Goal: Task Accomplishment & Management: Manage account settings

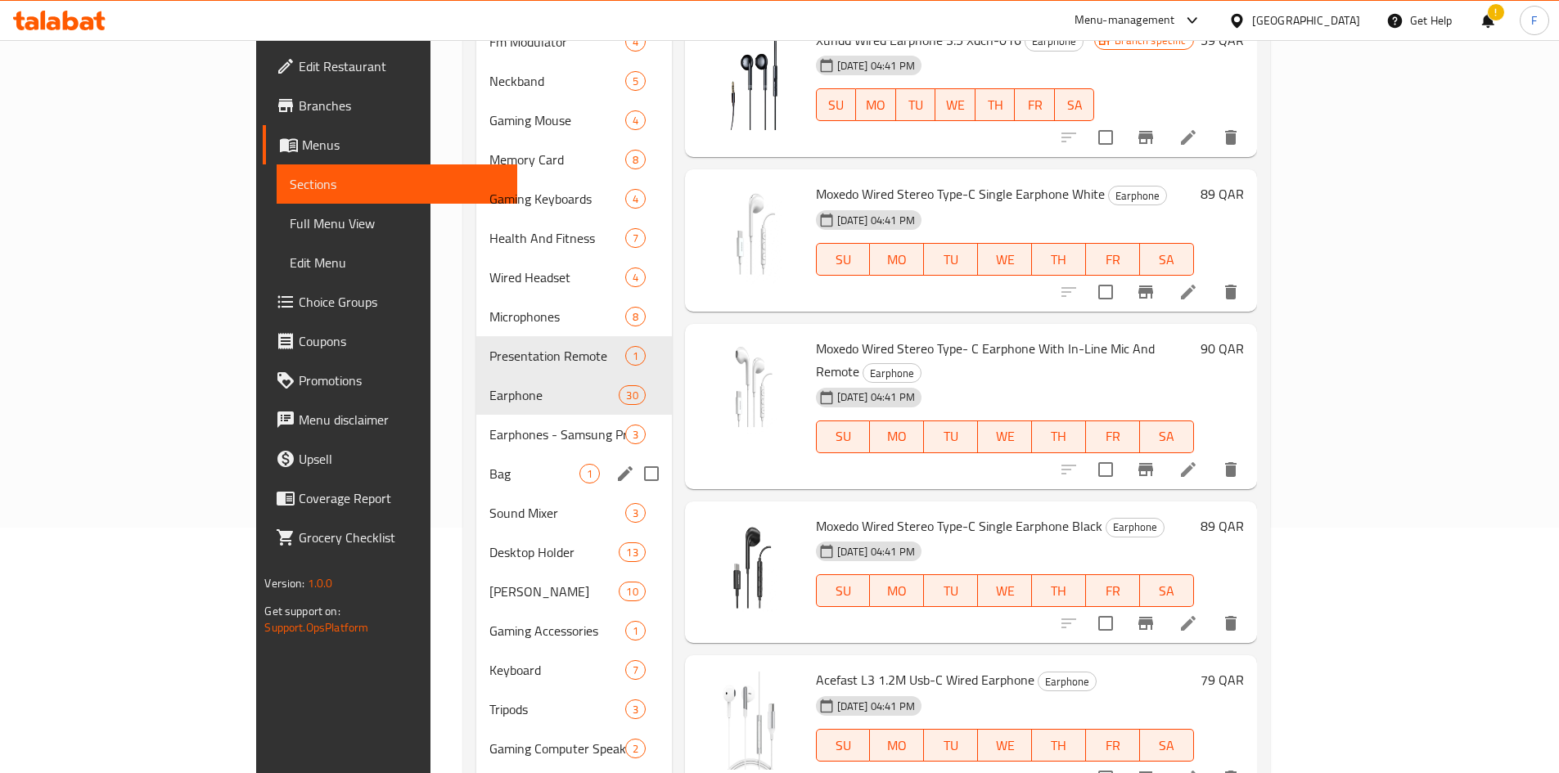
scroll to position [245, 0]
click at [615, 425] on icon "edit" at bounding box center [625, 435] width 20 height 20
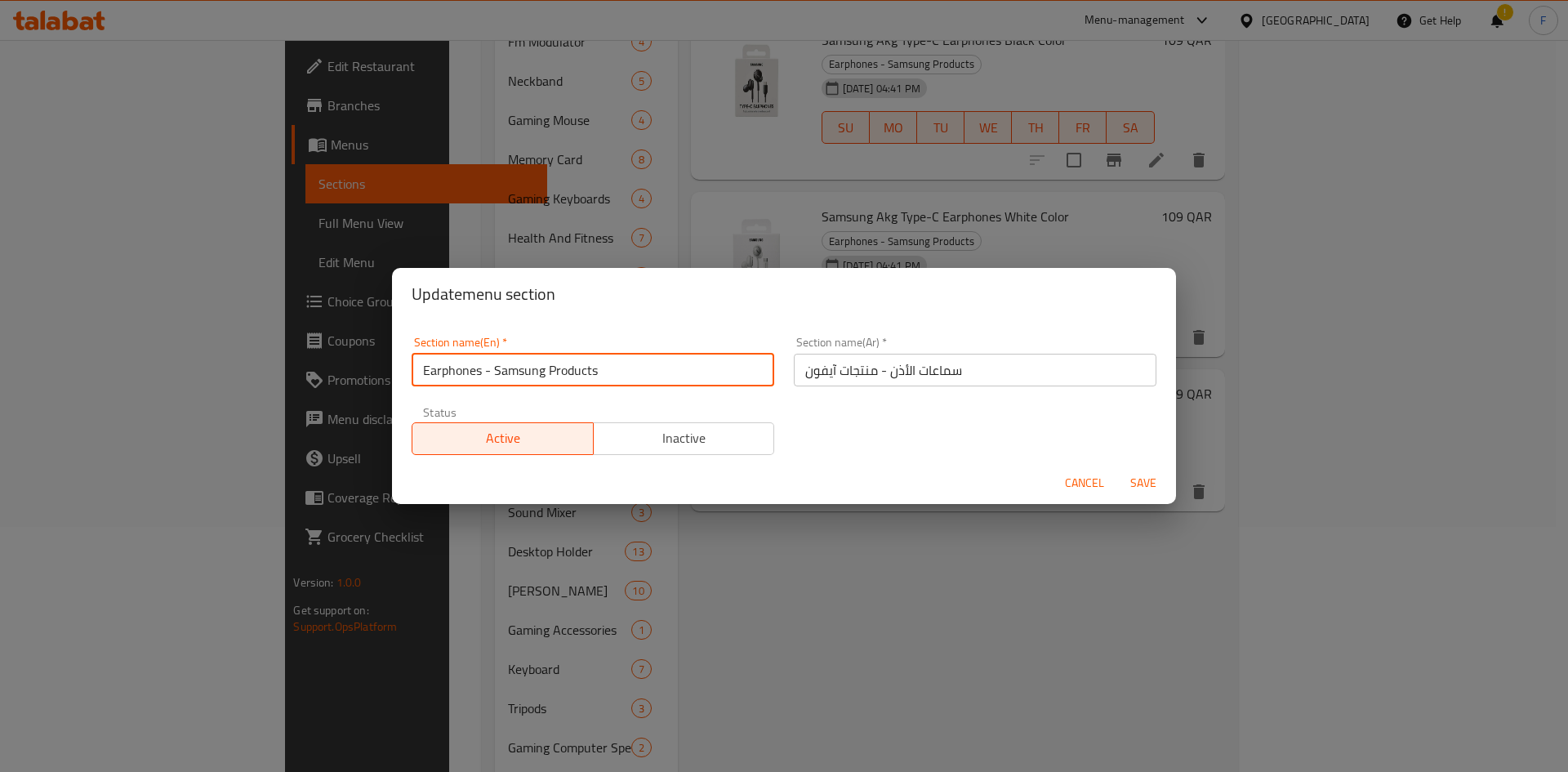
drag, startPoint x: 598, startPoint y: 369, endPoint x: 419, endPoint y: 369, distance: 179.0
click at [419, 369] on input "Earphones - Samsung Products" at bounding box center [592, 370] width 362 height 33
click at [1074, 479] on span "Cancel" at bounding box center [1084, 483] width 39 height 20
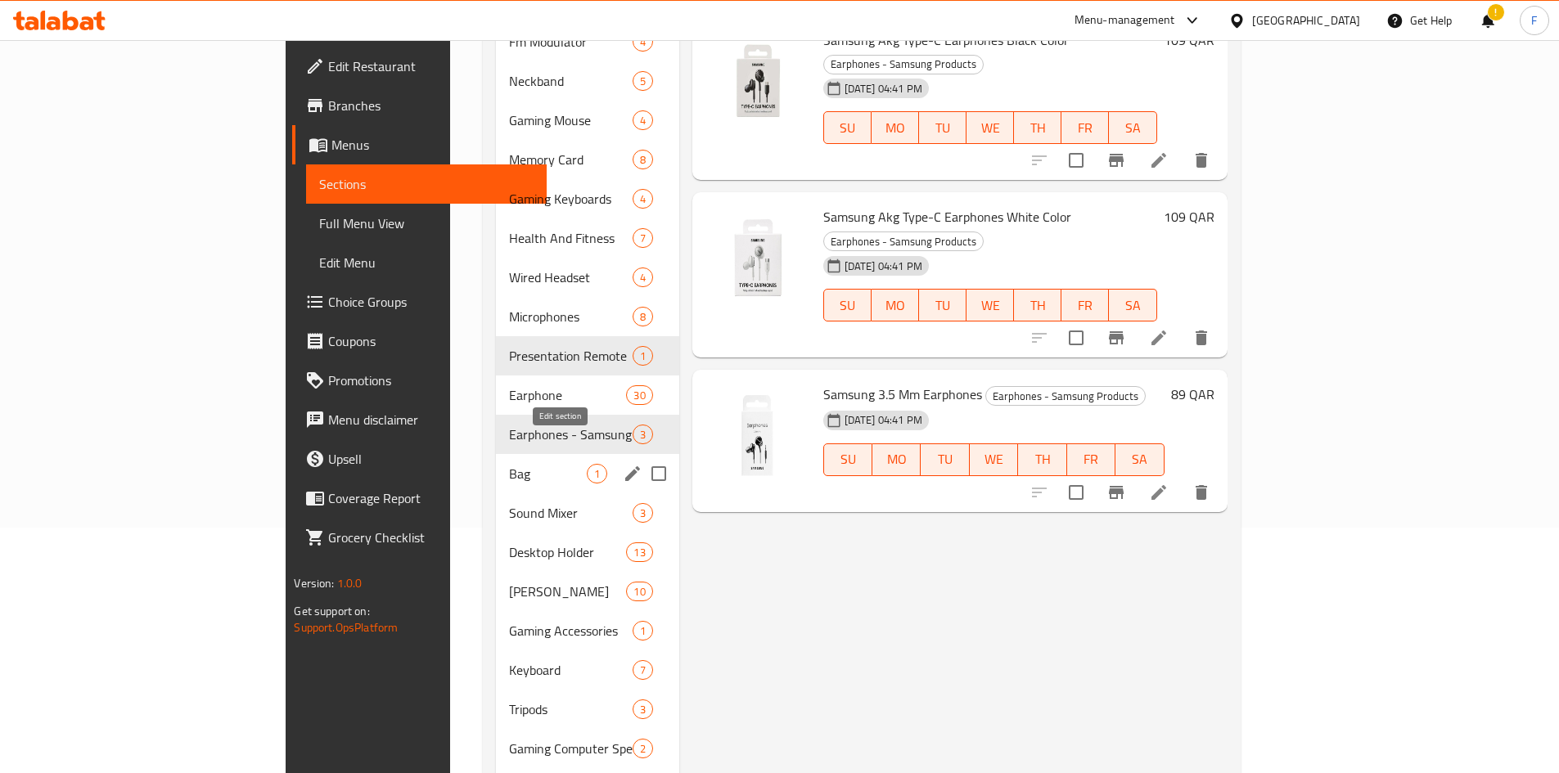
click at [623, 464] on icon "edit" at bounding box center [633, 474] width 20 height 20
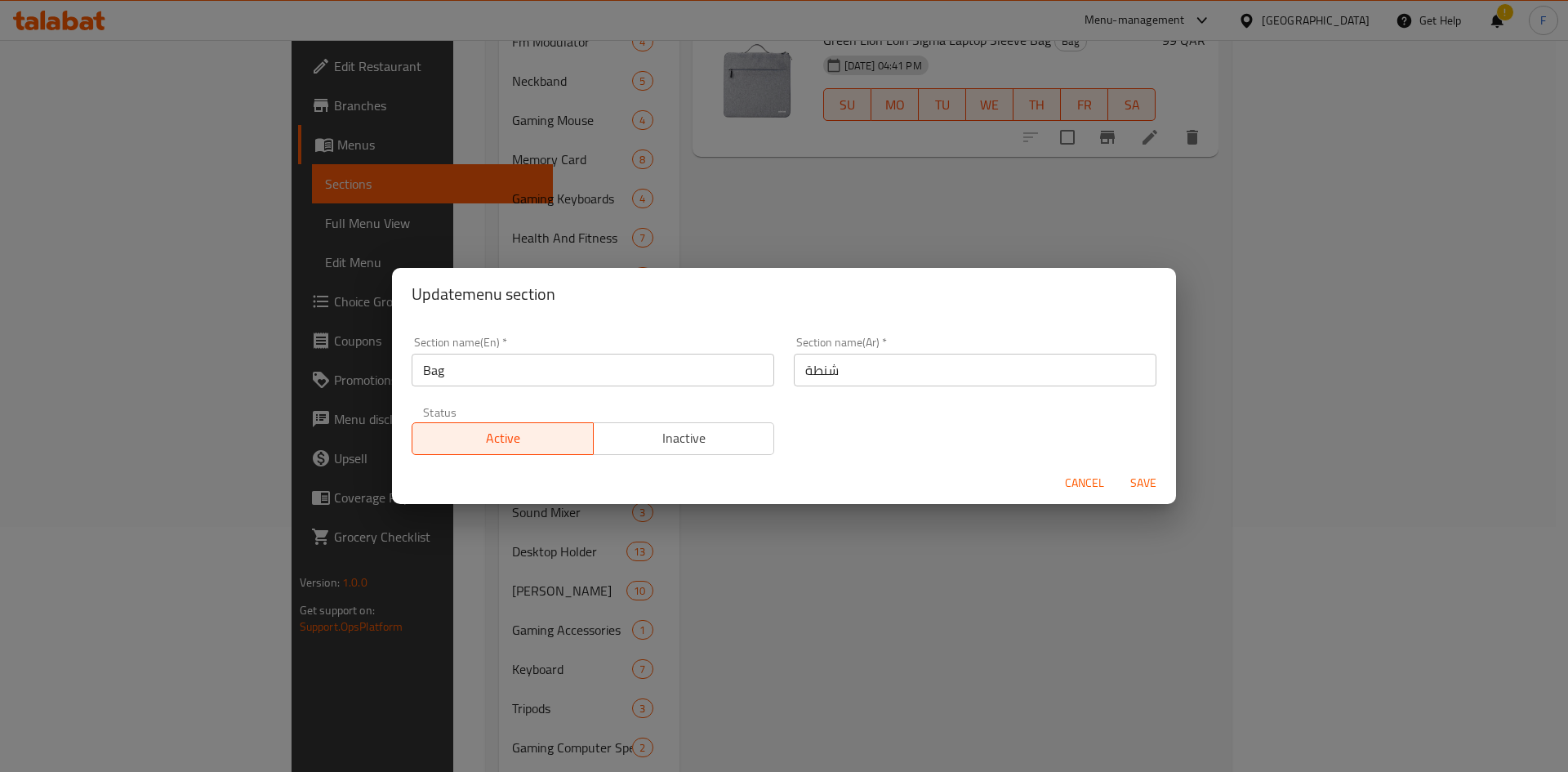
click at [1083, 492] on span "Cancel" at bounding box center [1084, 483] width 39 height 20
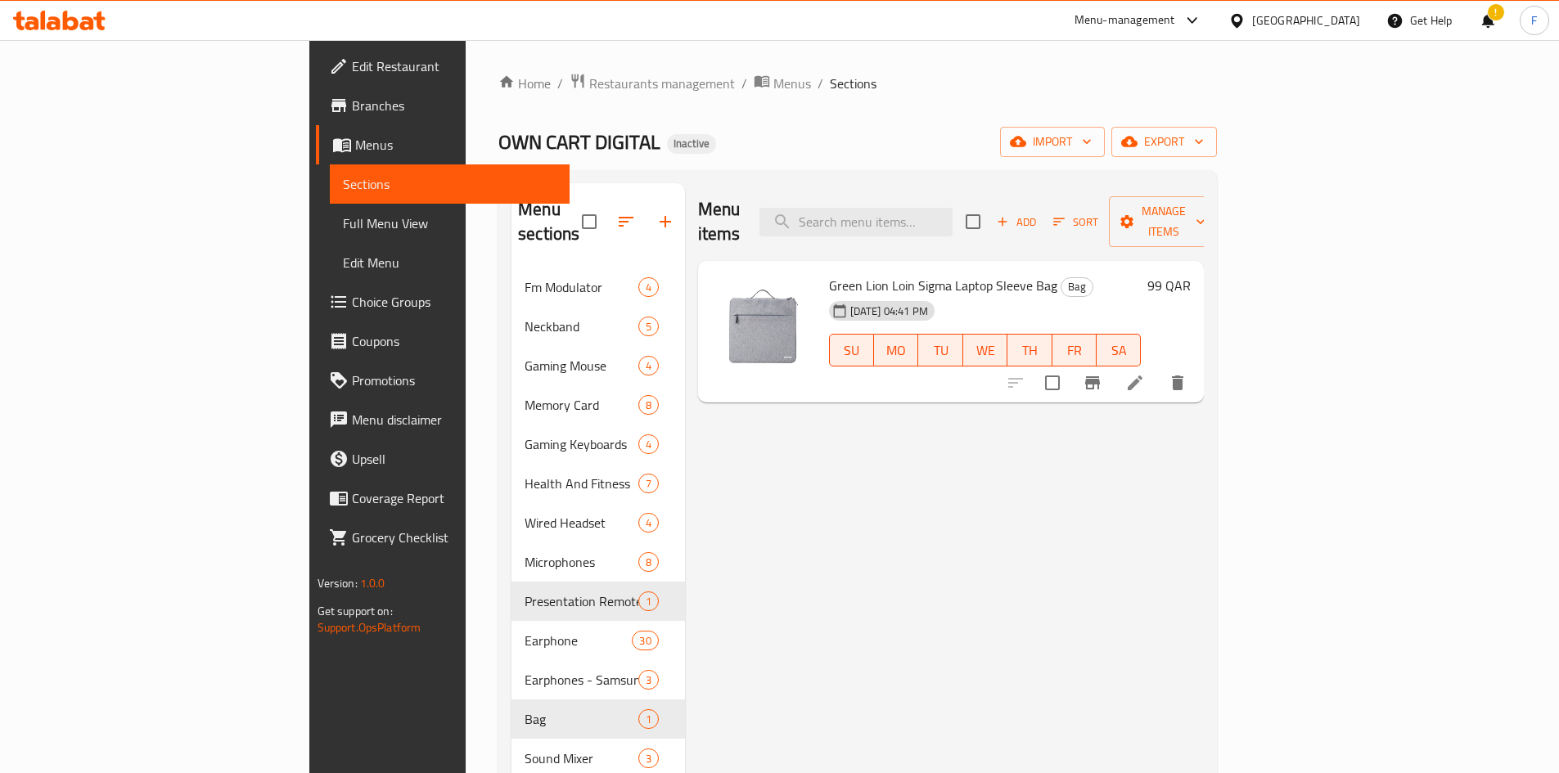
click at [1145, 373] on icon at bounding box center [1135, 383] width 20 height 20
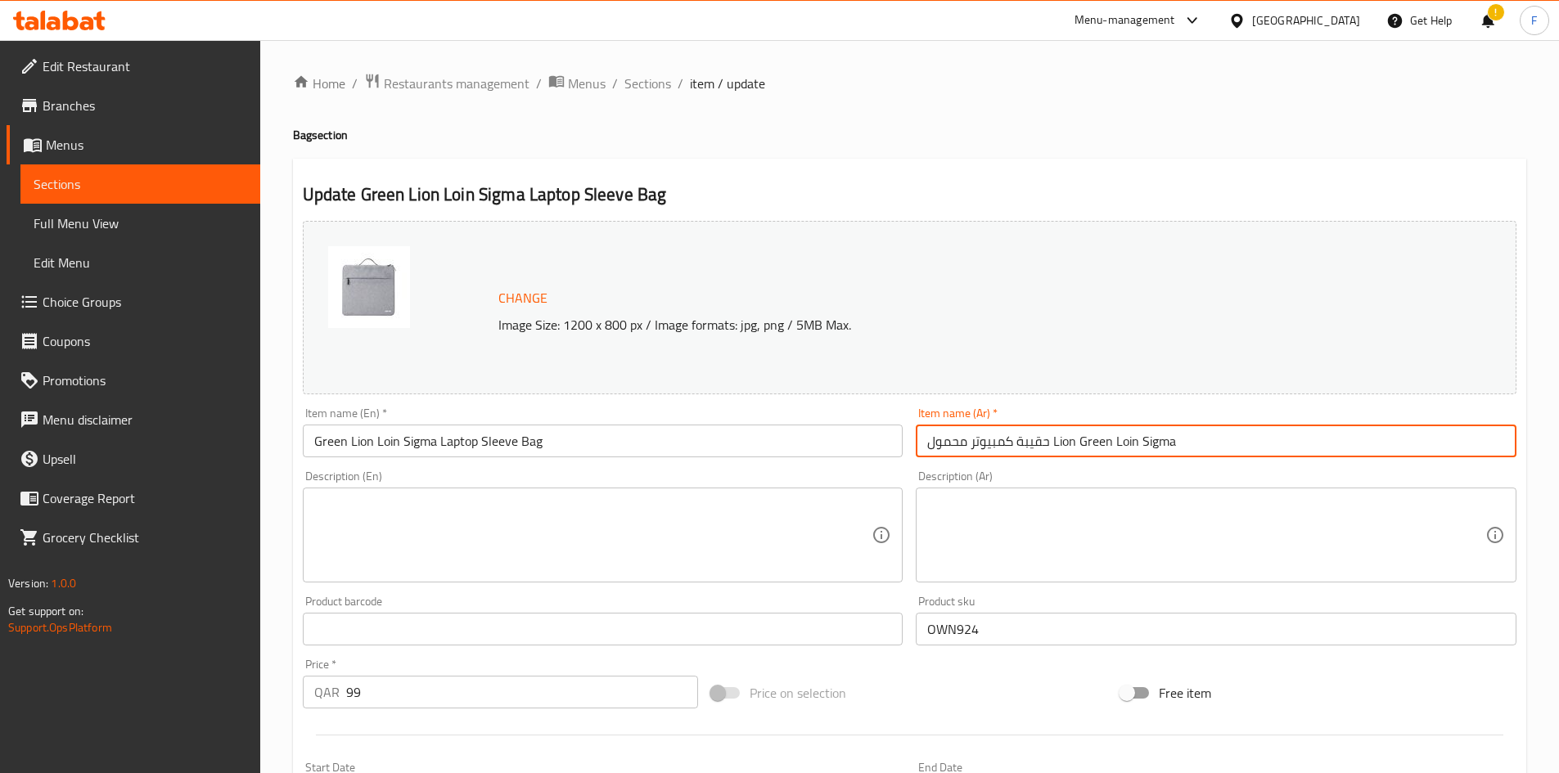
drag, startPoint x: 1054, startPoint y: 446, endPoint x: 1133, endPoint y: 444, distance: 79.4
click at [1133, 444] on input "حقيبة كمبيوتر محمول Lion Green Loin Sigma" at bounding box center [1216, 441] width 601 height 33
click at [1122, 444] on input "حقيبة كمبيوتر محمول Lion Green Loin Sigma" at bounding box center [1216, 441] width 601 height 33
drag, startPoint x: 1056, startPoint y: 439, endPoint x: 1151, endPoint y: 447, distance: 95.3
click at [1186, 448] on input "حقيبة كمبيوتر محمول Lion Green Loin Sigma" at bounding box center [1216, 441] width 601 height 33
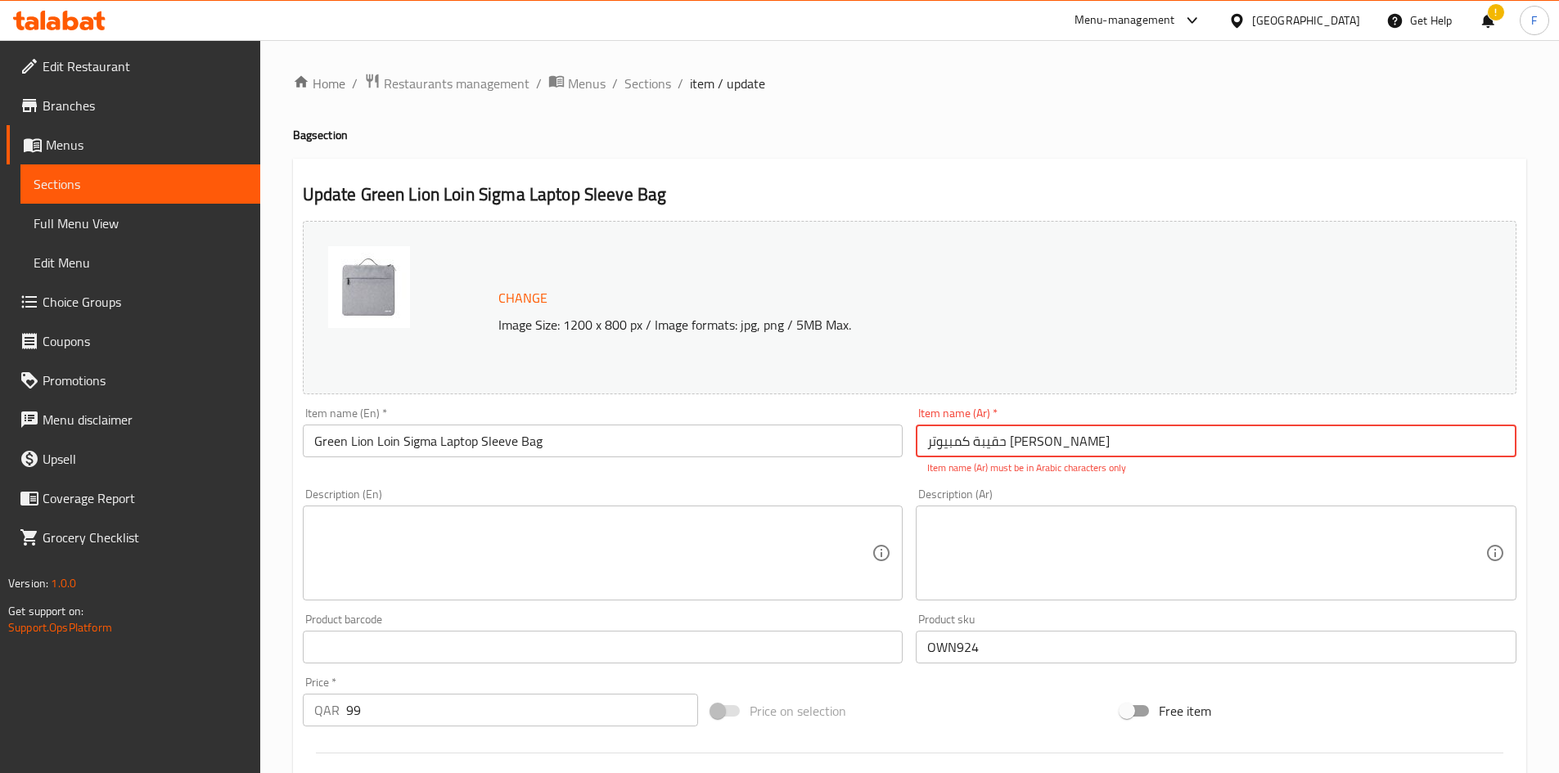
drag, startPoint x: 1038, startPoint y: 448, endPoint x: 925, endPoint y: 446, distance: 112.9
click at [925, 446] on input "حقيبة كمبيوتر [PERSON_NAME]" at bounding box center [1216, 441] width 601 height 33
click at [931, 444] on input "حقيبة كمبيوتر محمول" at bounding box center [1216, 441] width 601 height 33
paste input "[PERSON_NAME]"
click at [1027, 446] on input "[PERSON_NAME] حقيبة كمبيوتر محمول" at bounding box center [1216, 441] width 601 height 33
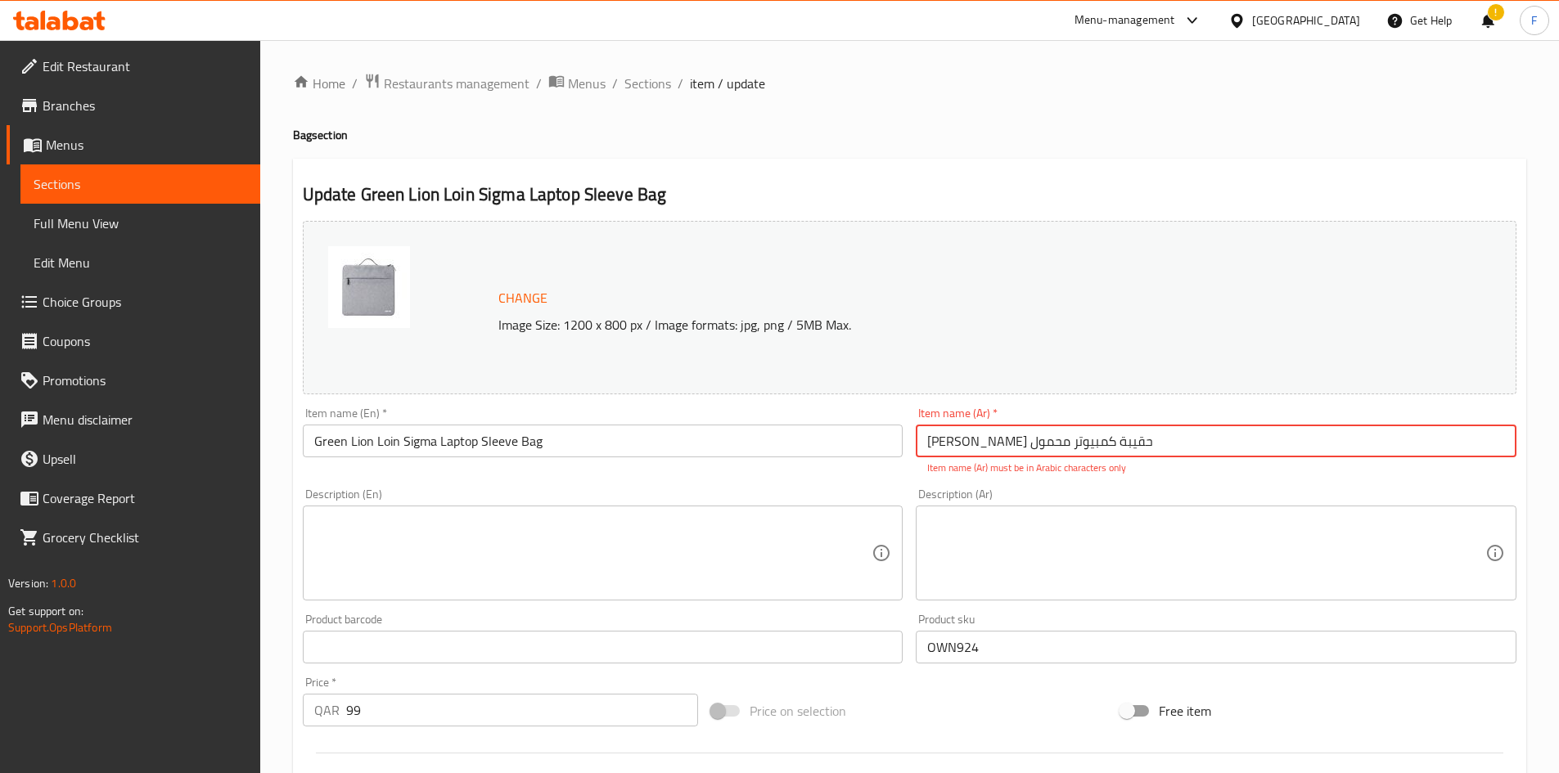
click at [1027, 446] on input "[PERSON_NAME] حقيبة كمبيوتر محمول" at bounding box center [1216, 441] width 601 height 33
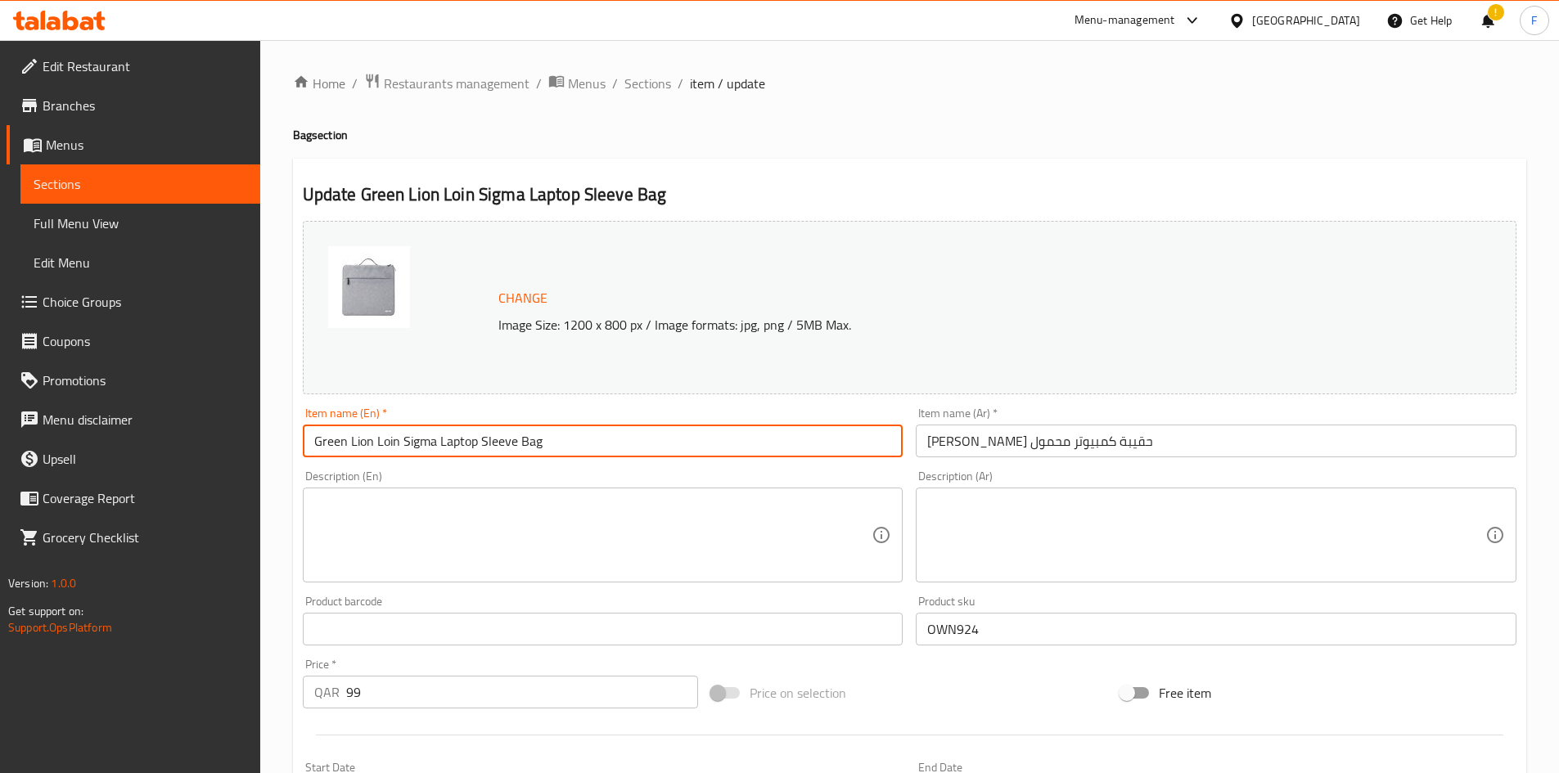
drag, startPoint x: 570, startPoint y: 435, endPoint x: 291, endPoint y: 440, distance: 279.1
click at [291, 440] on div "Home / Restaurants management / Menus / Sections / item / update Bag section Up…" at bounding box center [909, 610] width 1299 height 1140
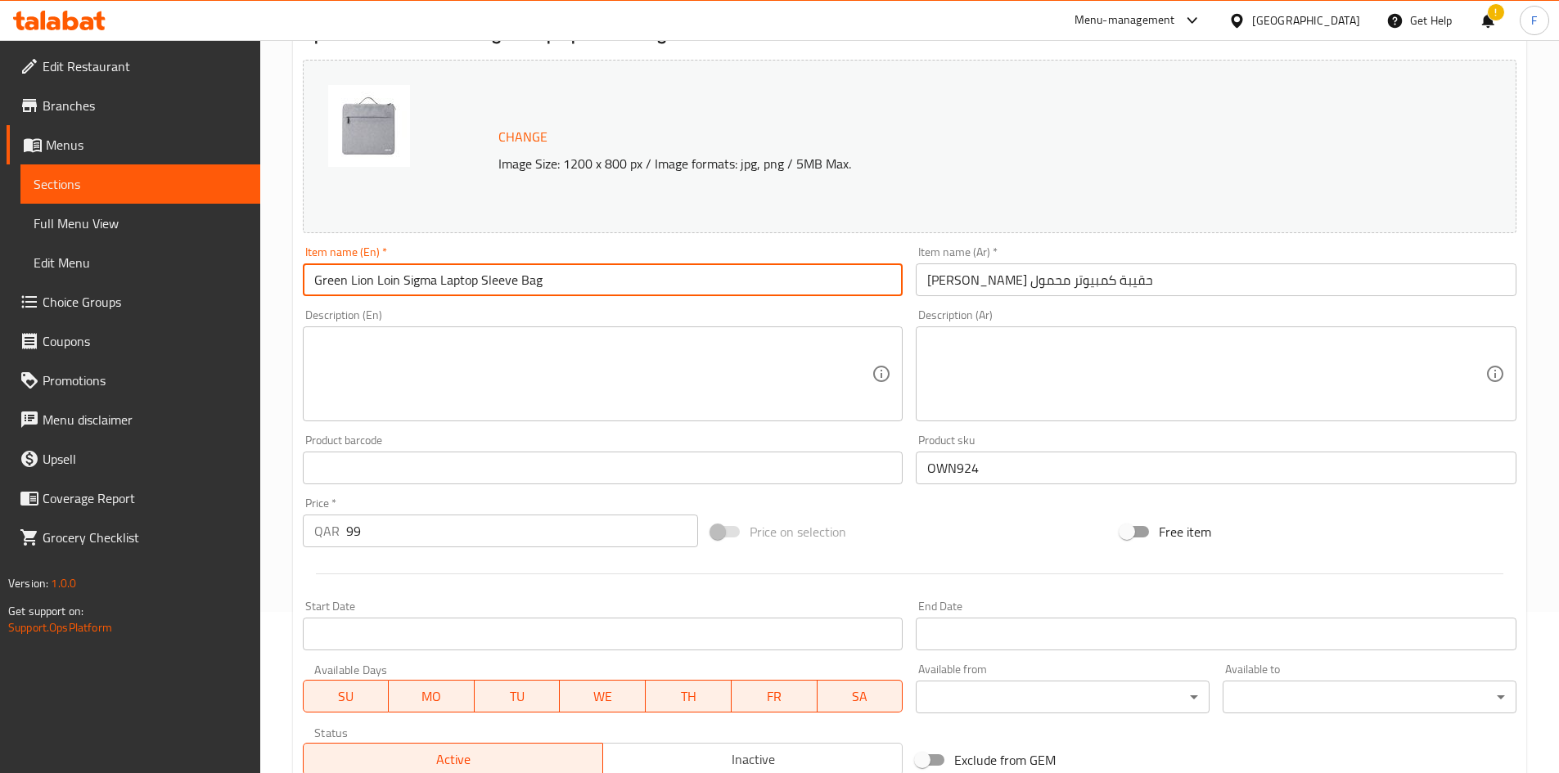
scroll to position [79, 0]
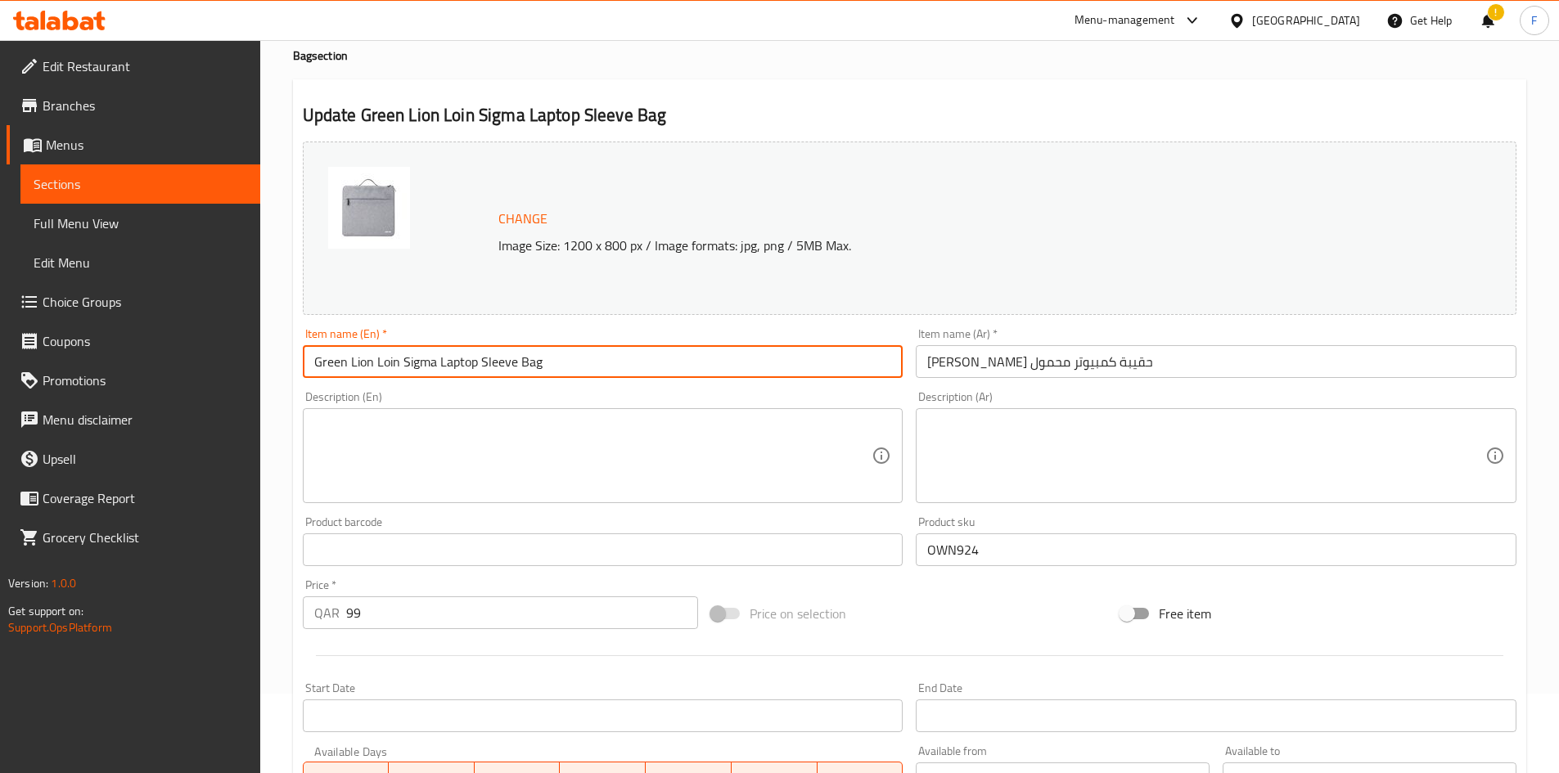
click at [498, 363] on input "Green Lion Loin Sigma Laptop Sleeve Bag" at bounding box center [603, 361] width 601 height 33
click at [1033, 367] on input "[PERSON_NAME] حقيبة كمبيوتر محمول" at bounding box center [1216, 361] width 601 height 33
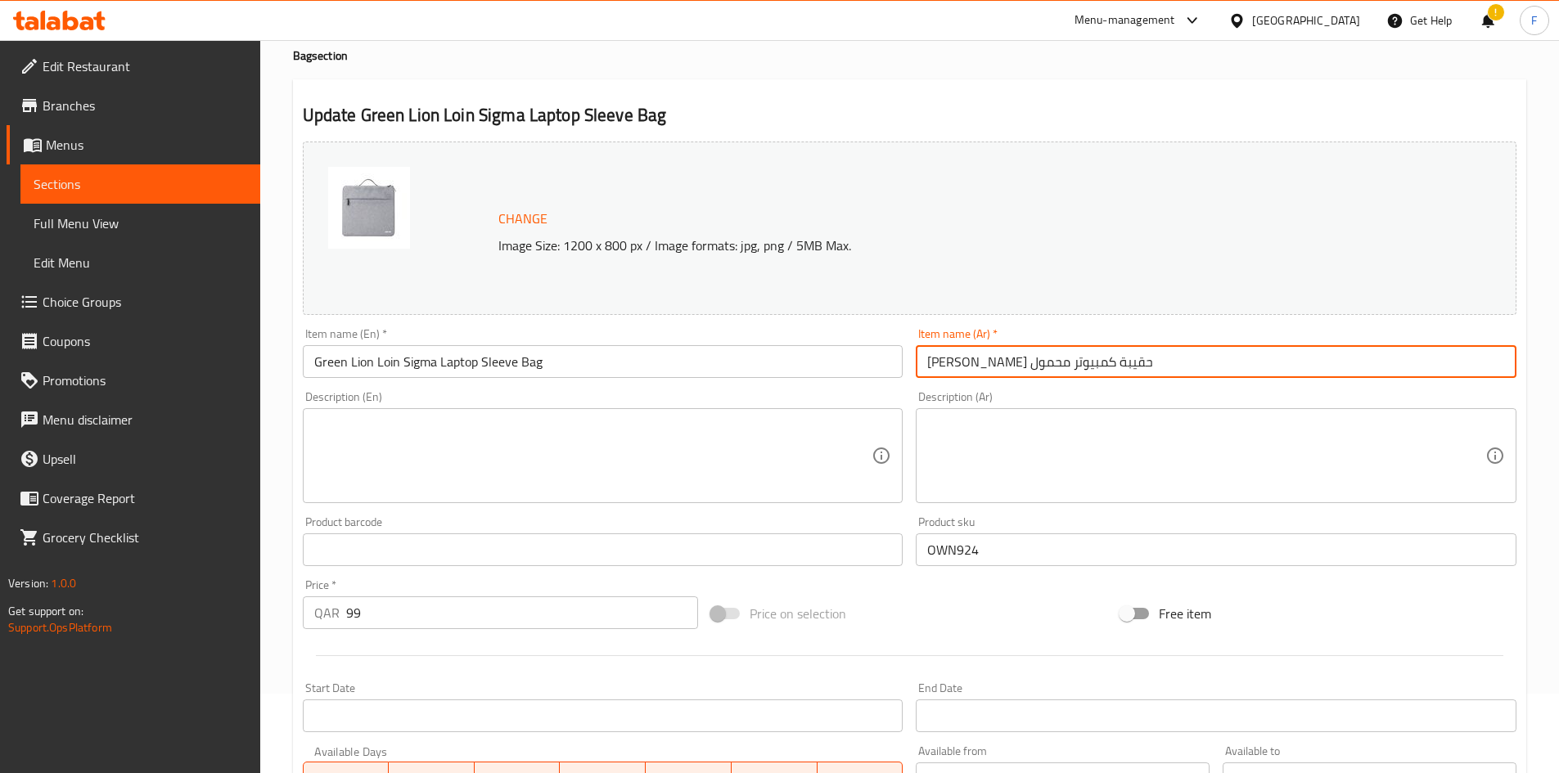
click at [1033, 367] on input "[PERSON_NAME] حقيبة كمبيوتر محمول" at bounding box center [1216, 361] width 601 height 33
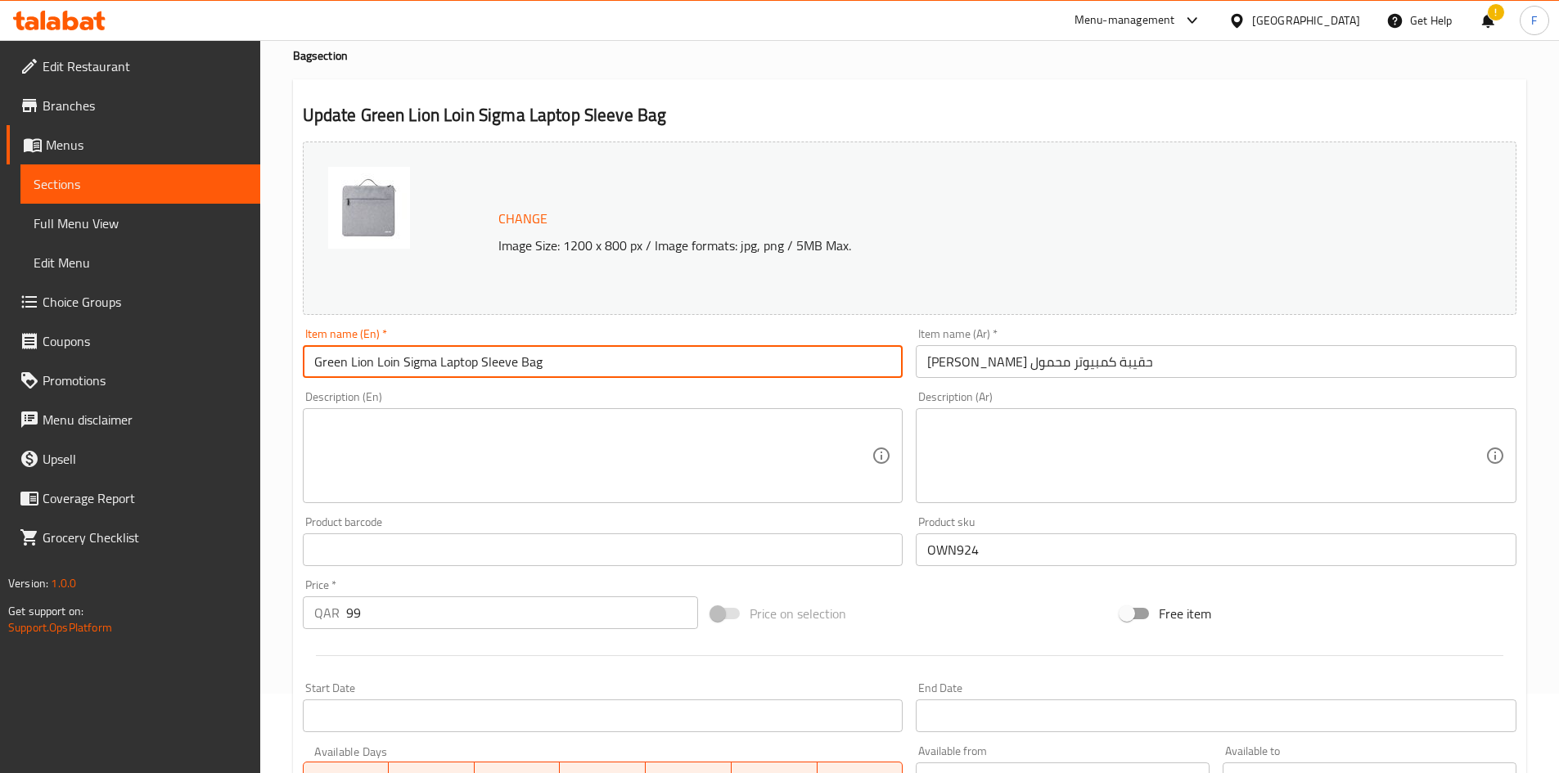
click at [497, 359] on input "Green Lion Loin Sigma Laptop Sleeve Bag" at bounding box center [603, 361] width 601 height 33
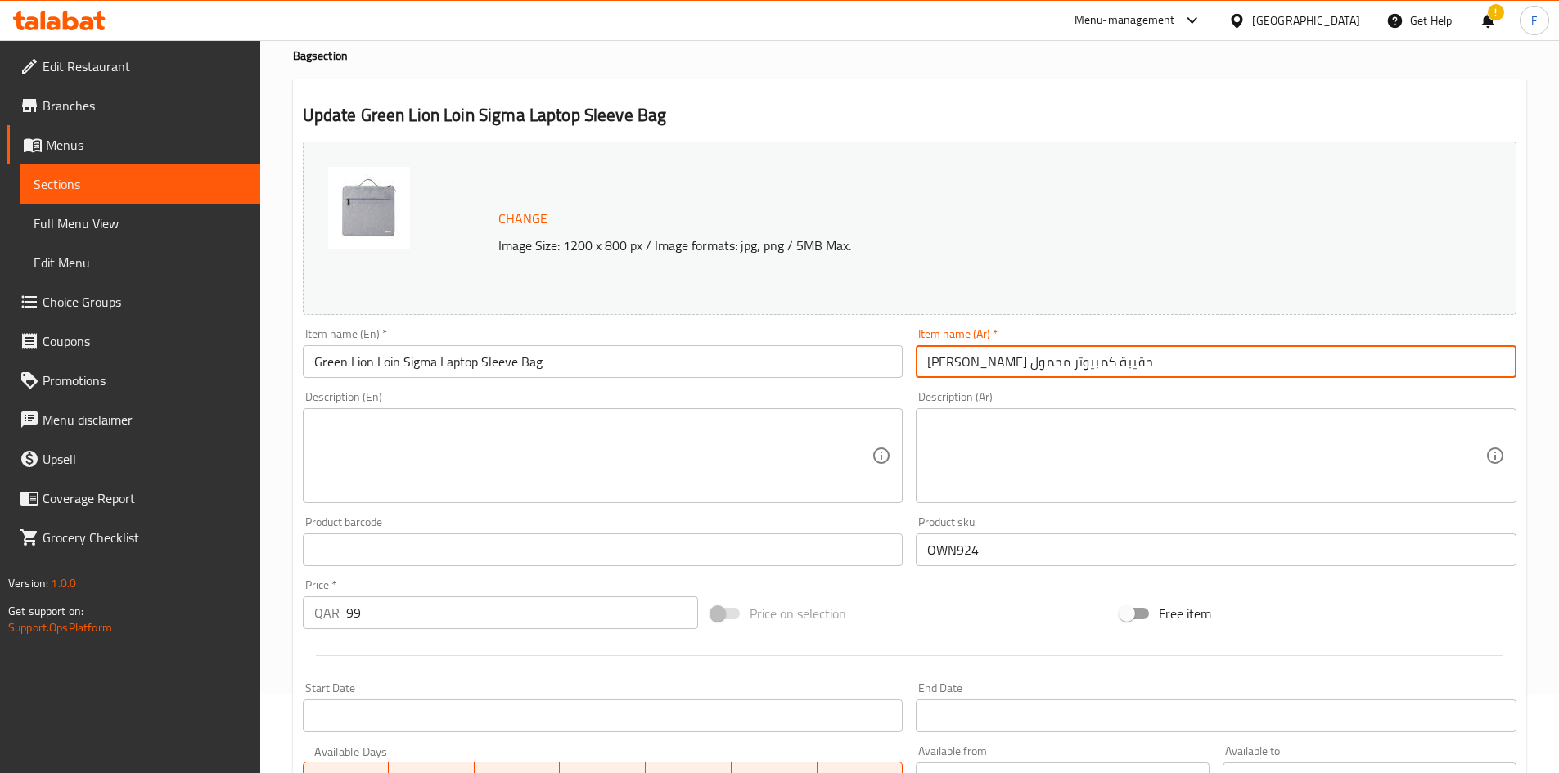
drag, startPoint x: 1011, startPoint y: 361, endPoint x: 923, endPoint y: 368, distance: 88.7
click at [923, 368] on input "[PERSON_NAME] حقيبة كمبيوتر محمول" at bounding box center [1216, 361] width 601 height 33
paste input "ابتوب سليف"
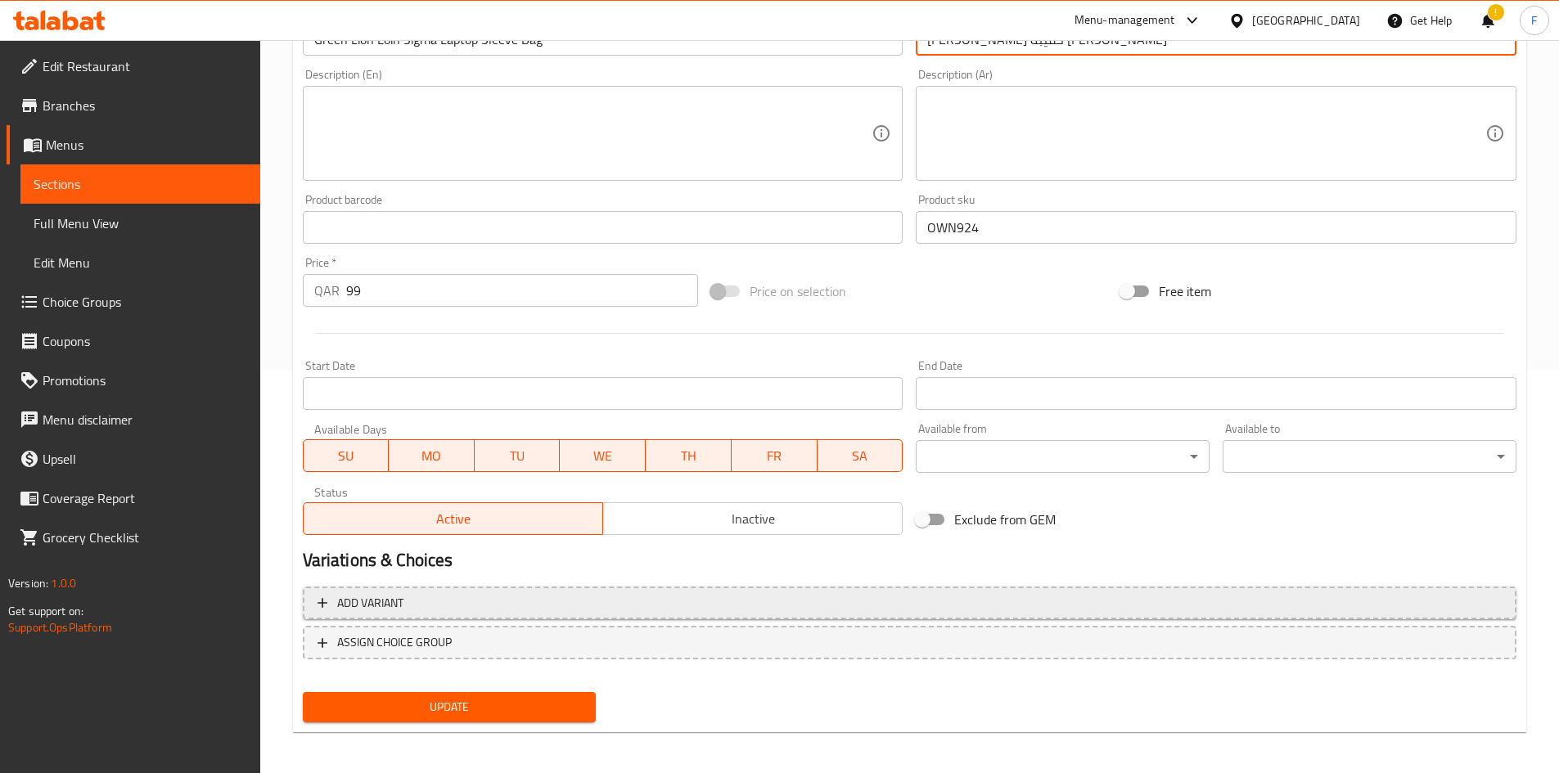
scroll to position [407, 0]
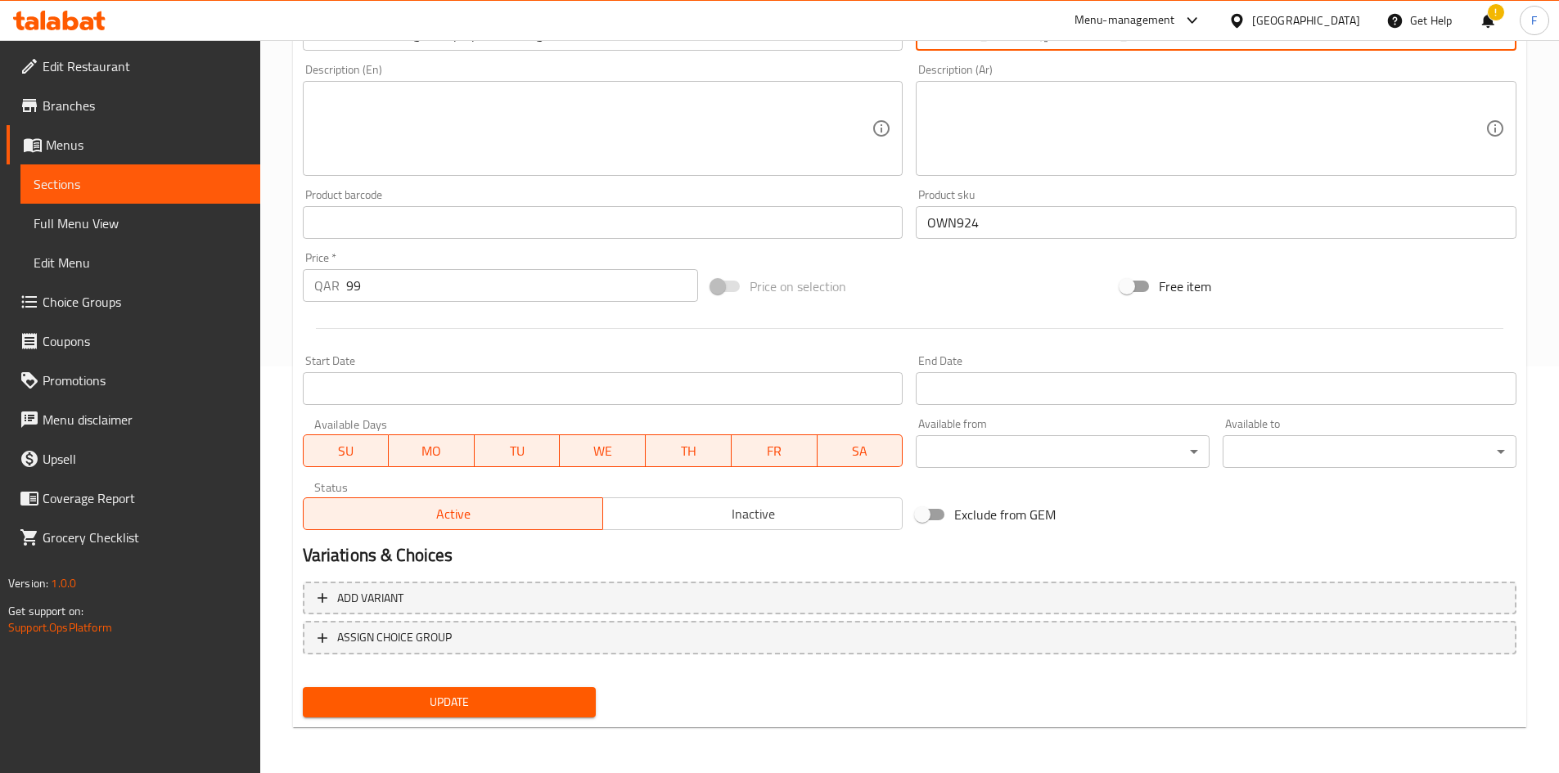
type input "[PERSON_NAME] حقيبة [PERSON_NAME]"
click at [488, 701] on span "Update" at bounding box center [450, 702] width 268 height 20
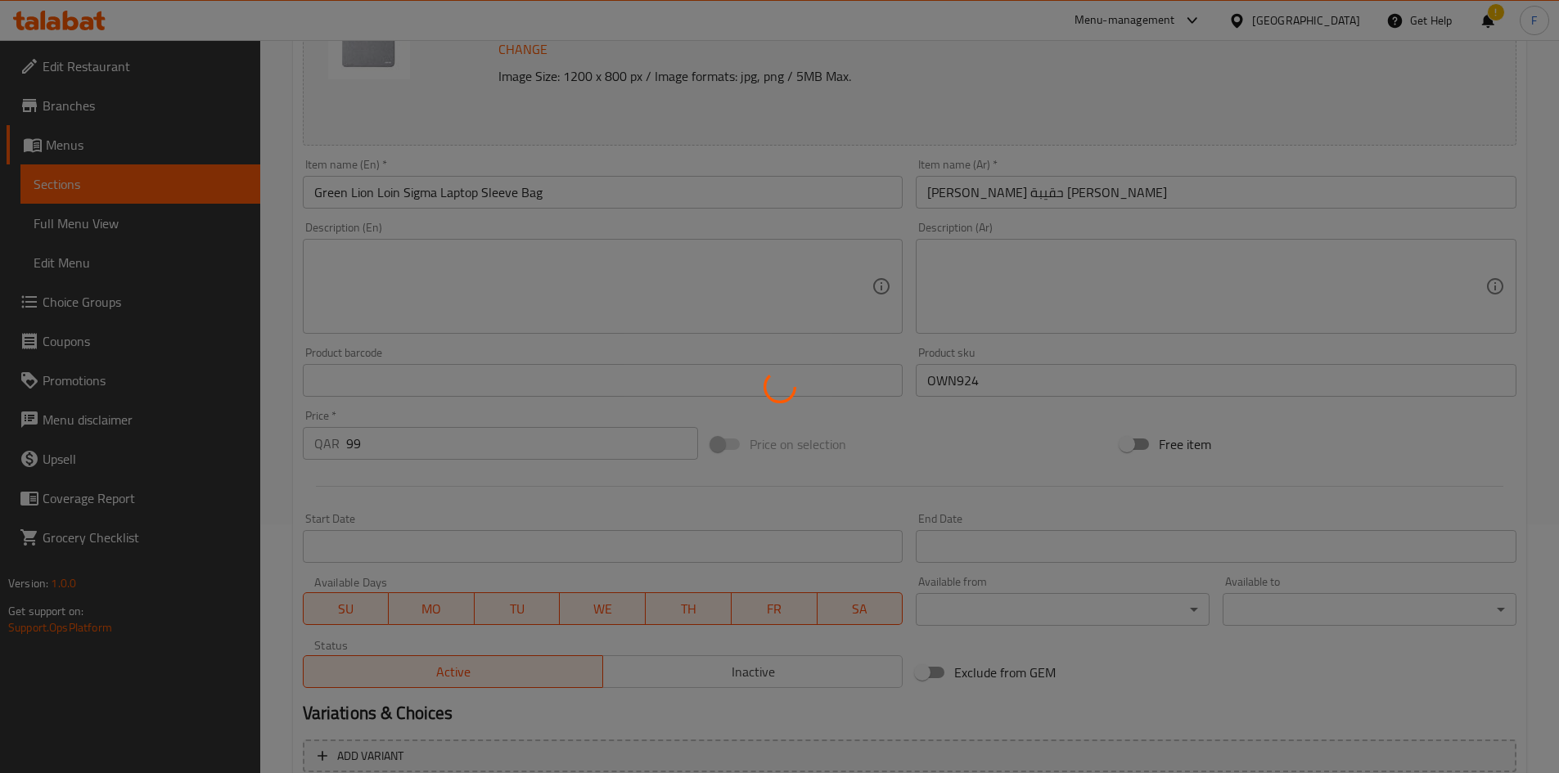
scroll to position [79, 0]
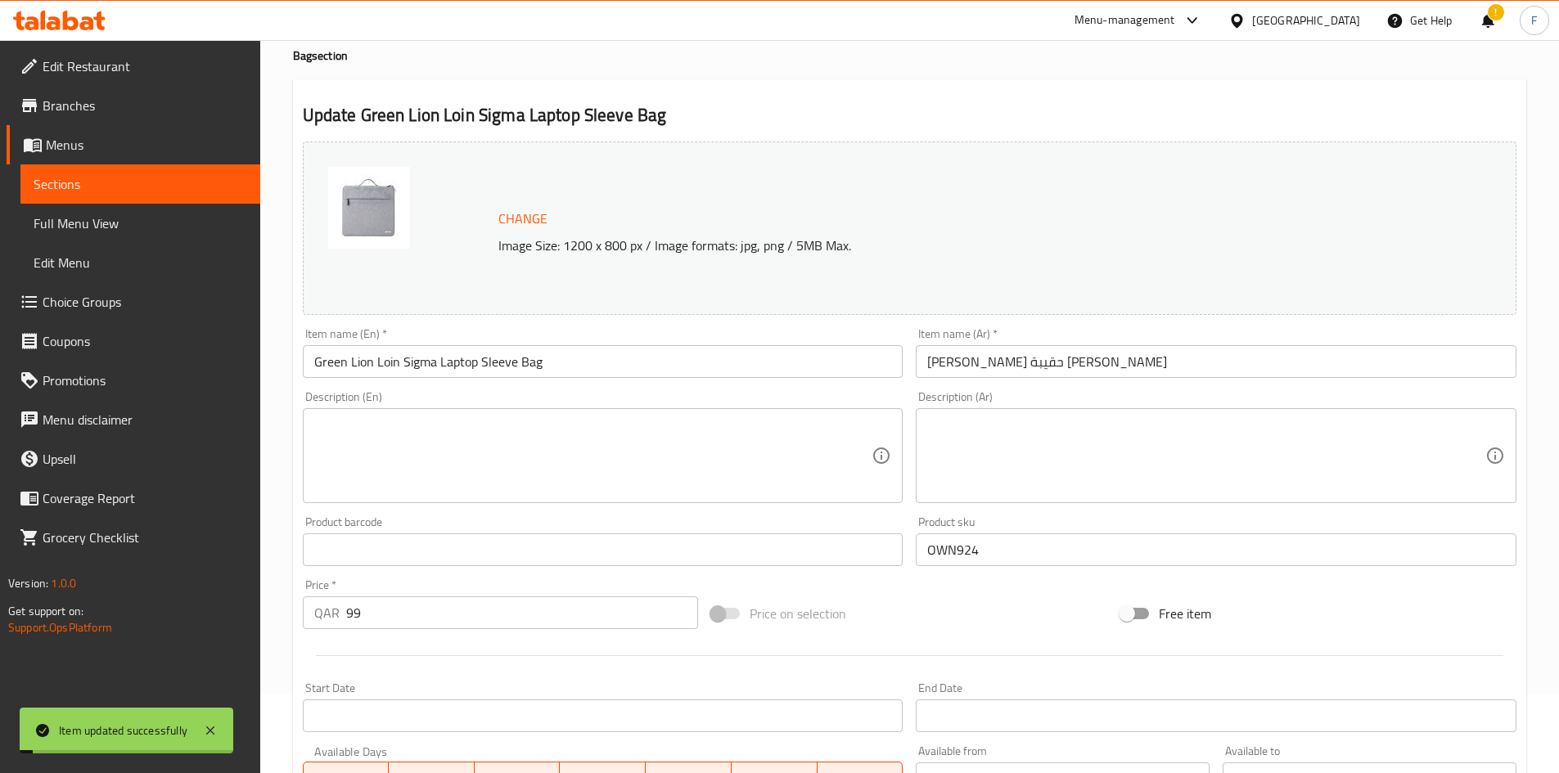
click at [570, 369] on input "Green Lion Loin Sigma Laptop Sleeve Bag" at bounding box center [603, 361] width 601 height 33
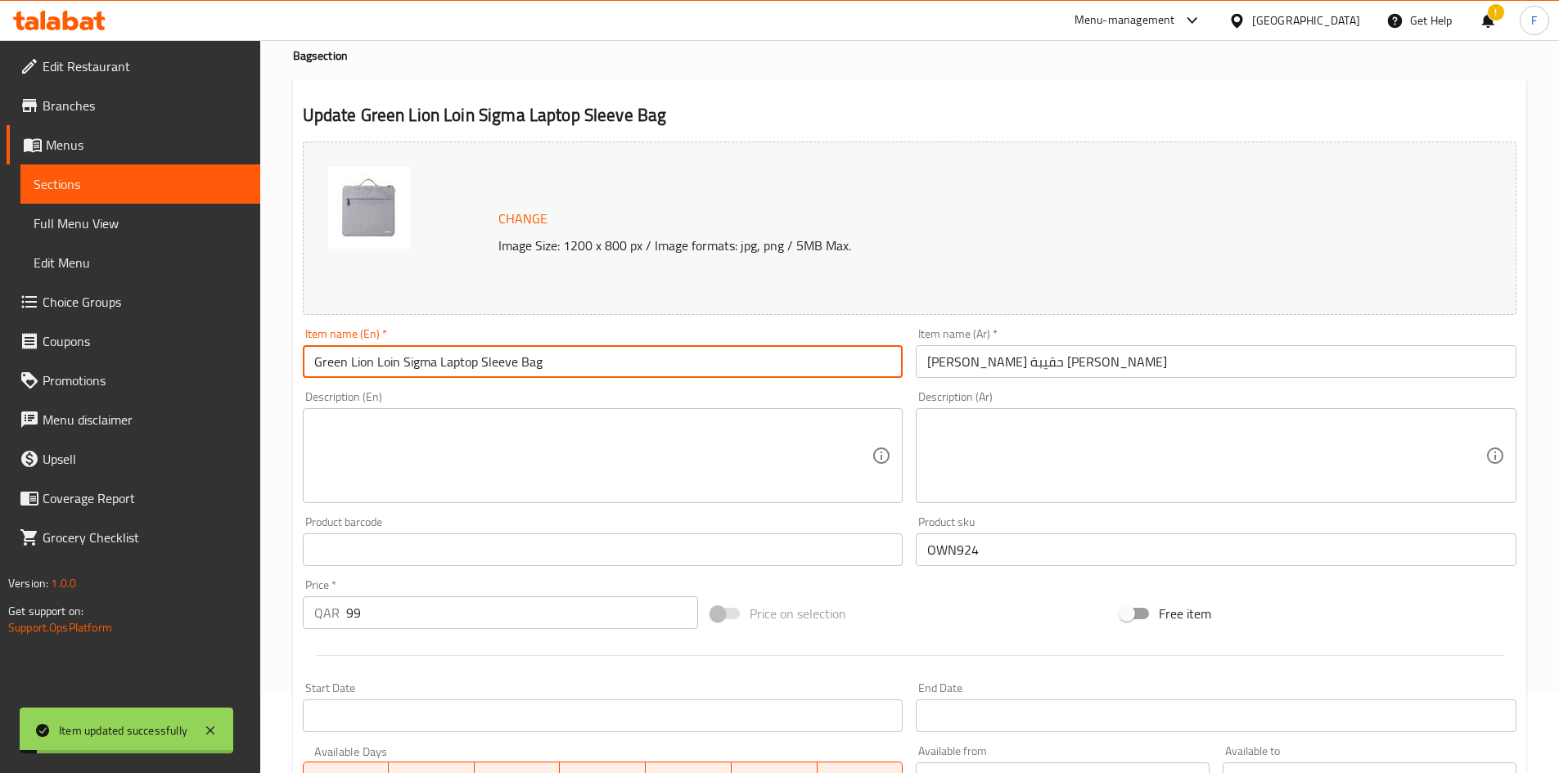
click at [570, 369] on input "Green Lion Loin Sigma Laptop Sleeve Bag" at bounding box center [603, 361] width 601 height 33
click at [1016, 369] on input "[PERSON_NAME] حقيبة [PERSON_NAME]" at bounding box center [1216, 361] width 601 height 33
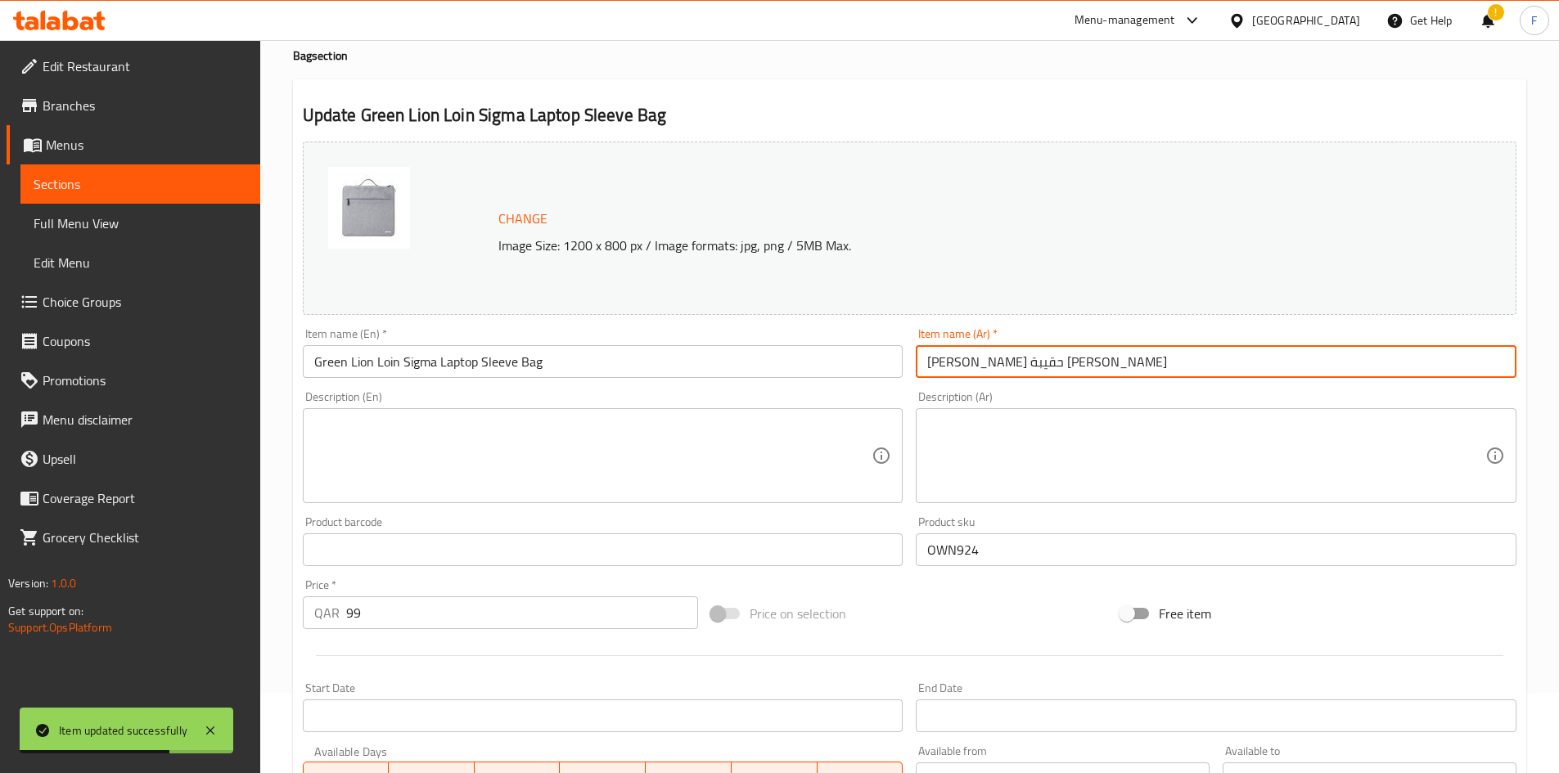
click at [1016, 369] on input "[PERSON_NAME] حقيبة [PERSON_NAME]" at bounding box center [1216, 361] width 601 height 33
click at [1017, 369] on input "[PERSON_NAME] حقيبة [PERSON_NAME]" at bounding box center [1216, 361] width 601 height 33
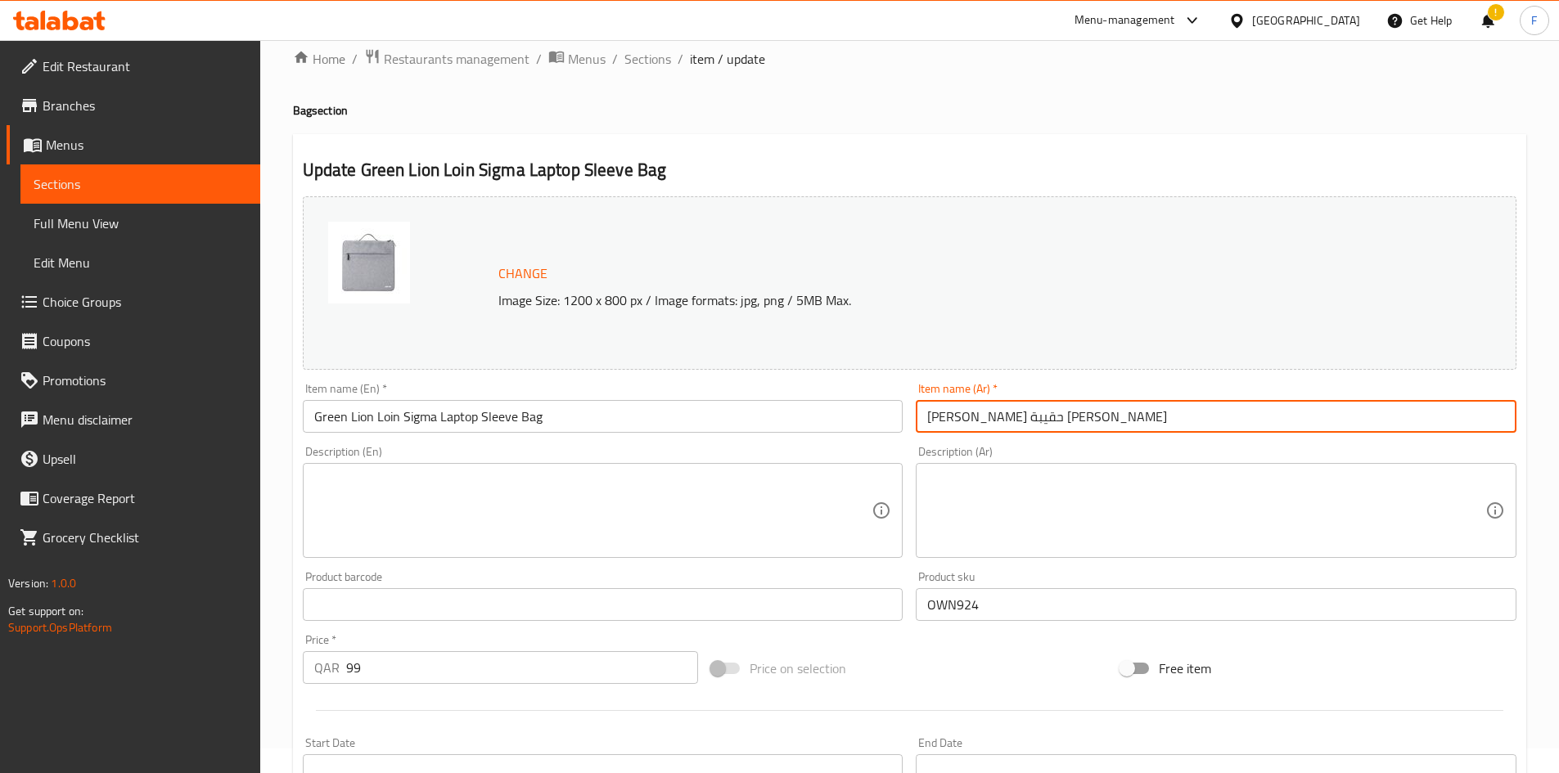
scroll to position [0, 0]
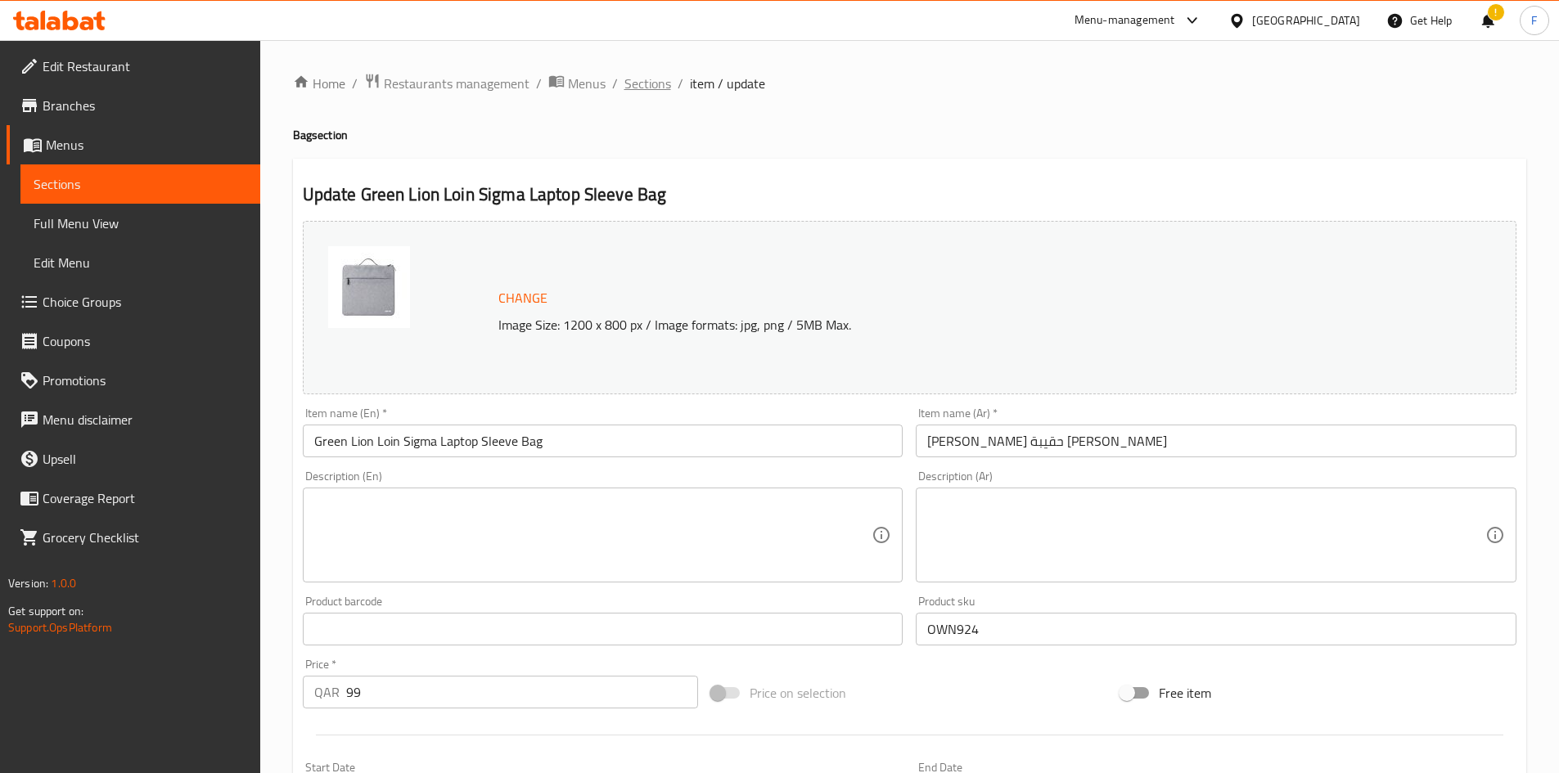
click at [642, 83] on span "Sections" at bounding box center [647, 84] width 47 height 20
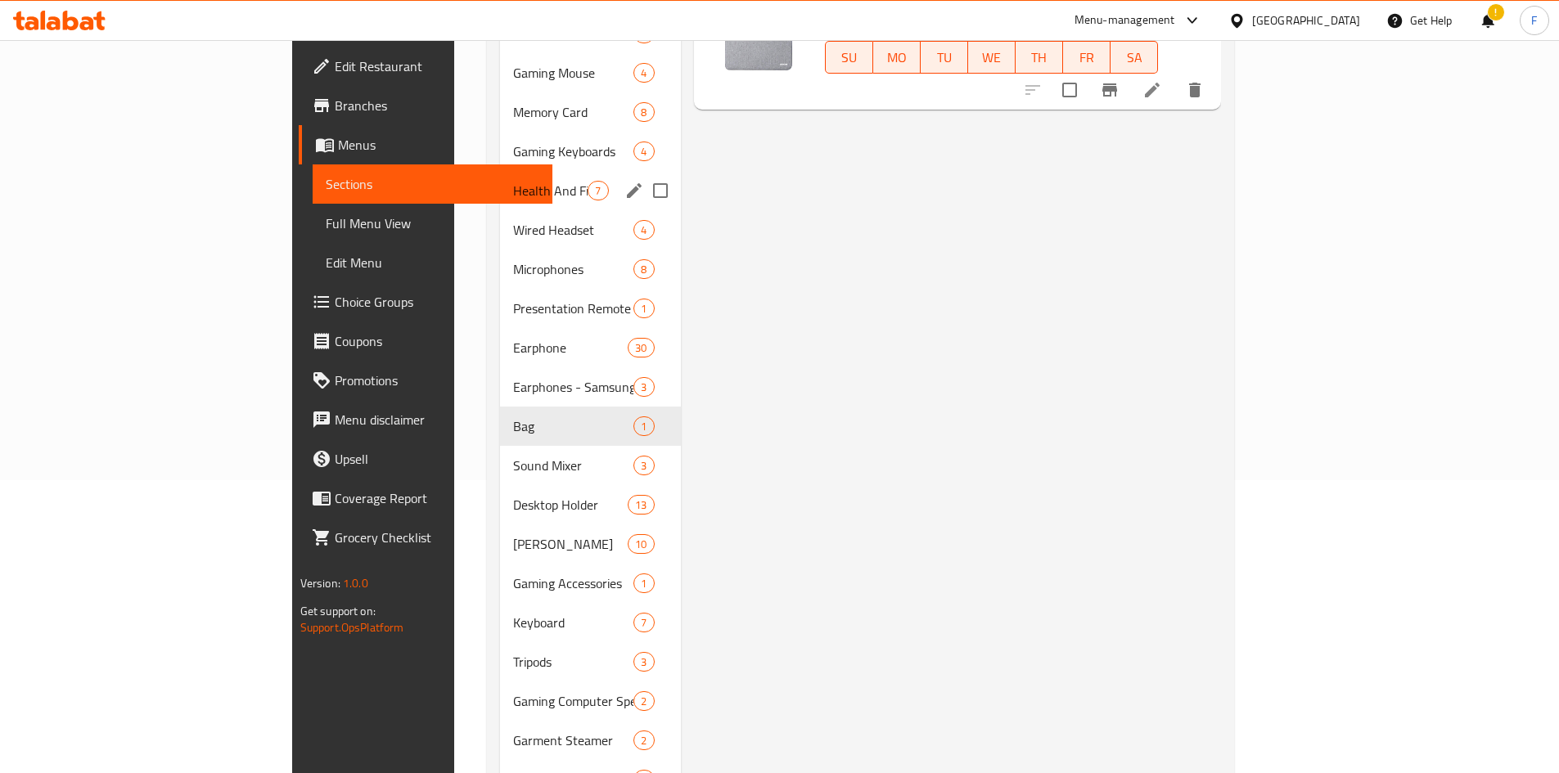
scroll to position [327, 0]
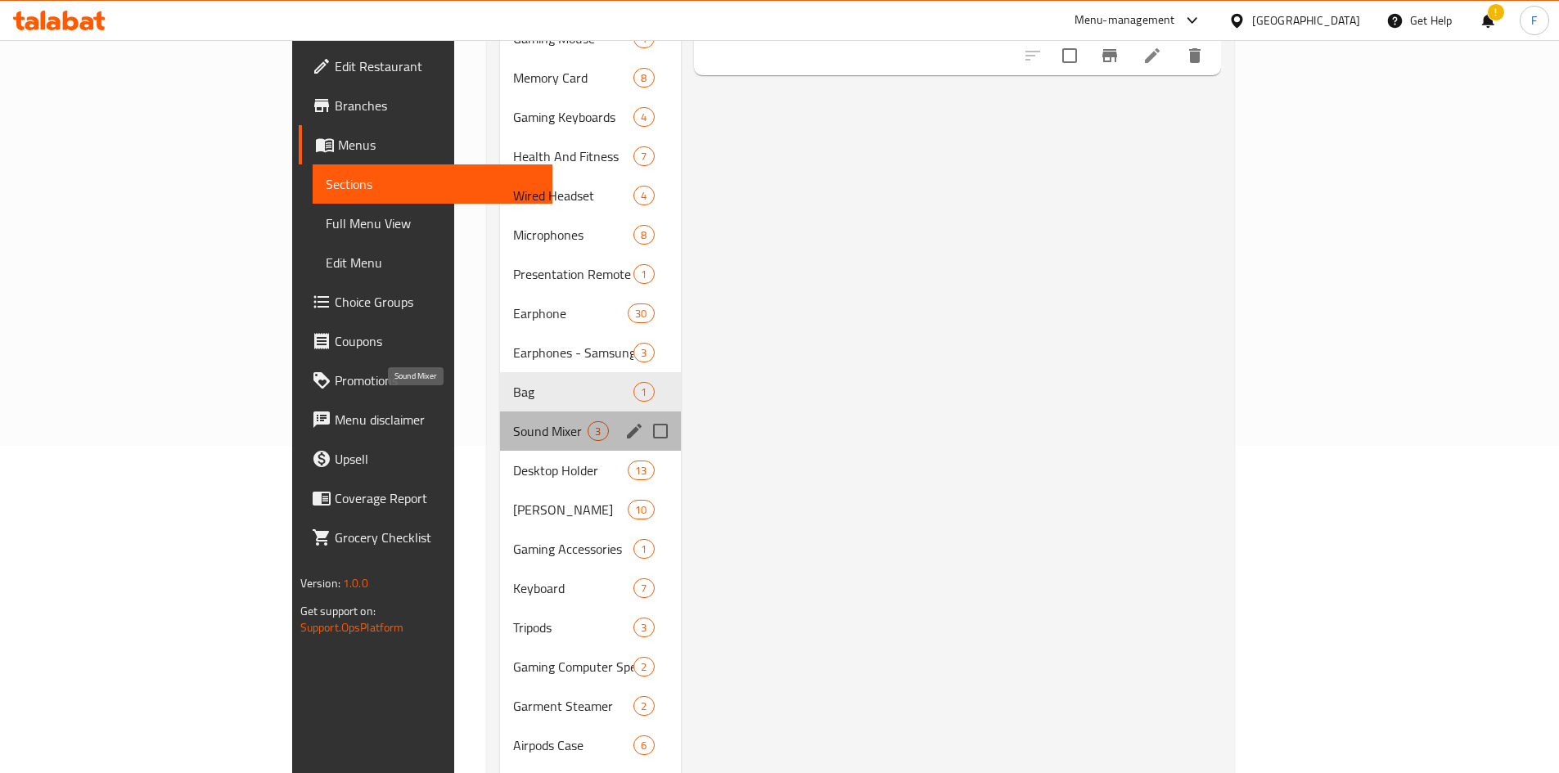
click at [513, 421] on span "Sound Mixer" at bounding box center [550, 431] width 74 height 20
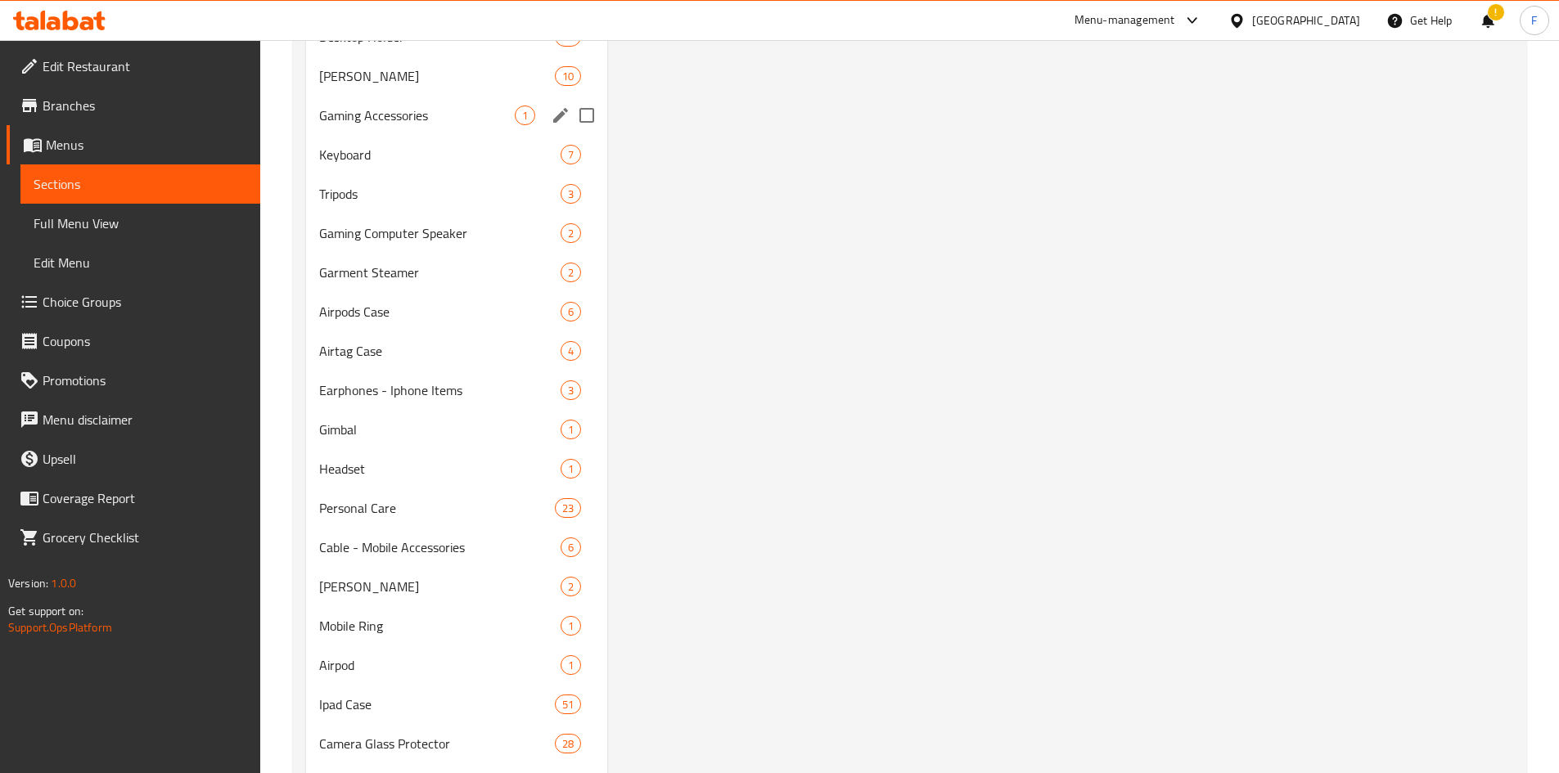
scroll to position [245, 0]
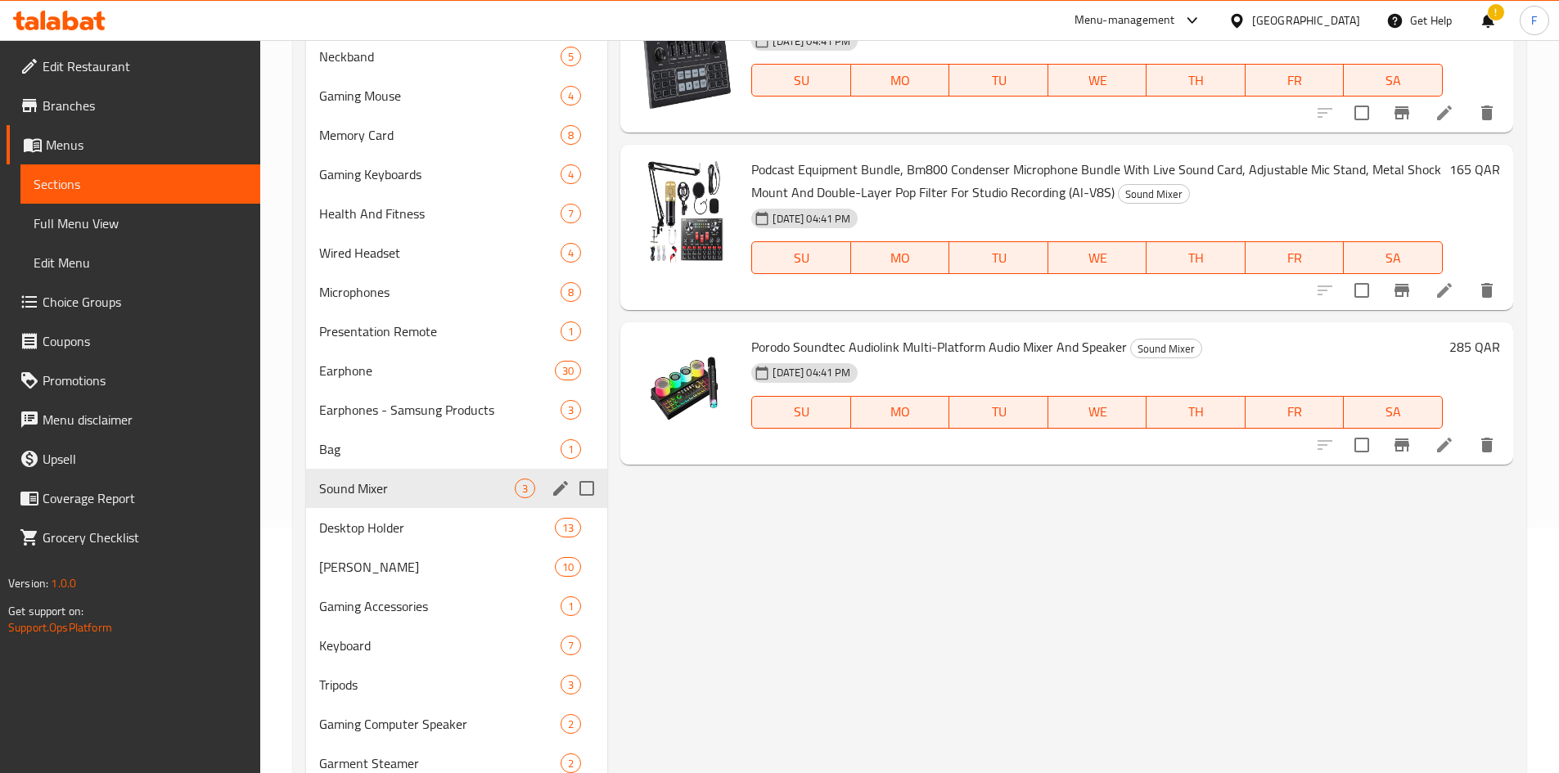
click at [566, 481] on icon "edit" at bounding box center [561, 489] width 20 height 20
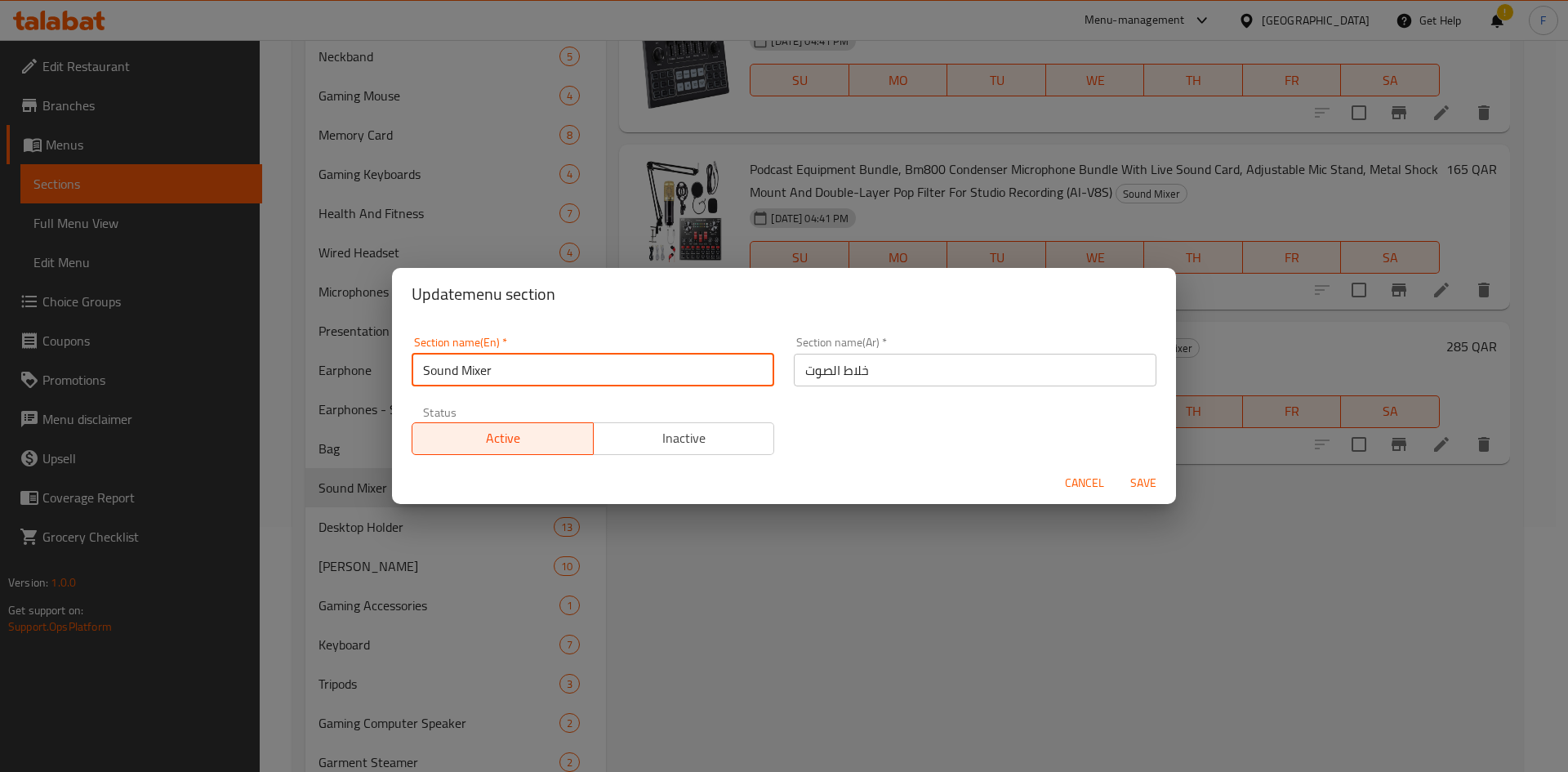
drag, startPoint x: 564, startPoint y: 370, endPoint x: 358, endPoint y: 369, distance: 206.0
click at [358, 369] on div "Update menu section Section name(En)   * Sound Mixer Section name(En) * Section…" at bounding box center [784, 386] width 1568 height 772
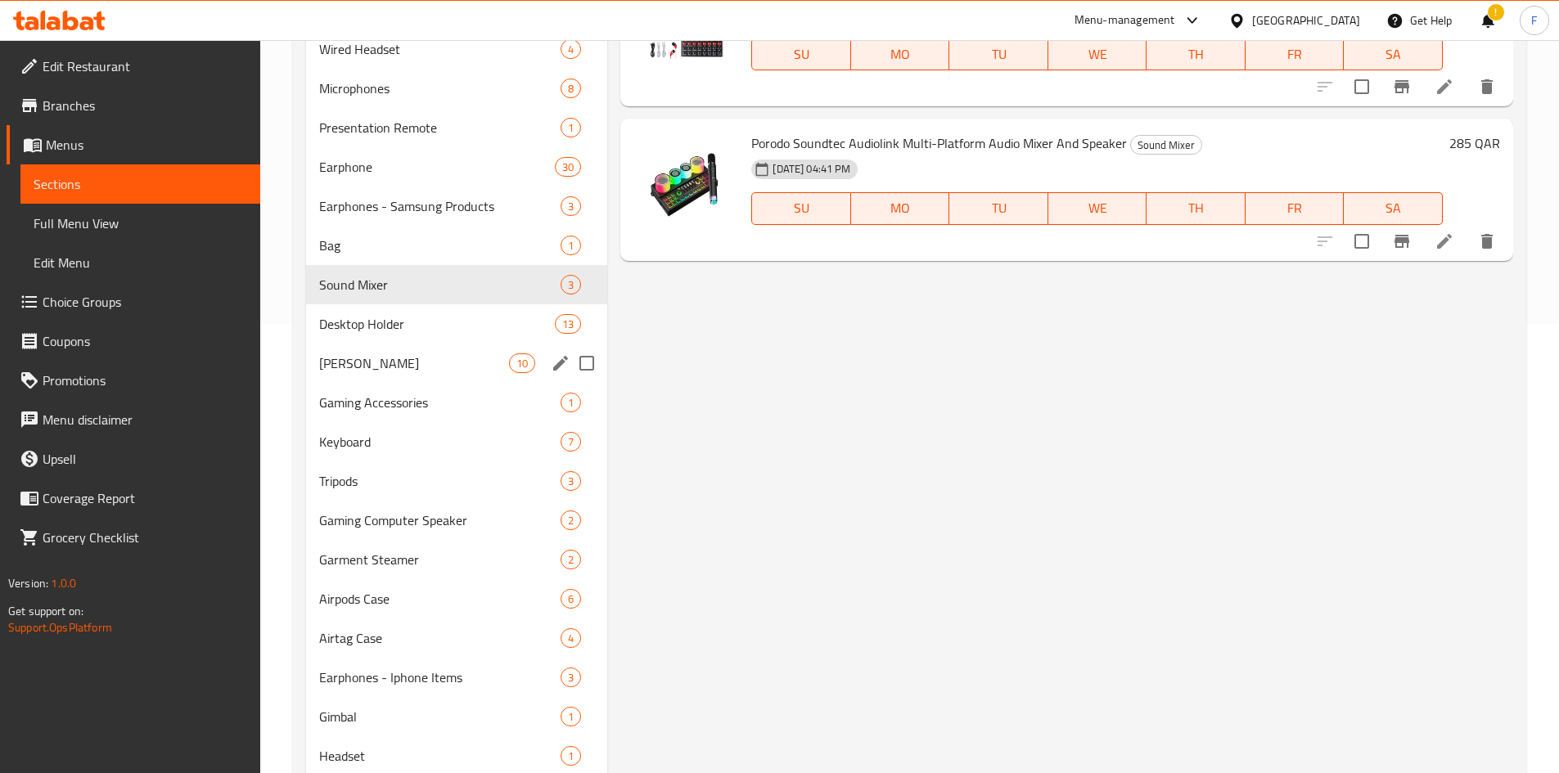
scroll to position [491, 0]
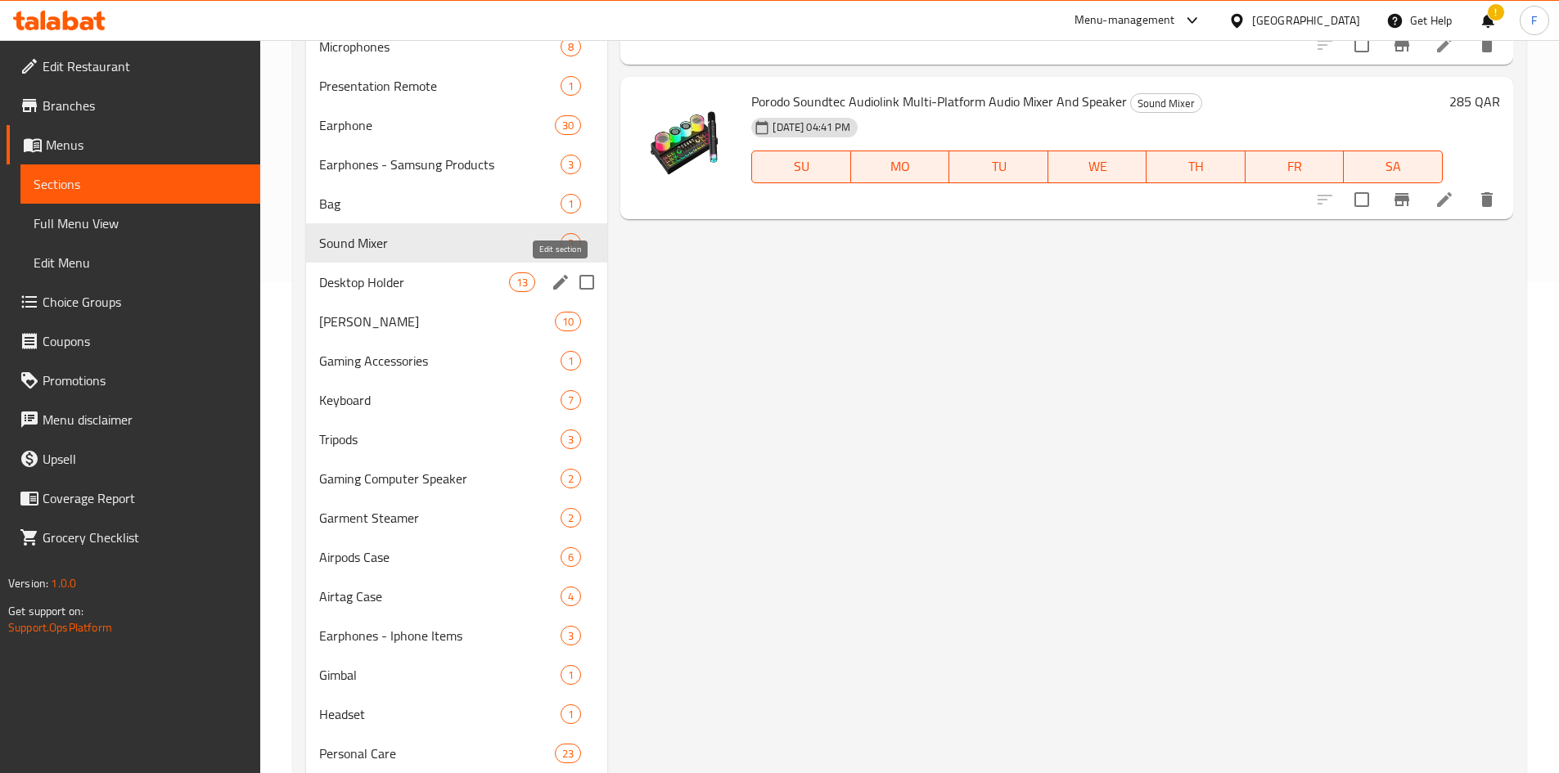
click at [548, 280] on button "edit" at bounding box center [560, 282] width 25 height 25
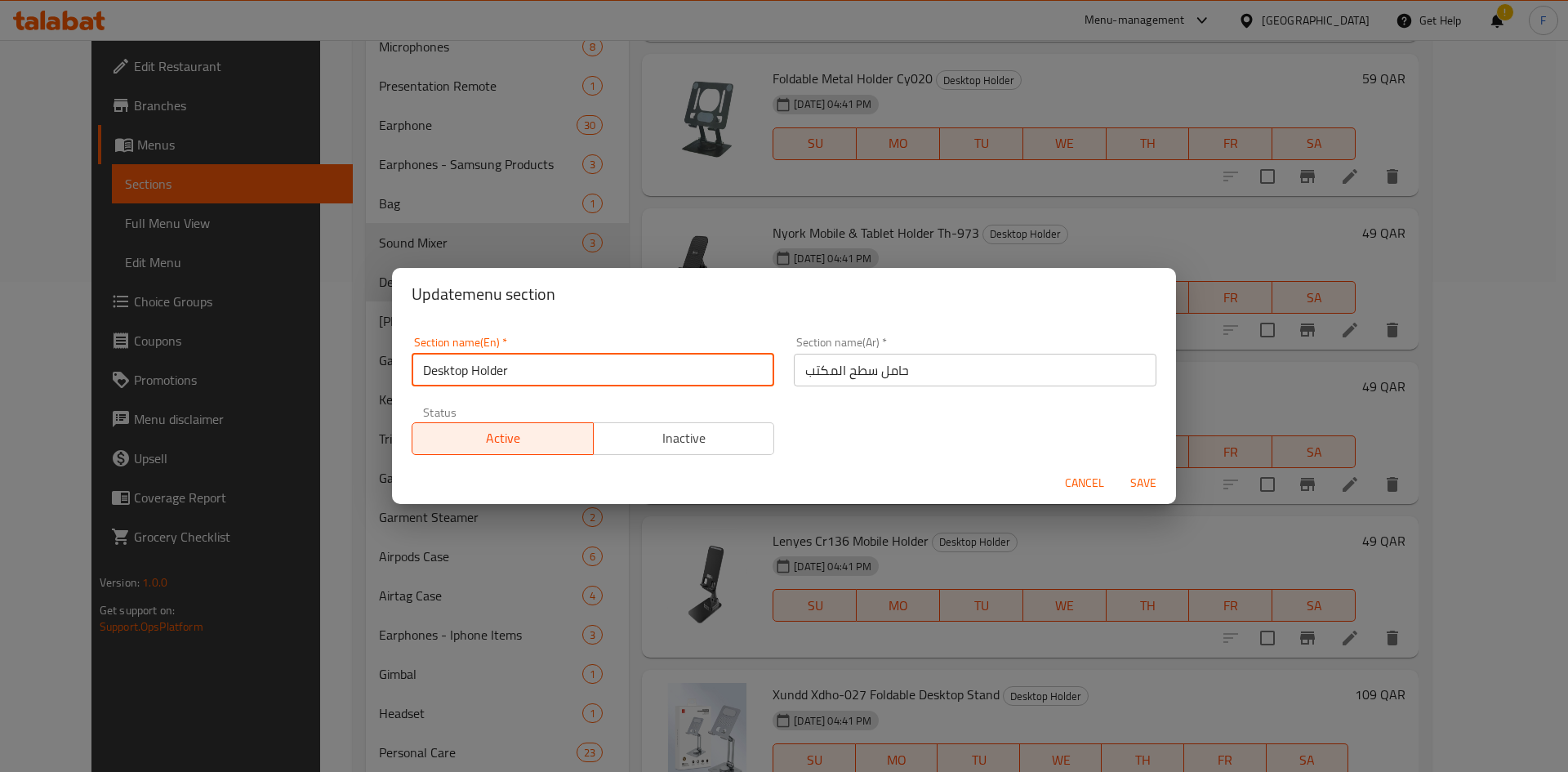
drag, startPoint x: 528, startPoint y: 361, endPoint x: 425, endPoint y: 367, distance: 103.2
click at [425, 367] on input "Desktop Holder" at bounding box center [592, 370] width 362 height 33
click at [1072, 475] on span "Cancel" at bounding box center [1084, 483] width 39 height 20
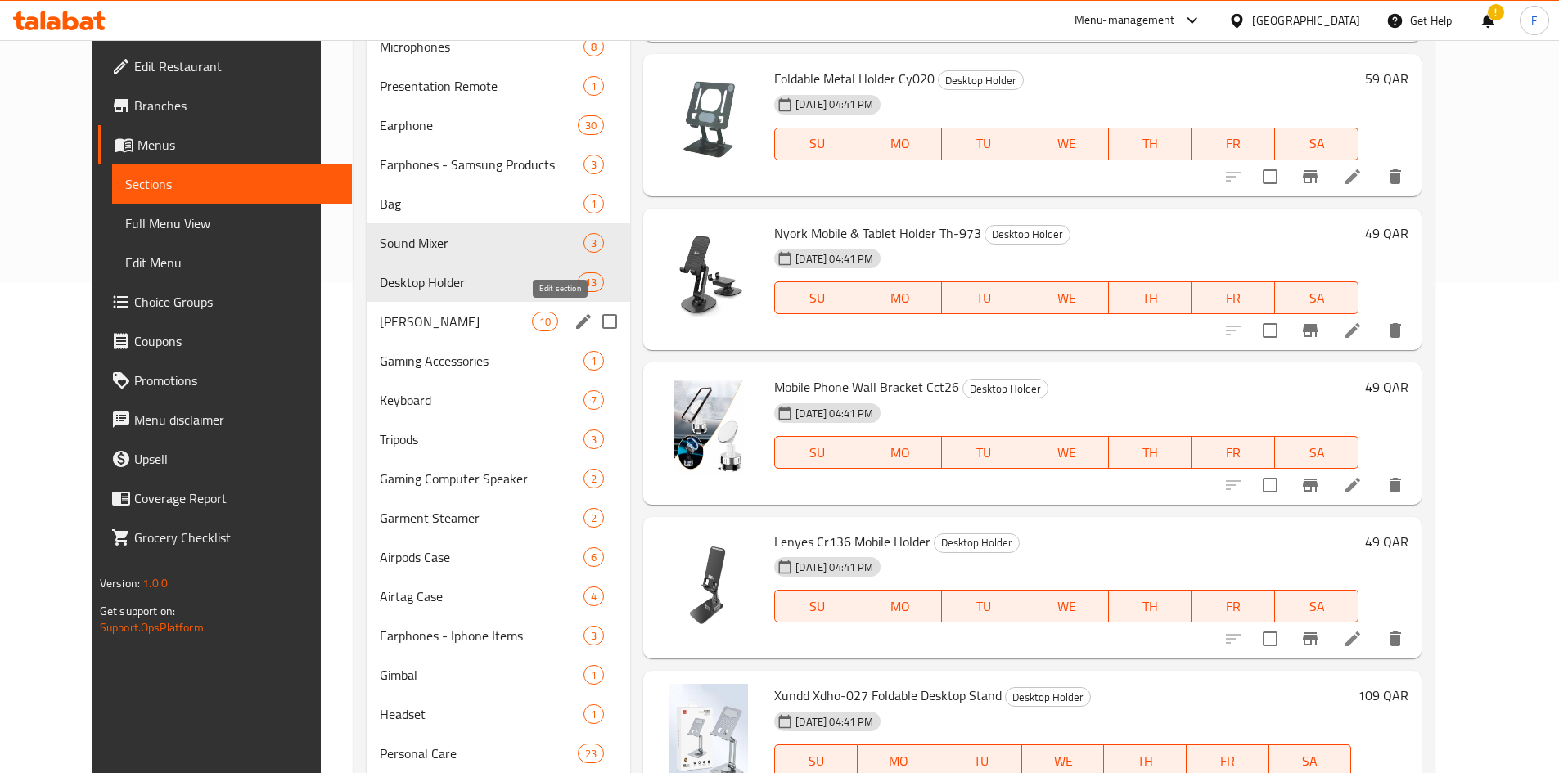
click at [574, 318] on icon "edit" at bounding box center [584, 322] width 20 height 20
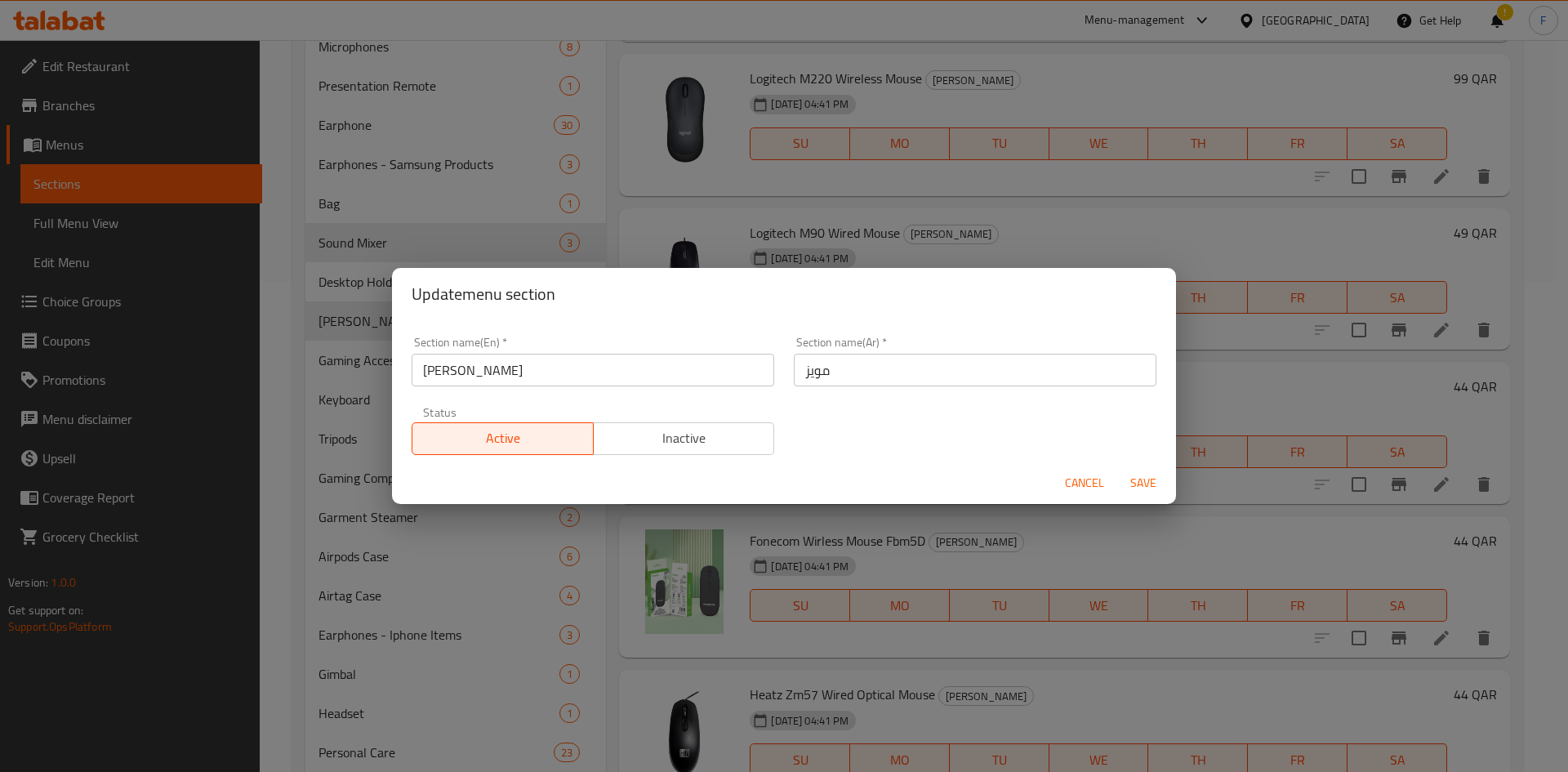
click at [515, 366] on input "[PERSON_NAME]" at bounding box center [592, 370] width 362 height 33
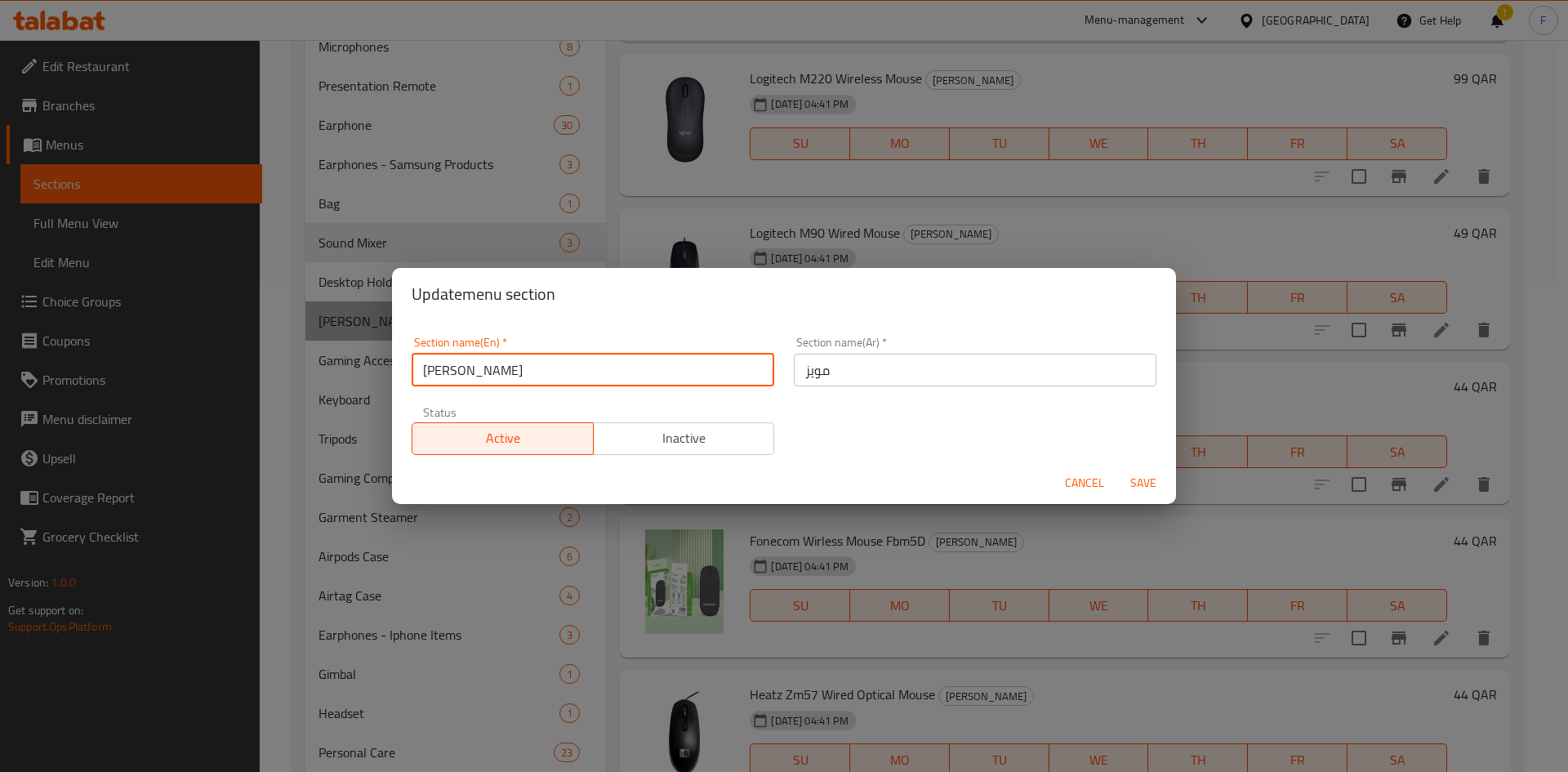
click at [515, 366] on input "[PERSON_NAME]" at bounding box center [592, 370] width 362 height 33
click at [1090, 488] on span "Cancel" at bounding box center [1084, 483] width 39 height 20
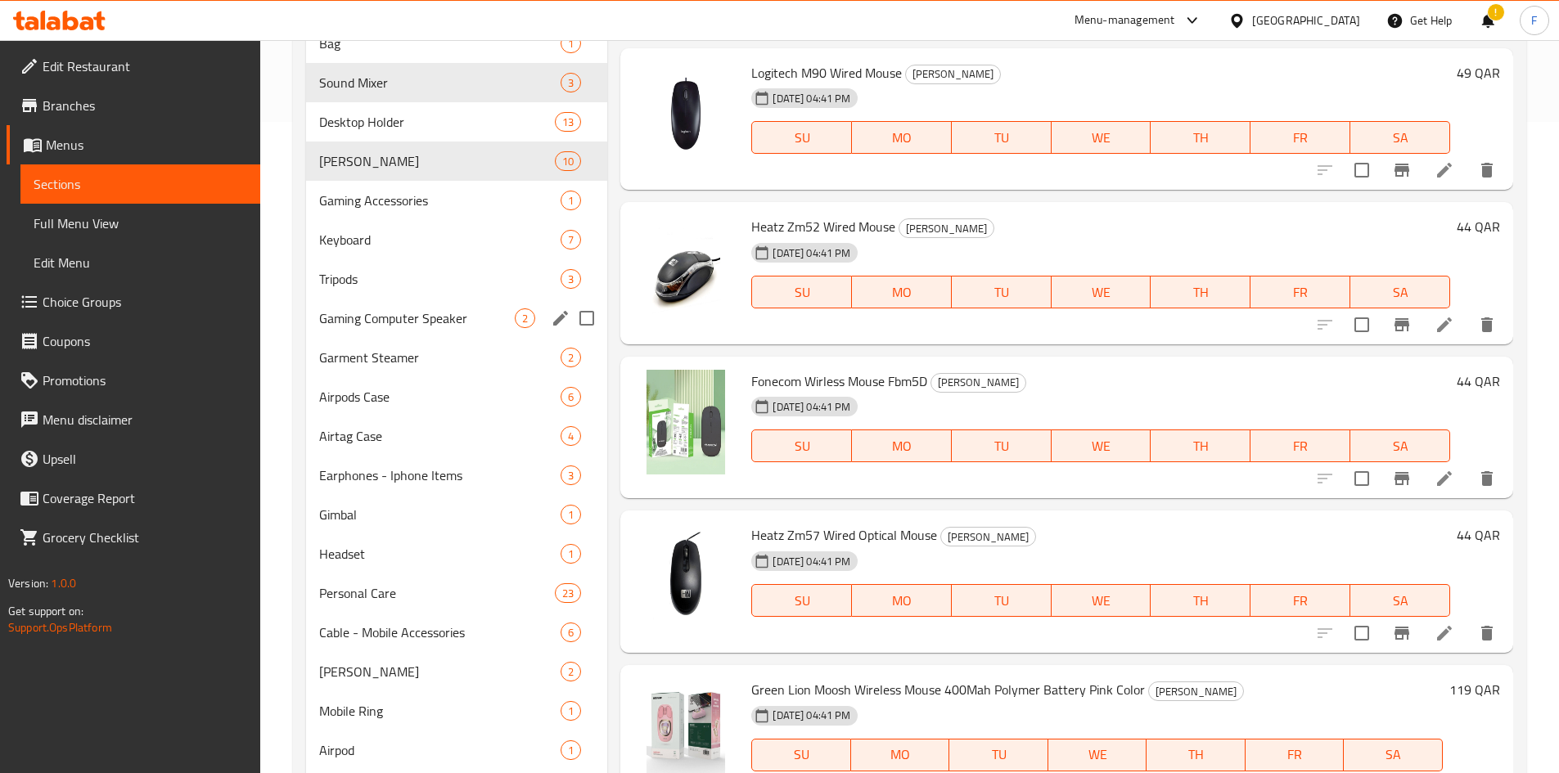
scroll to position [406, 0]
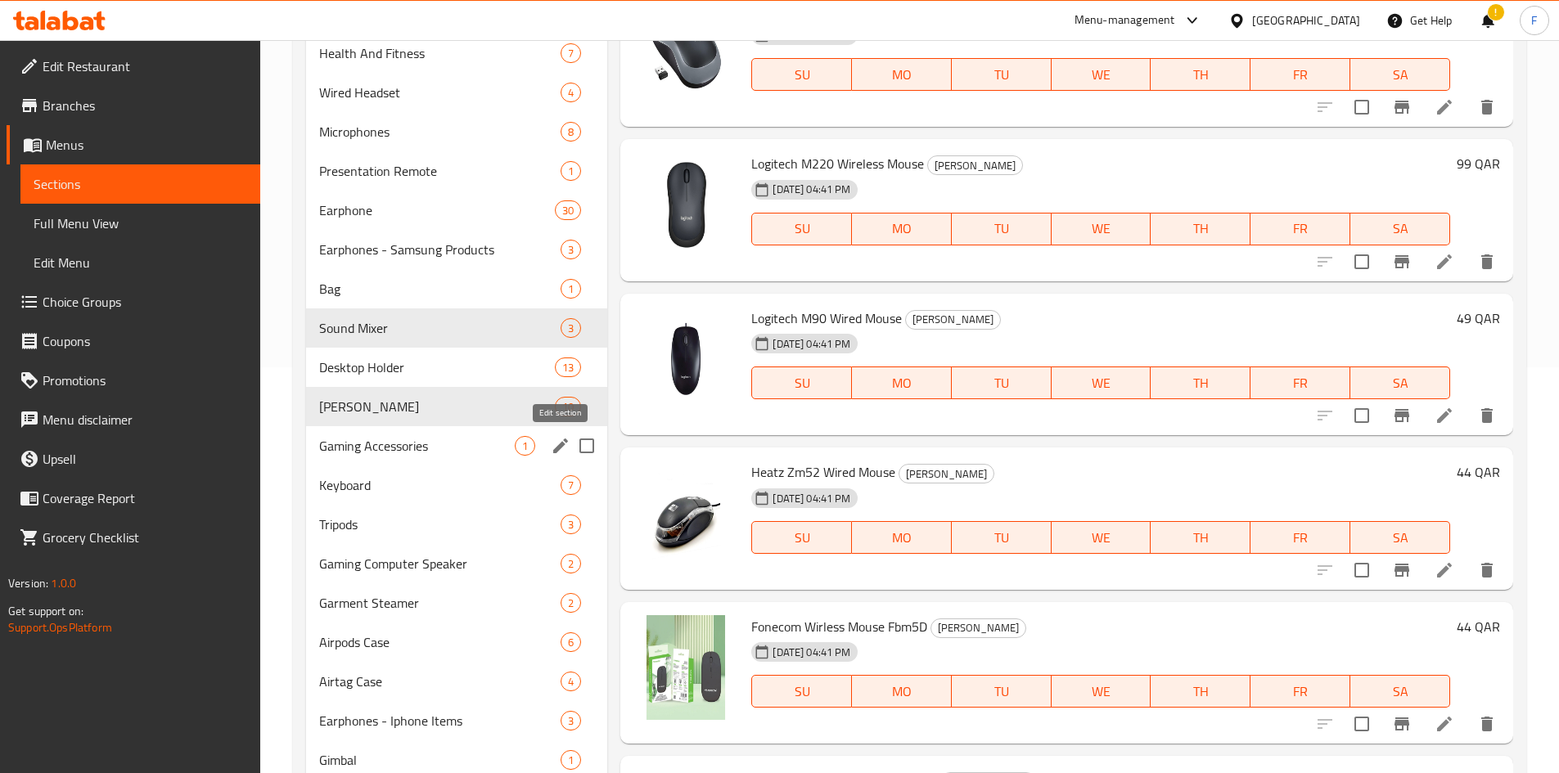
click at [556, 449] on icon "edit" at bounding box center [560, 446] width 15 height 15
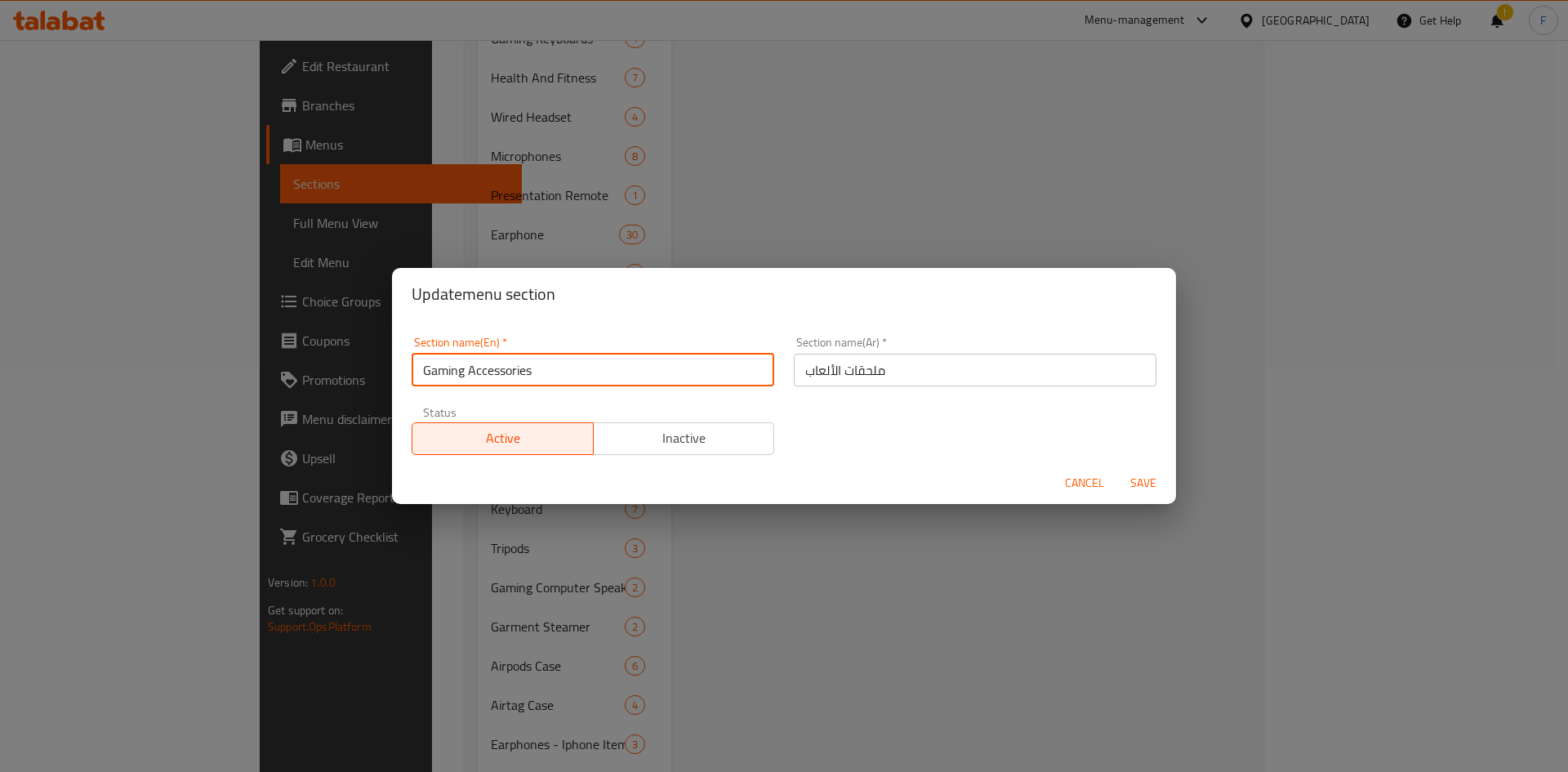
drag, startPoint x: 564, startPoint y: 378, endPoint x: 419, endPoint y: 378, distance: 145.0
click at [419, 378] on input "Gaming Accessories" at bounding box center [592, 370] width 362 height 33
click at [1086, 489] on span "Cancel" at bounding box center [1084, 483] width 39 height 20
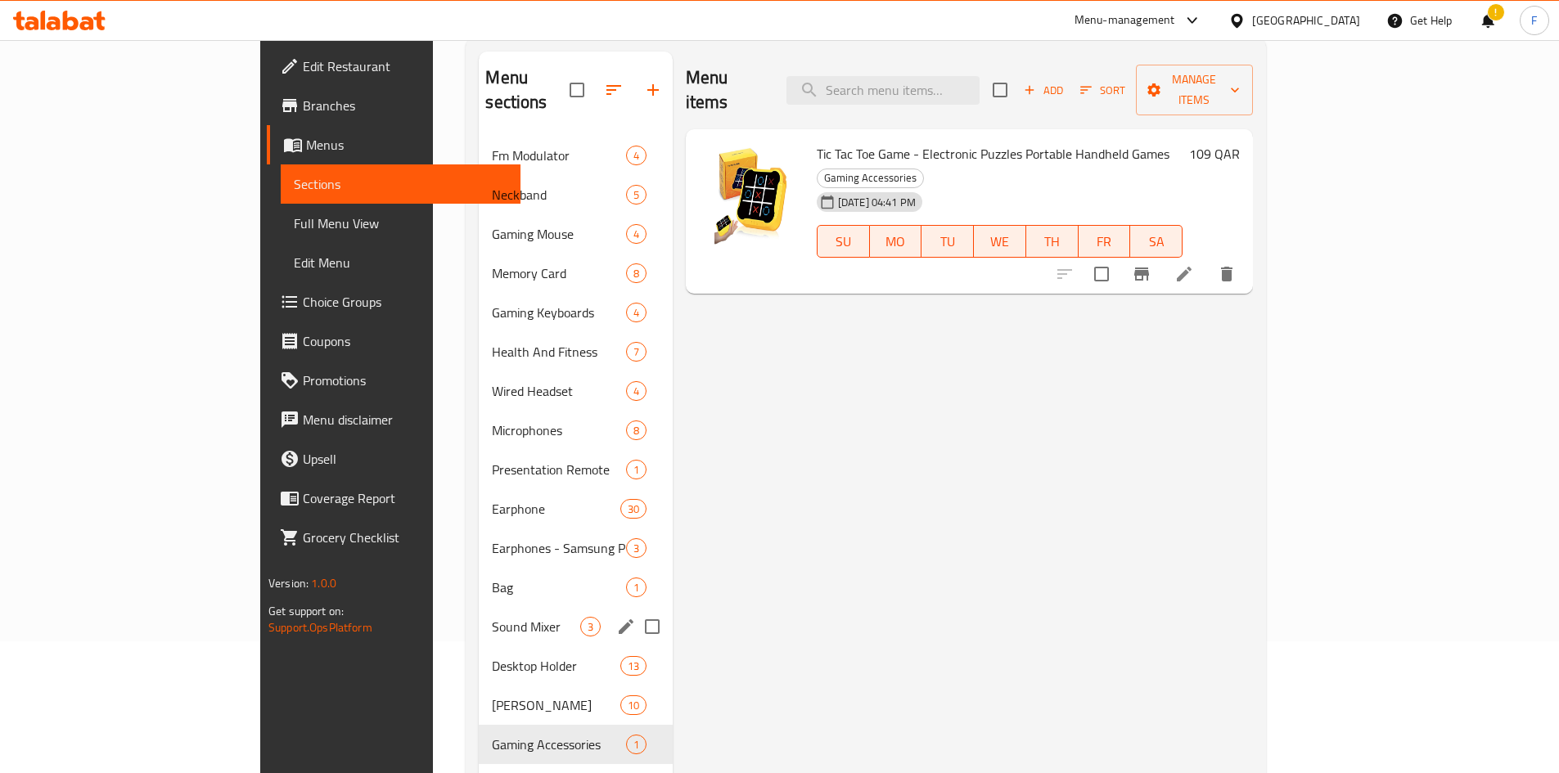
scroll to position [242, 0]
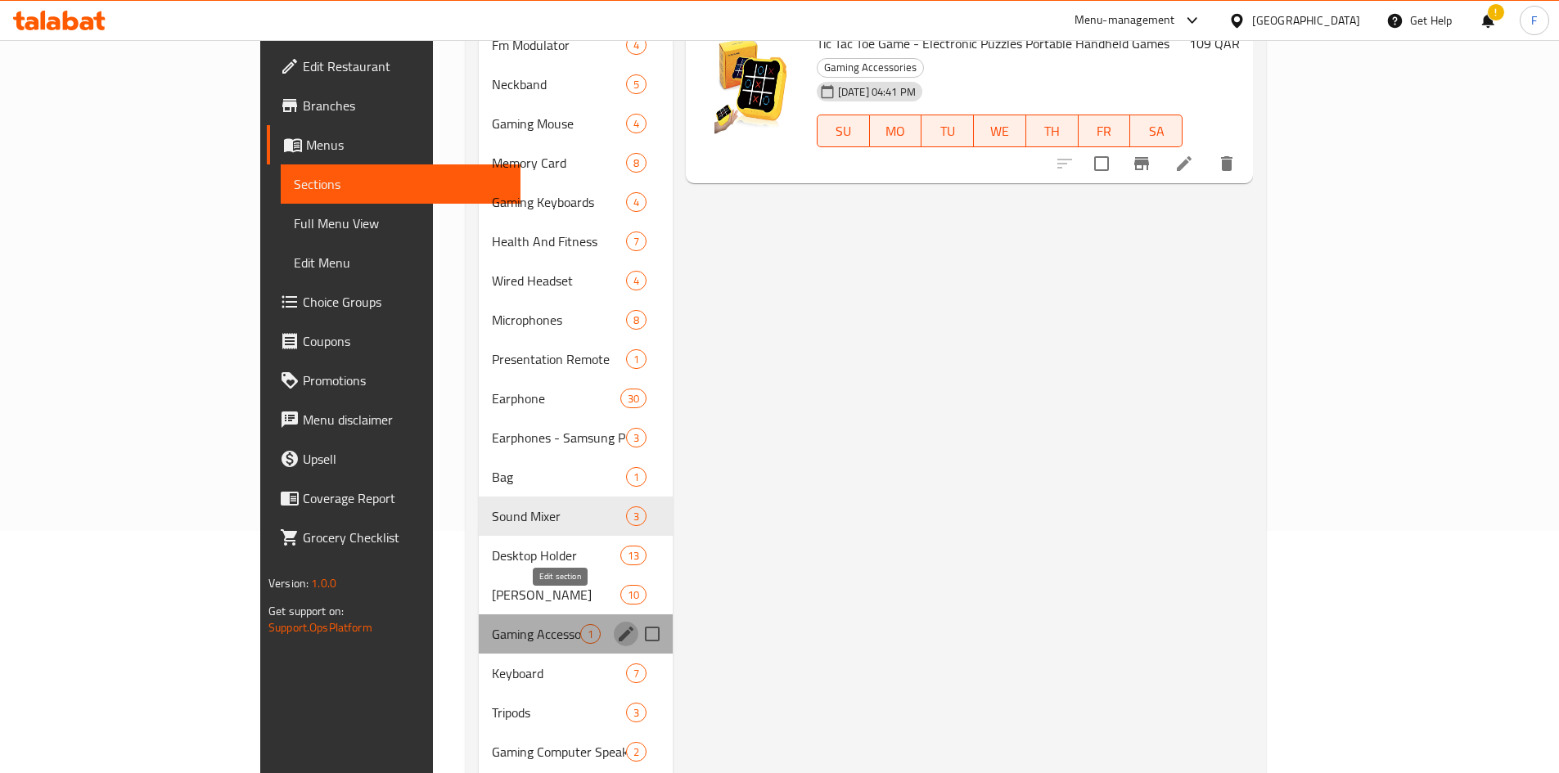
click at [614, 622] on button "edit" at bounding box center [626, 634] width 25 height 25
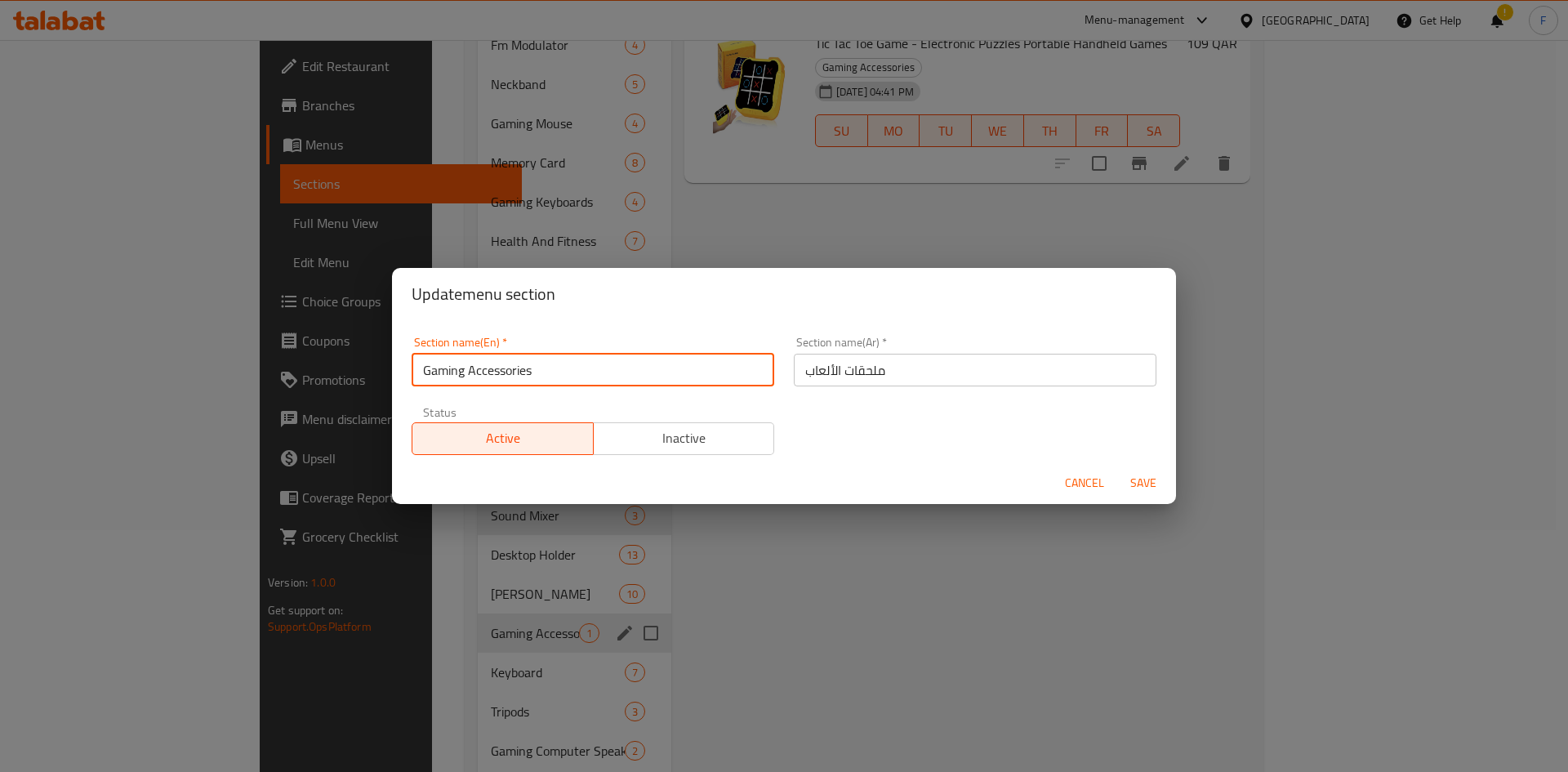
click at [608, 377] on input "Gaming Accessories" at bounding box center [592, 370] width 362 height 33
click at [608, 376] on input "Gaming Accessories" at bounding box center [592, 370] width 362 height 33
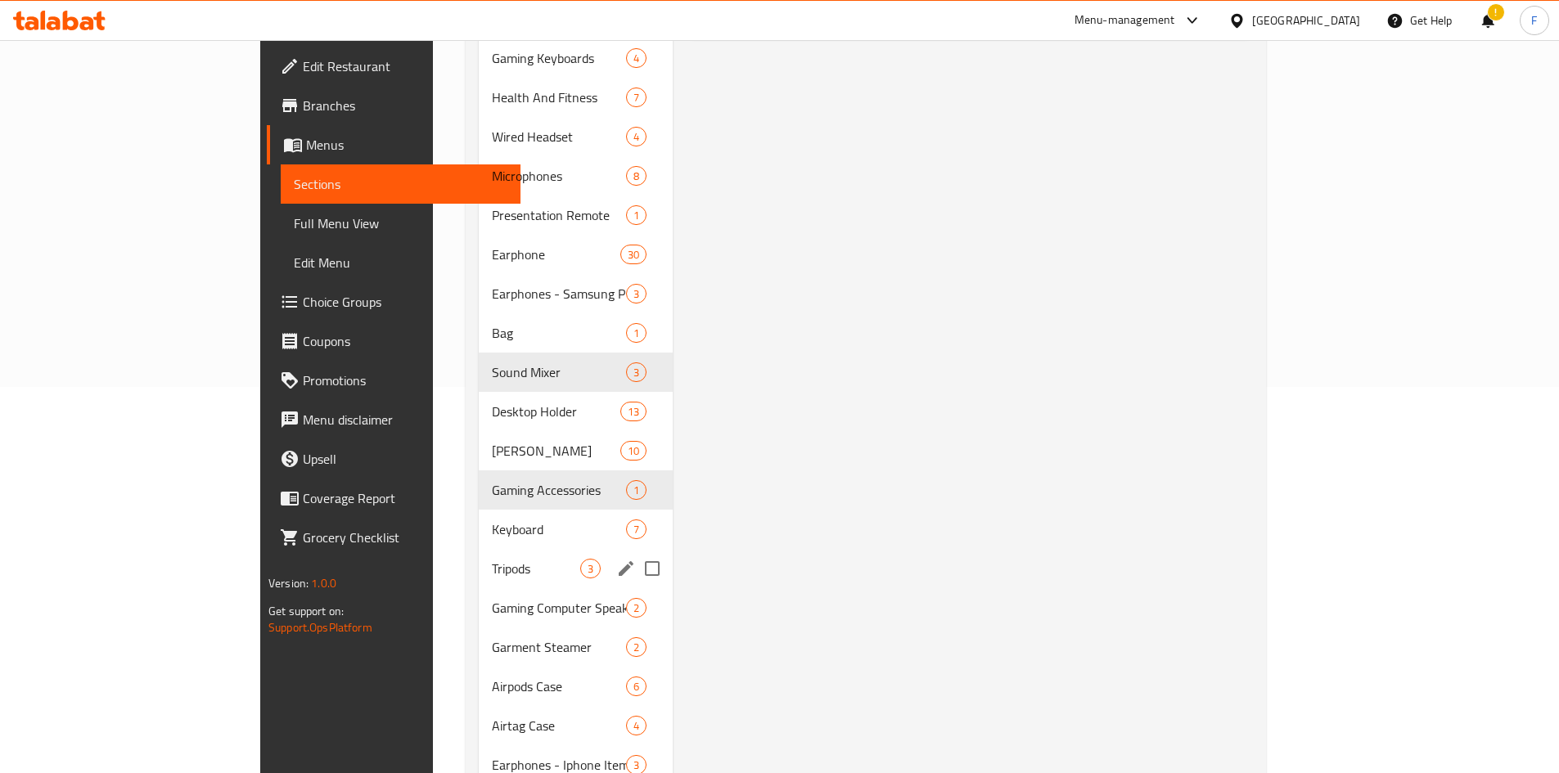
scroll to position [406, 0]
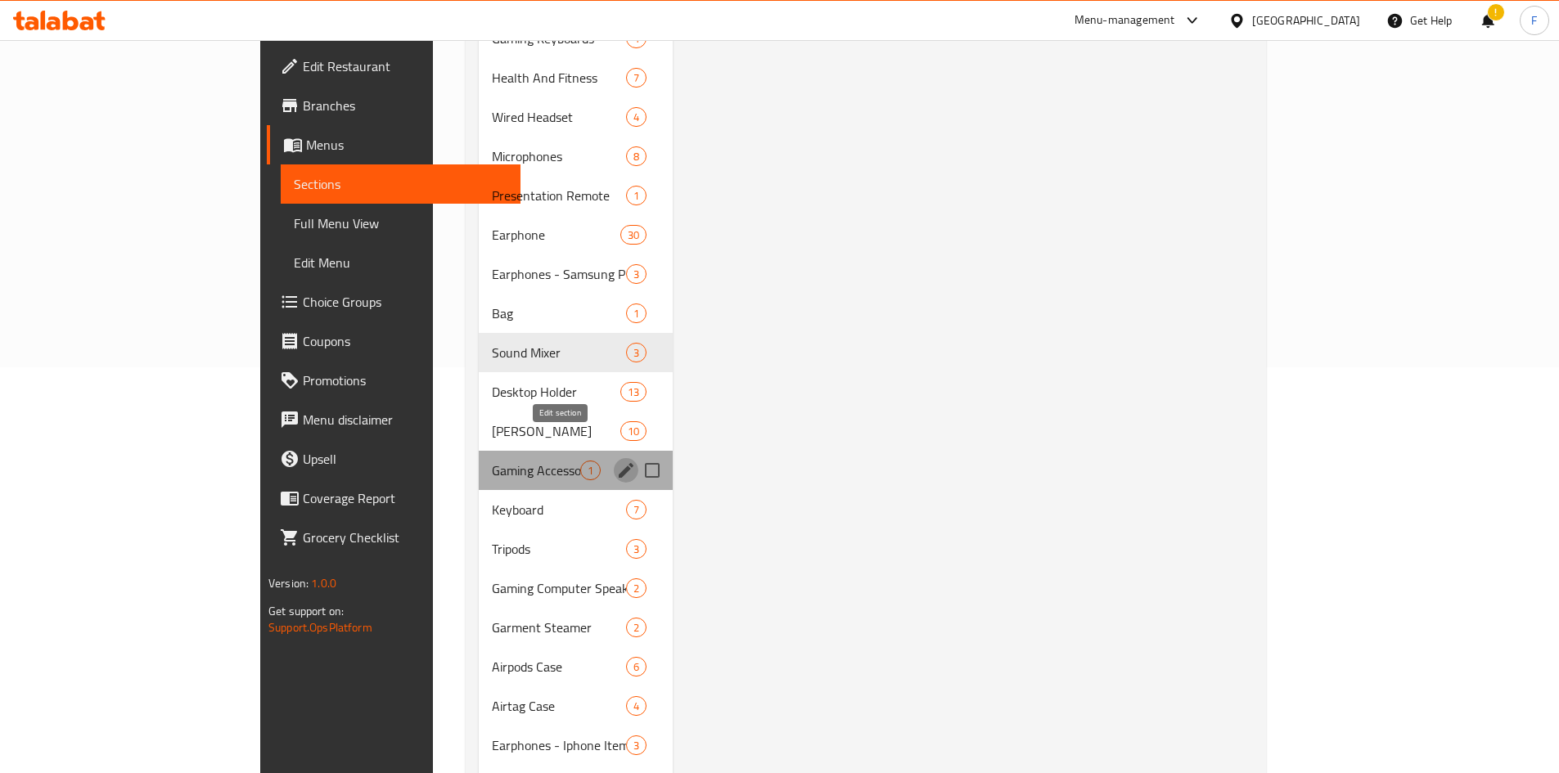
click at [614, 458] on button "edit" at bounding box center [626, 470] width 25 height 25
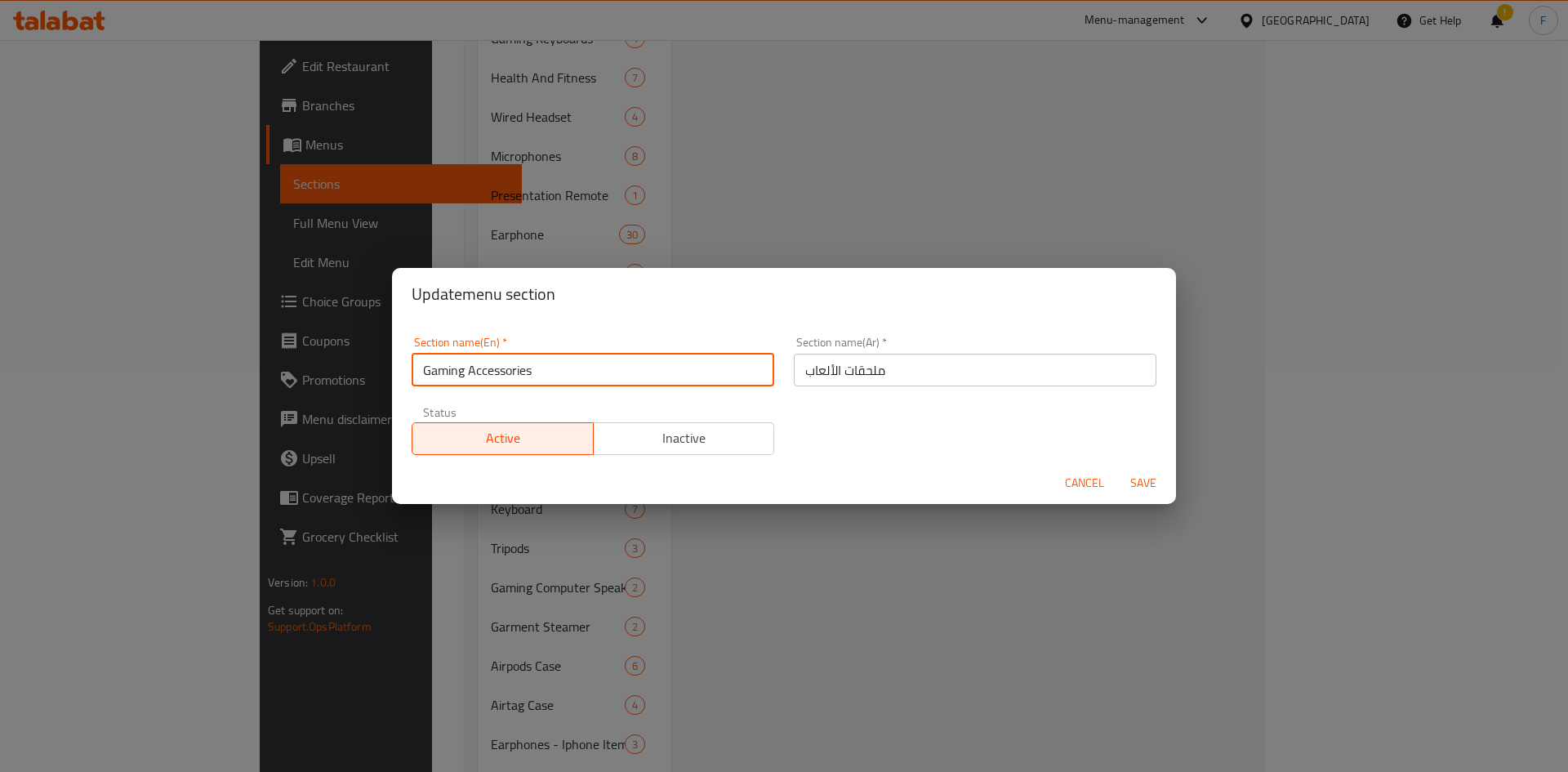
drag, startPoint x: 542, startPoint y: 373, endPoint x: 414, endPoint y: 358, distance: 128.9
click at [414, 358] on input "Gaming Accessories" at bounding box center [592, 370] width 362 height 33
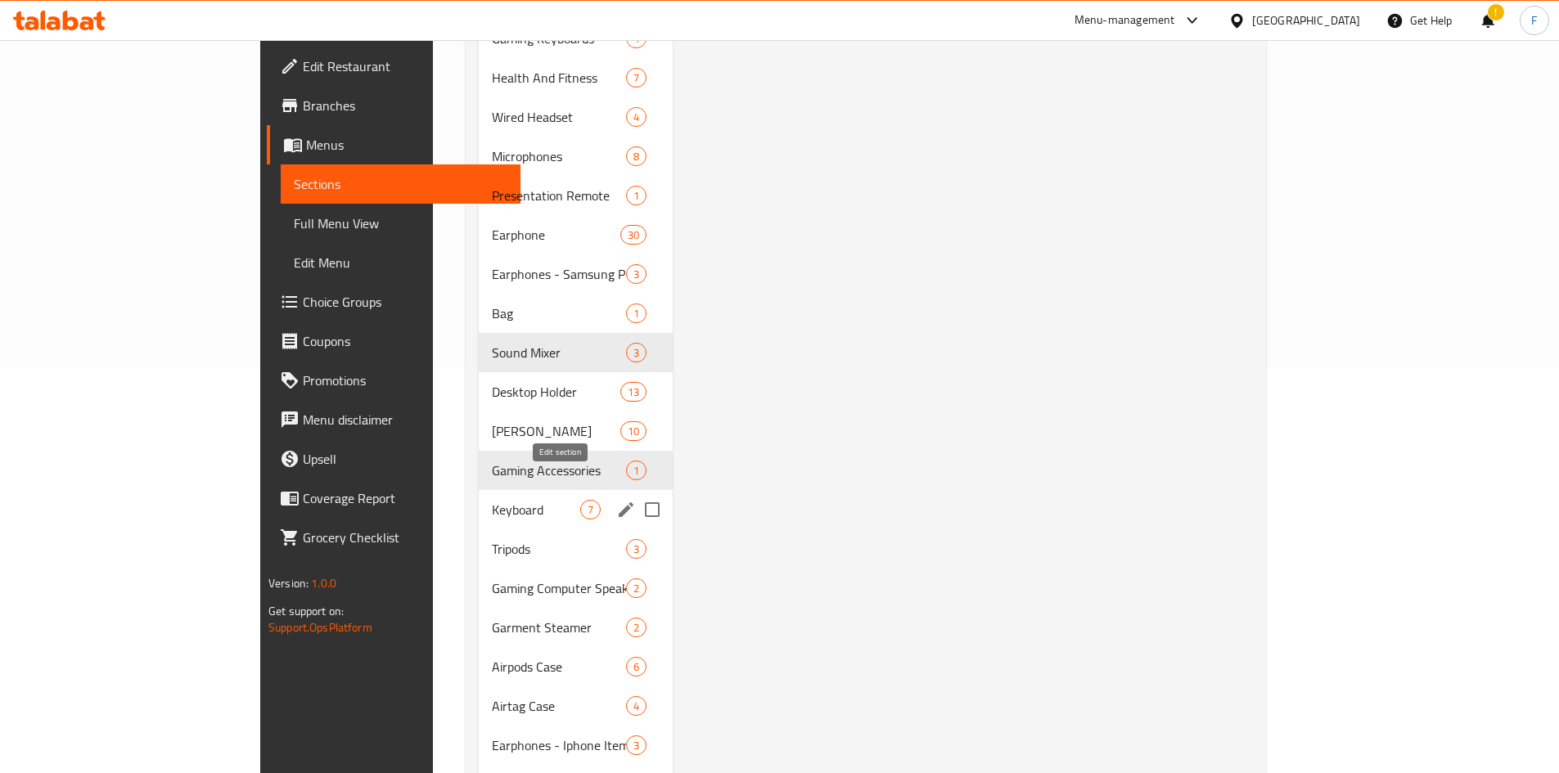
click at [616, 500] on icon "edit" at bounding box center [626, 510] width 20 height 20
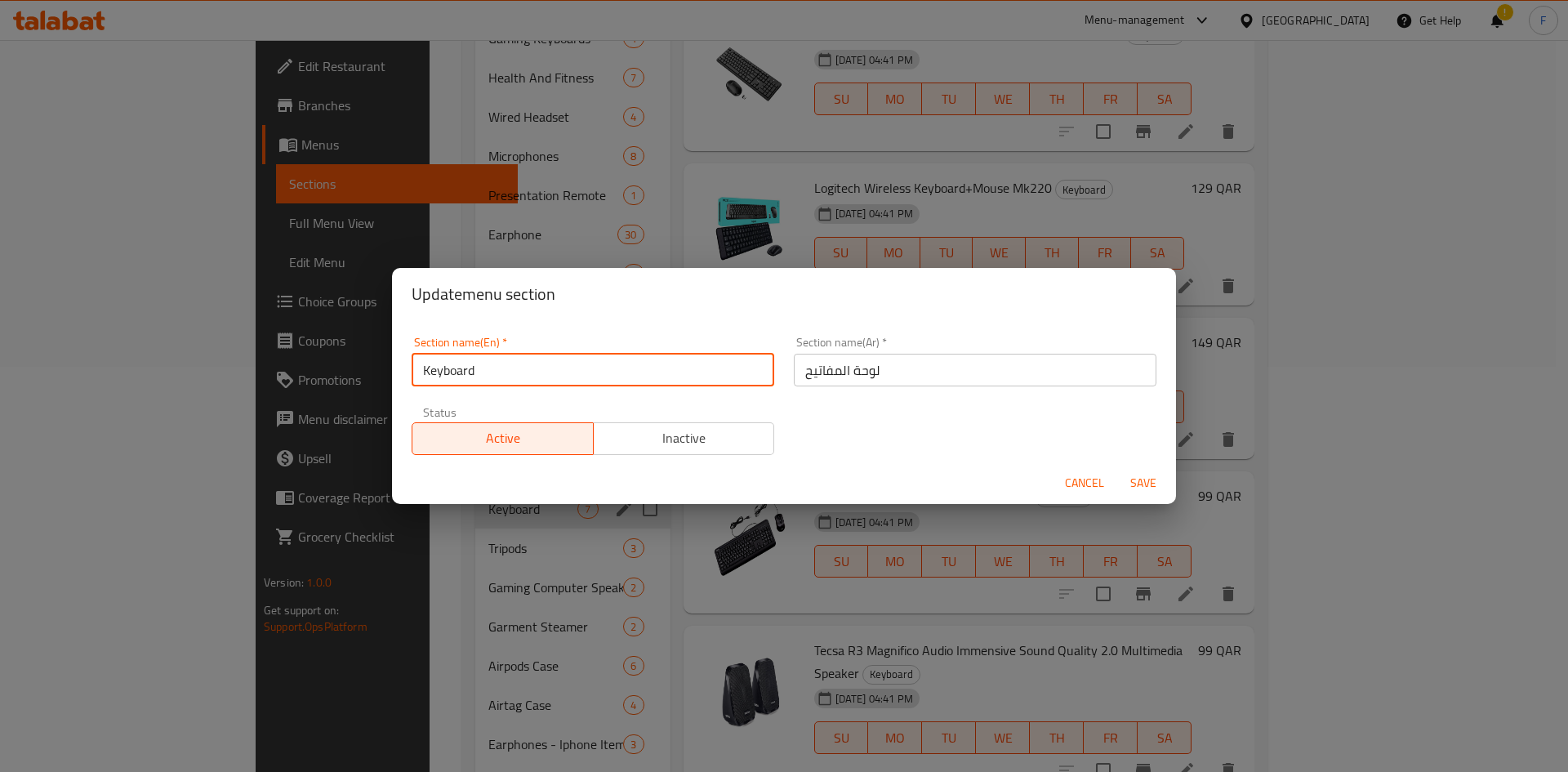
drag, startPoint x: 532, startPoint y: 372, endPoint x: 406, endPoint y: 376, distance: 126.1
click at [406, 376] on div "Section name(En)   * Keyboard Section name(En) *" at bounding box center [593, 362] width 382 height 70
click at [1083, 479] on span "Cancel" at bounding box center [1084, 483] width 39 height 20
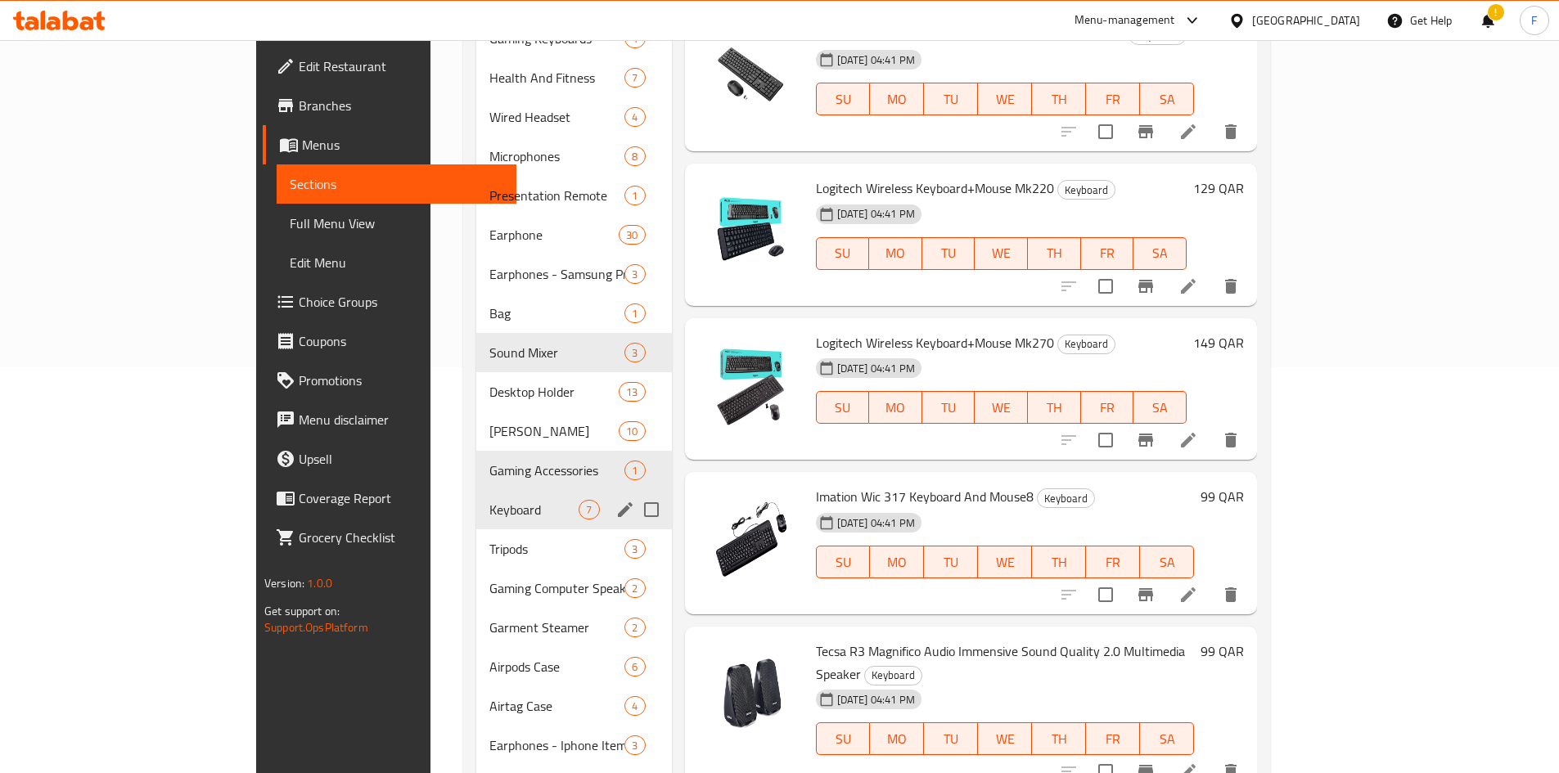
click at [546, 490] on div "Keyboard 7" at bounding box center [573, 509] width 195 height 39
click at [618, 502] on icon "edit" at bounding box center [625, 509] width 15 height 15
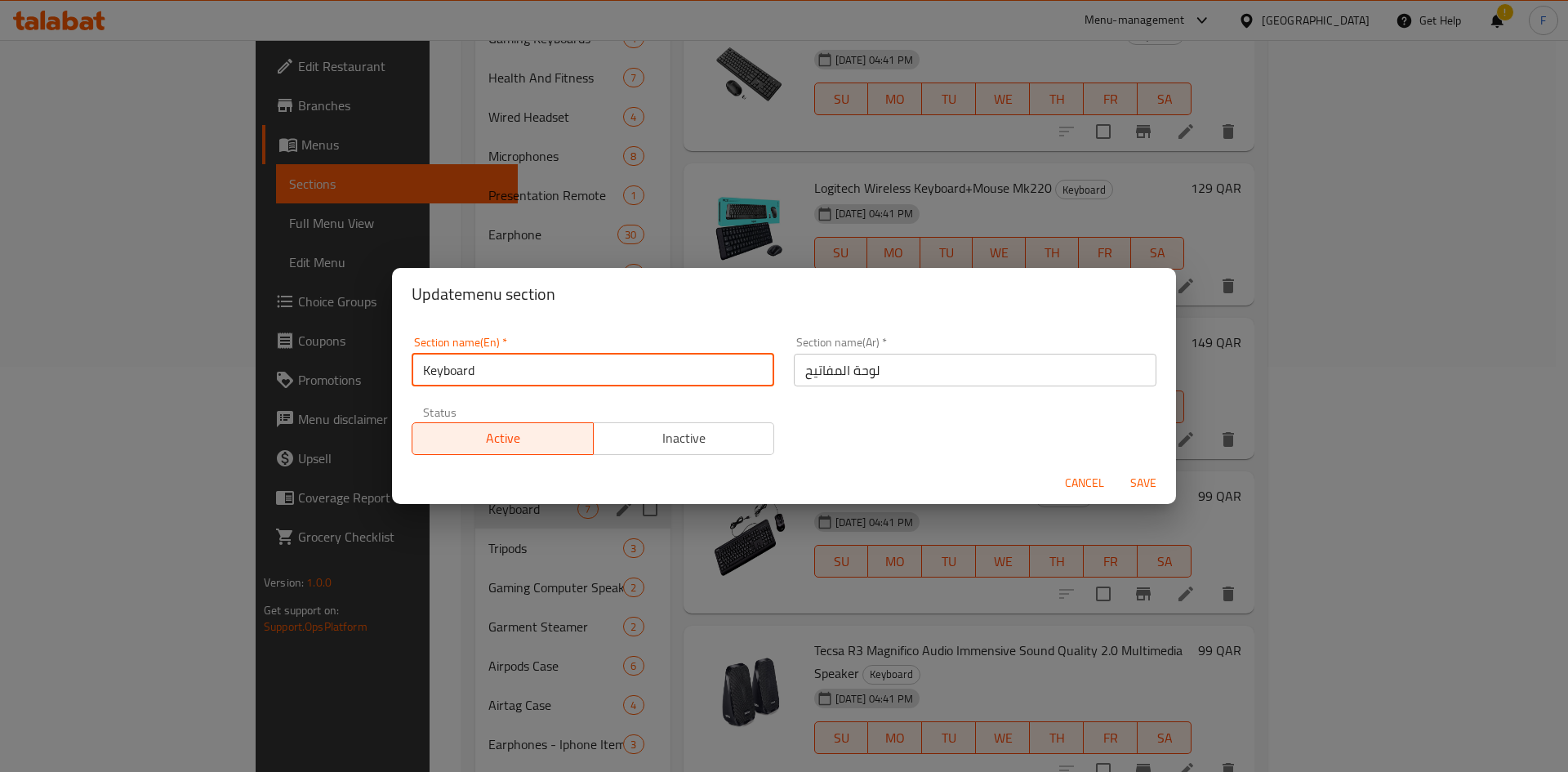
drag, startPoint x: 497, startPoint y: 374, endPoint x: 418, endPoint y: 364, distance: 79.6
click at [419, 364] on input "Keyboard" at bounding box center [592, 370] width 362 height 33
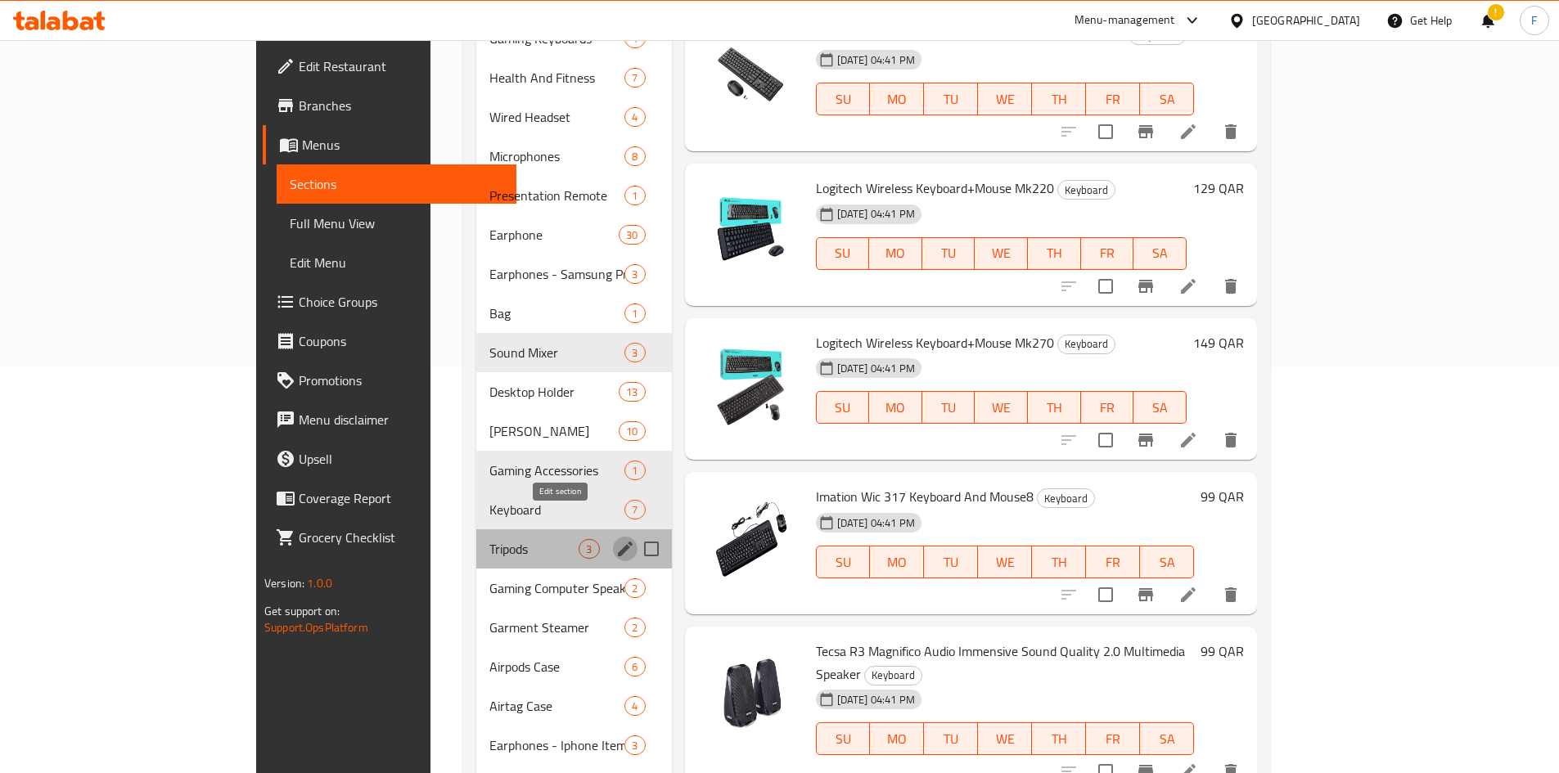
click at [615, 539] on icon "edit" at bounding box center [625, 549] width 20 height 20
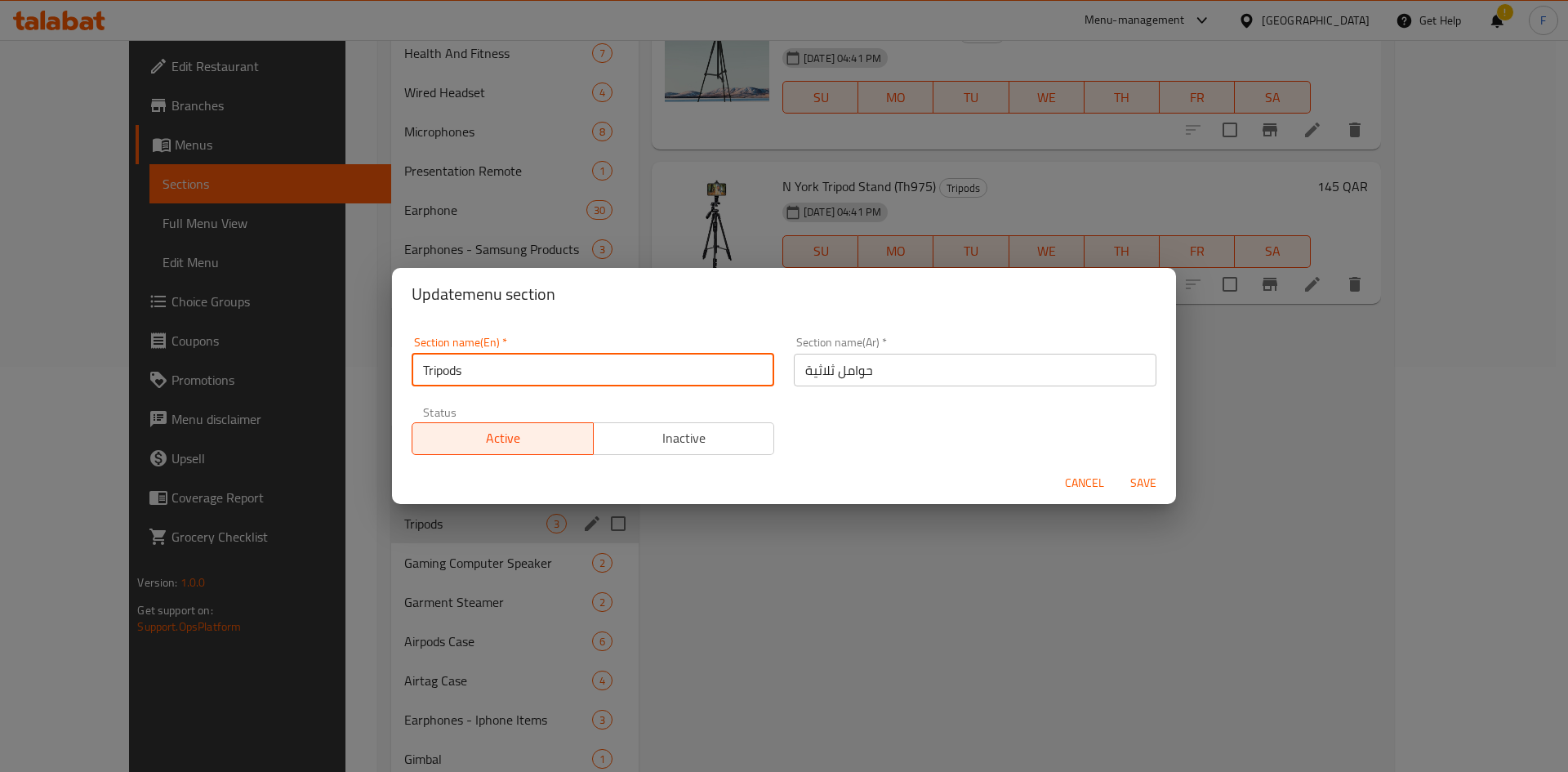
drag, startPoint x: 501, startPoint y: 381, endPoint x: 425, endPoint y: 382, distance: 76.0
click at [414, 382] on input "Tripods" at bounding box center [592, 370] width 362 height 33
click at [1082, 487] on span "Cancel" at bounding box center [1084, 483] width 39 height 20
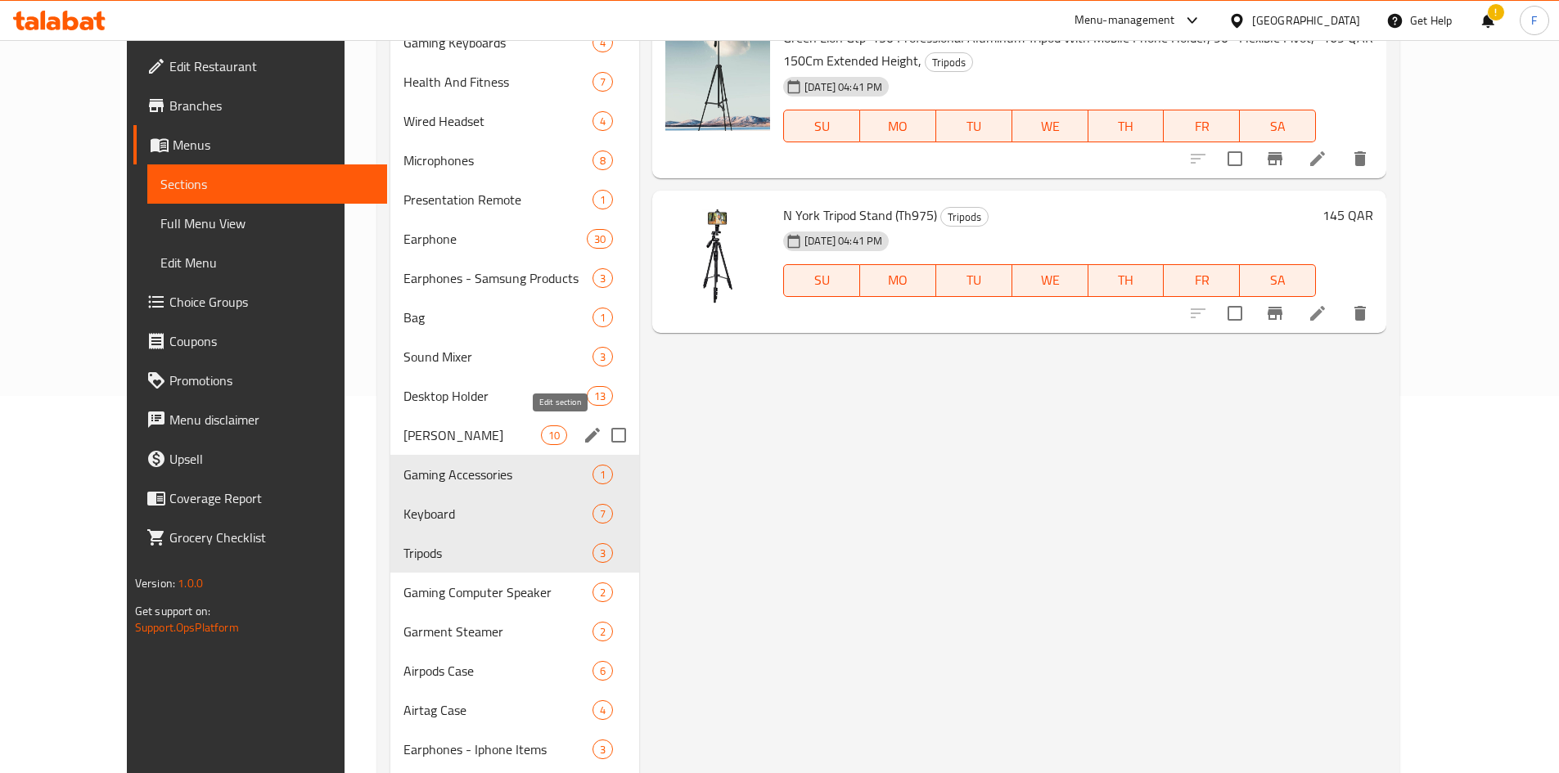
scroll to position [406, 0]
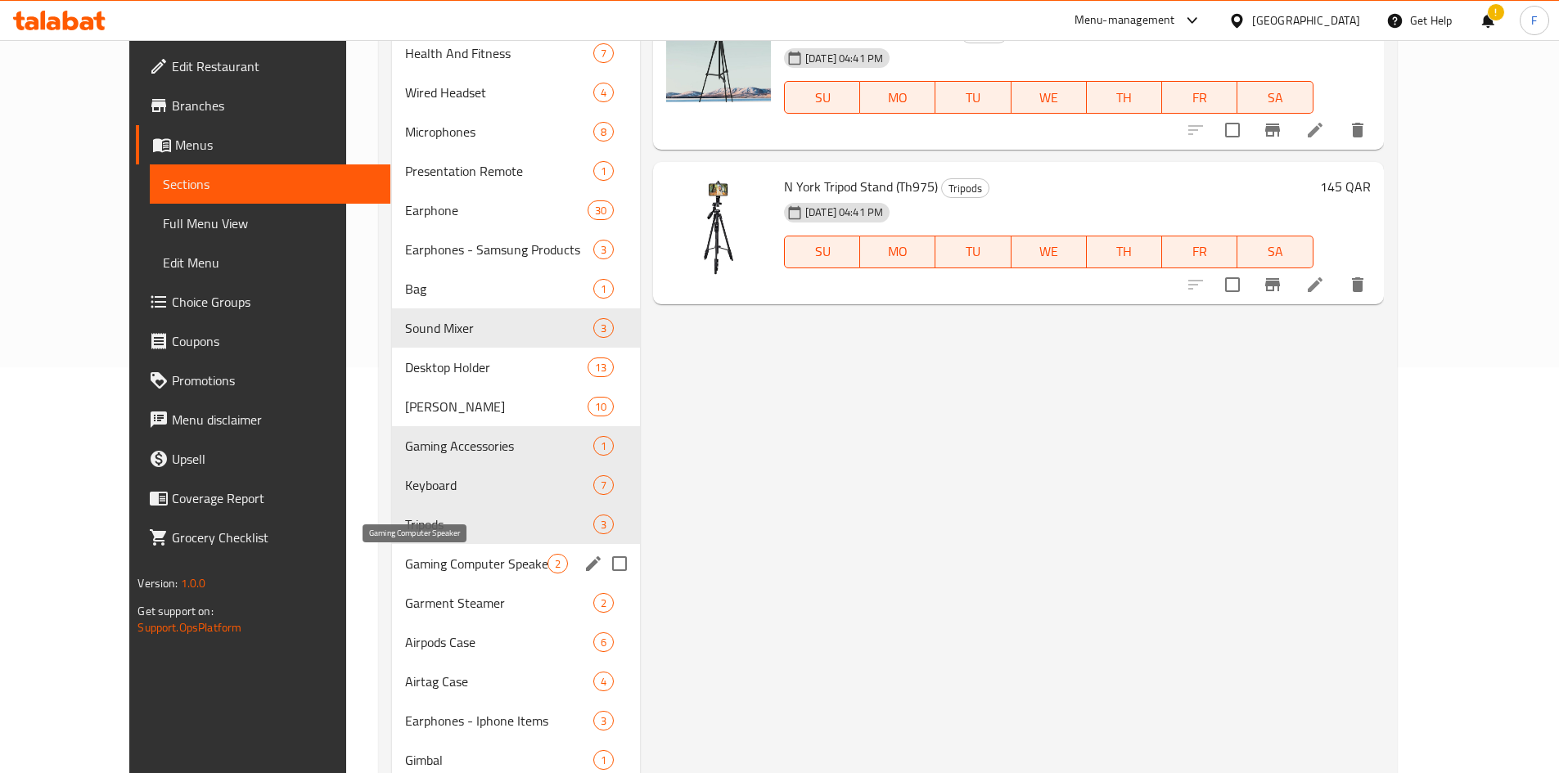
click at [494, 562] on span "Gaming Computer Speaker" at bounding box center [476, 564] width 142 height 20
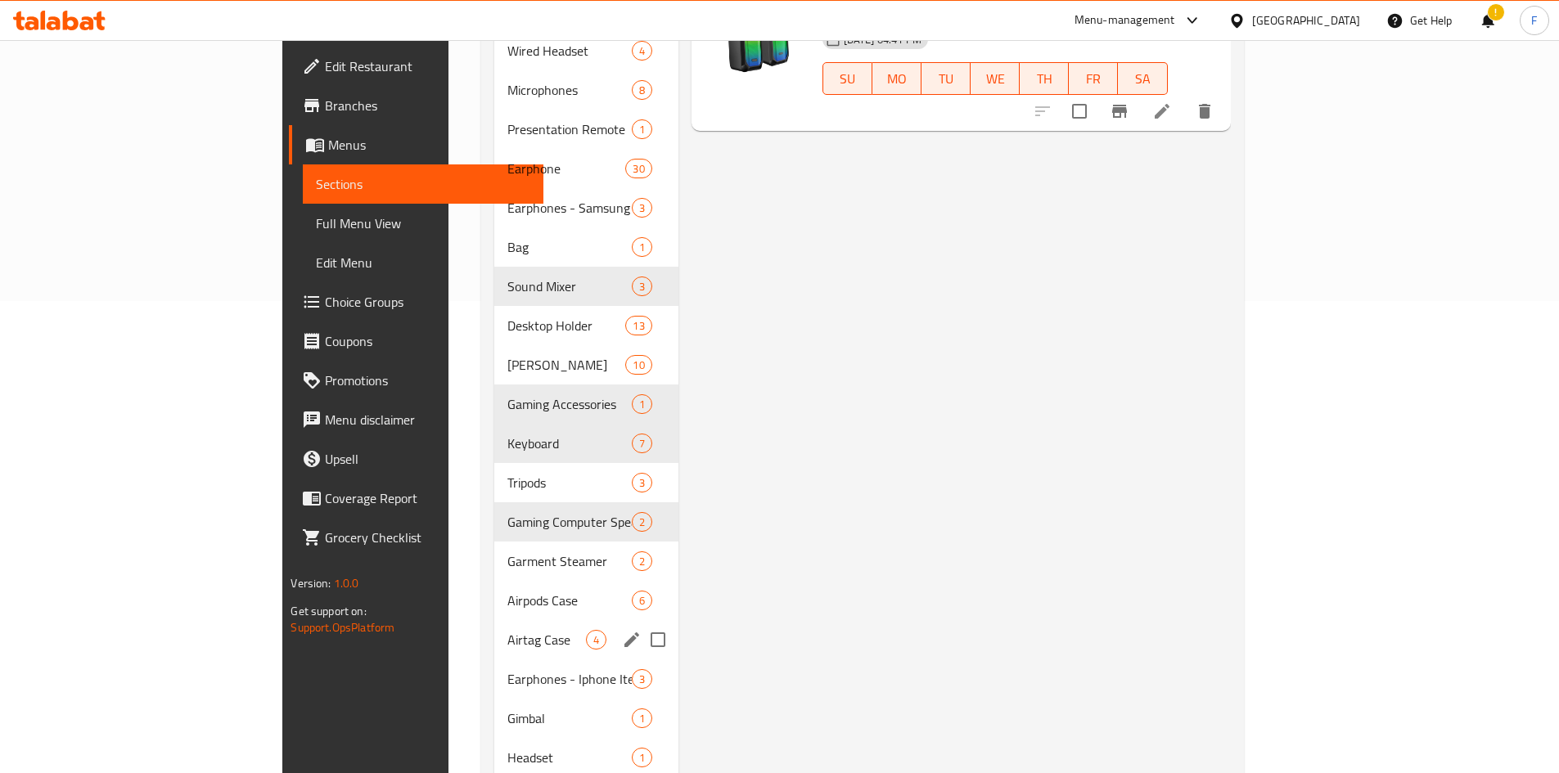
scroll to position [488, 0]
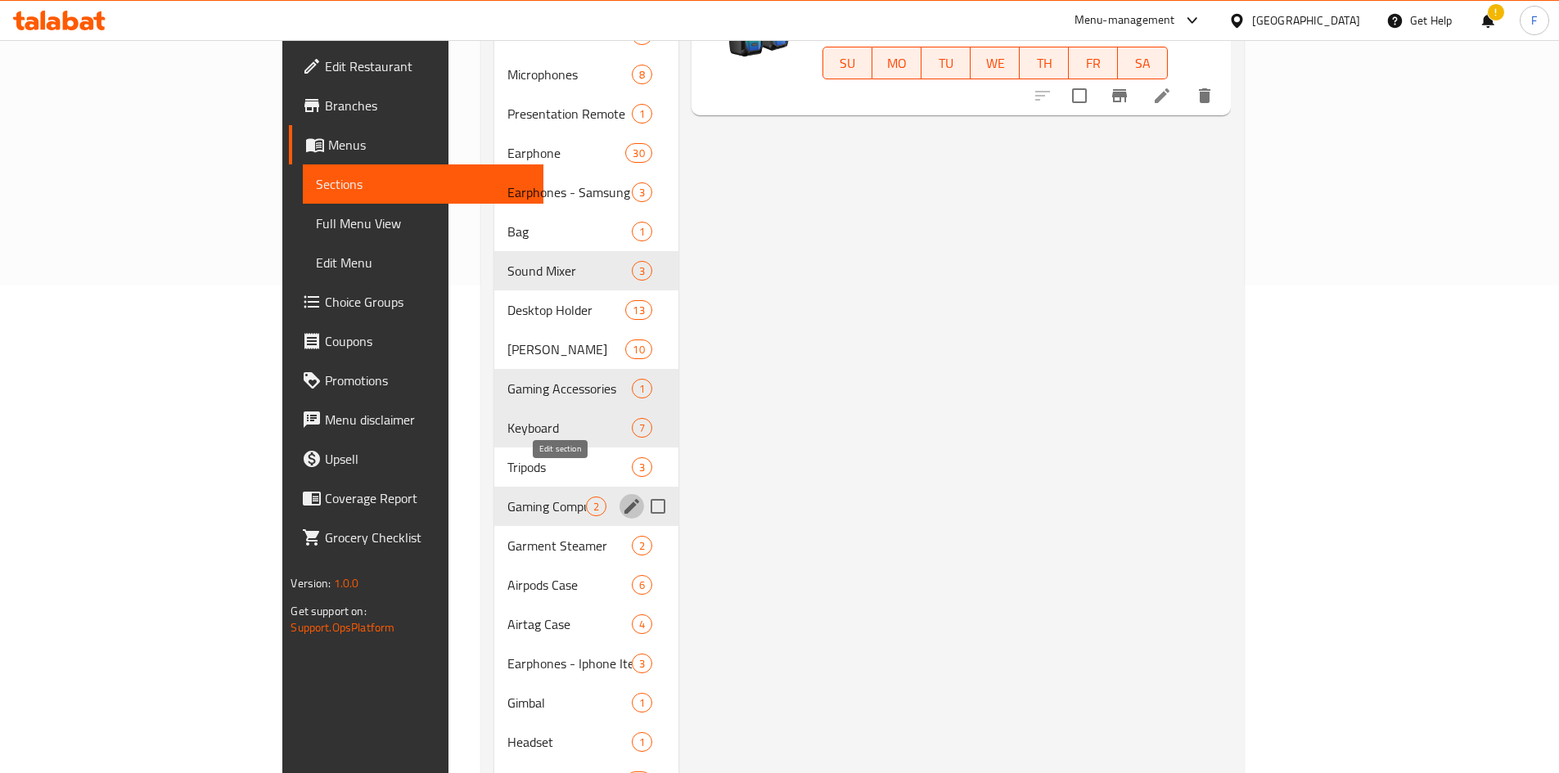
click at [622, 497] on icon "edit" at bounding box center [632, 507] width 20 height 20
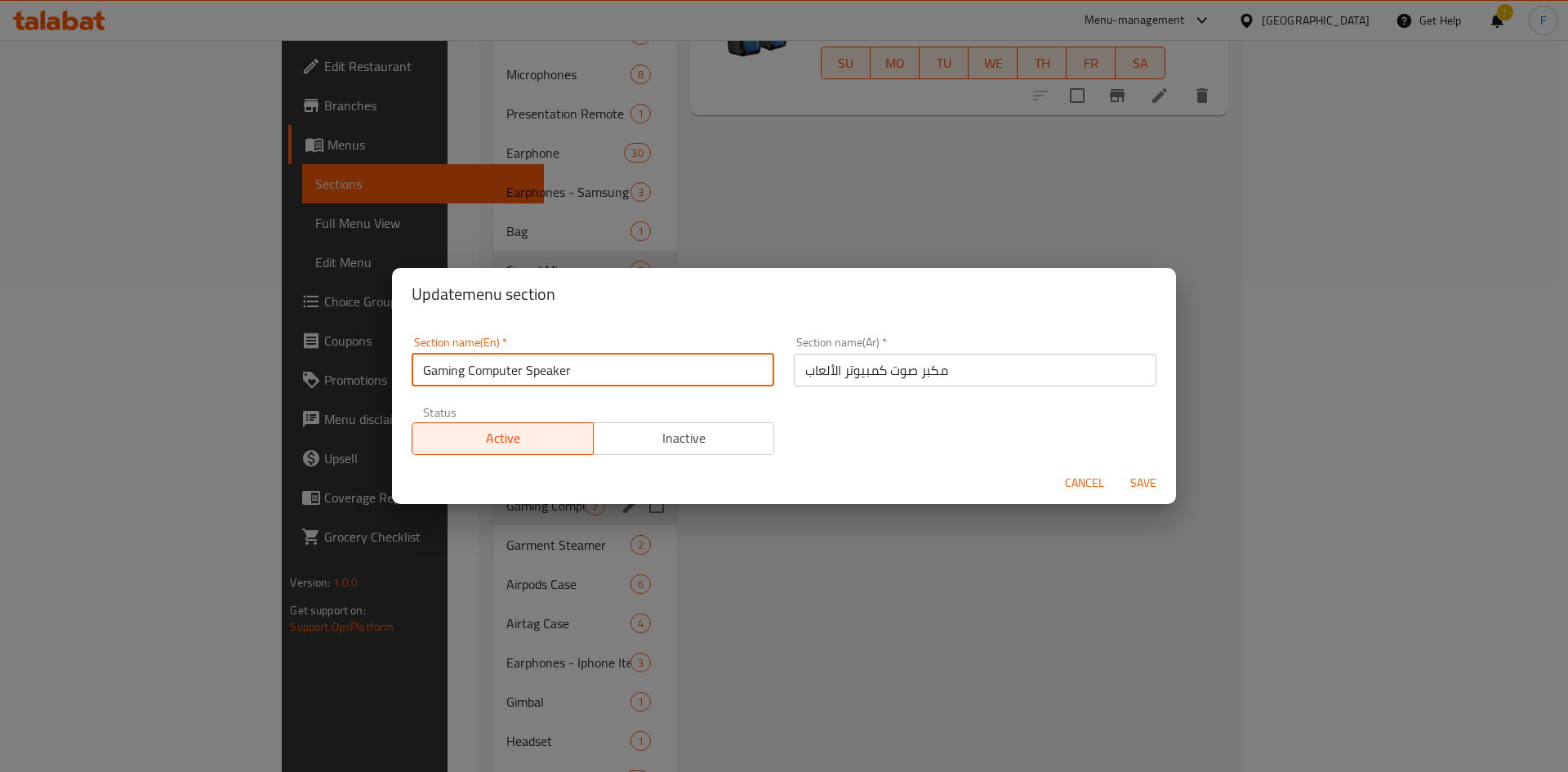
drag, startPoint x: 587, startPoint y: 374, endPoint x: 418, endPoint y: 363, distance: 169.4
click at [418, 363] on input "Gaming Computer Speaker" at bounding box center [592, 370] width 362 height 33
paste input "Tripods"
type input "Tripods"
click at [1093, 473] on span "Cancel" at bounding box center [1084, 483] width 39 height 20
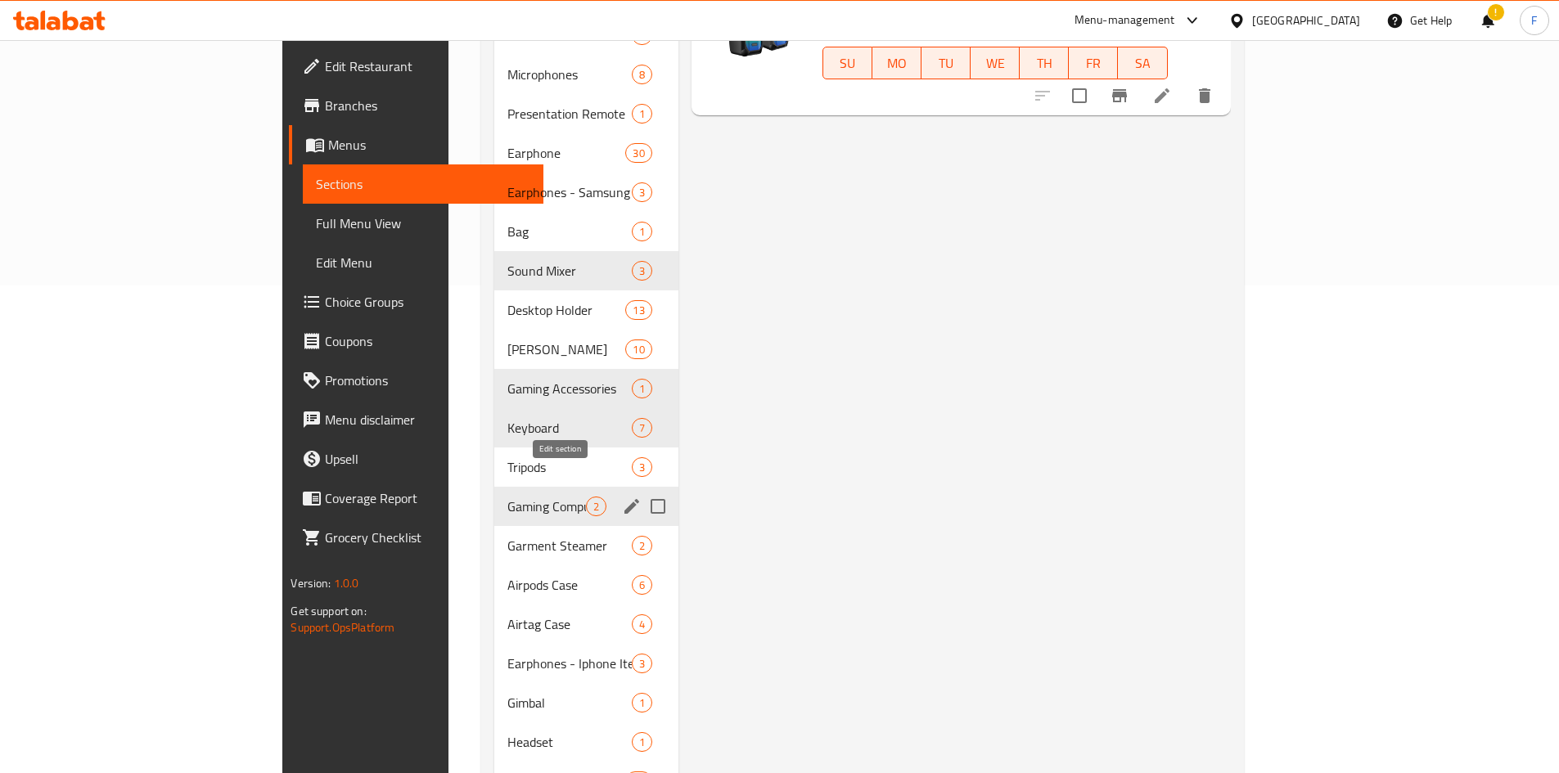
click at [622, 497] on icon "edit" at bounding box center [632, 507] width 20 height 20
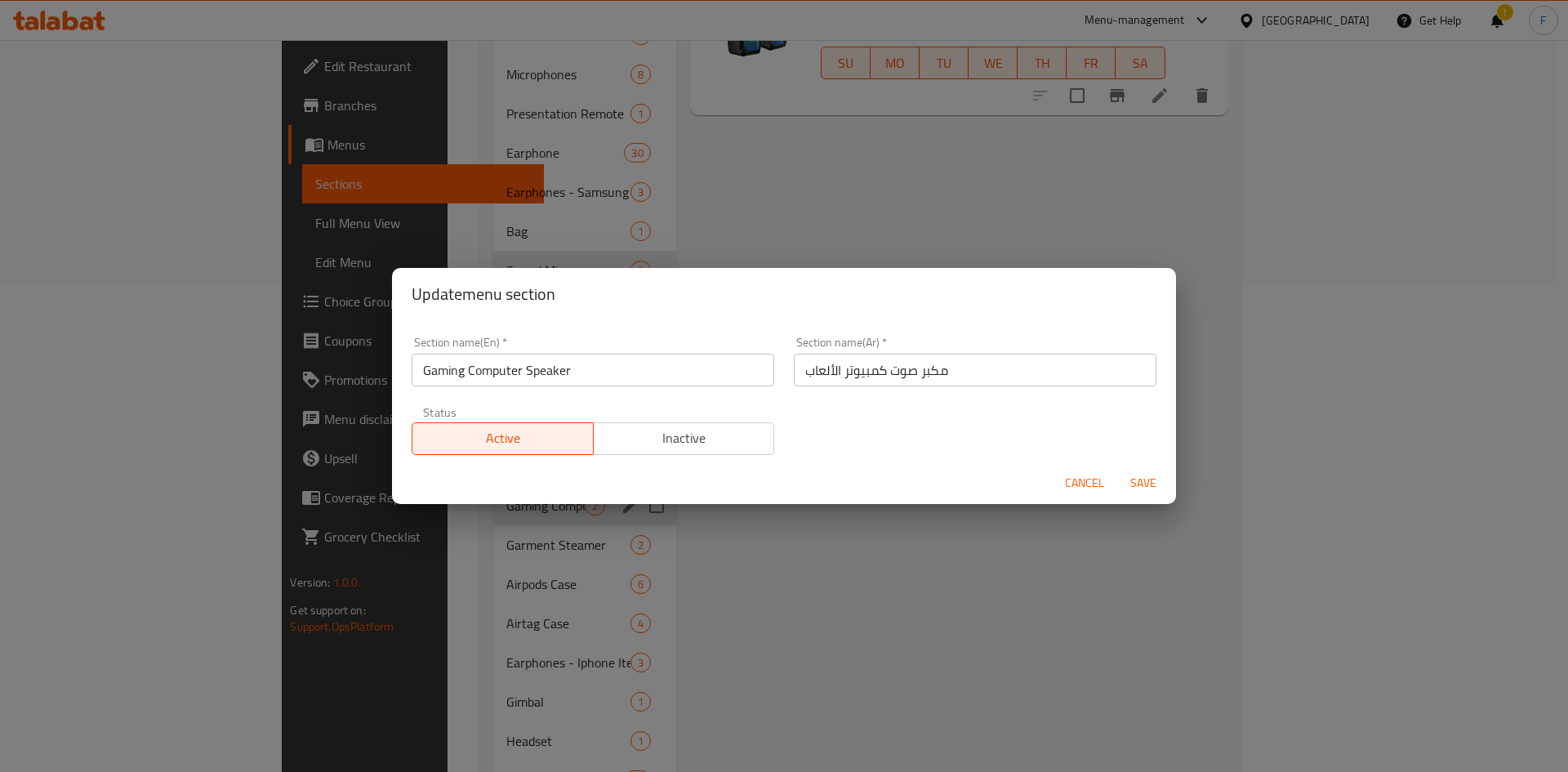
click at [549, 376] on input "Gaming Computer Speaker" at bounding box center [592, 370] width 362 height 33
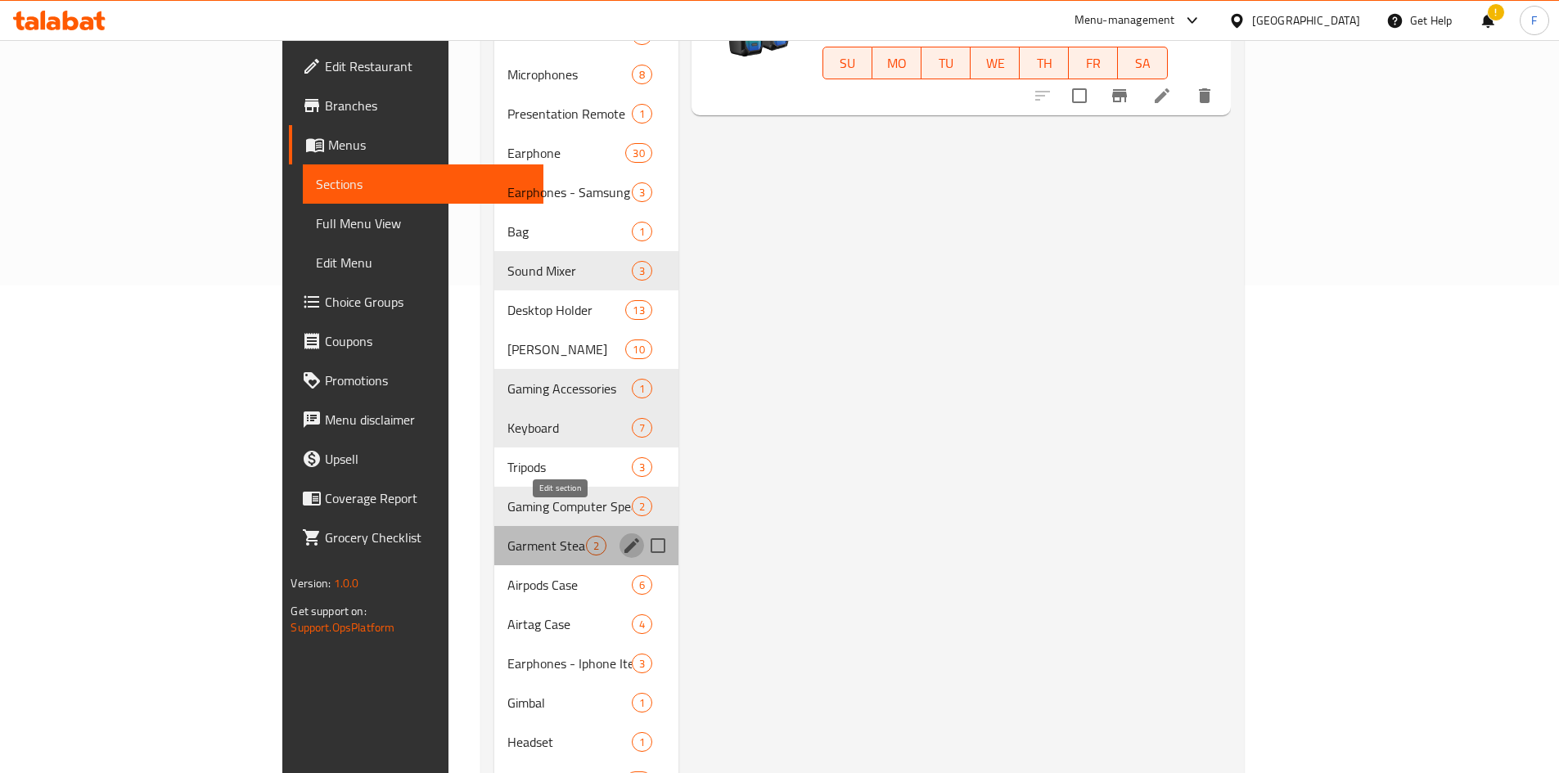
click at [624, 538] on icon "edit" at bounding box center [631, 545] width 15 height 15
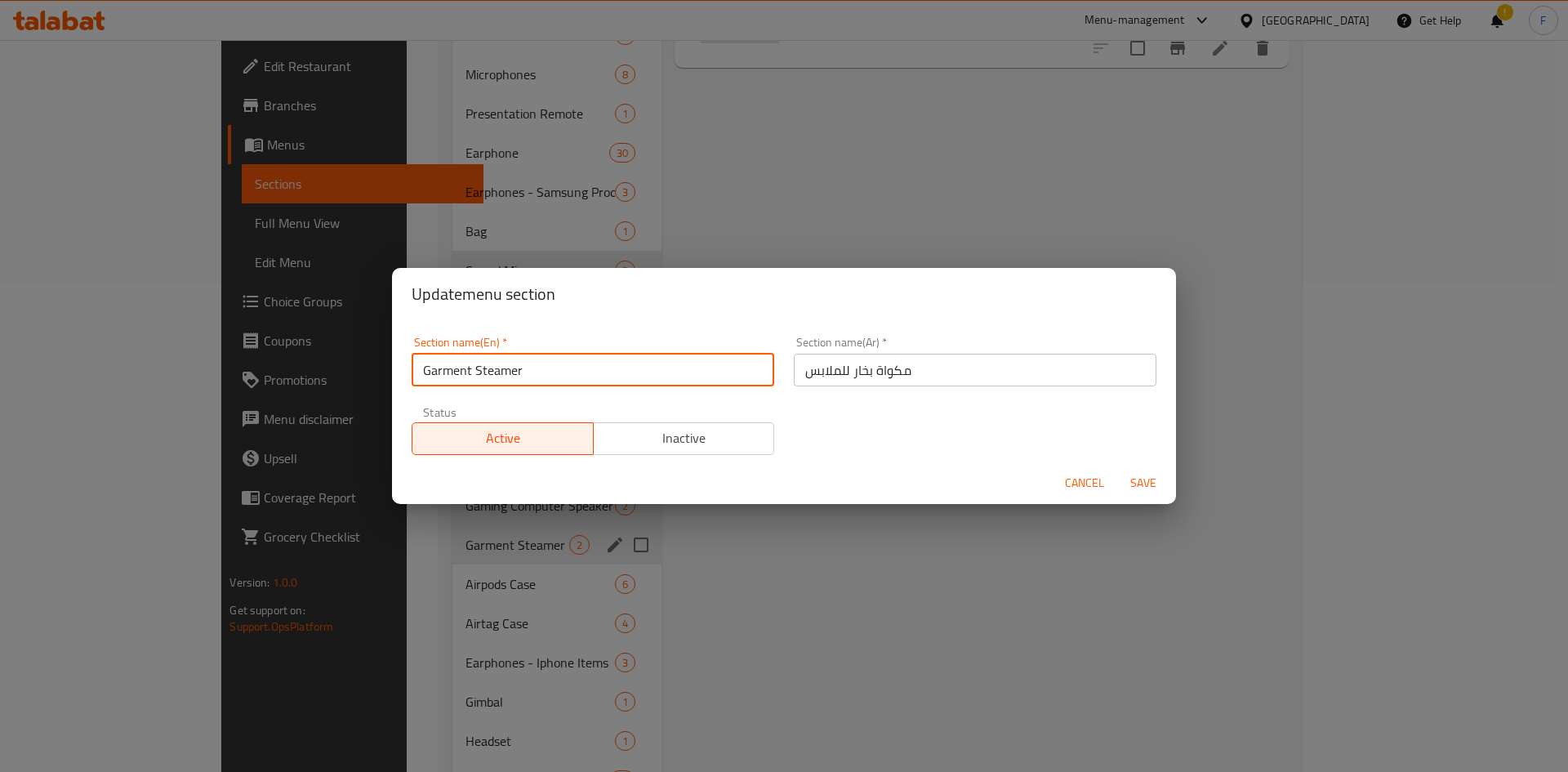
drag, startPoint x: 526, startPoint y: 378, endPoint x: 439, endPoint y: 371, distance: 87.3
click at [410, 368] on div "Section name(En)   * Garment Steamer Section name(En) *" at bounding box center [593, 362] width 382 height 70
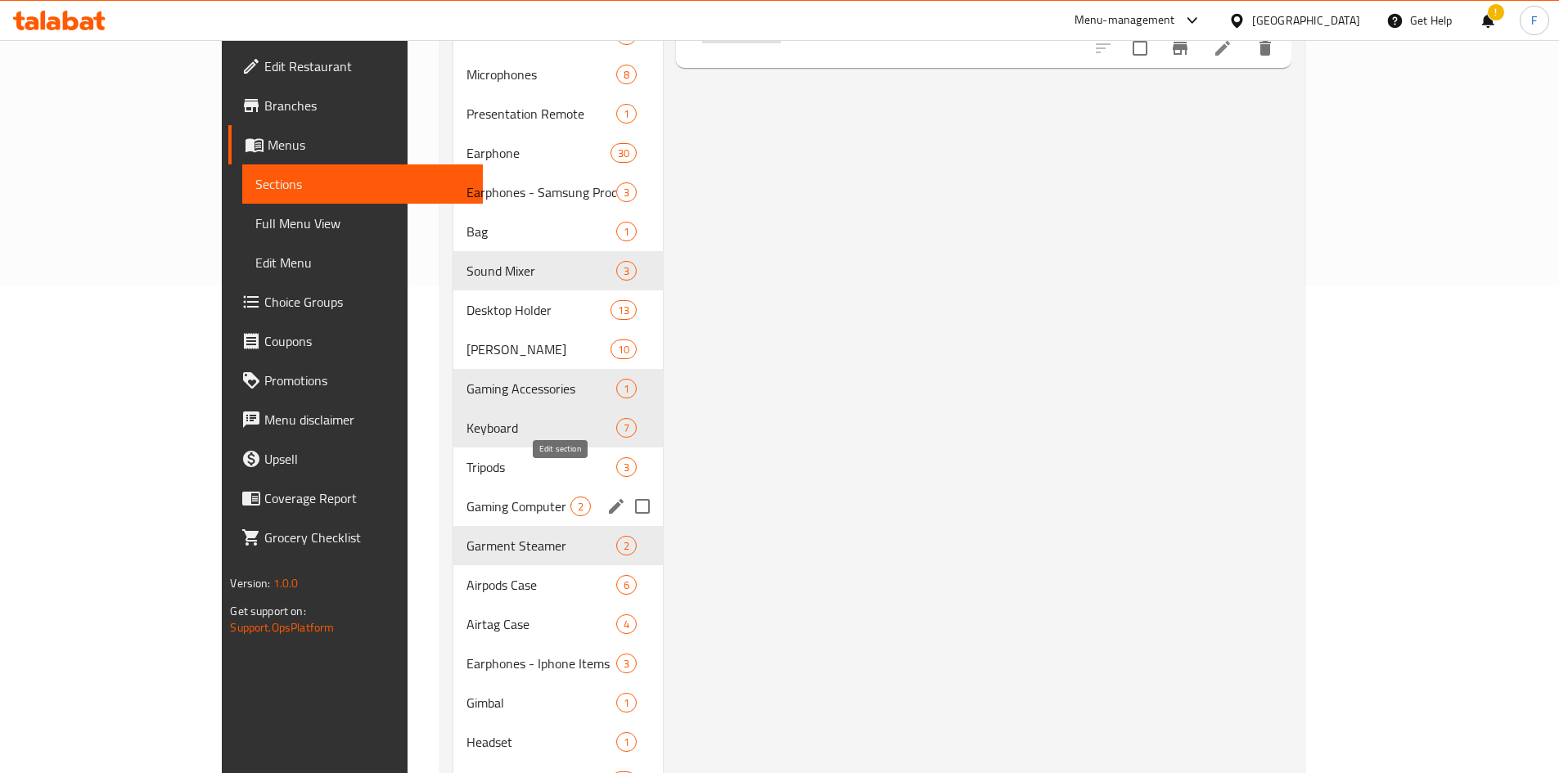
click at [606, 497] on icon "edit" at bounding box center [616, 507] width 20 height 20
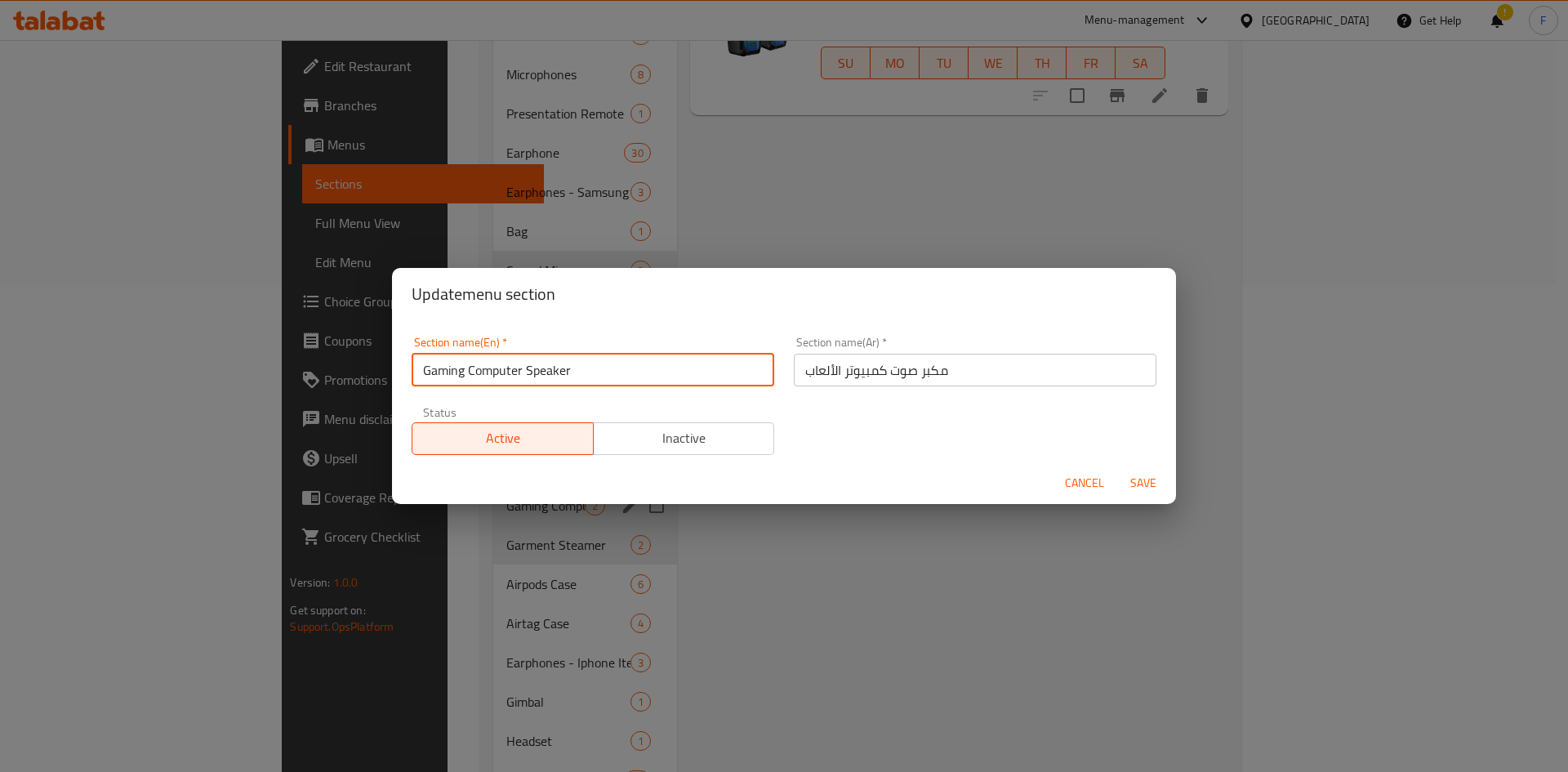
drag, startPoint x: 618, startPoint y: 369, endPoint x: 419, endPoint y: 359, distance: 199.3
click at [419, 359] on input "Gaming Computer Speaker" at bounding box center [592, 370] width 362 height 33
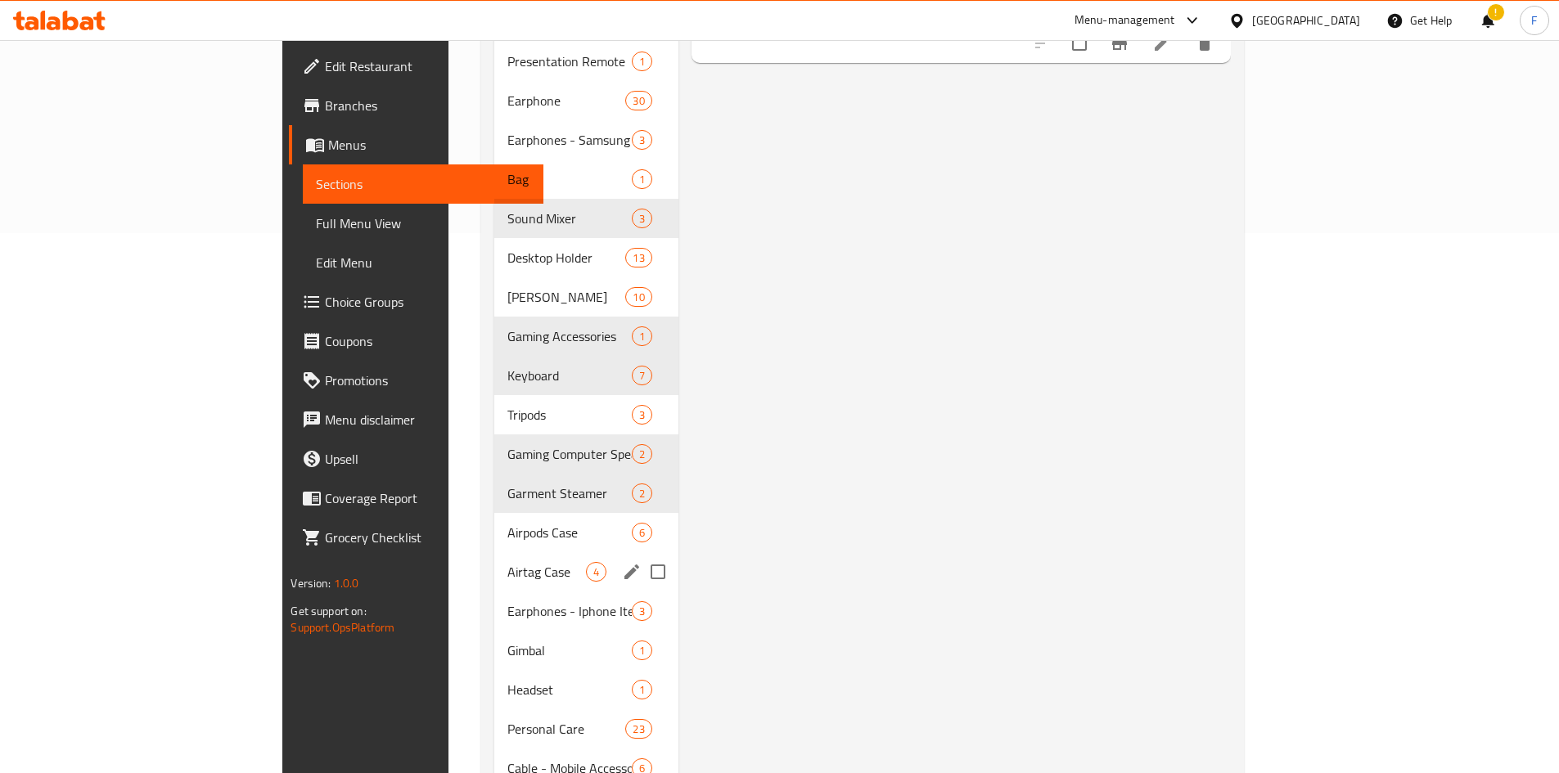
scroll to position [570, 0]
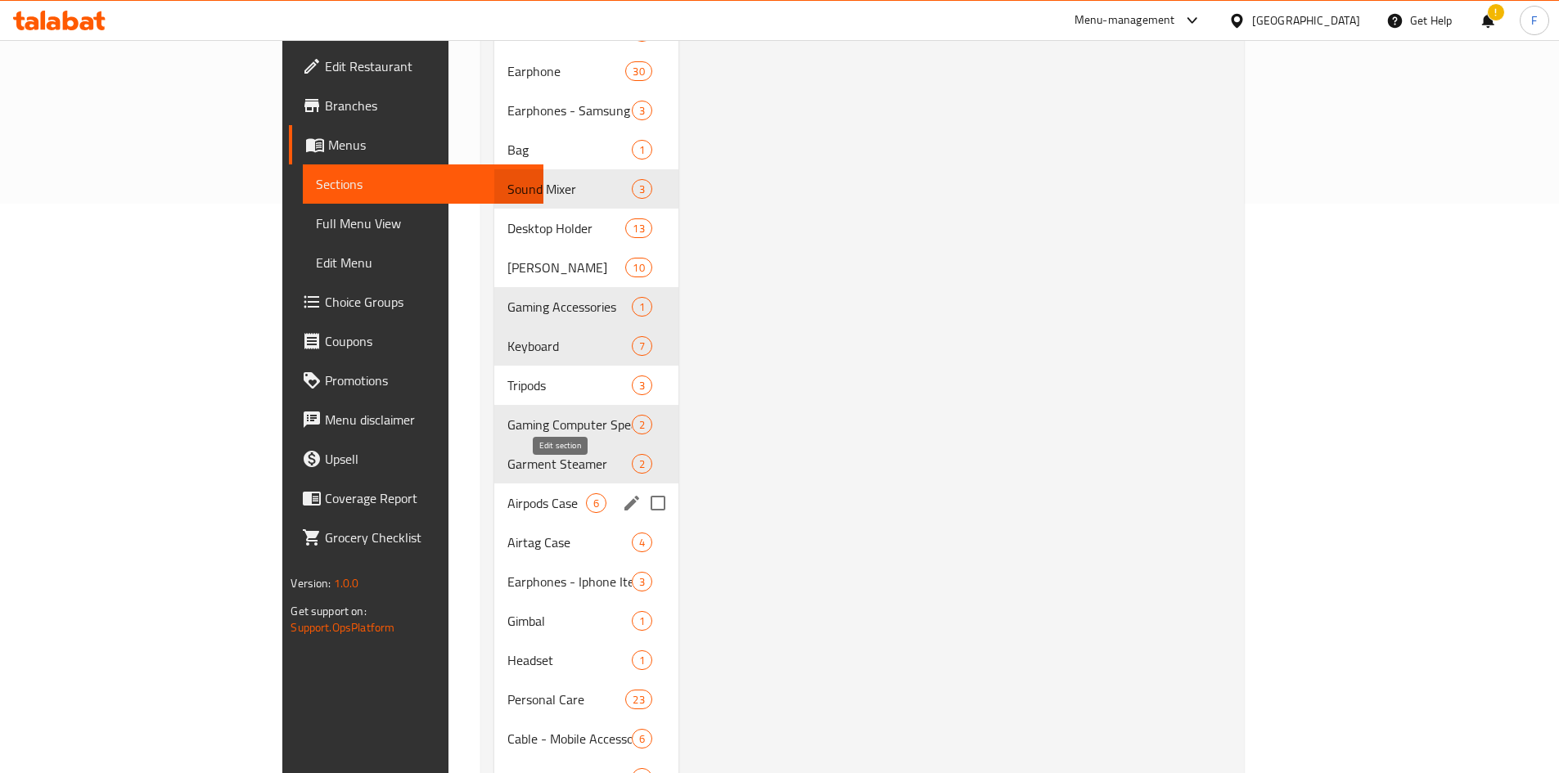
click at [622, 493] on icon "edit" at bounding box center [632, 503] width 20 height 20
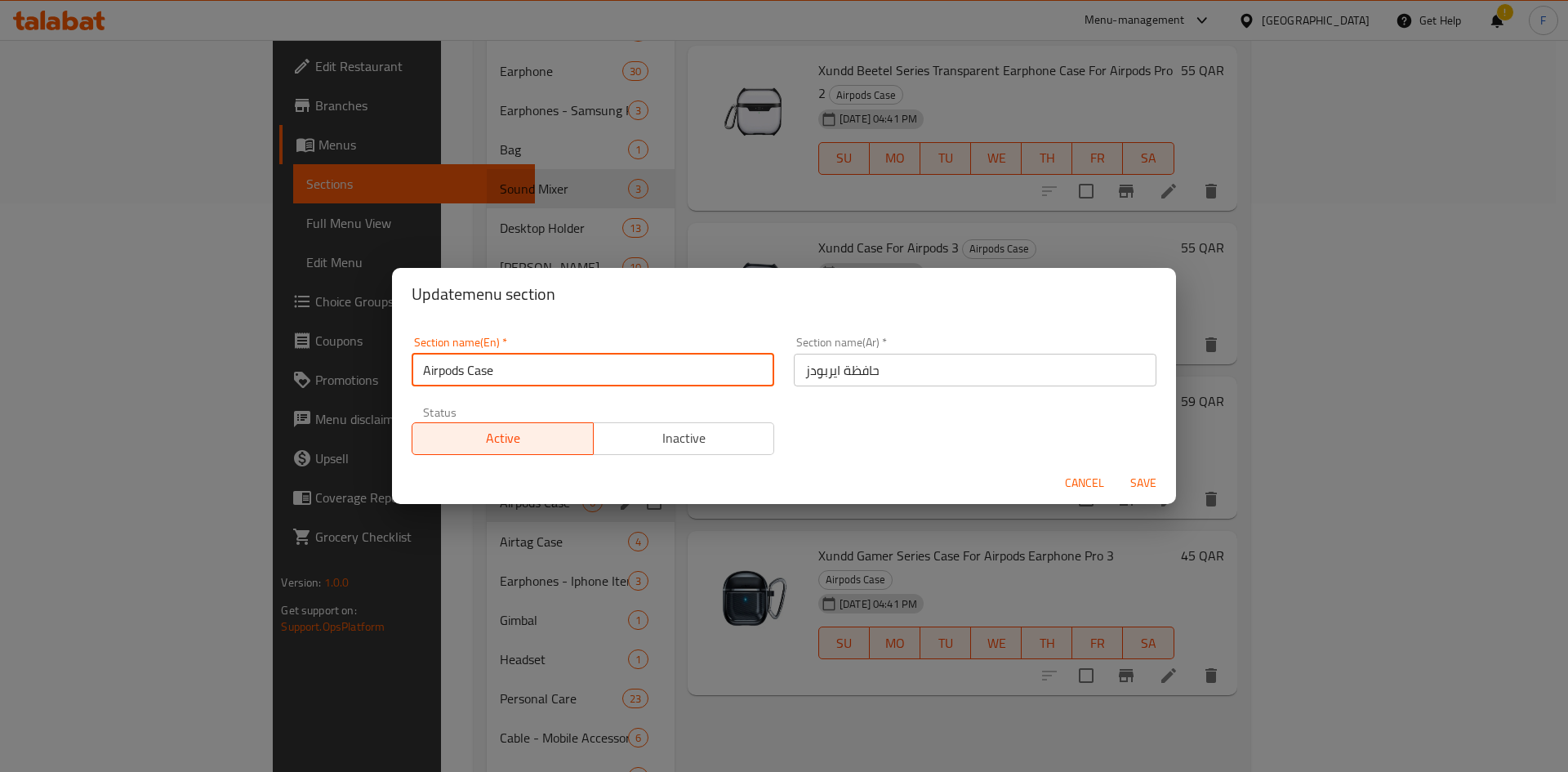
drag, startPoint x: 523, startPoint y: 363, endPoint x: 417, endPoint y: 367, distance: 106.1
click at [417, 367] on input "Airpods Case" at bounding box center [592, 370] width 362 height 33
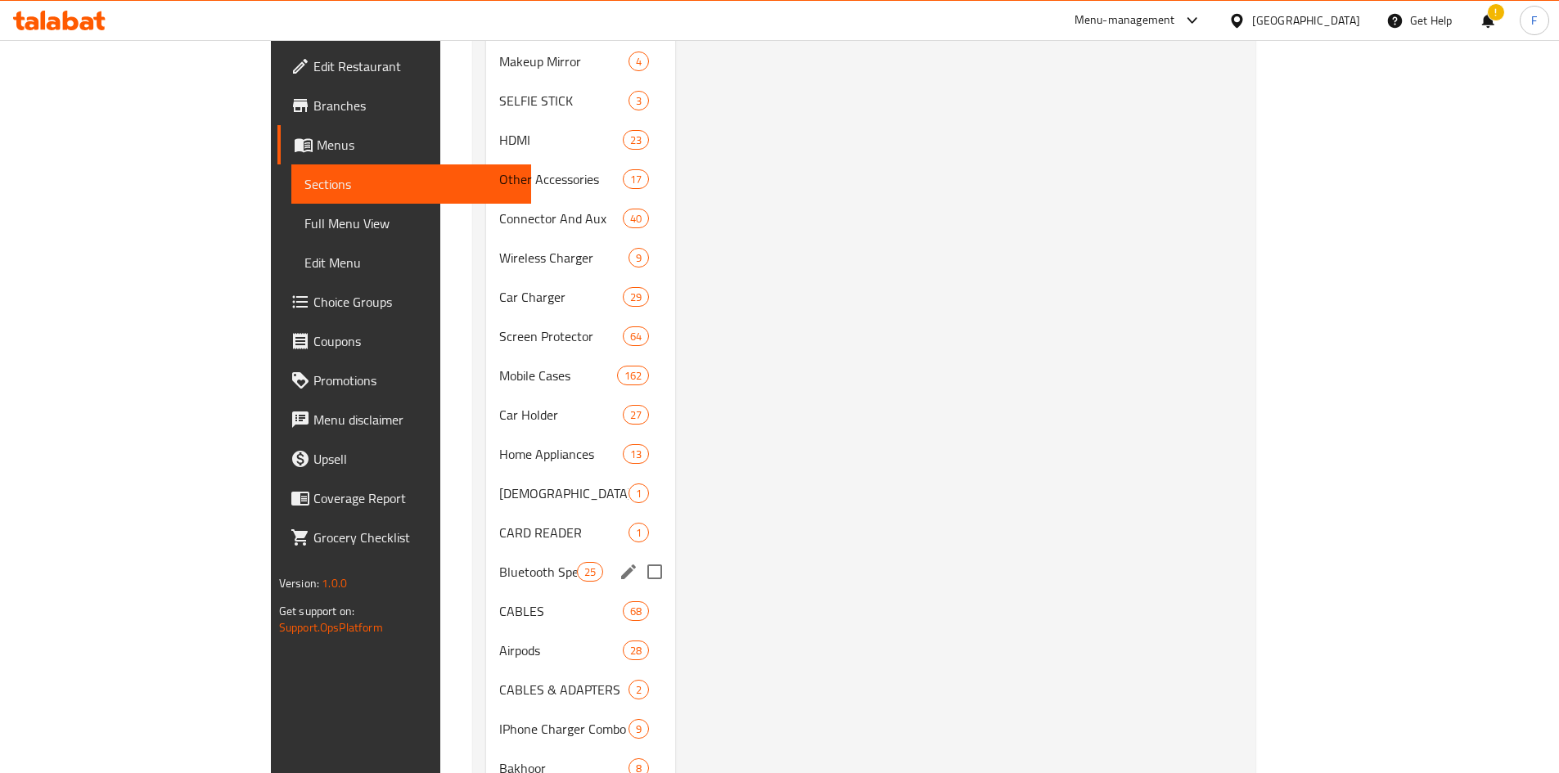
scroll to position [1715, 0]
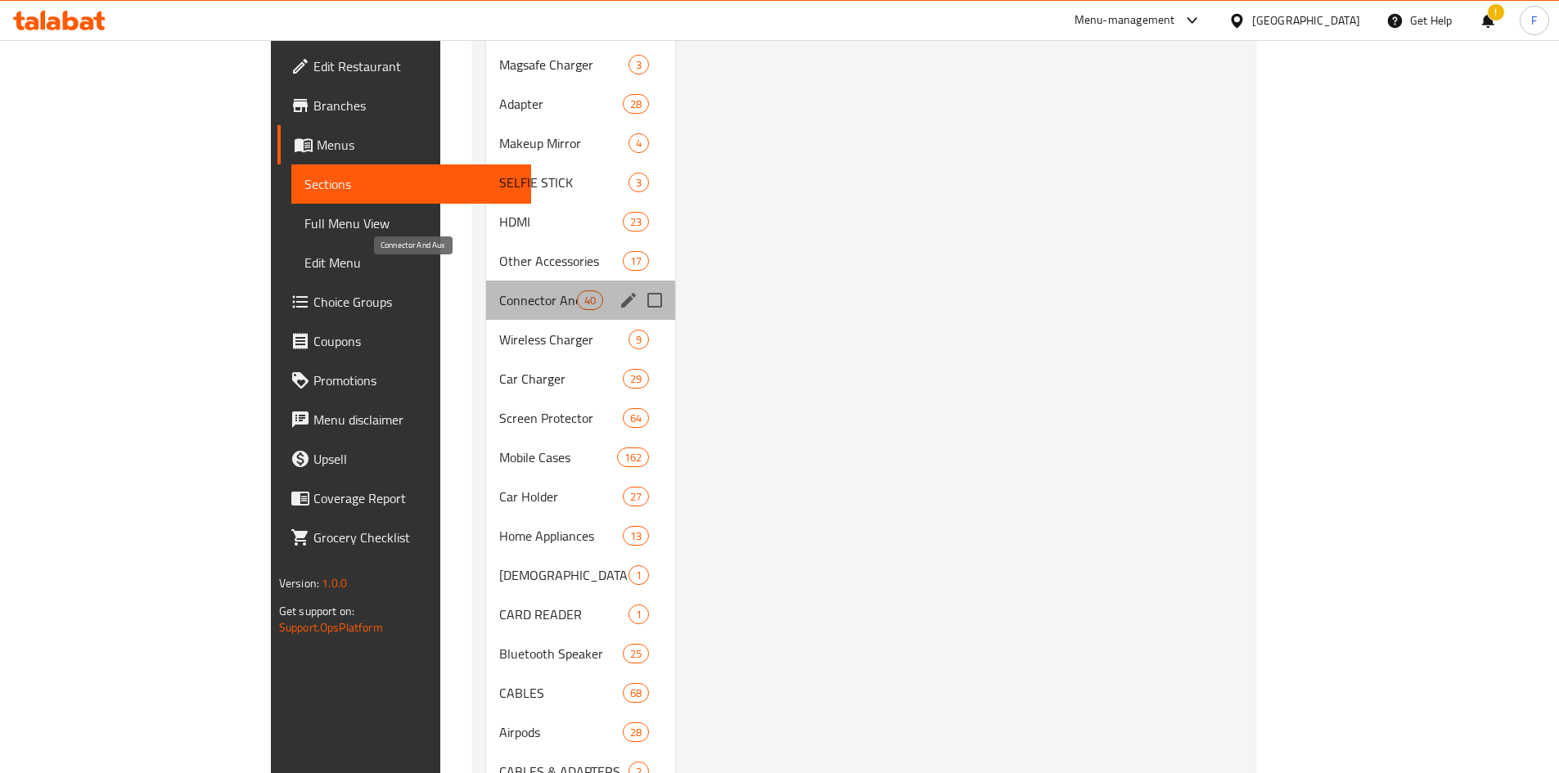
click at [499, 291] on span "Connector And Aux" at bounding box center [538, 301] width 78 height 20
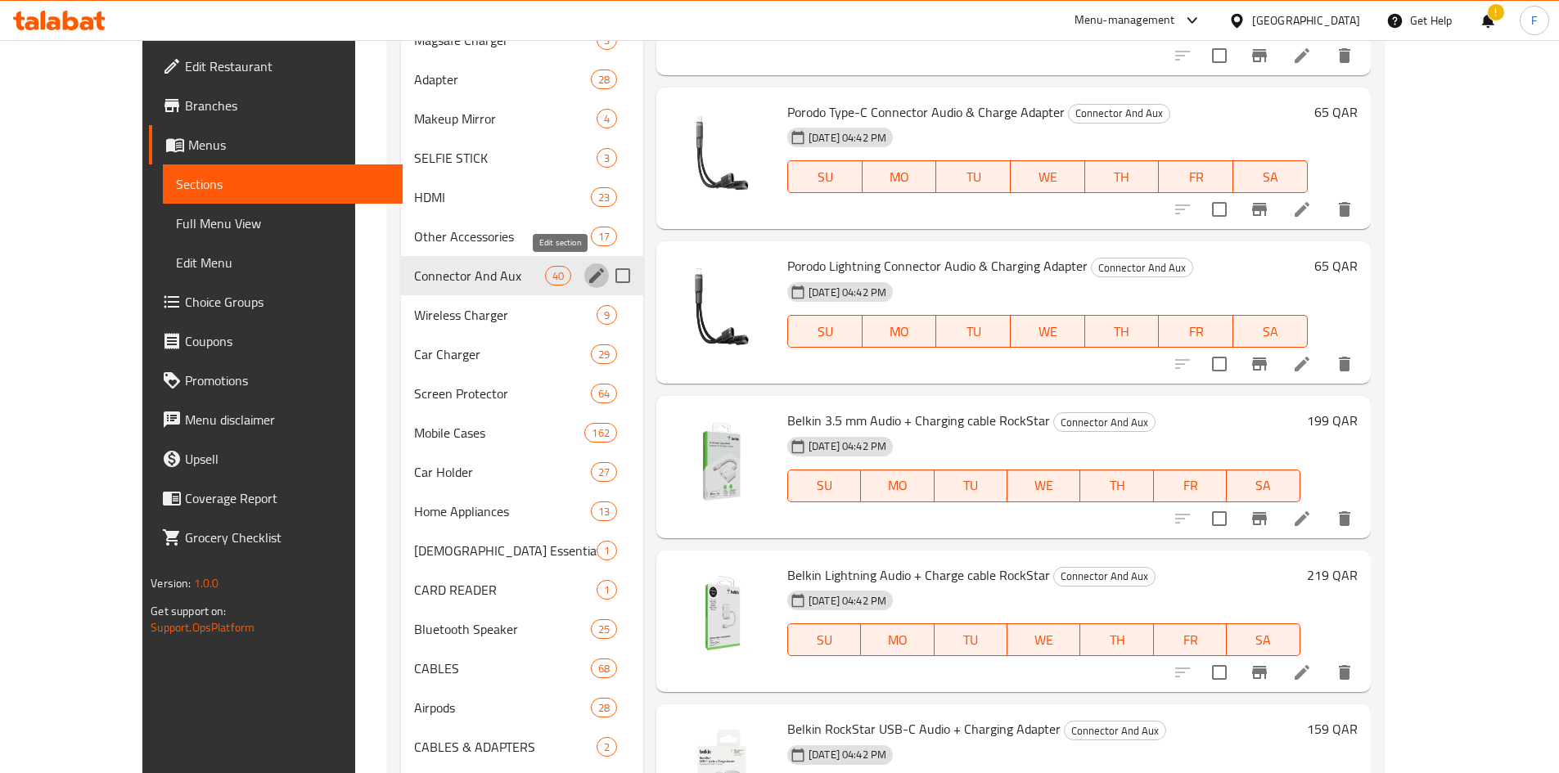
click at [587, 273] on icon "edit" at bounding box center [597, 276] width 20 height 20
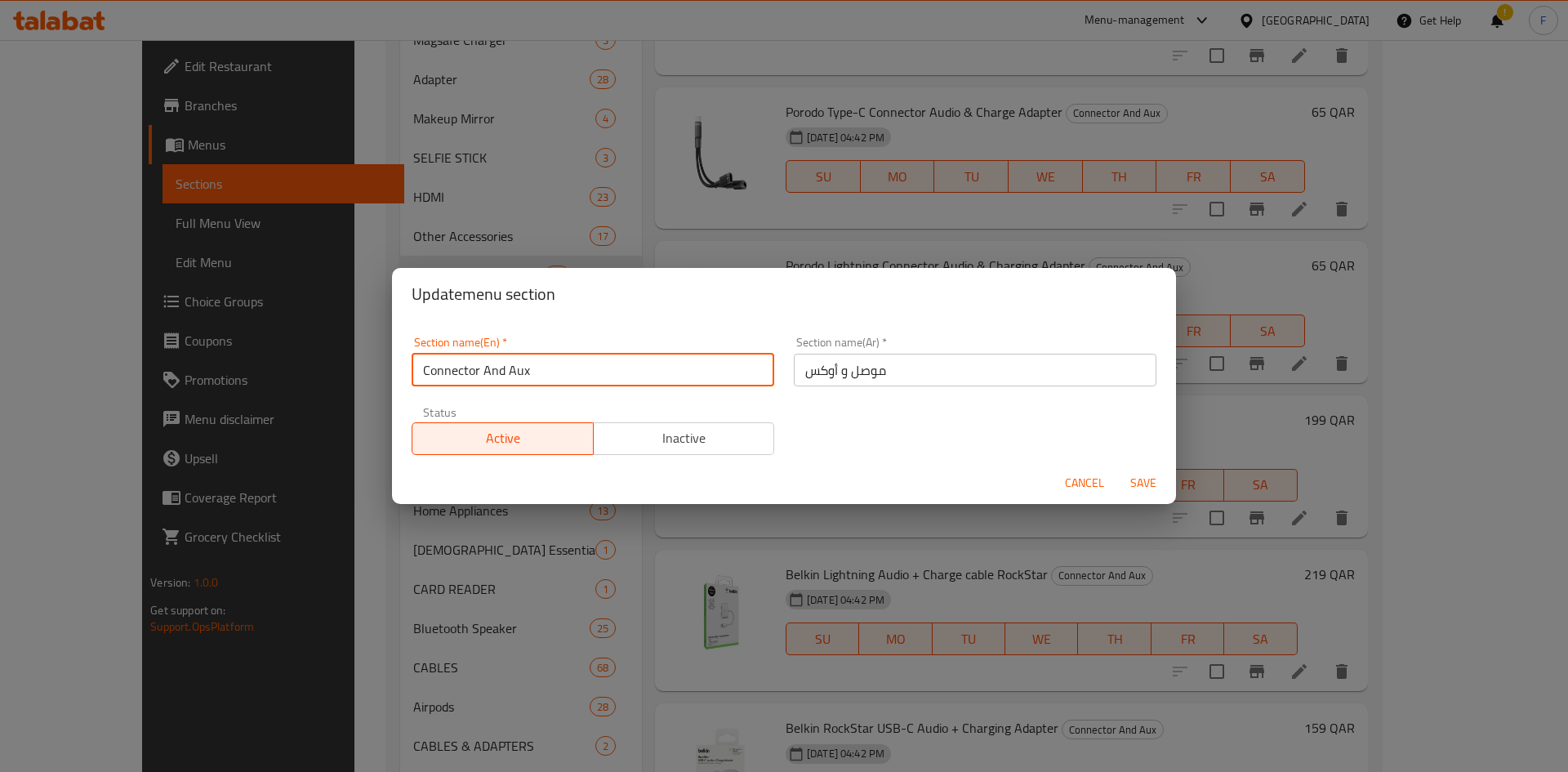
drag, startPoint x: 571, startPoint y: 371, endPoint x: 422, endPoint y: 372, distance: 149.0
click at [422, 372] on input "Connector And Aux" at bounding box center [592, 370] width 362 height 33
drag, startPoint x: 1086, startPoint y: 480, endPoint x: 757, endPoint y: 422, distance: 334.1
click at [1086, 480] on span "Cancel" at bounding box center [1084, 483] width 39 height 20
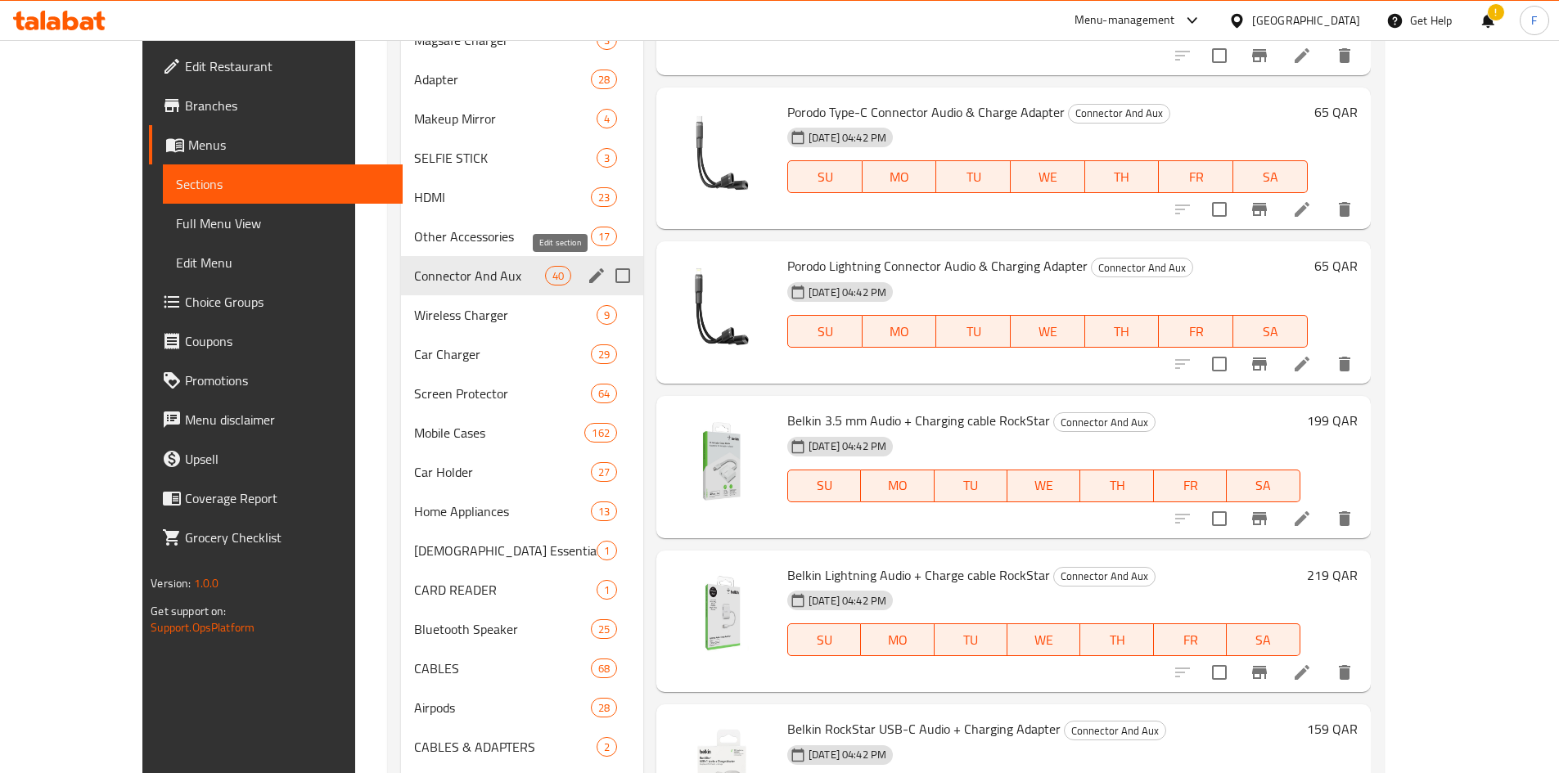
click at [589, 281] on icon "edit" at bounding box center [596, 275] width 15 height 15
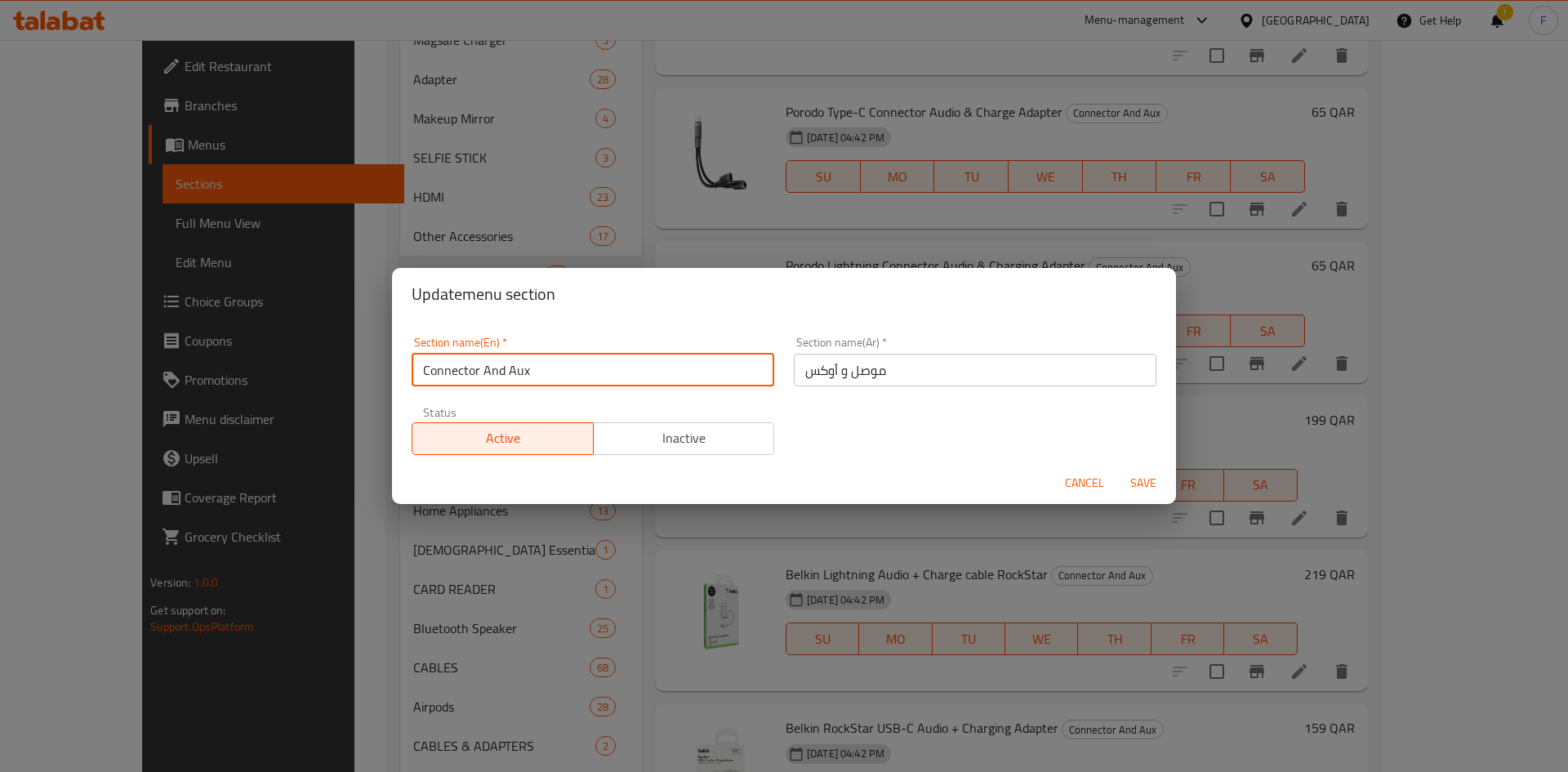
drag, startPoint x: 544, startPoint y: 365, endPoint x: 425, endPoint y: 363, distance: 119.0
click at [425, 363] on input "Connector And Aux" at bounding box center [592, 370] width 362 height 33
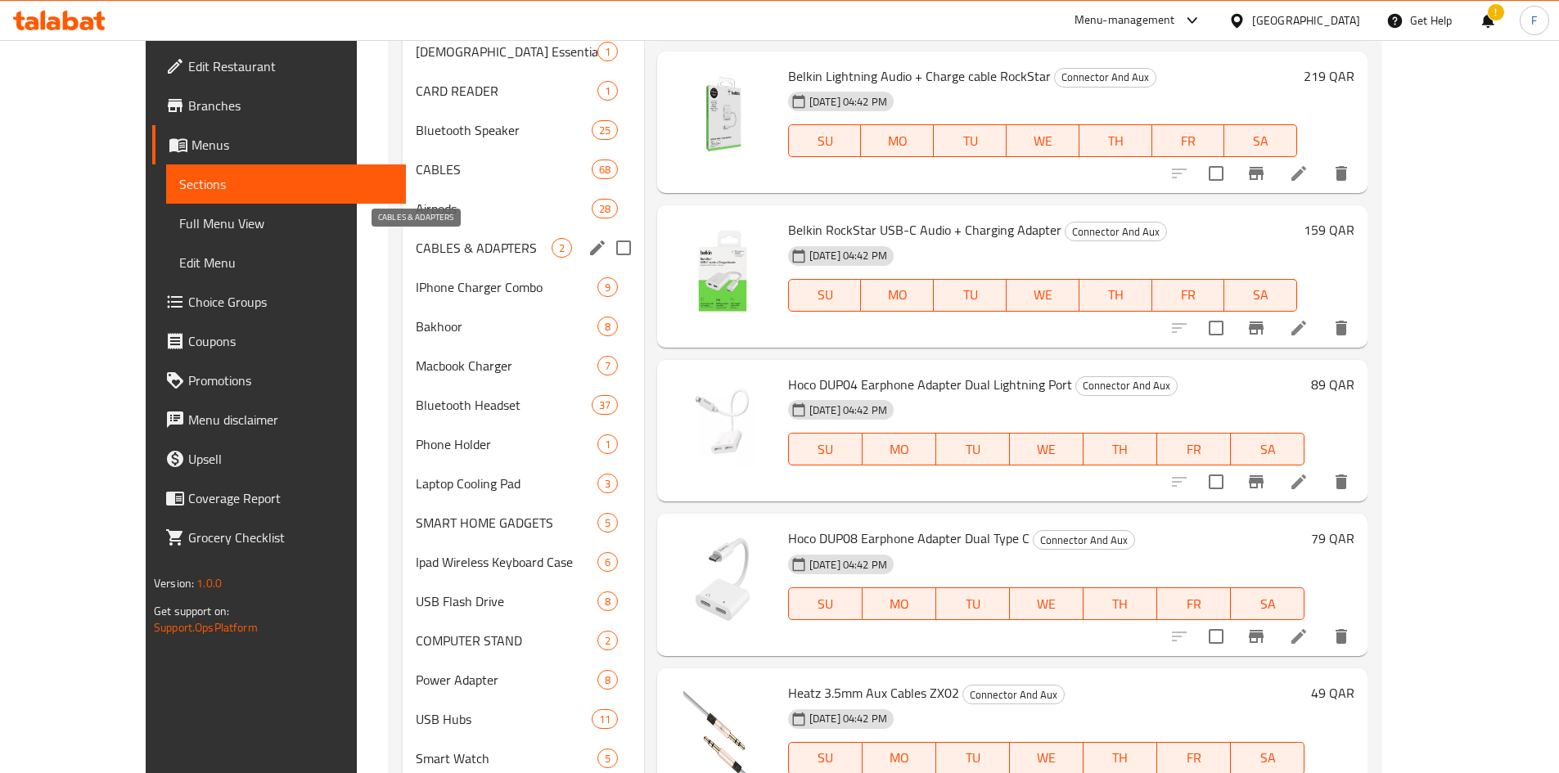
scroll to position [2206, 0]
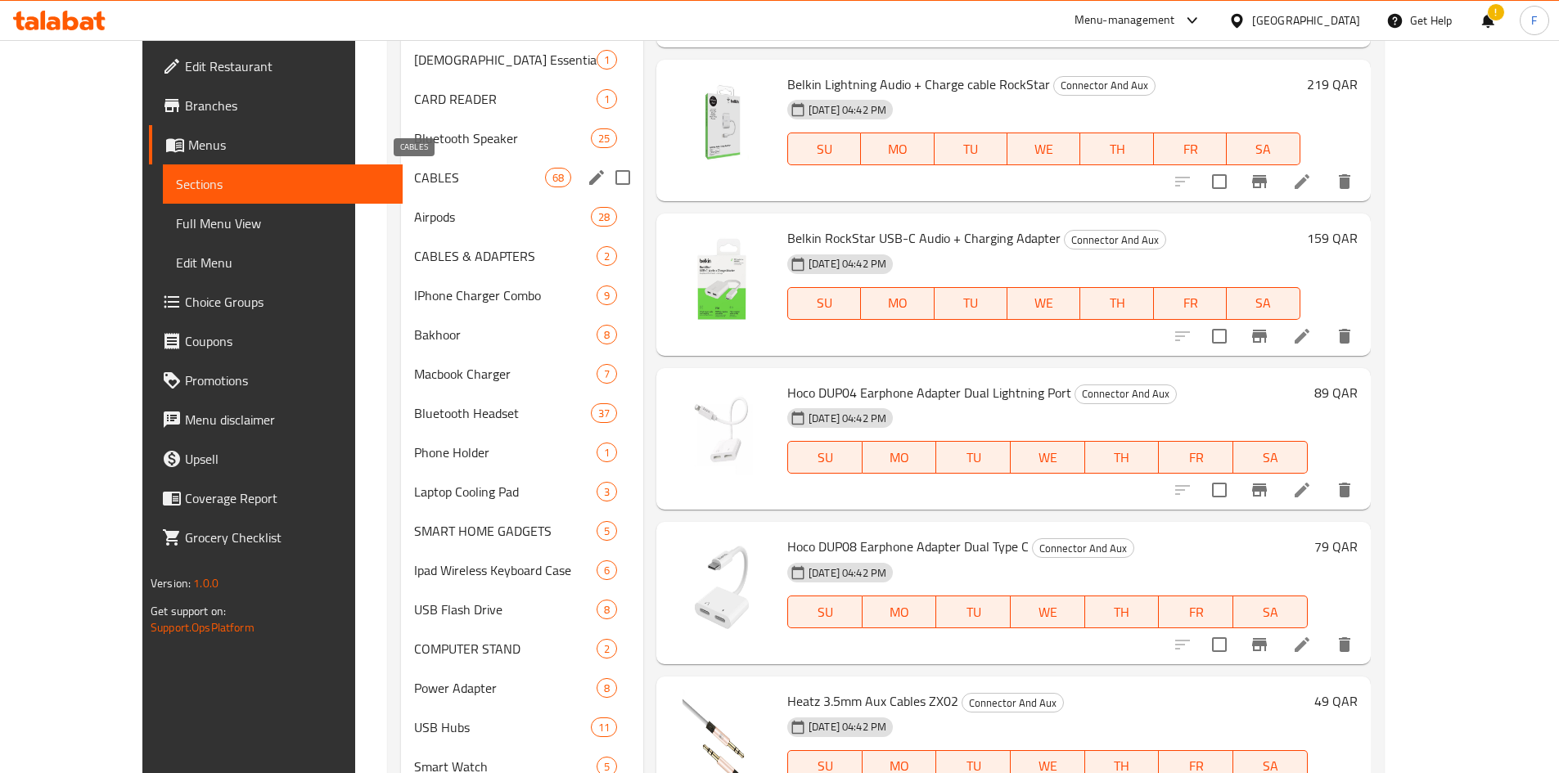
click at [414, 173] on span "CABLES" at bounding box center [479, 178] width 131 height 20
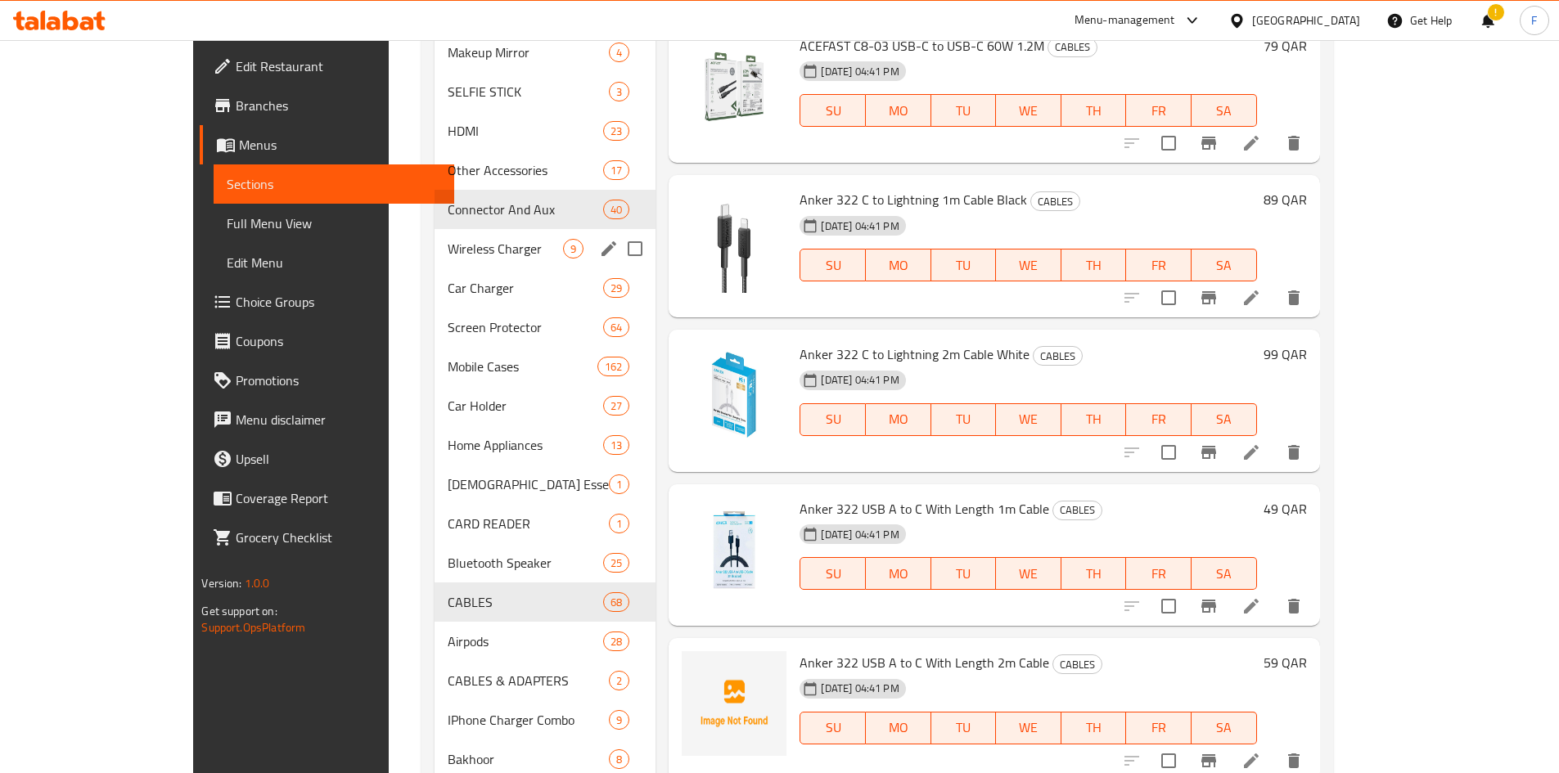
scroll to position [1715, 0]
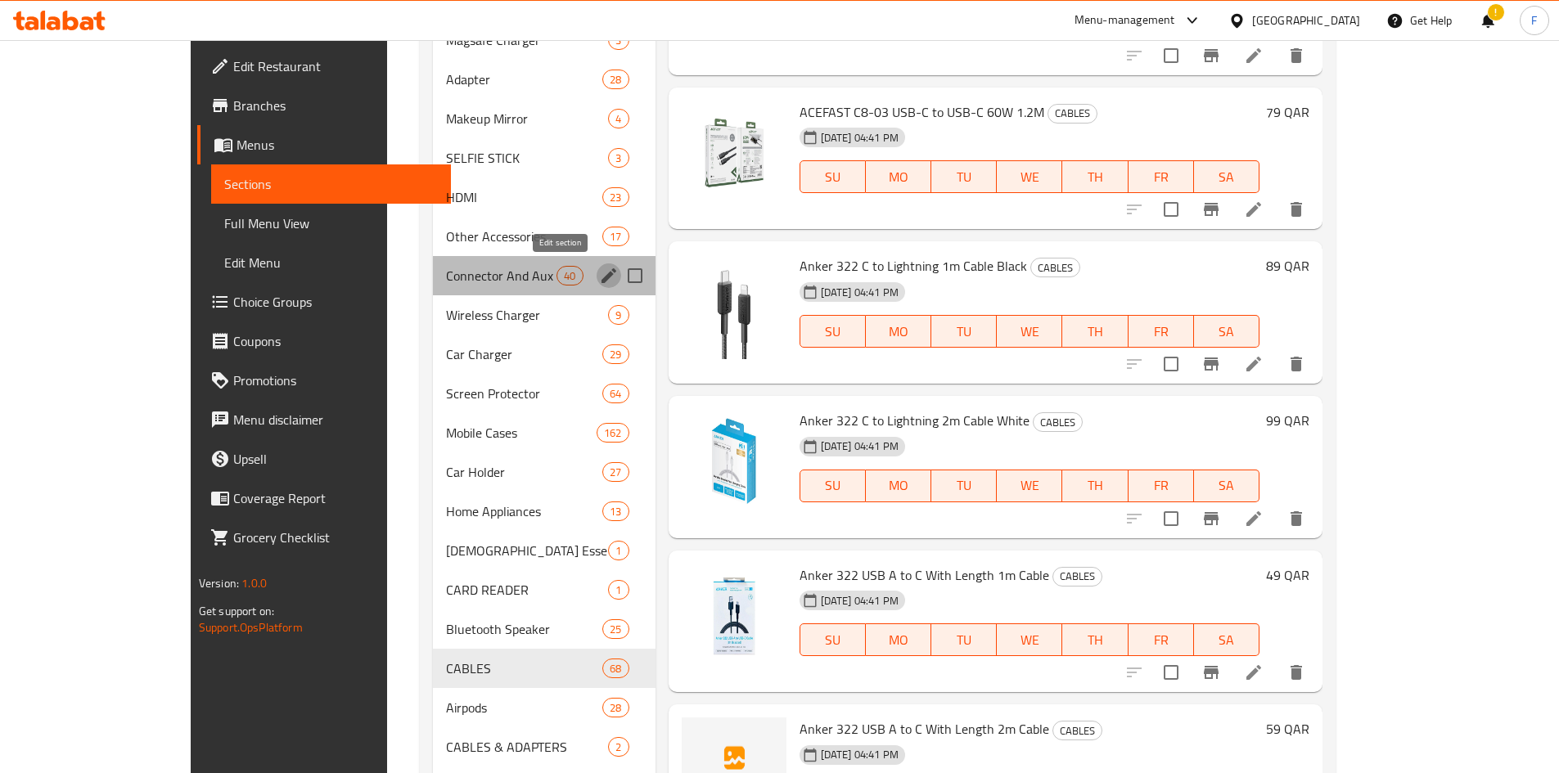
click at [601, 278] on icon "edit" at bounding box center [608, 275] width 15 height 15
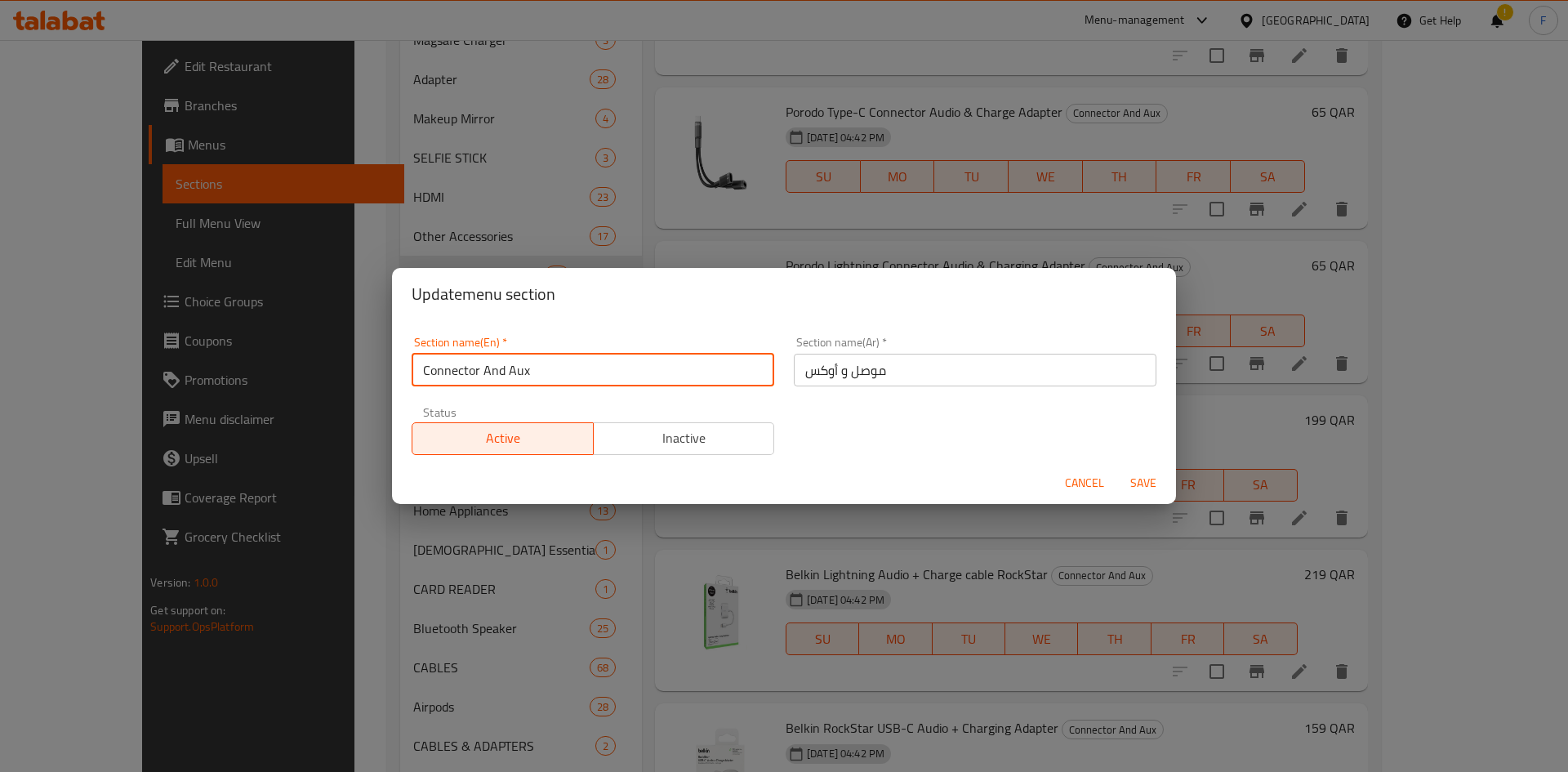
drag, startPoint x: 534, startPoint y: 369, endPoint x: 389, endPoint y: 372, distance: 145.0
click at [389, 372] on div "Update menu section Section name(En)   * Connector And Aux Section name(En) * S…" at bounding box center [784, 386] width 1568 height 772
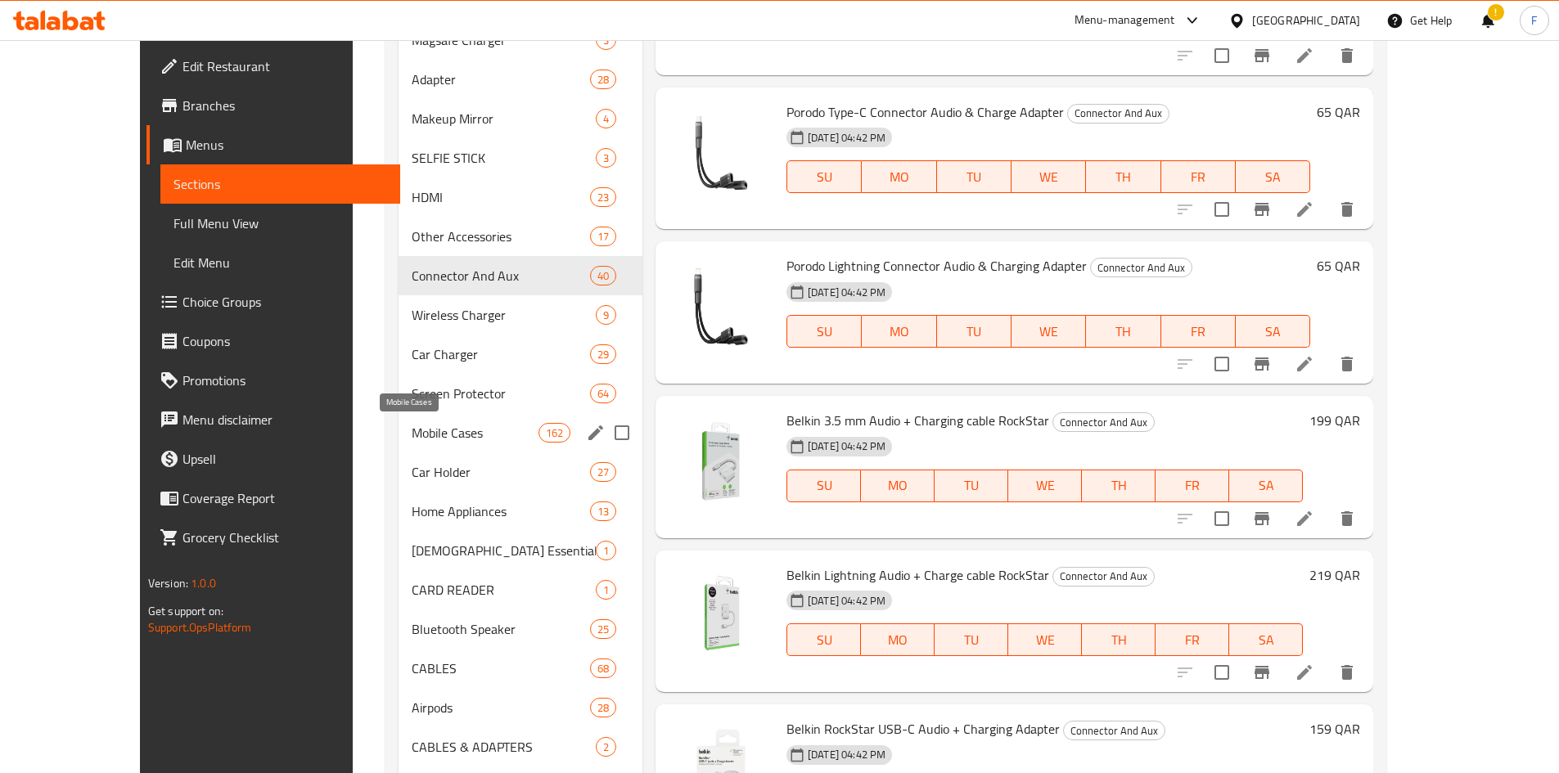
click at [466, 437] on span "Mobile Cases" at bounding box center [475, 433] width 126 height 20
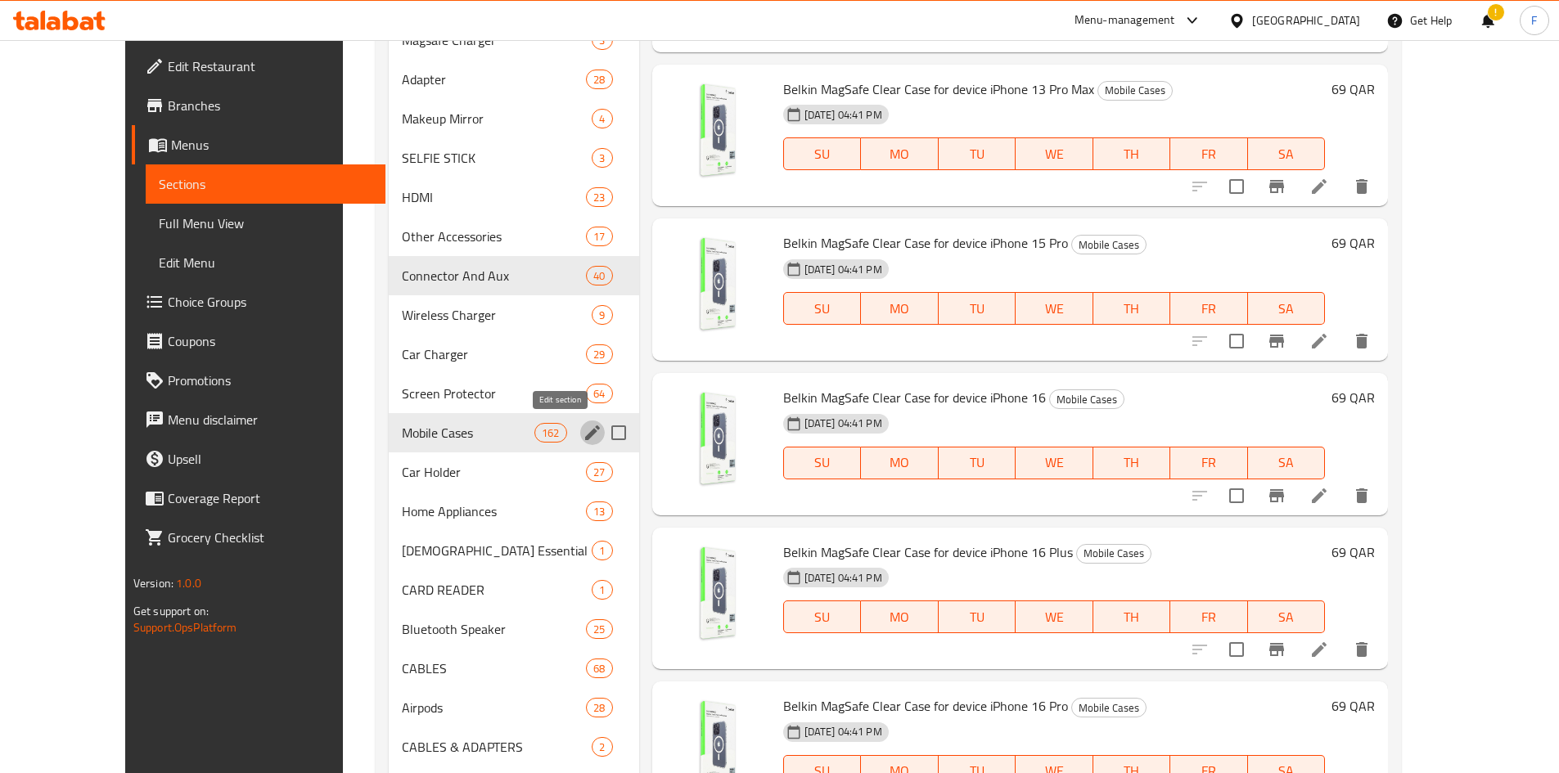
click at [583, 430] on icon "edit" at bounding box center [593, 433] width 20 height 20
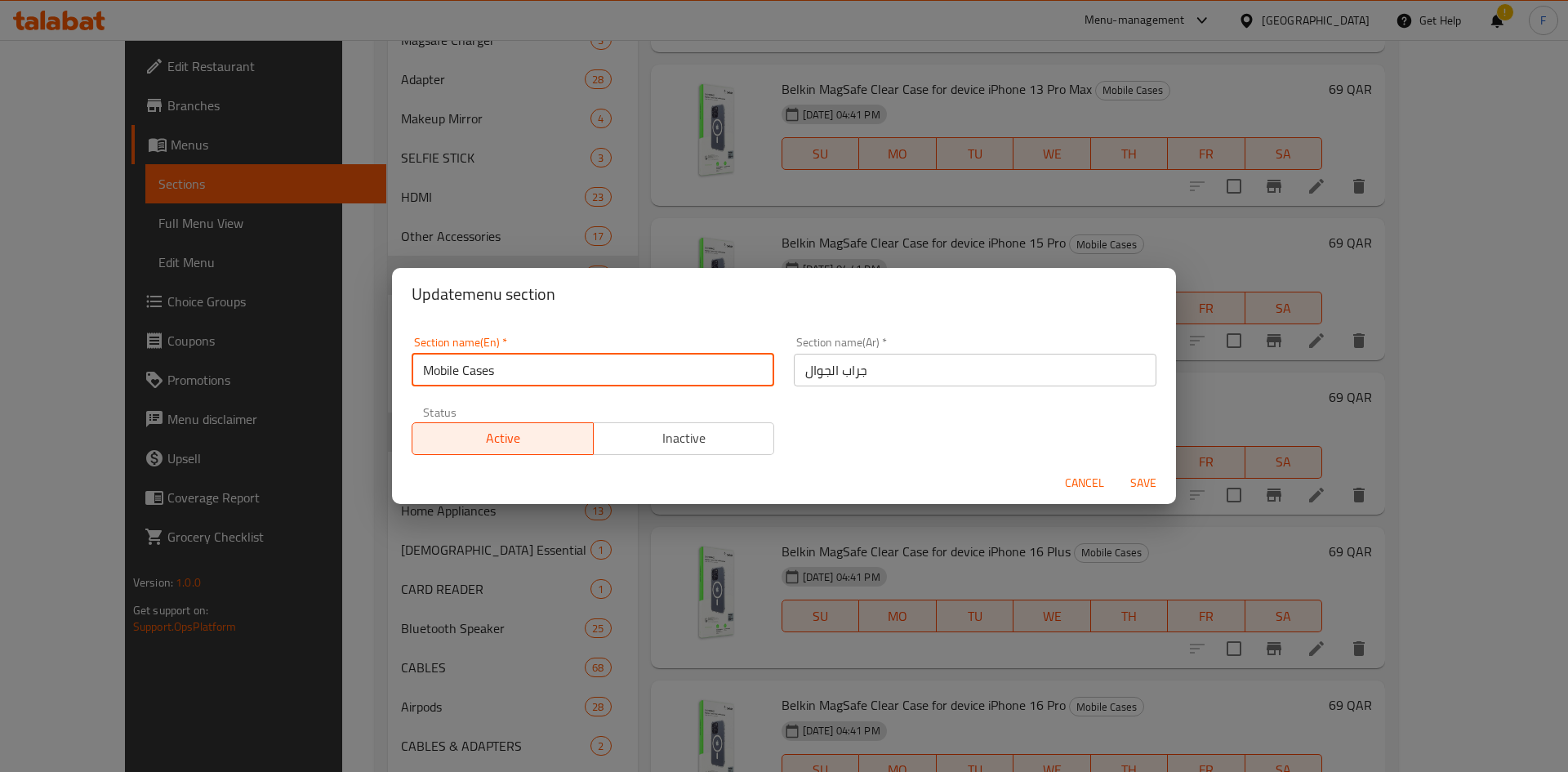
drag, startPoint x: 541, startPoint y: 379, endPoint x: 449, endPoint y: 370, distance: 92.4
click at [425, 372] on input "Mobile Cases" at bounding box center [592, 370] width 362 height 33
click at [1084, 480] on span "Cancel" at bounding box center [1084, 483] width 39 height 20
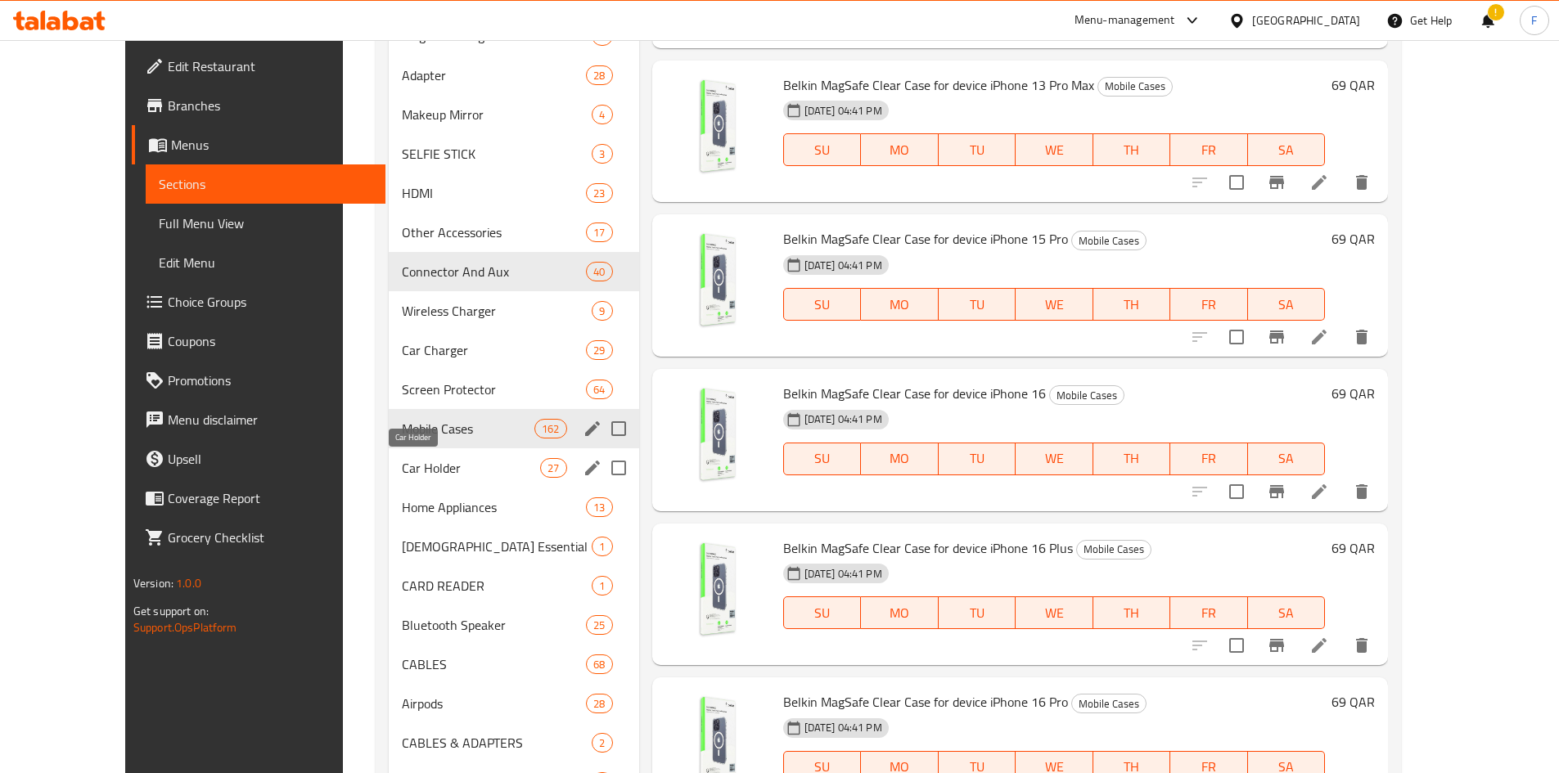
scroll to position [1715, 0]
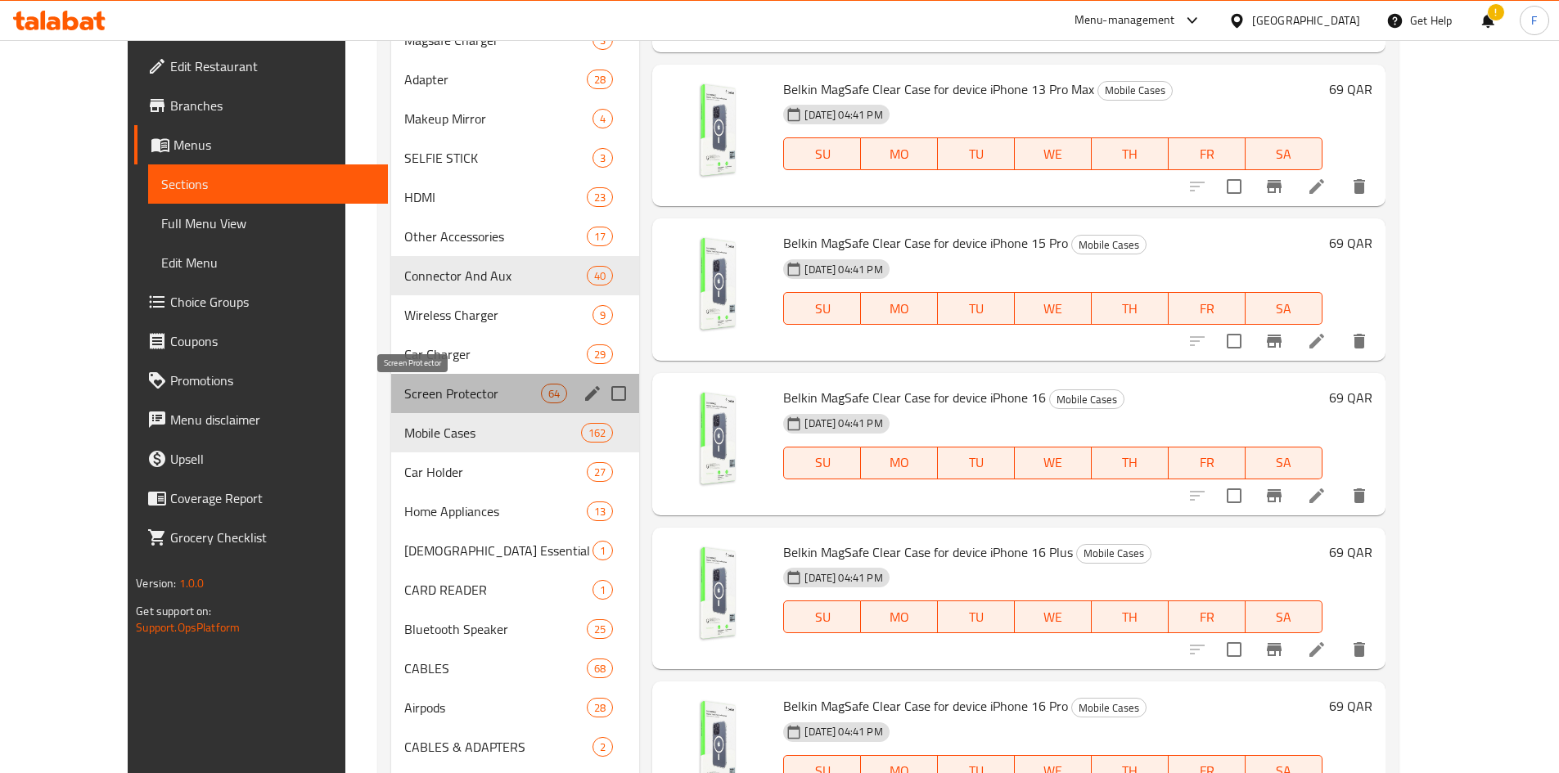
click at [502, 386] on span "Screen Protector" at bounding box center [472, 394] width 137 height 20
click at [583, 389] on icon "edit" at bounding box center [593, 394] width 20 height 20
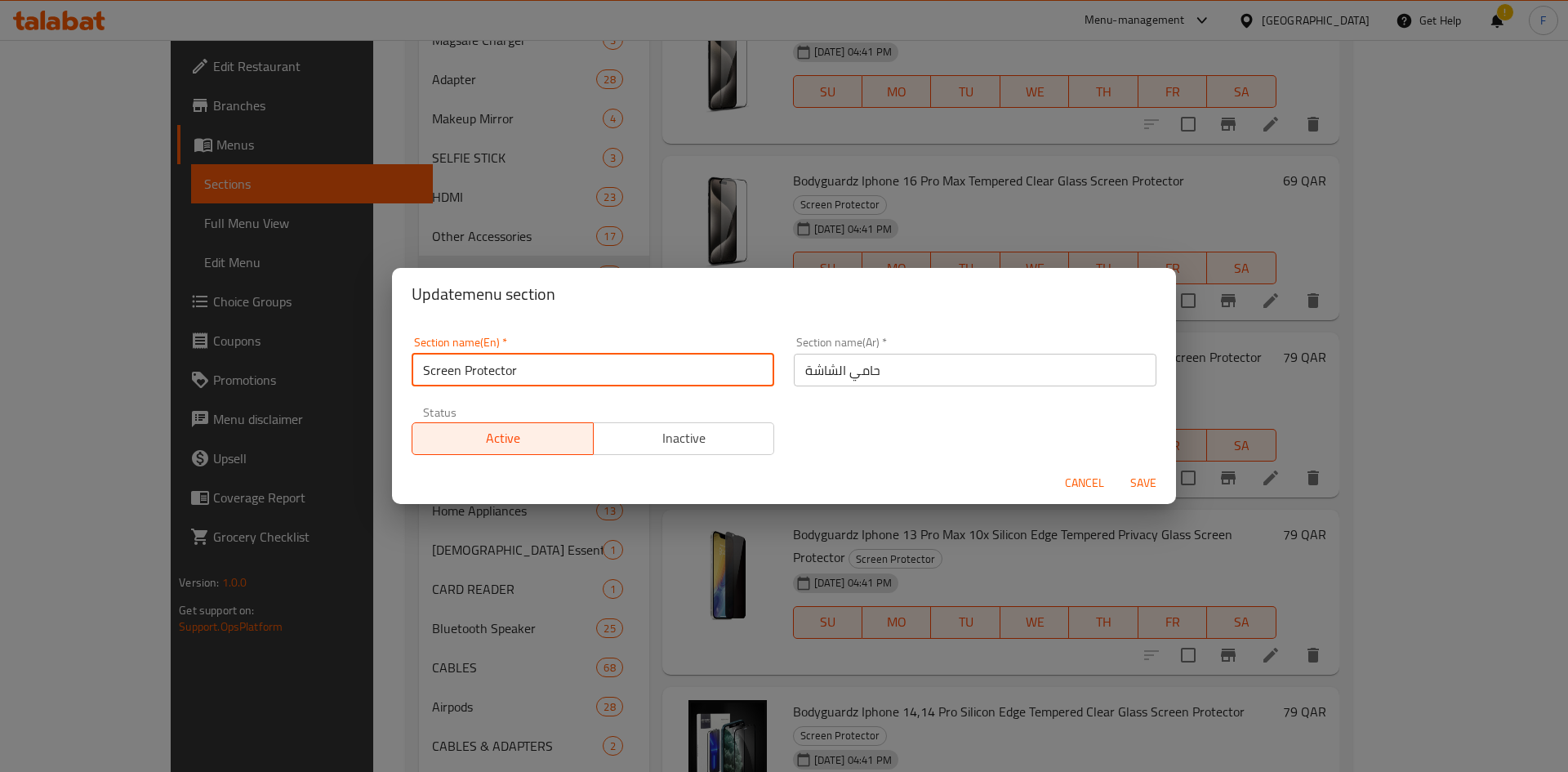
drag, startPoint x: 552, startPoint y: 372, endPoint x: 421, endPoint y: 369, distance: 131.0
click at [421, 369] on input "Screen Protector" at bounding box center [592, 370] width 362 height 33
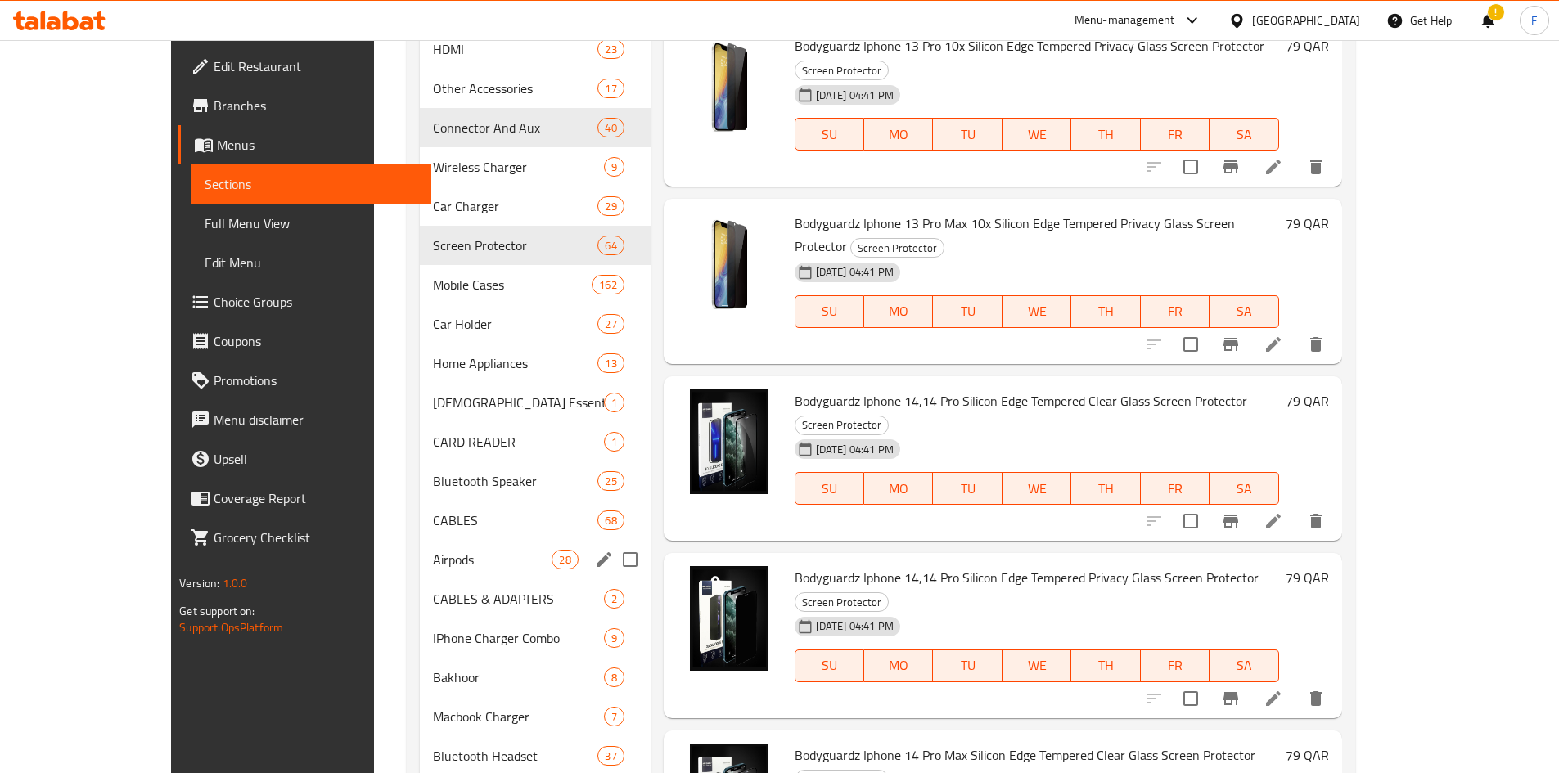
scroll to position [1961, 0]
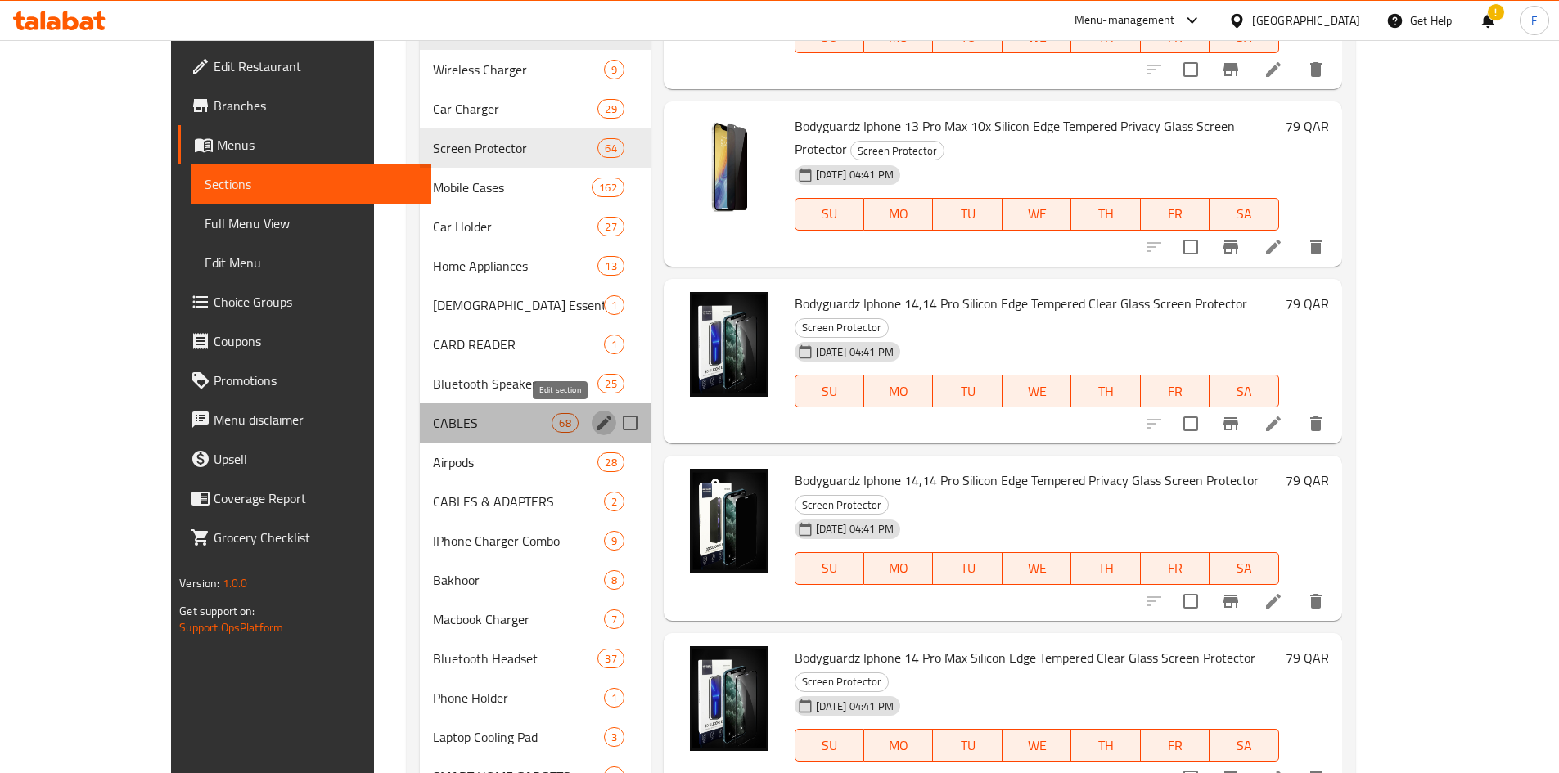
click at [594, 432] on icon "edit" at bounding box center [604, 423] width 20 height 20
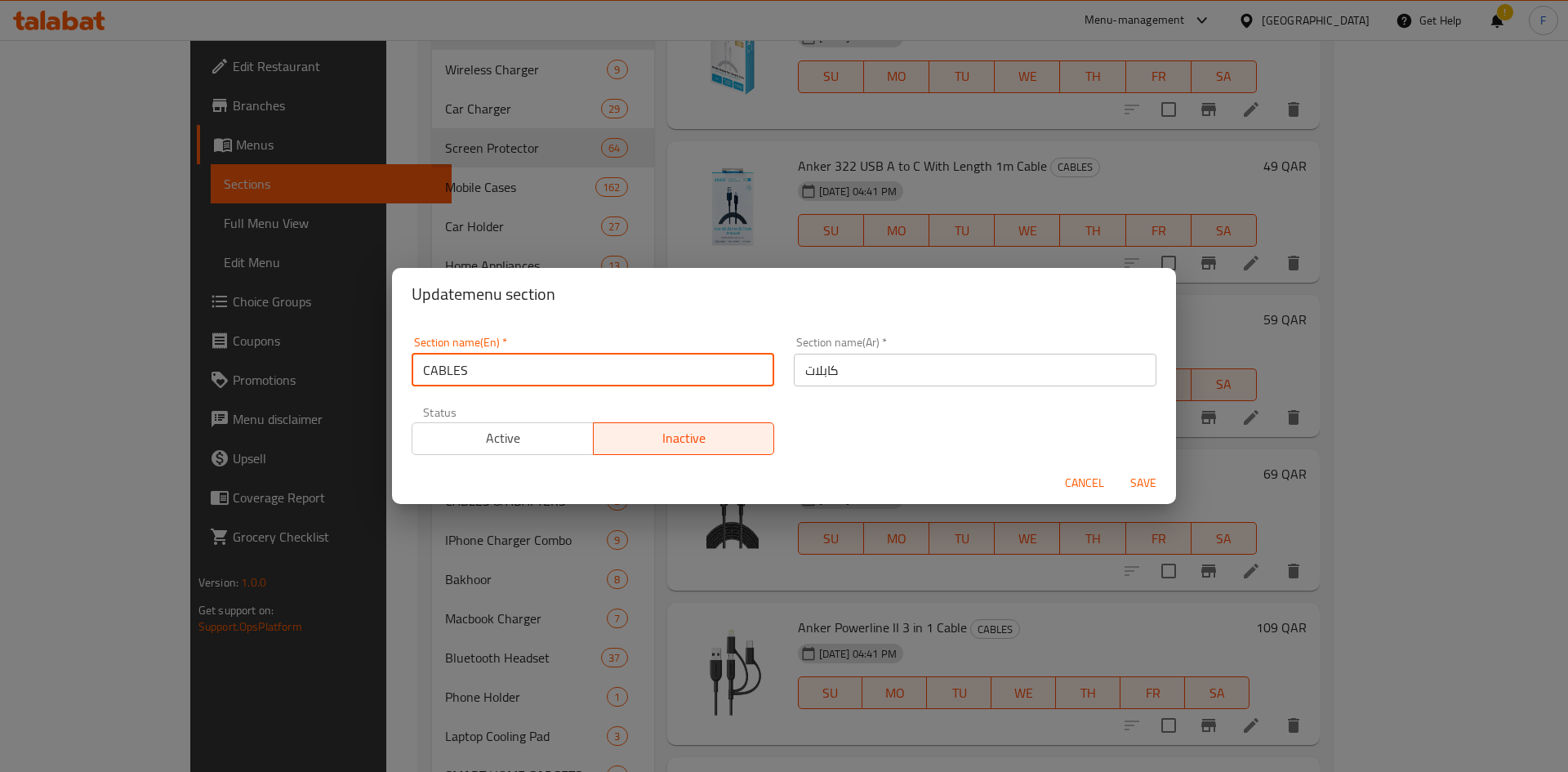
drag, startPoint x: 499, startPoint y: 381, endPoint x: 425, endPoint y: 385, distance: 74.1
click at [425, 385] on input "CABLES" at bounding box center [592, 370] width 362 height 33
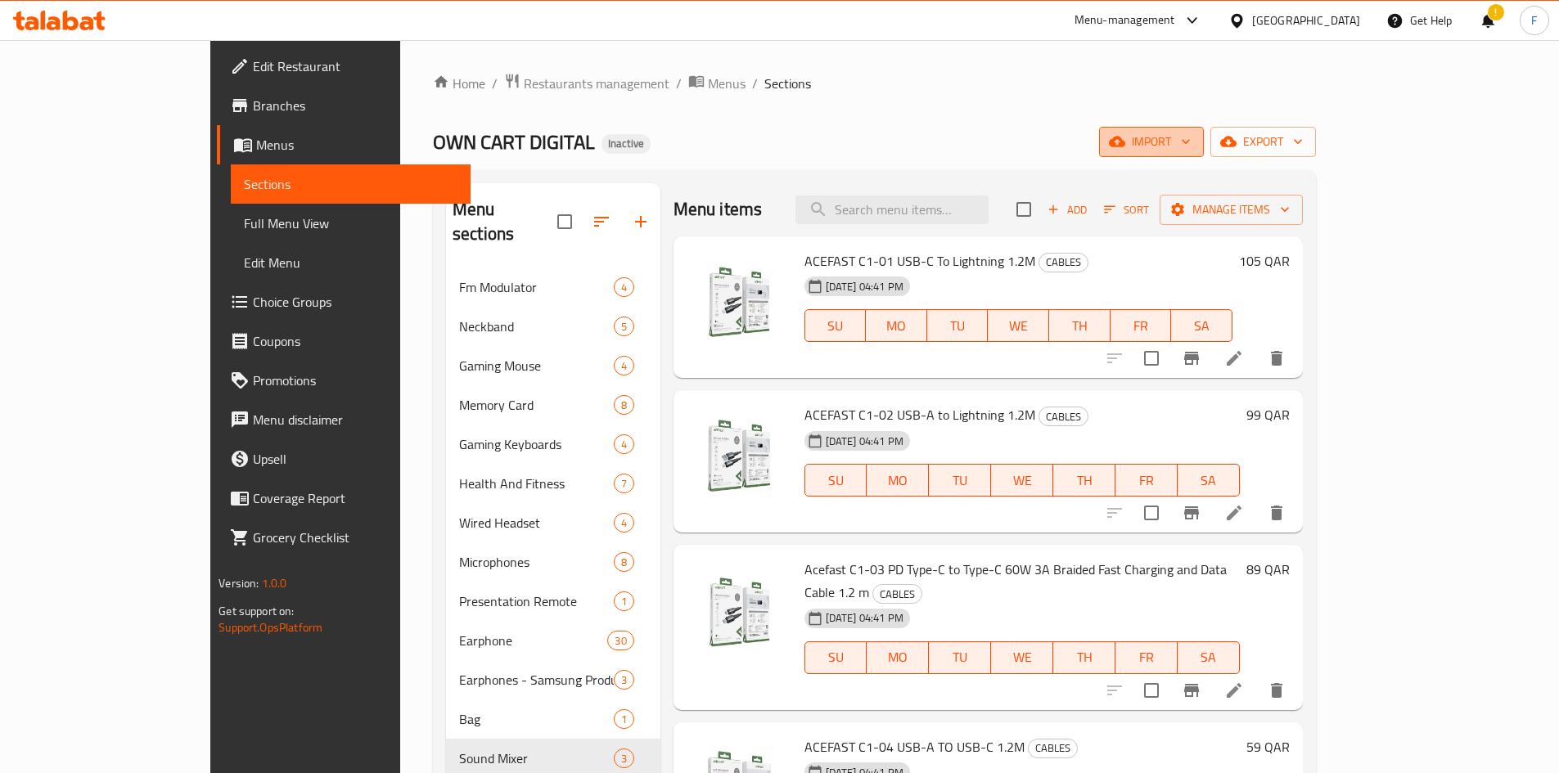
click at [1191, 136] on span "import" at bounding box center [1151, 142] width 79 height 20
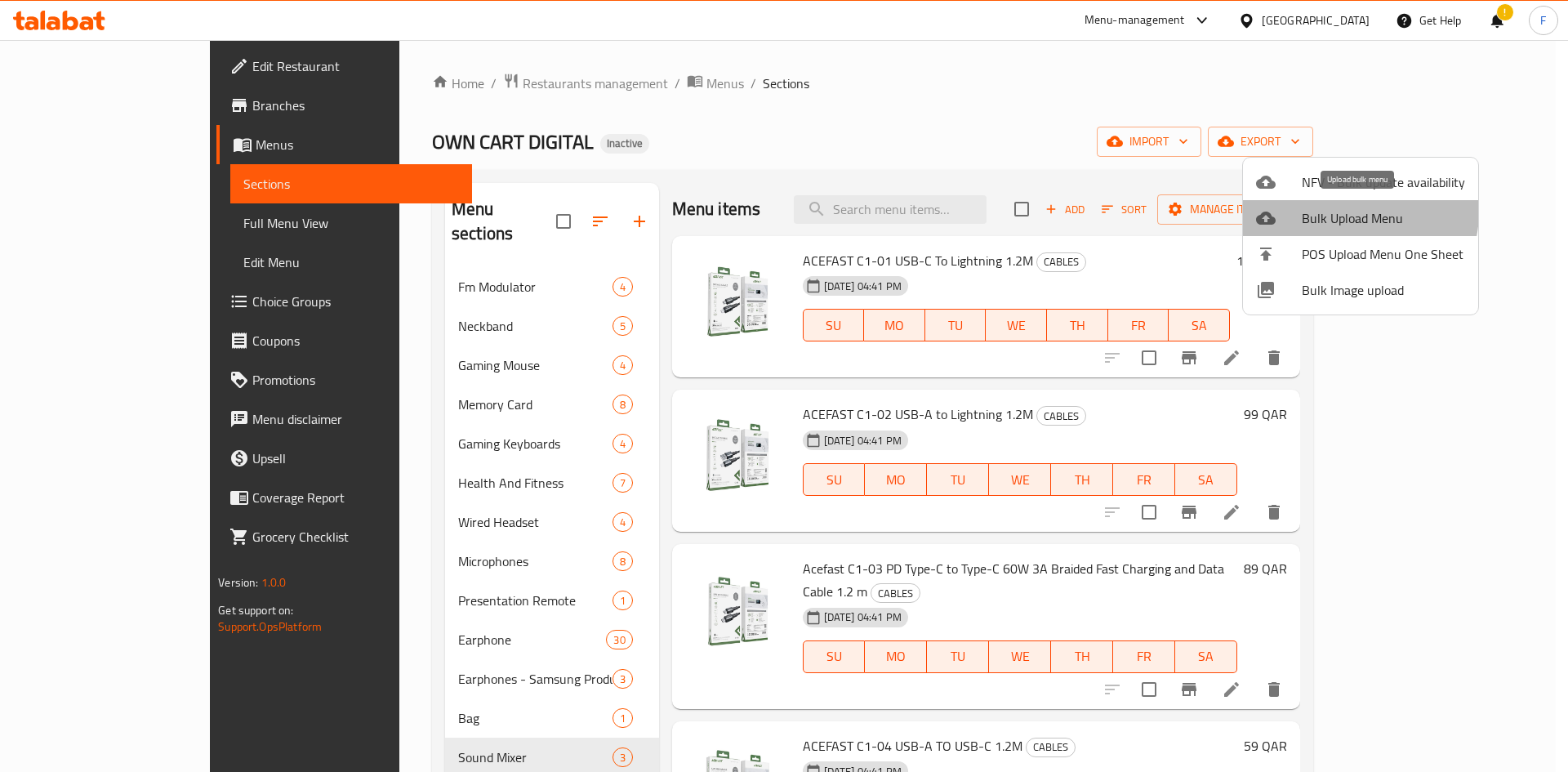
click at [1355, 213] on span "Bulk Upload Menu" at bounding box center [1383, 219] width 164 height 20
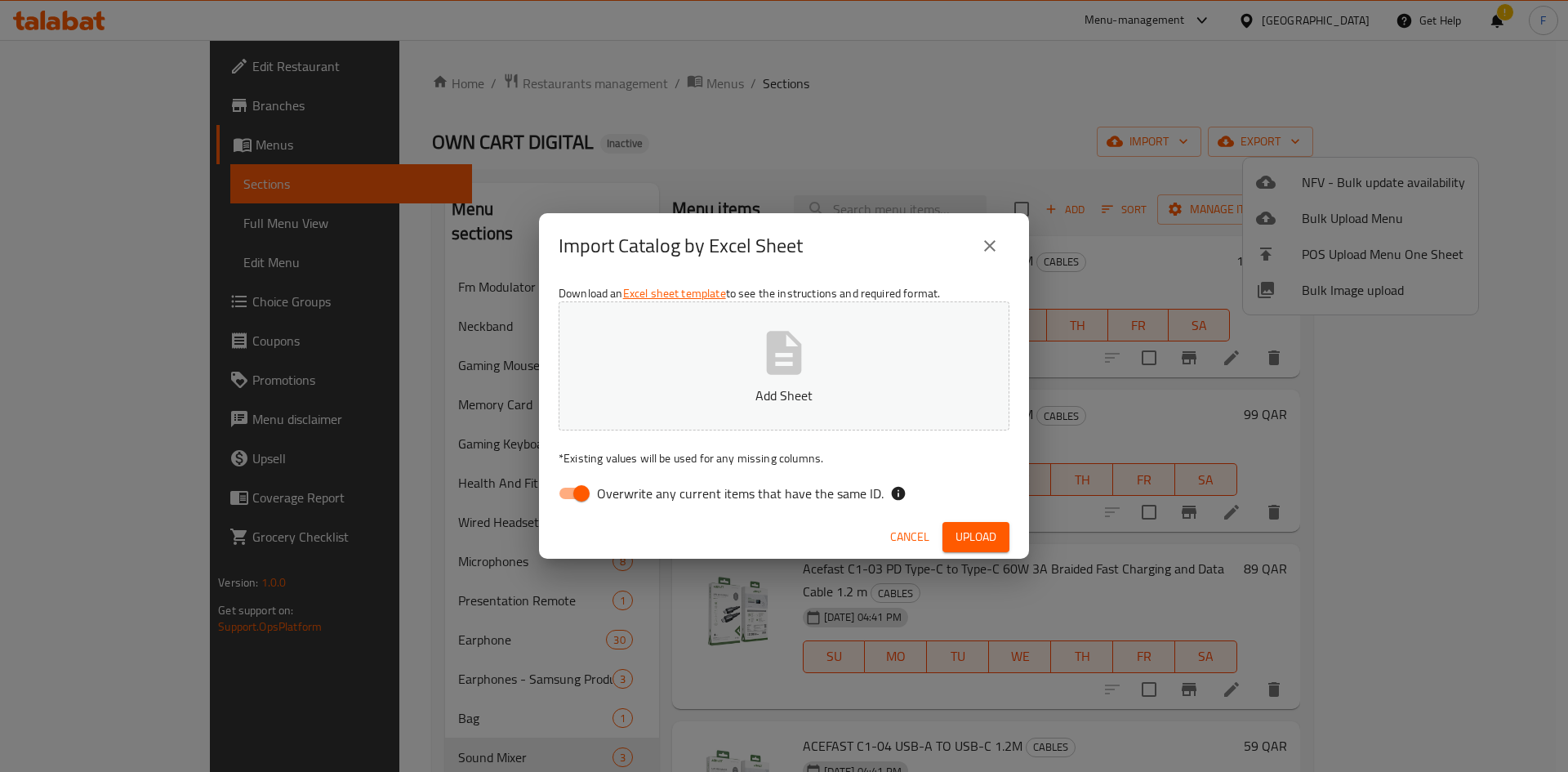
click at [780, 358] on icon "button" at bounding box center [784, 353] width 52 height 52
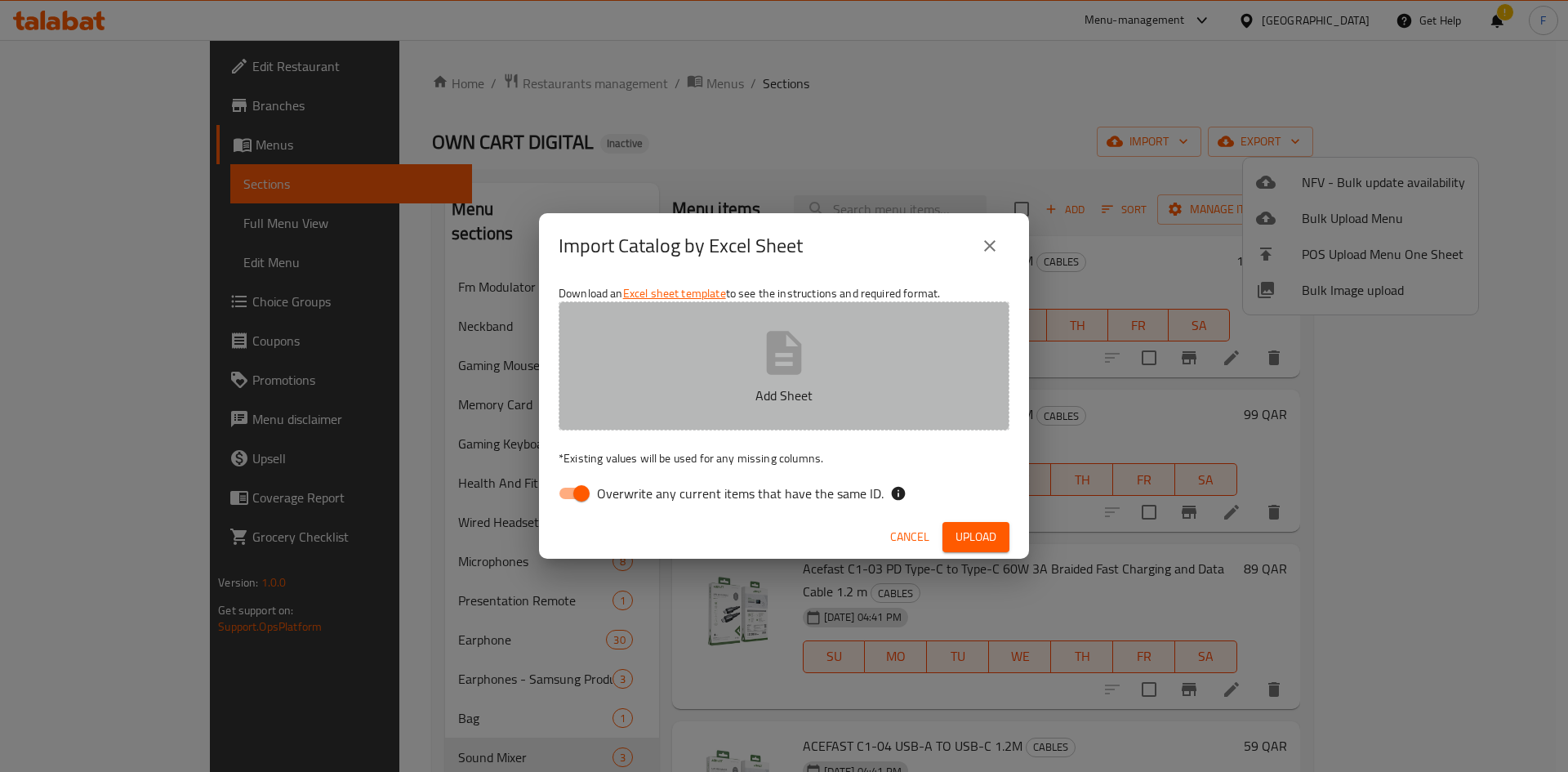
click at [786, 386] on p "Add Sheet" at bounding box center [784, 395] width 400 height 20
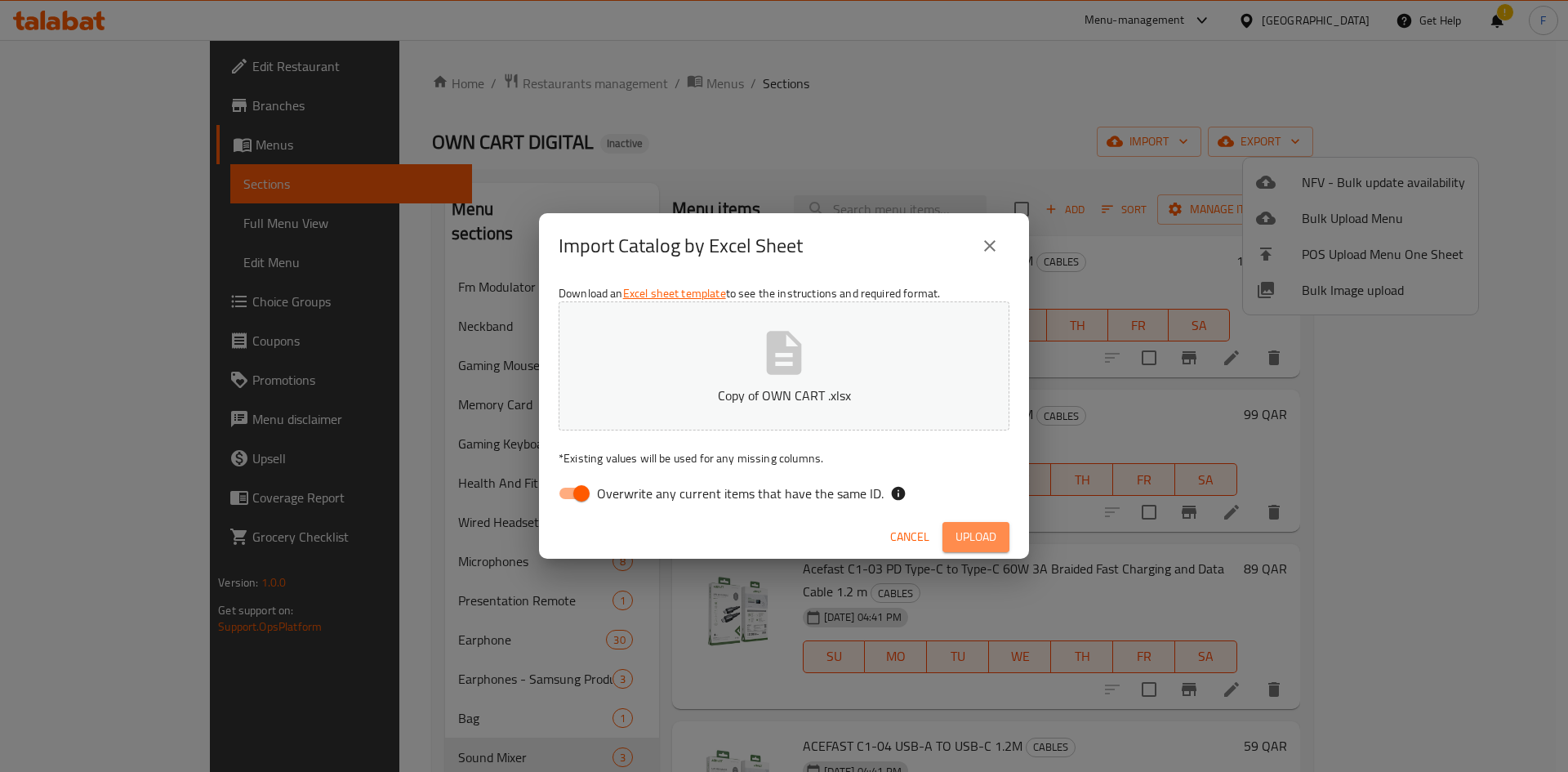
click at [983, 527] on span "Upload" at bounding box center [975, 537] width 41 height 20
click at [977, 528] on span "Upload" at bounding box center [975, 537] width 41 height 20
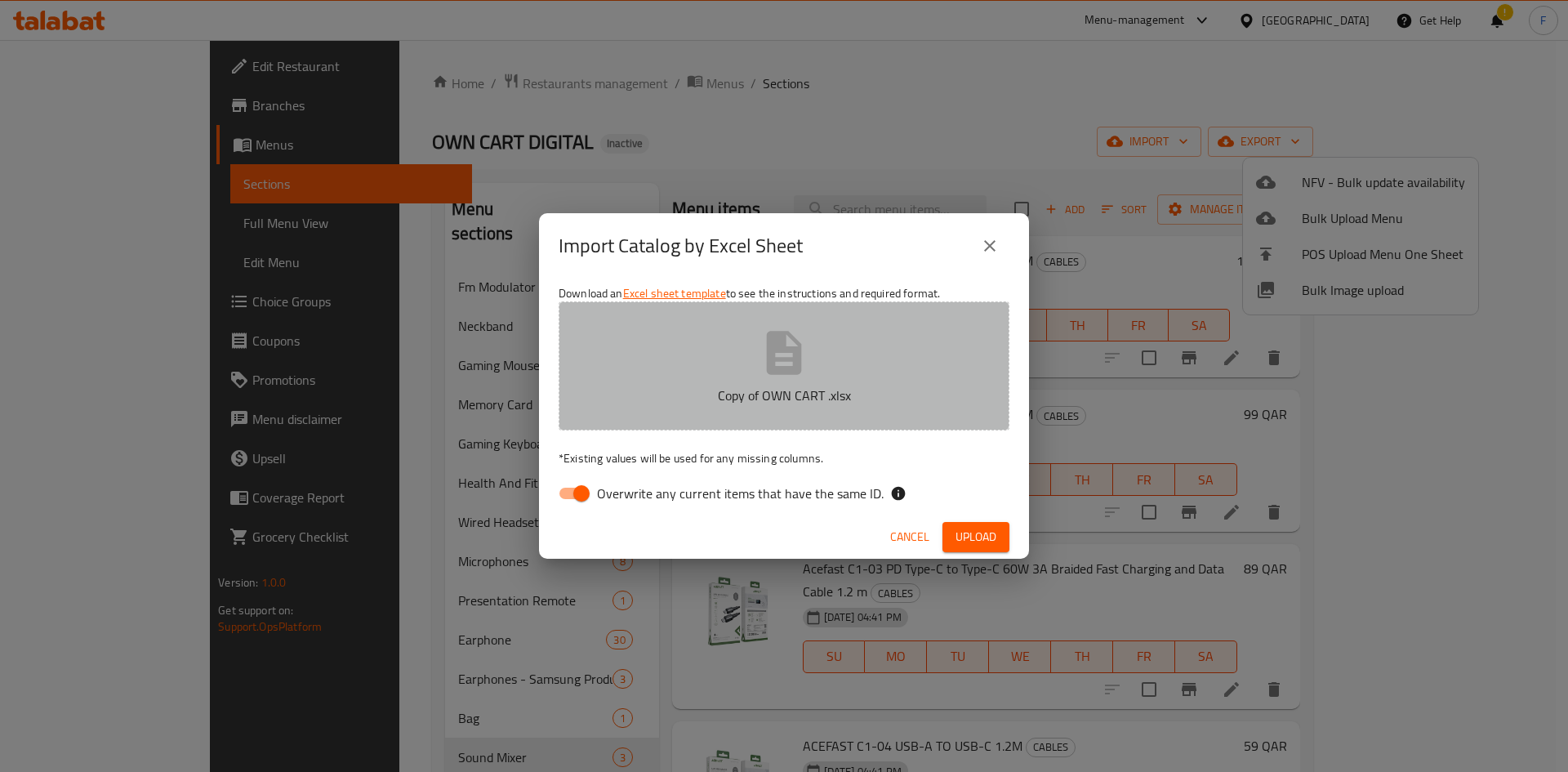
click at [788, 369] on icon "button" at bounding box center [784, 352] width 35 height 43
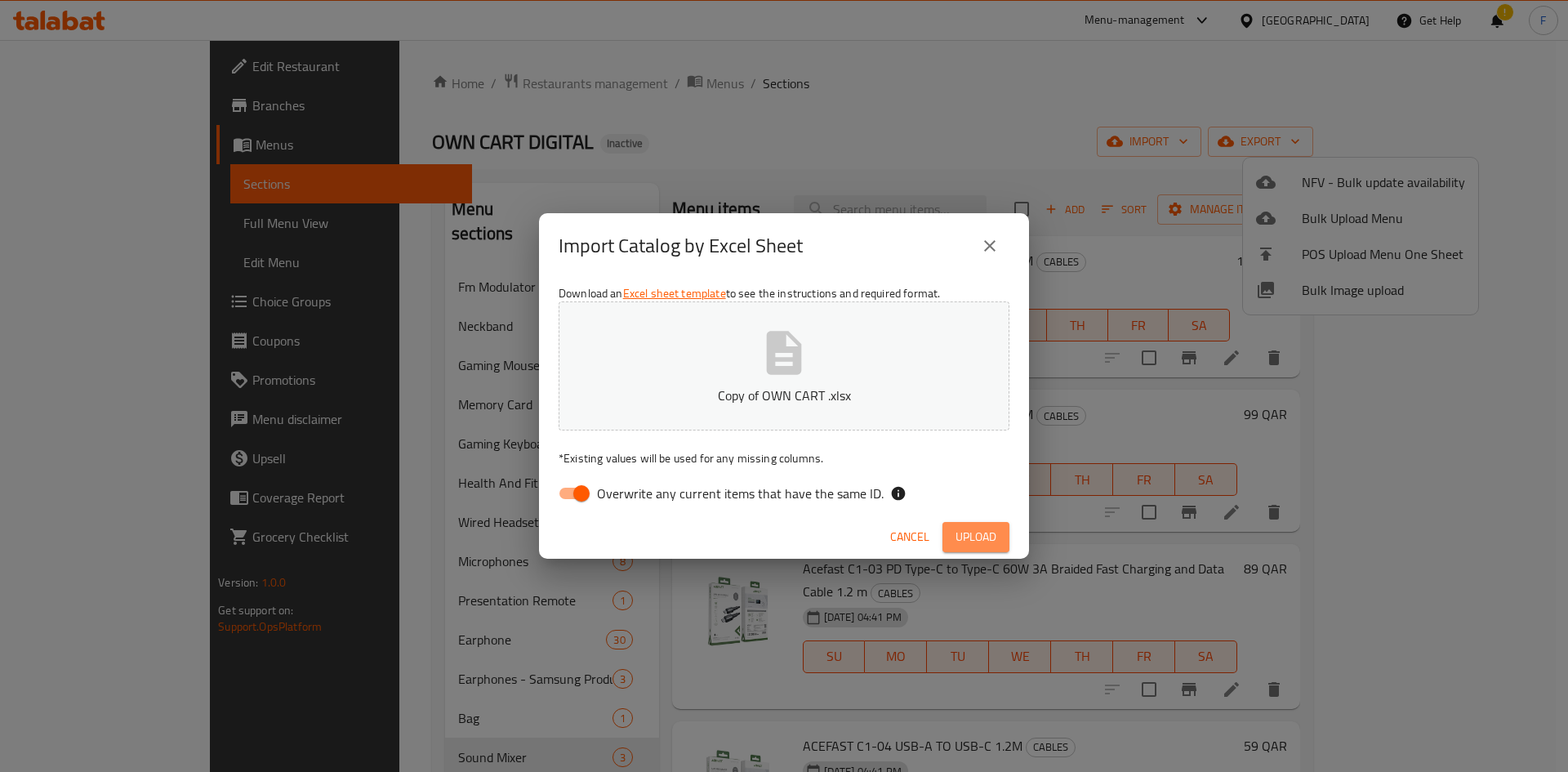
click at [974, 535] on span "Upload" at bounding box center [975, 537] width 41 height 20
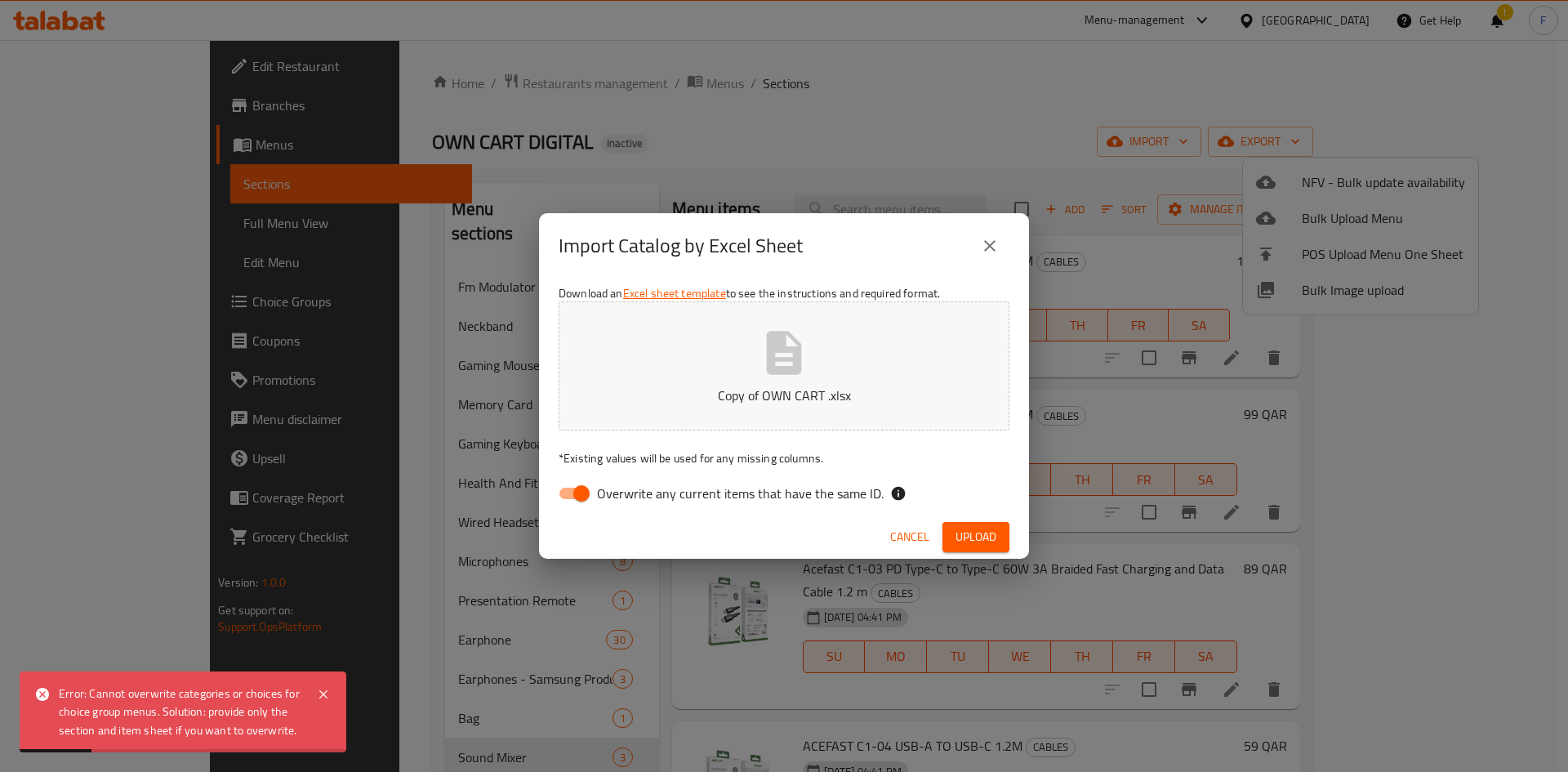
click at [214, 713] on div "Error: Cannot overwrite categories or choices for choice group menus. Solution:…" at bounding box center [180, 712] width 242 height 55
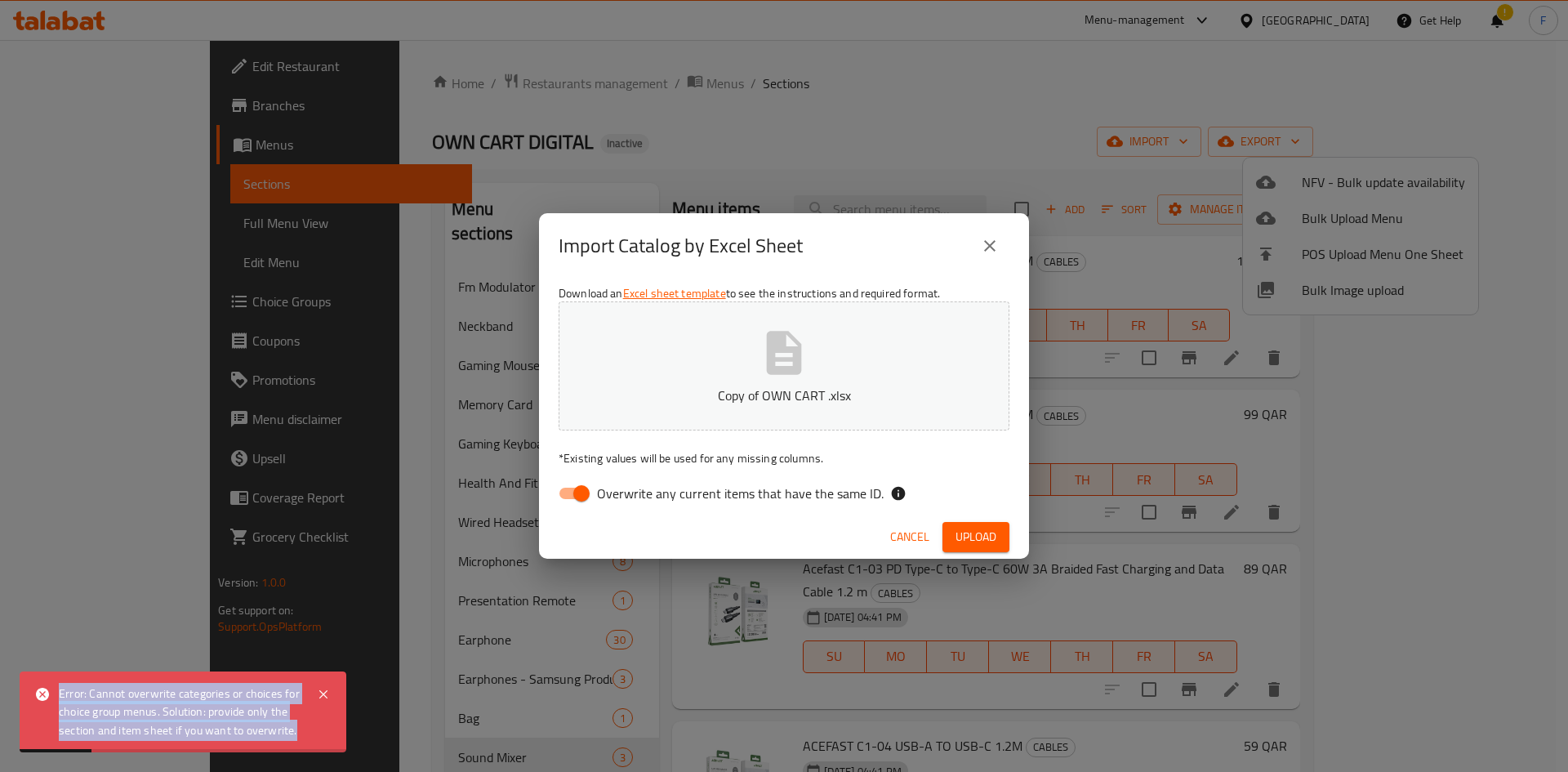
click at [214, 713] on div "Error: Cannot overwrite categories or choices for choice group menus. Solution:…" at bounding box center [180, 712] width 242 height 55
click at [983, 249] on icon "close" at bounding box center [990, 246] width 20 height 20
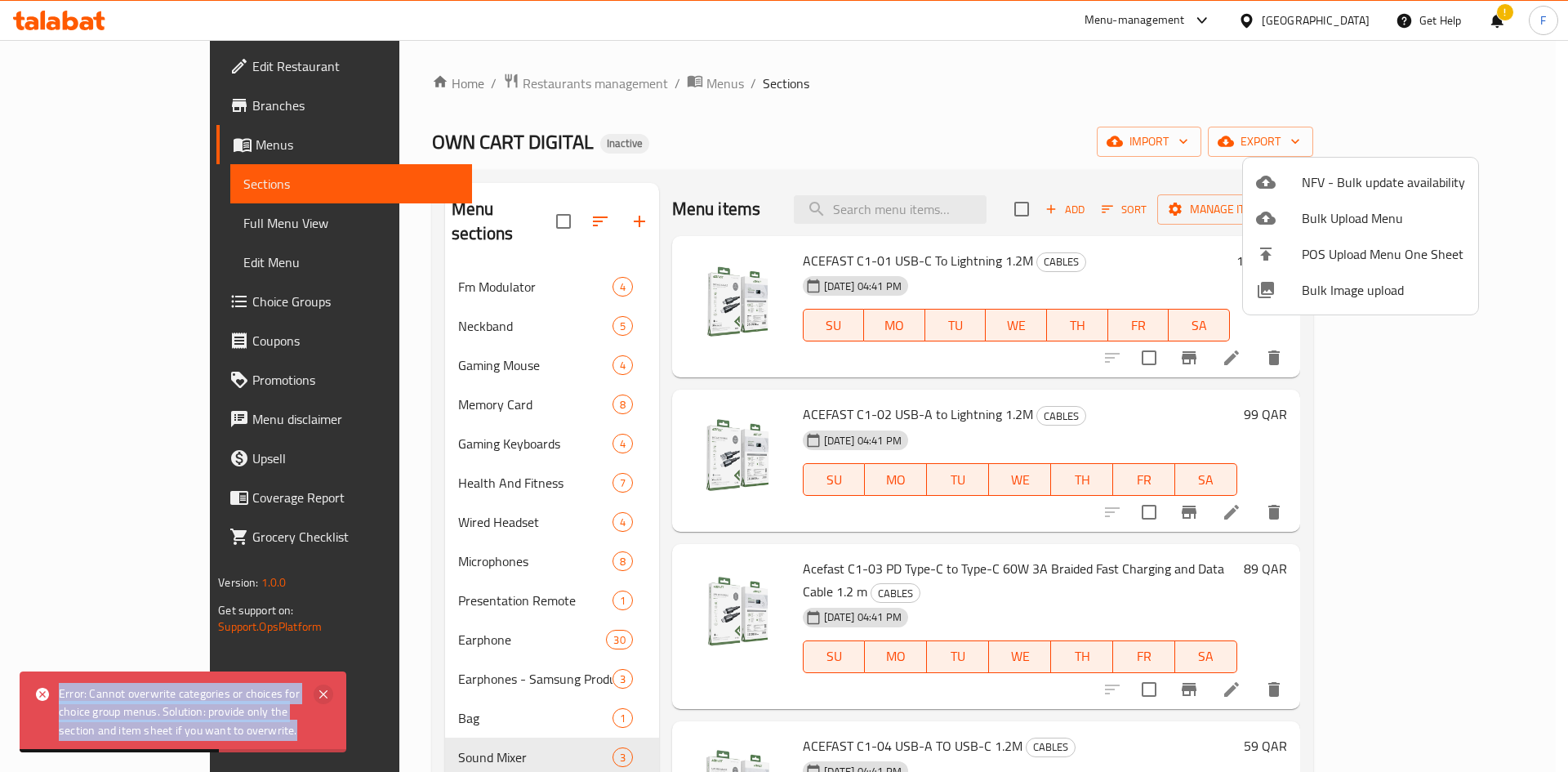
click at [321, 695] on icon at bounding box center [323, 695] width 20 height 20
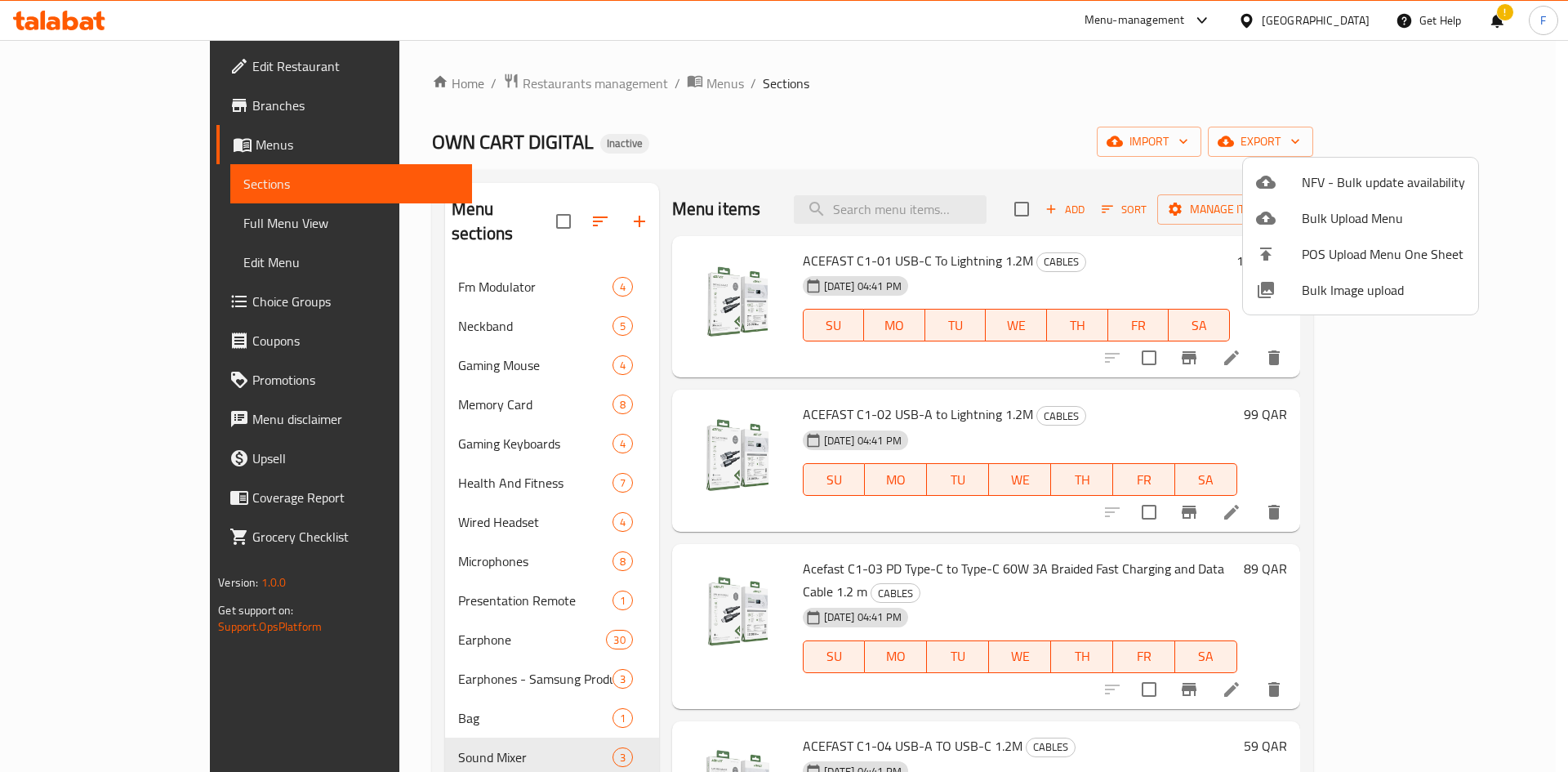
click at [67, 151] on div at bounding box center [784, 386] width 1568 height 772
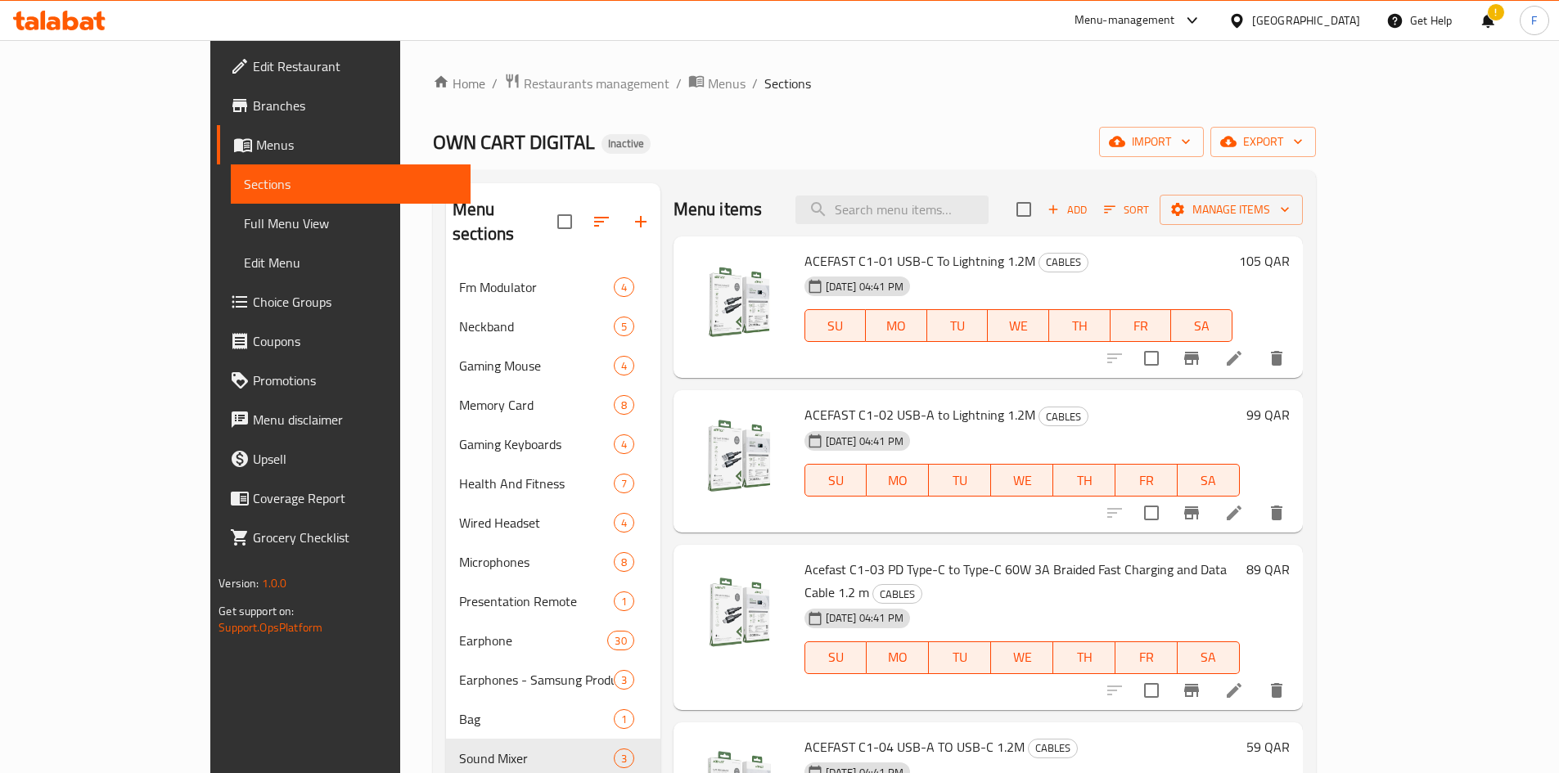
click at [256, 145] on span "Menus" at bounding box center [356, 145] width 201 height 20
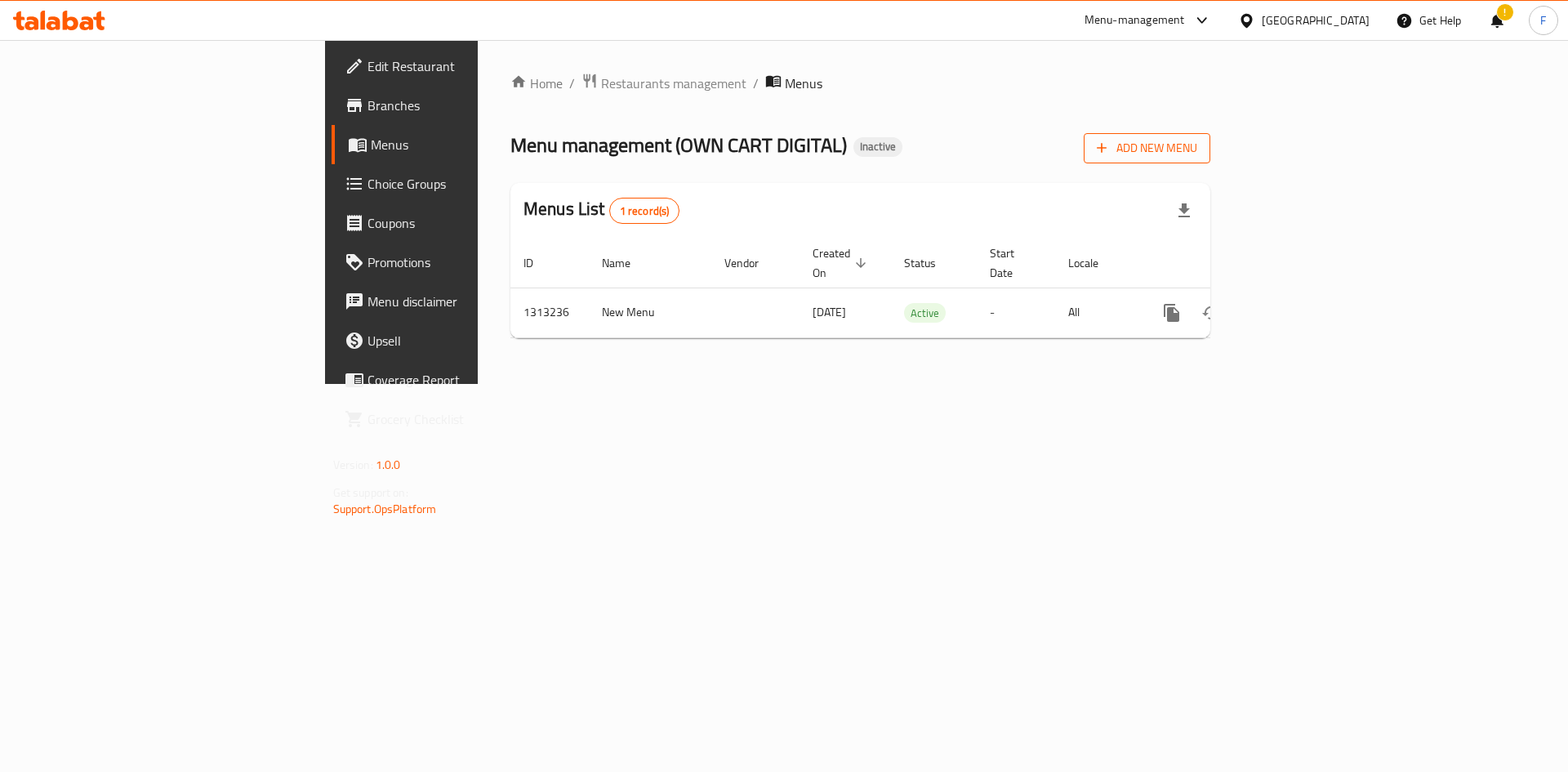
click at [1198, 148] on span "Add New Menu" at bounding box center [1147, 148] width 101 height 20
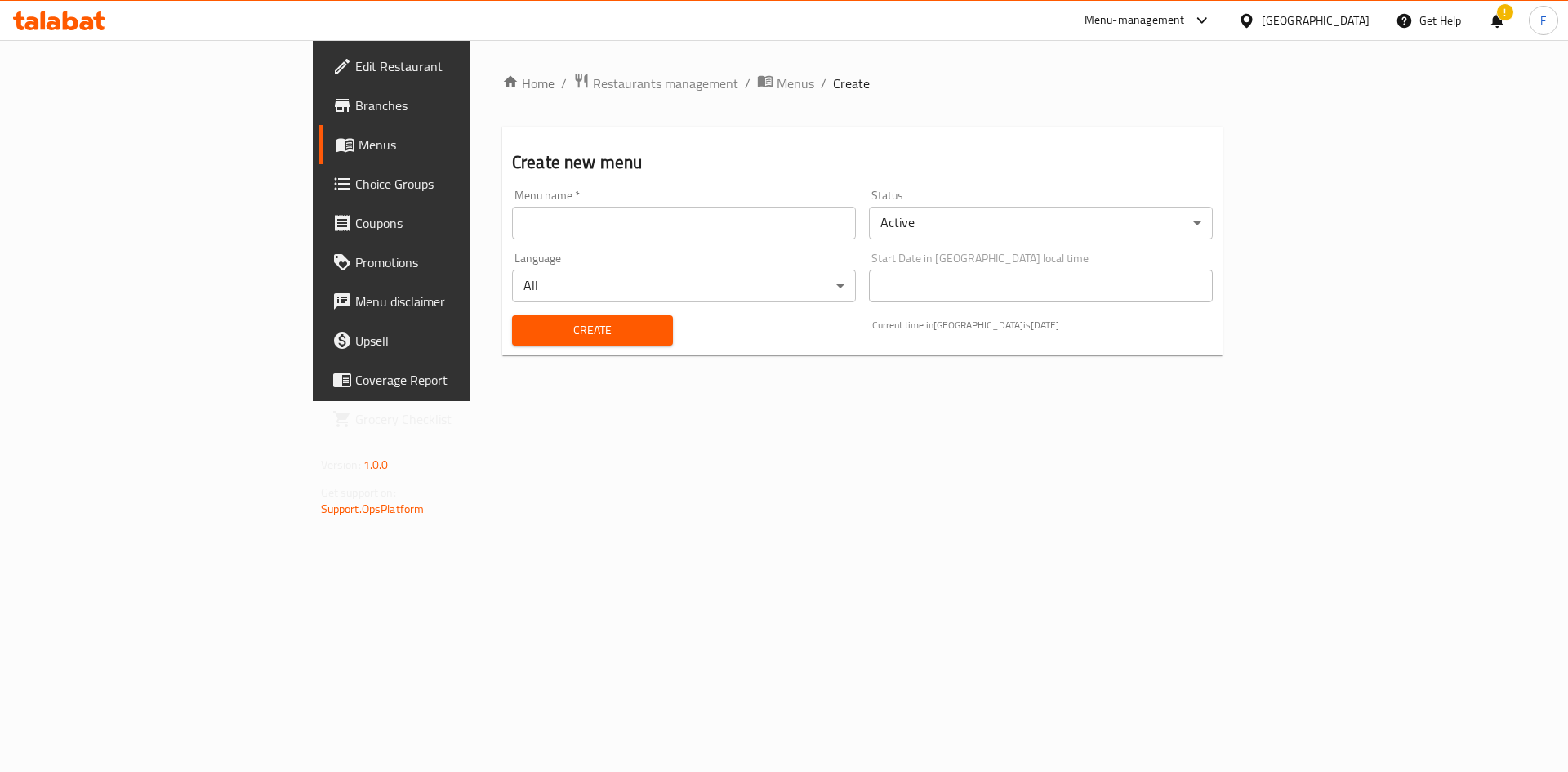
click at [512, 223] on input "text" at bounding box center [684, 223] width 344 height 33
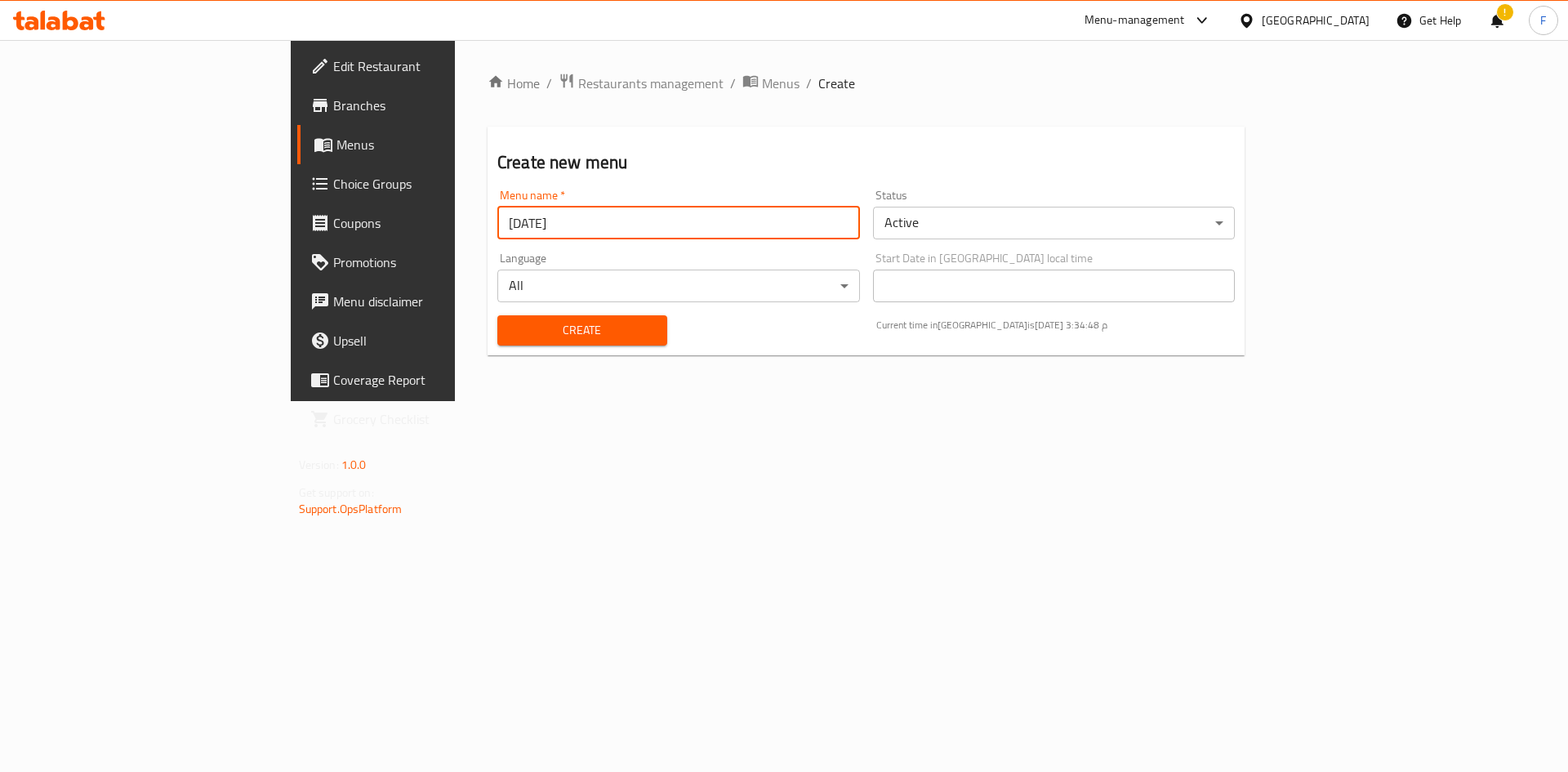
drag, startPoint x: 433, startPoint y: 235, endPoint x: 0, endPoint y: 367, distance: 452.7
click at [290, 210] on div "Edit Restaurant Branches Menus Choice Groups Coupons Promotions Menu disclaimer…" at bounding box center [784, 221] width 987 height 362
type input "[DATE]"
click at [510, 322] on span "Create" at bounding box center [582, 331] width 144 height 20
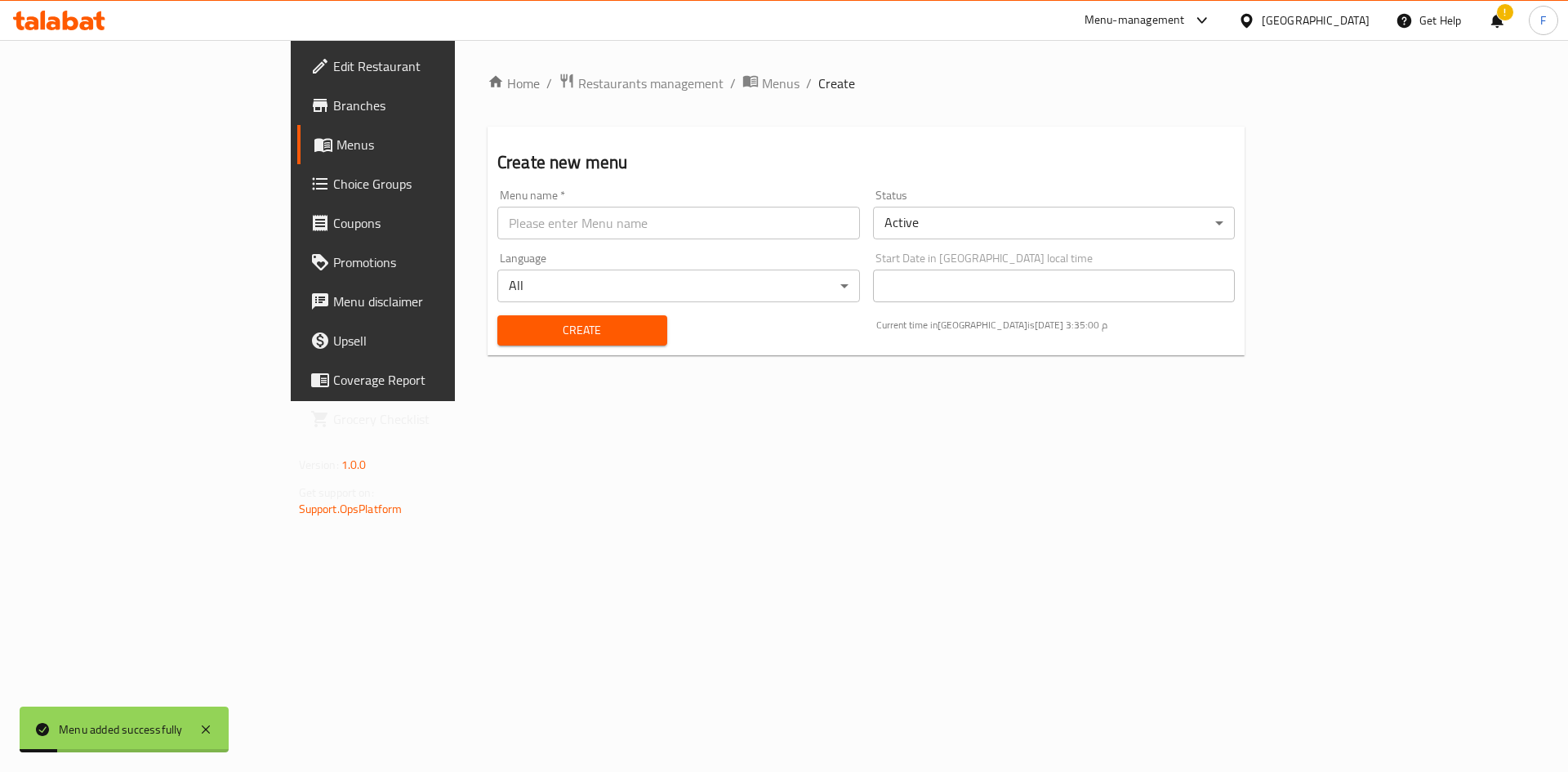
click at [336, 146] on span "Menus" at bounding box center [438, 145] width 204 height 20
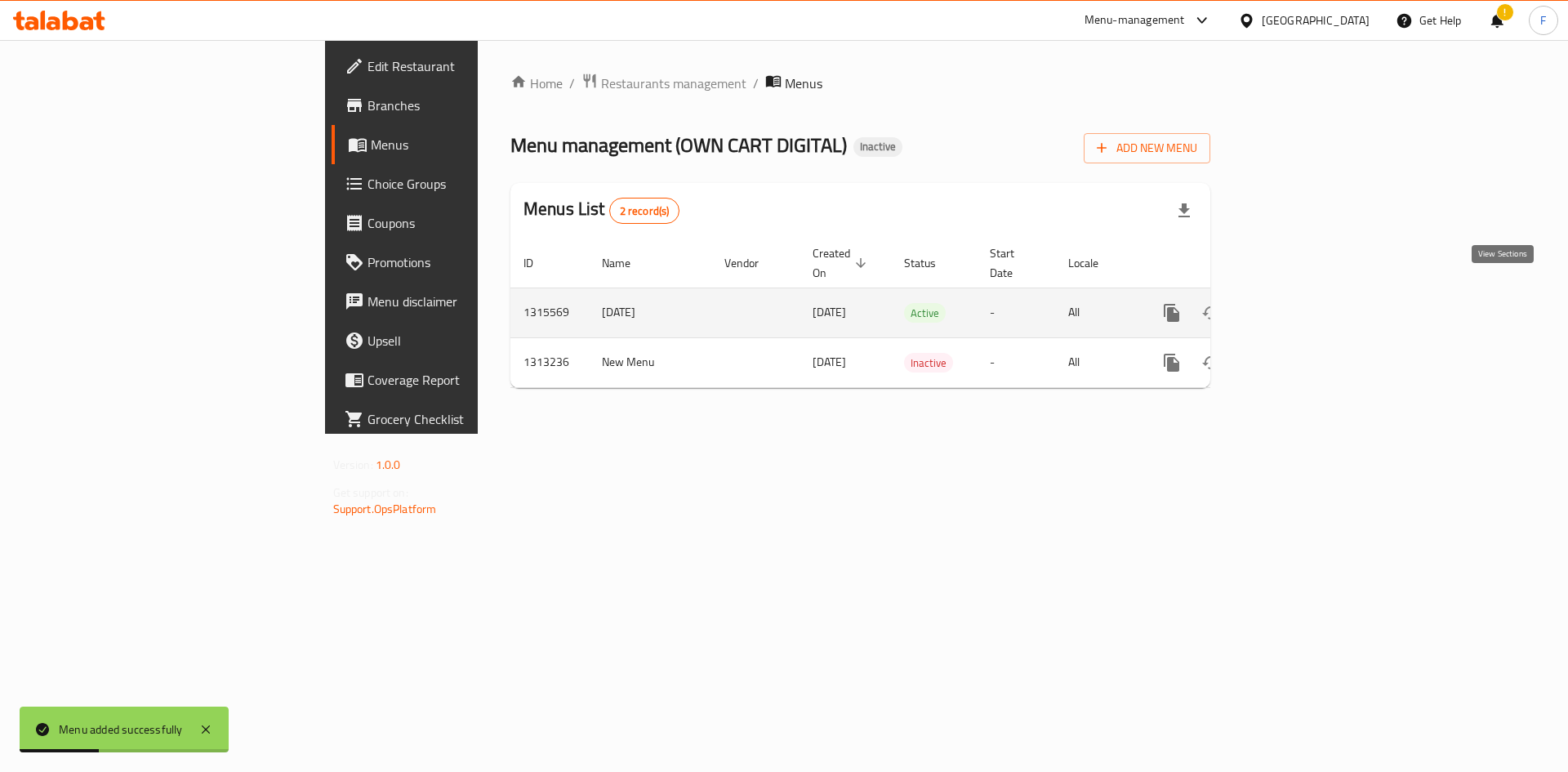
click at [1297, 306] on icon "enhanced table" at bounding box center [1290, 313] width 15 height 15
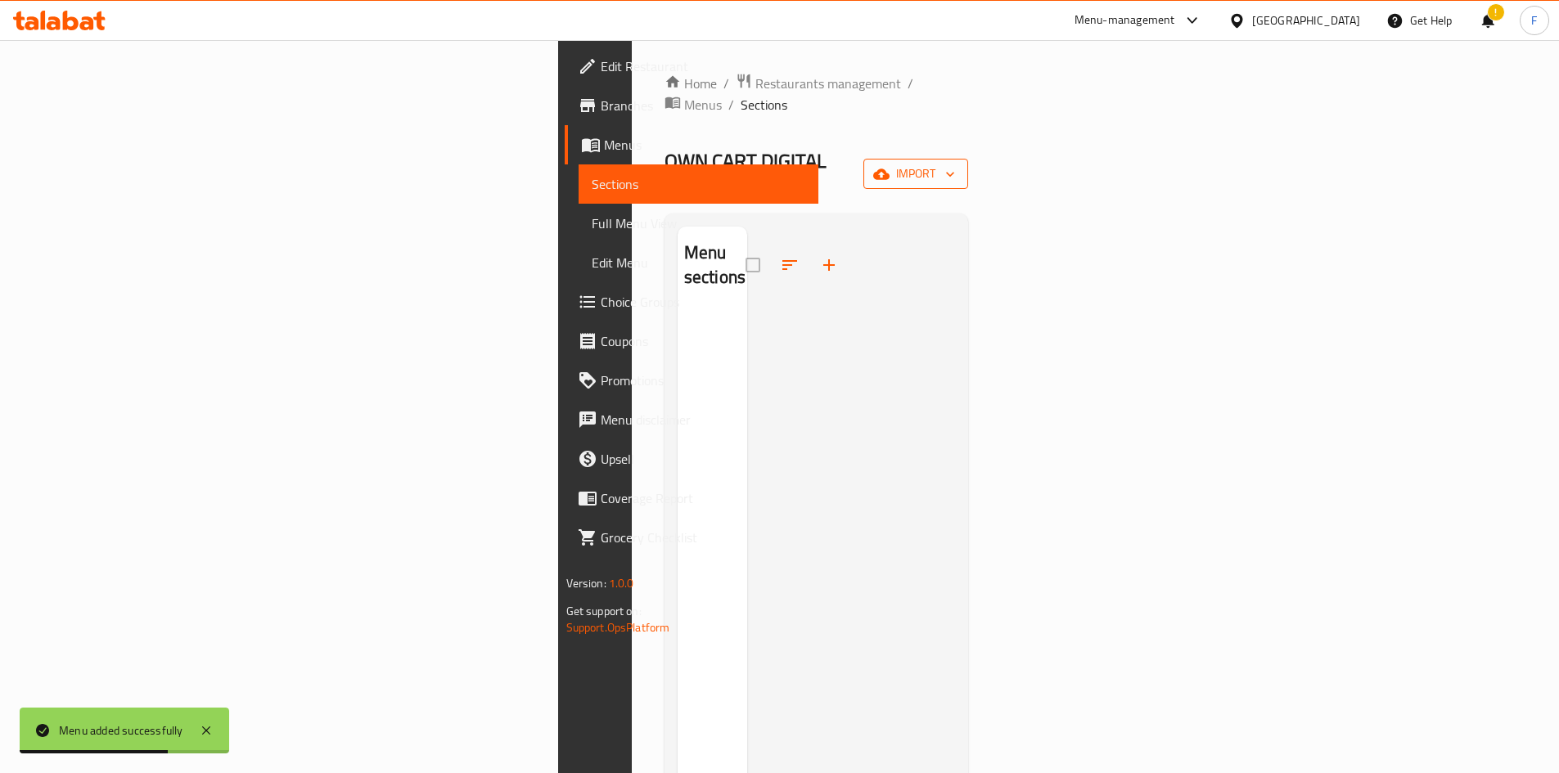
click at [955, 164] on span "import" at bounding box center [915, 174] width 79 height 20
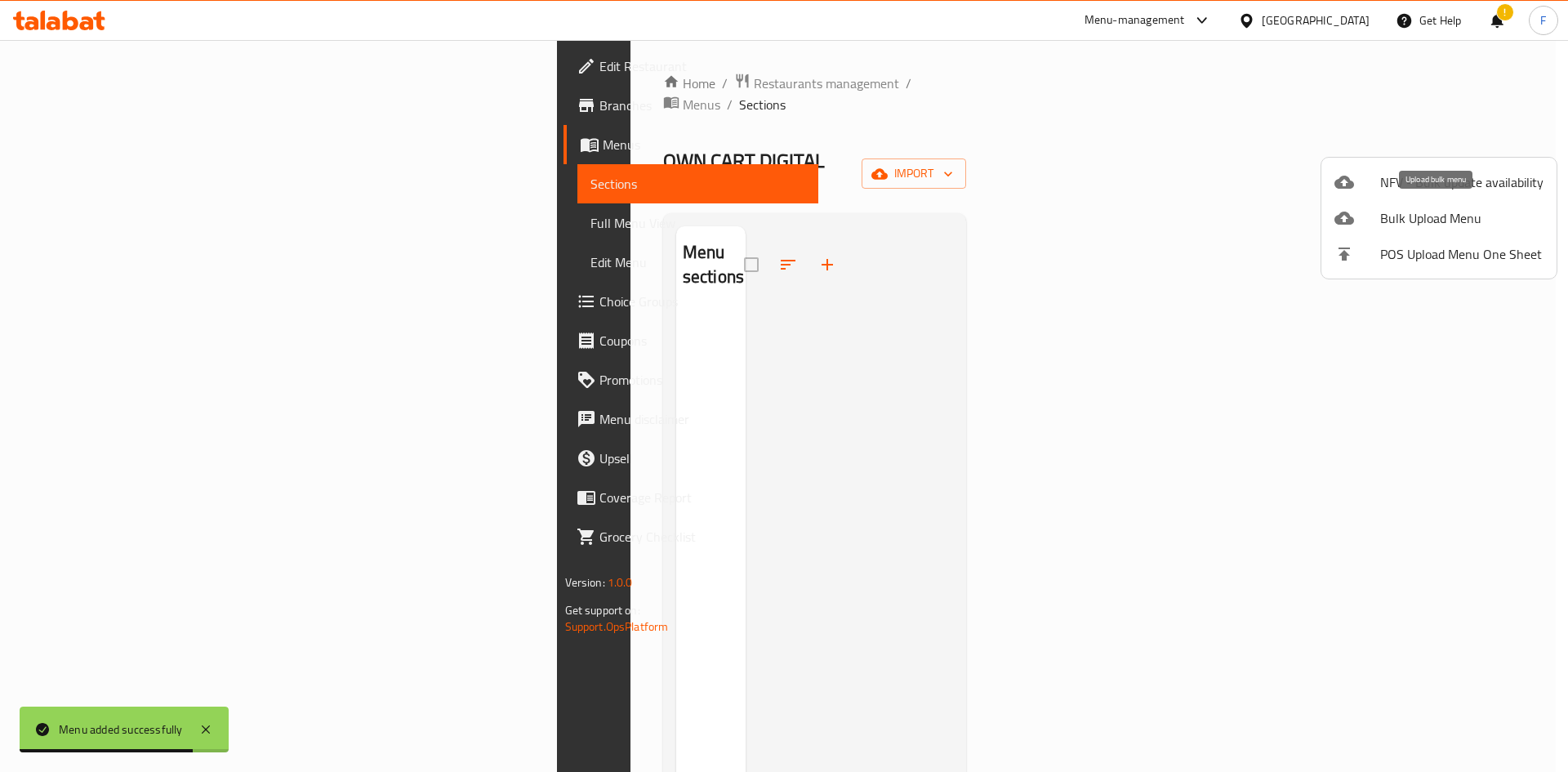
click at [1405, 214] on span "Bulk Upload Menu" at bounding box center [1462, 219] width 164 height 20
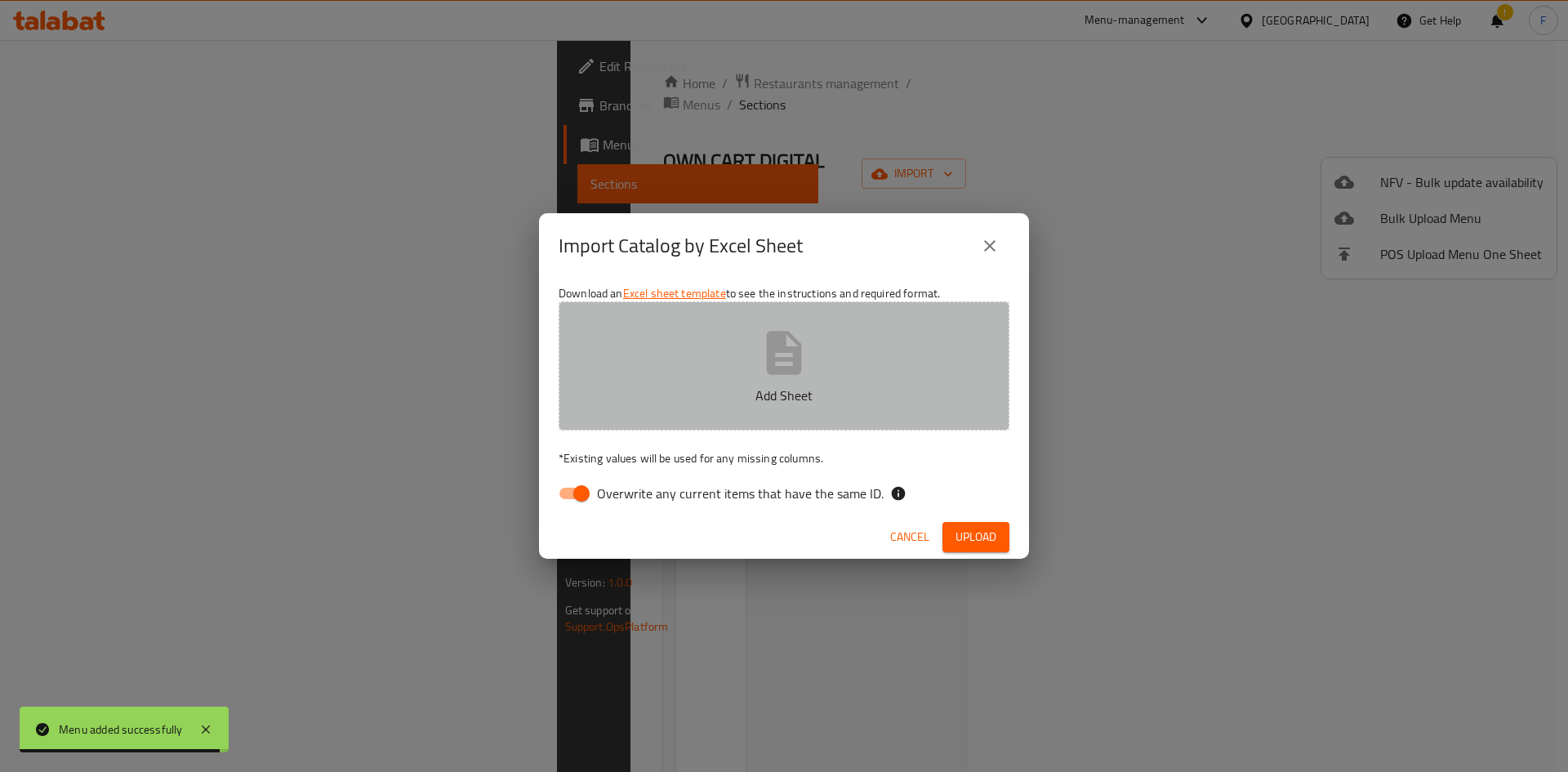
click at [795, 357] on icon "button" at bounding box center [784, 352] width 35 height 43
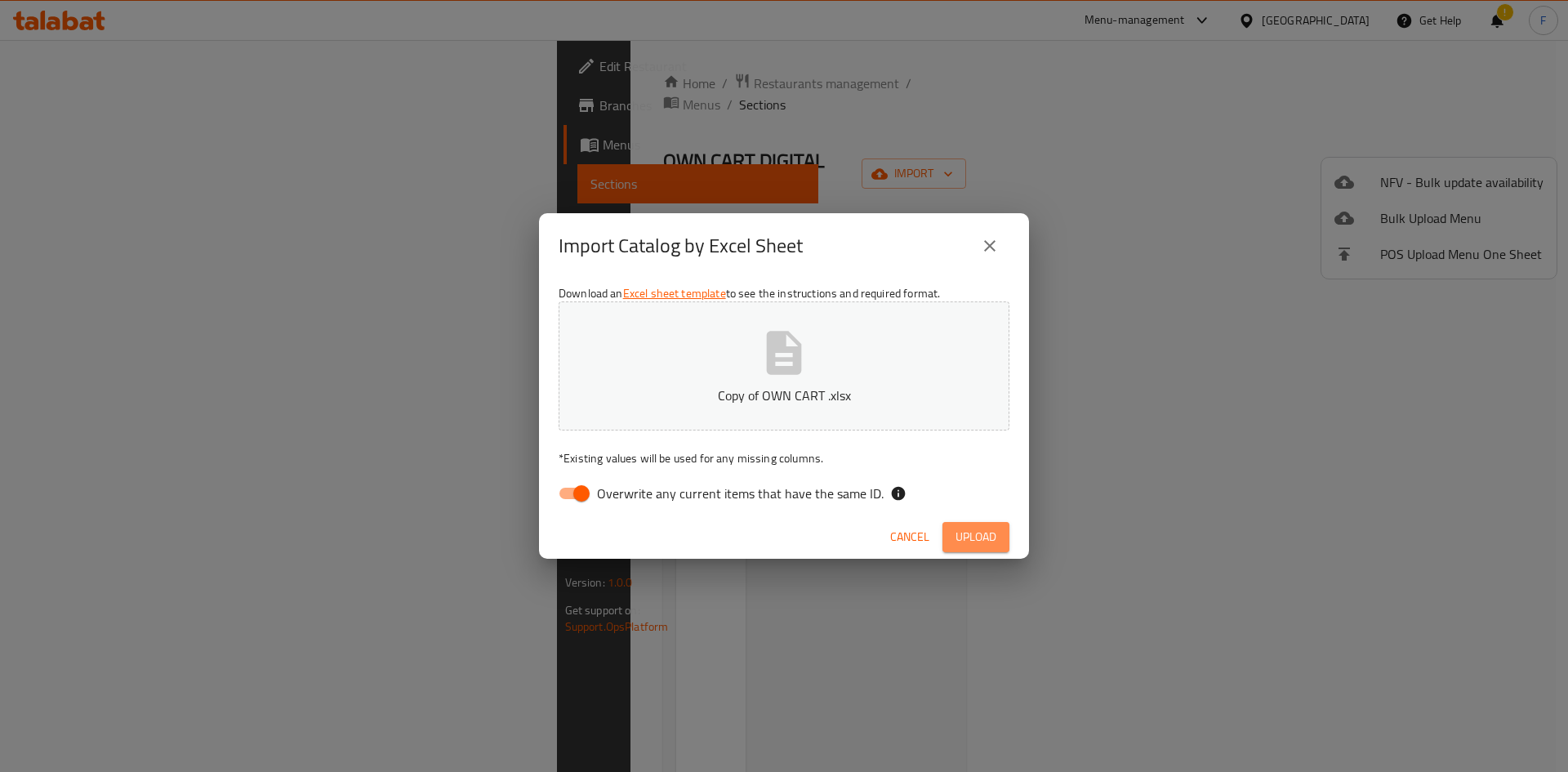
click at [982, 531] on span "Upload" at bounding box center [975, 537] width 41 height 20
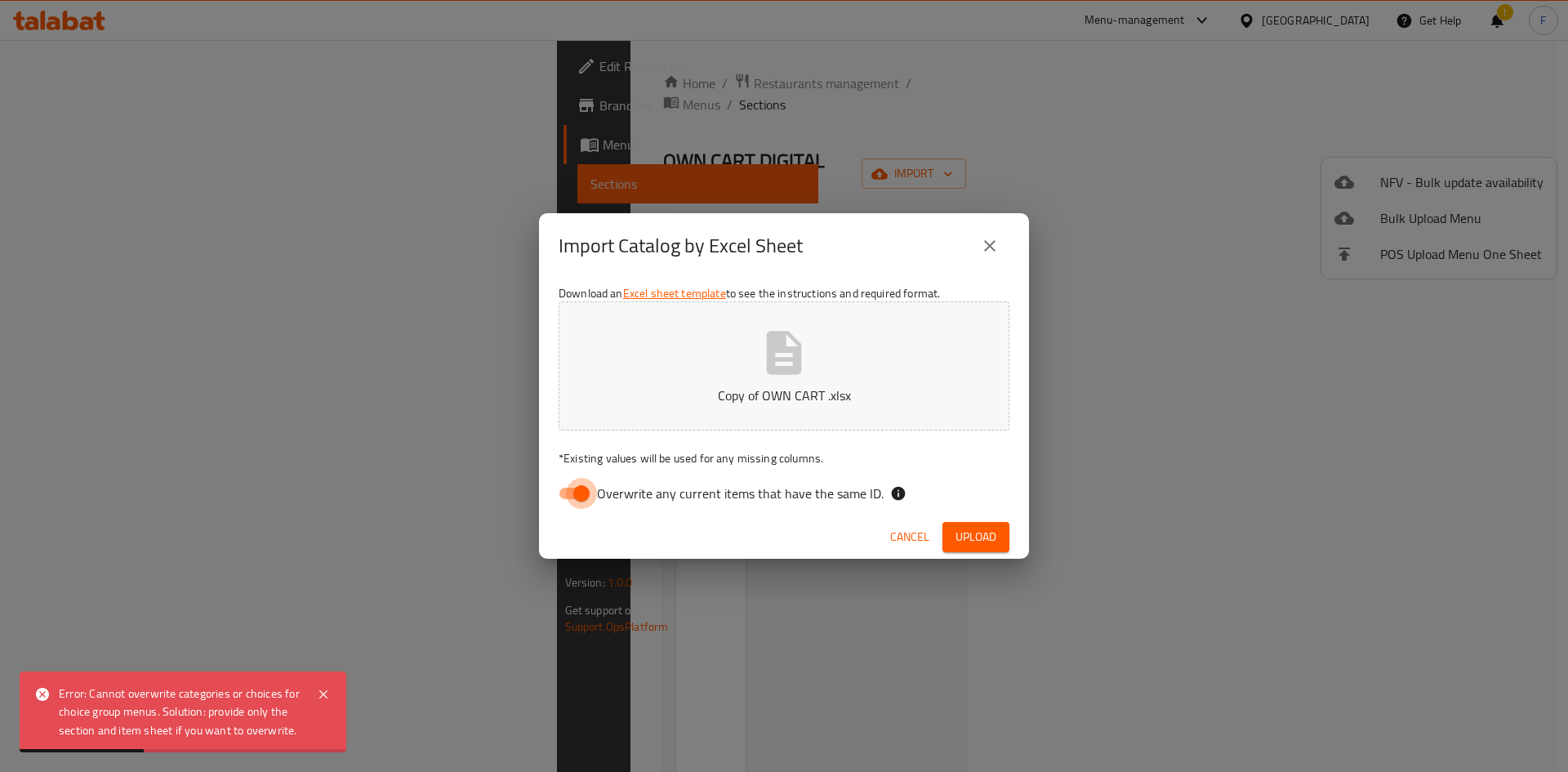
click at [582, 491] on input "Overwrite any current items that have the same ID." at bounding box center [581, 493] width 93 height 31
checkbox input "false"
click at [986, 530] on span "Upload" at bounding box center [975, 537] width 41 height 20
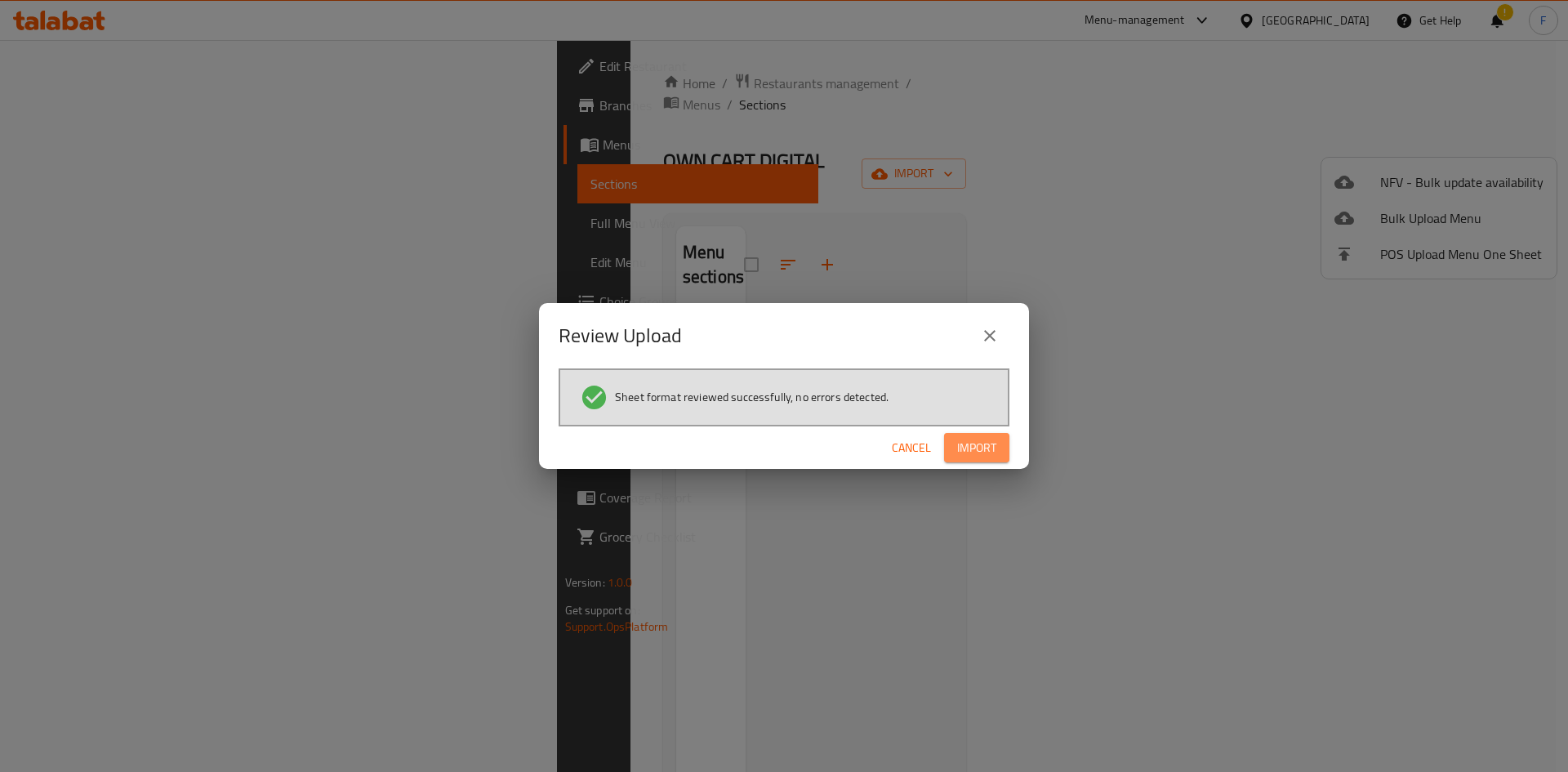
click at [973, 450] on span "Import" at bounding box center [976, 448] width 39 height 20
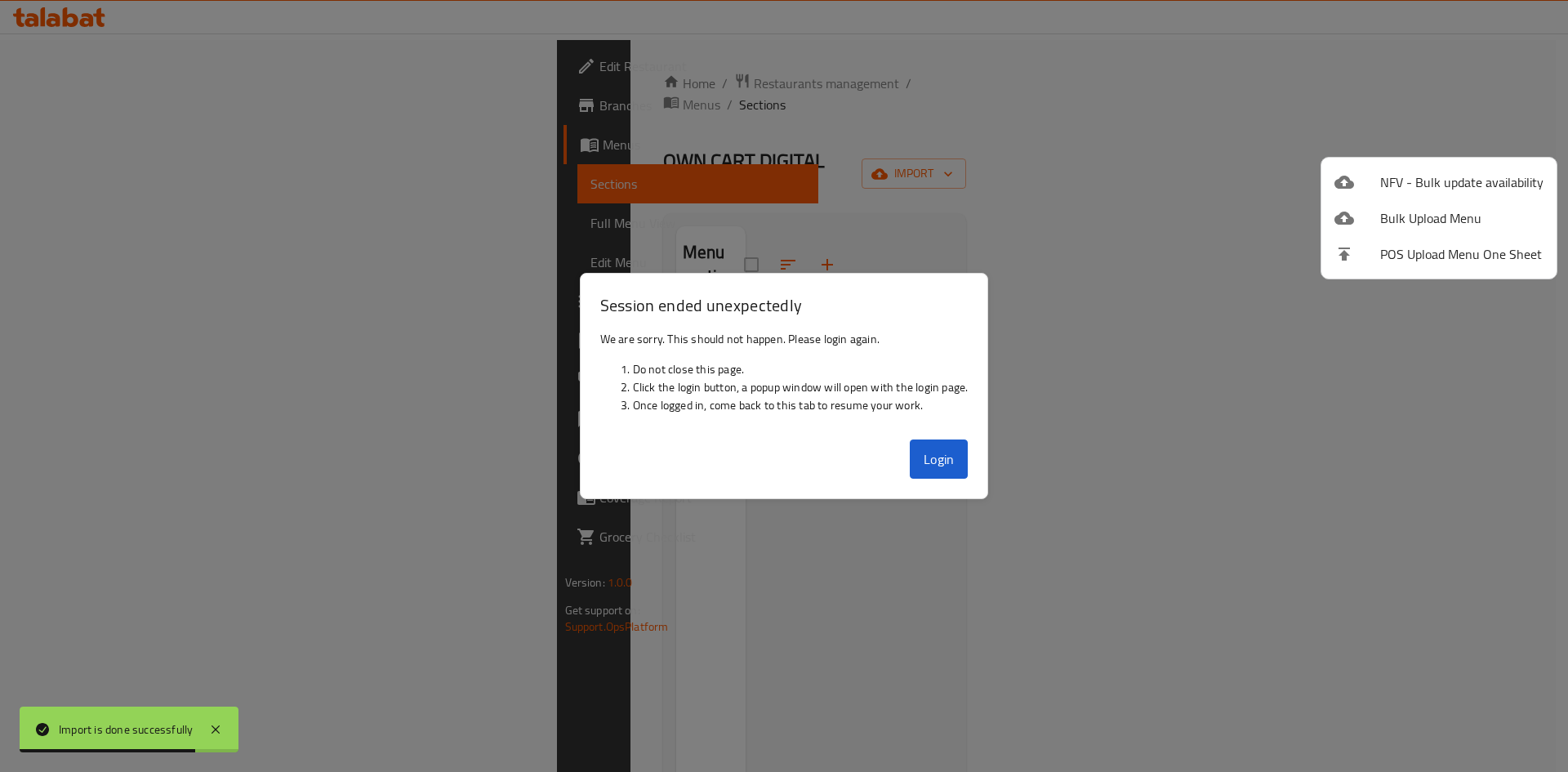
click at [954, 461] on div at bounding box center [784, 386] width 1568 height 772
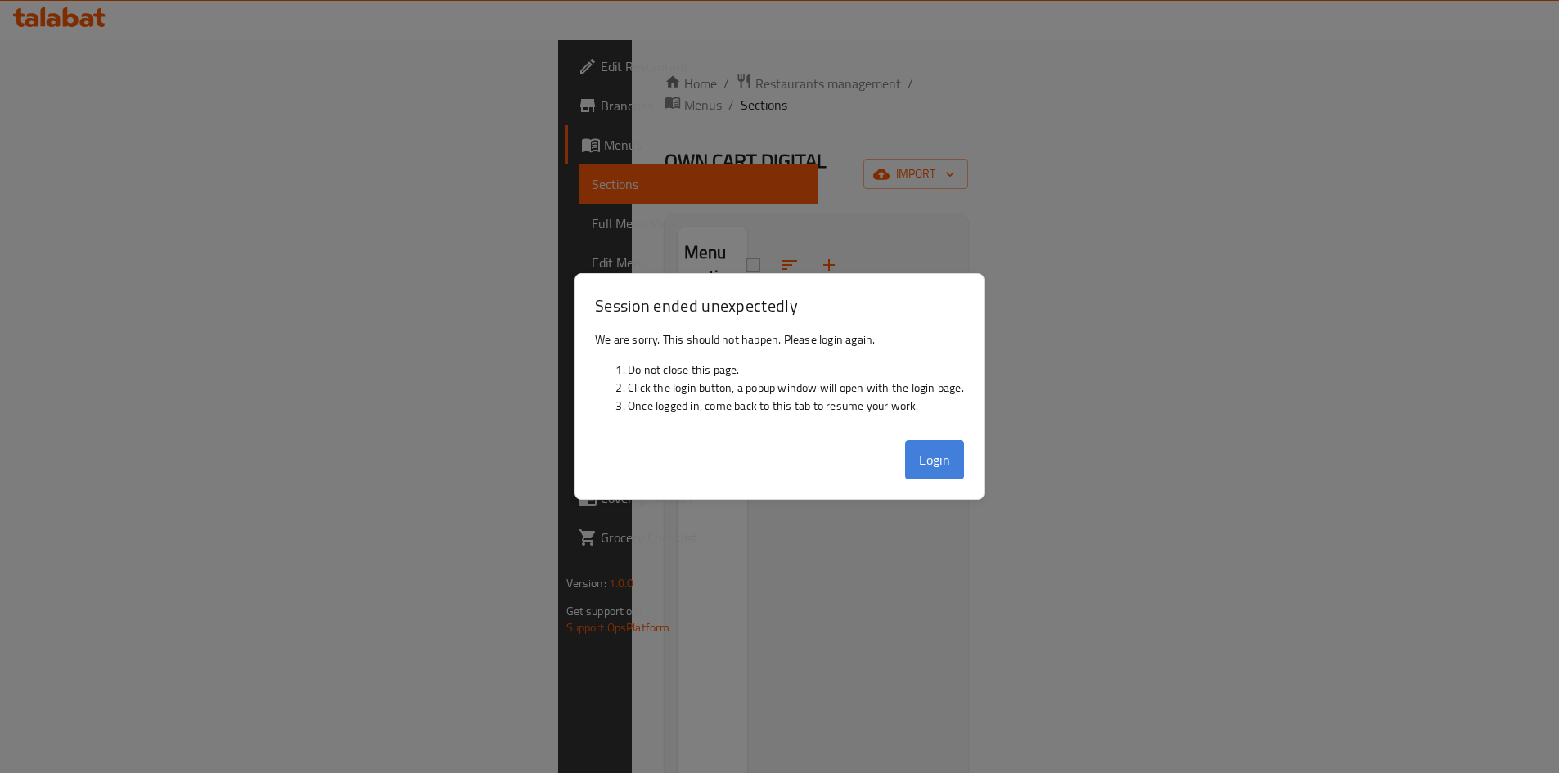
click at [951, 466] on button "Login" at bounding box center [934, 459] width 59 height 39
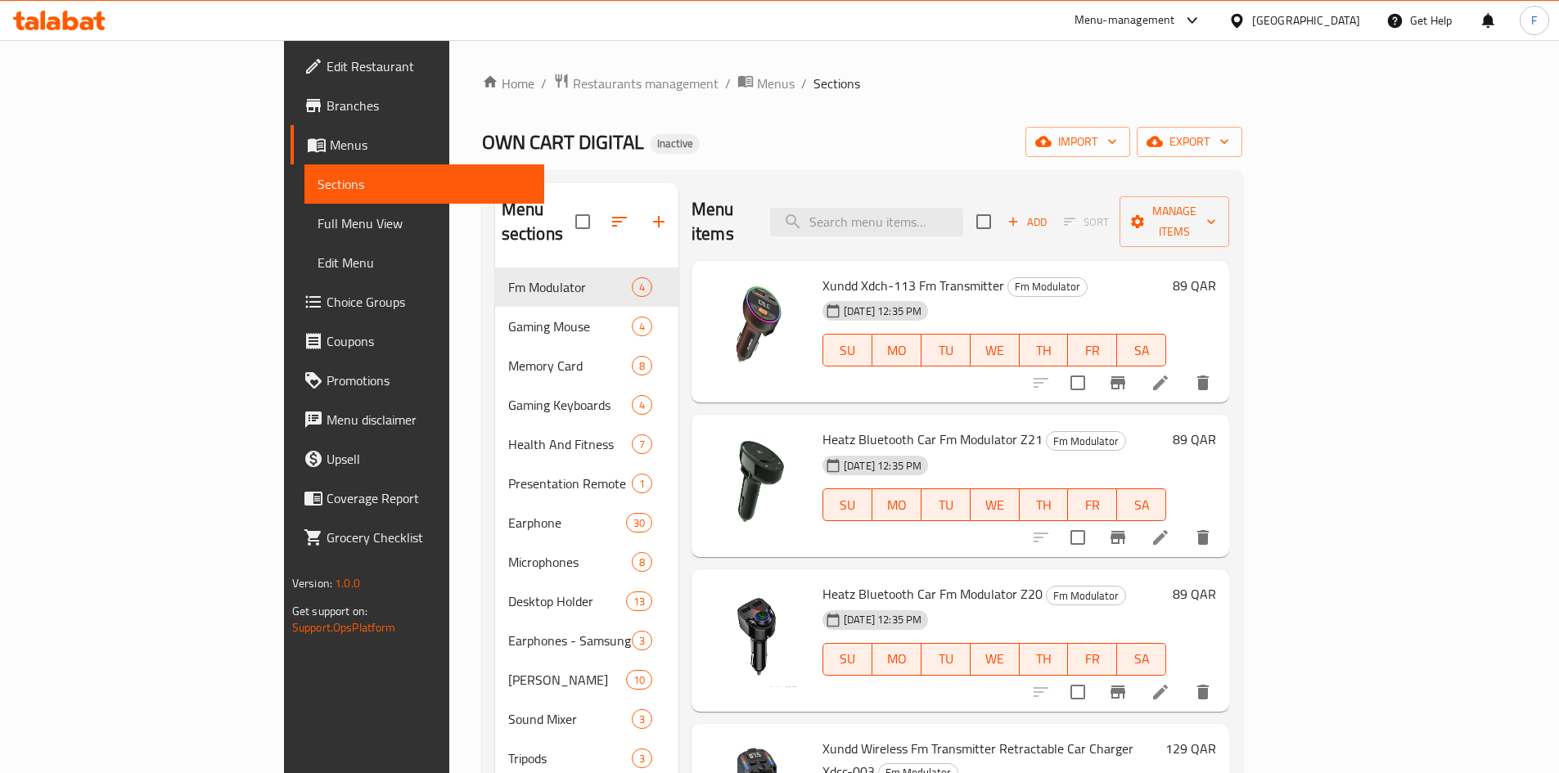
click at [961, 421] on div "Heatz Bluetooth Car Fm Modulator Z21 Fm Modulator [DATE] 12:35 PM SU MO TU WE T…" at bounding box center [994, 485] width 357 height 129
click at [1168, 376] on icon at bounding box center [1160, 383] width 15 height 15
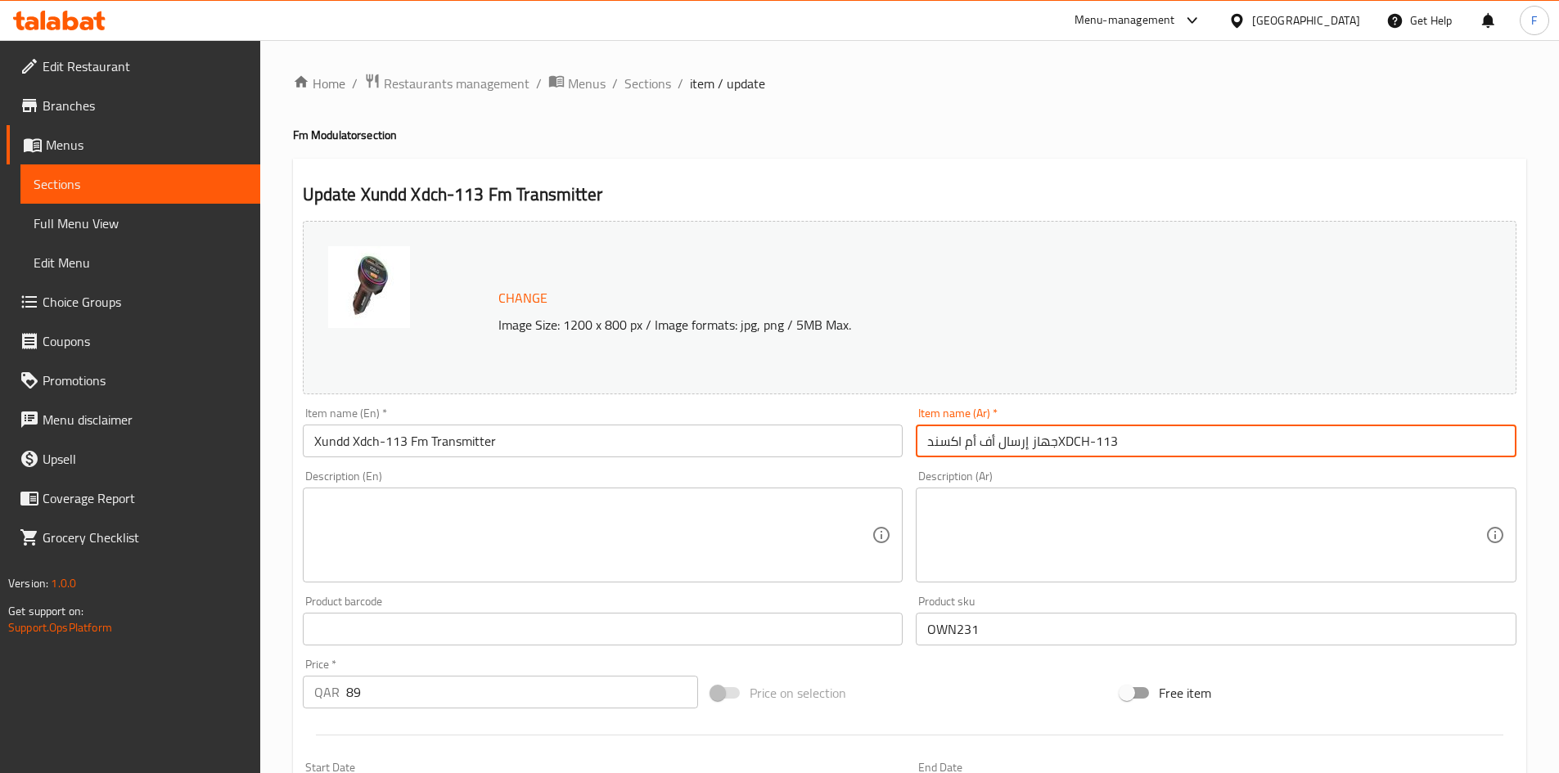
click at [947, 441] on input "جهاز إرسال أف أم اكسندXDCH-113" at bounding box center [1216, 441] width 601 height 33
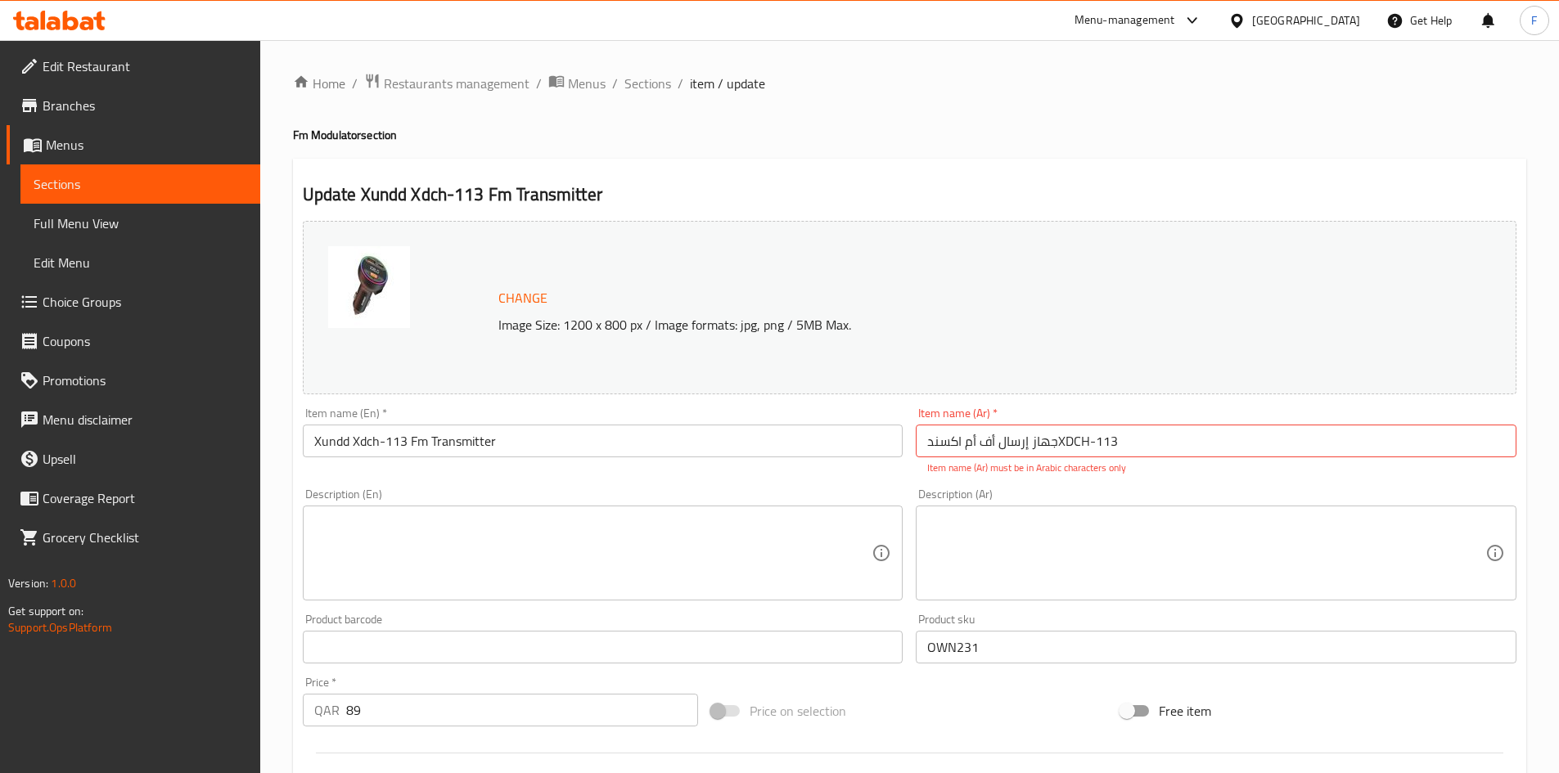
click at [1097, 334] on p "Image Size: 1200 x 800 px / Image formats: jpg, png / 5MB Max." at bounding box center [928, 325] width 872 height 20
click at [1299, 350] on div "Change Image Size: 1200 x 800 px / Image formats: jpg, png / 5MB Max." at bounding box center [910, 307] width 1214 height 173
click at [642, 89] on span "Sections" at bounding box center [647, 84] width 47 height 20
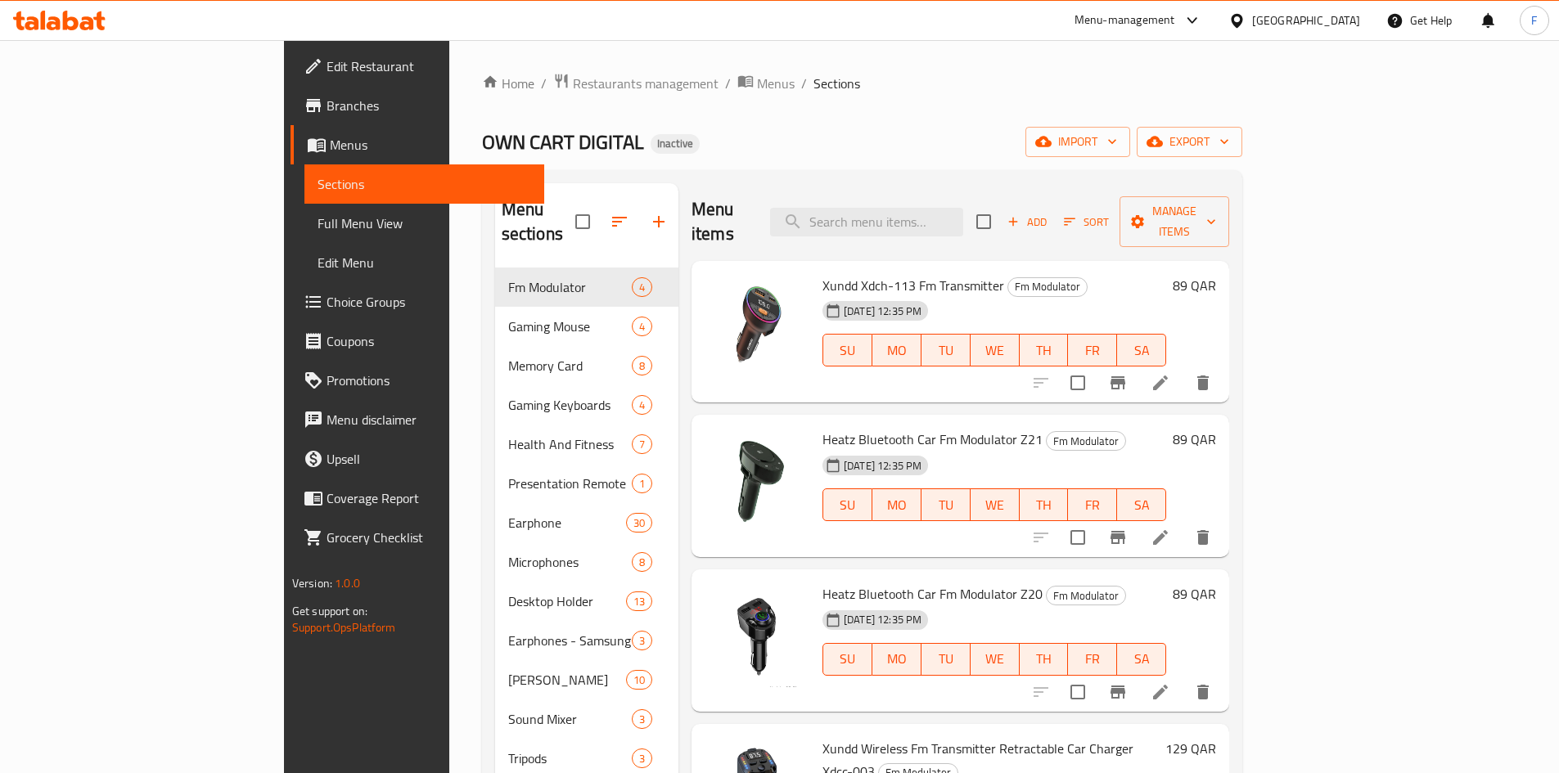
click at [831, 273] on span "Xundd Xdch-113 Fm Transmitter" at bounding box center [913, 285] width 182 height 25
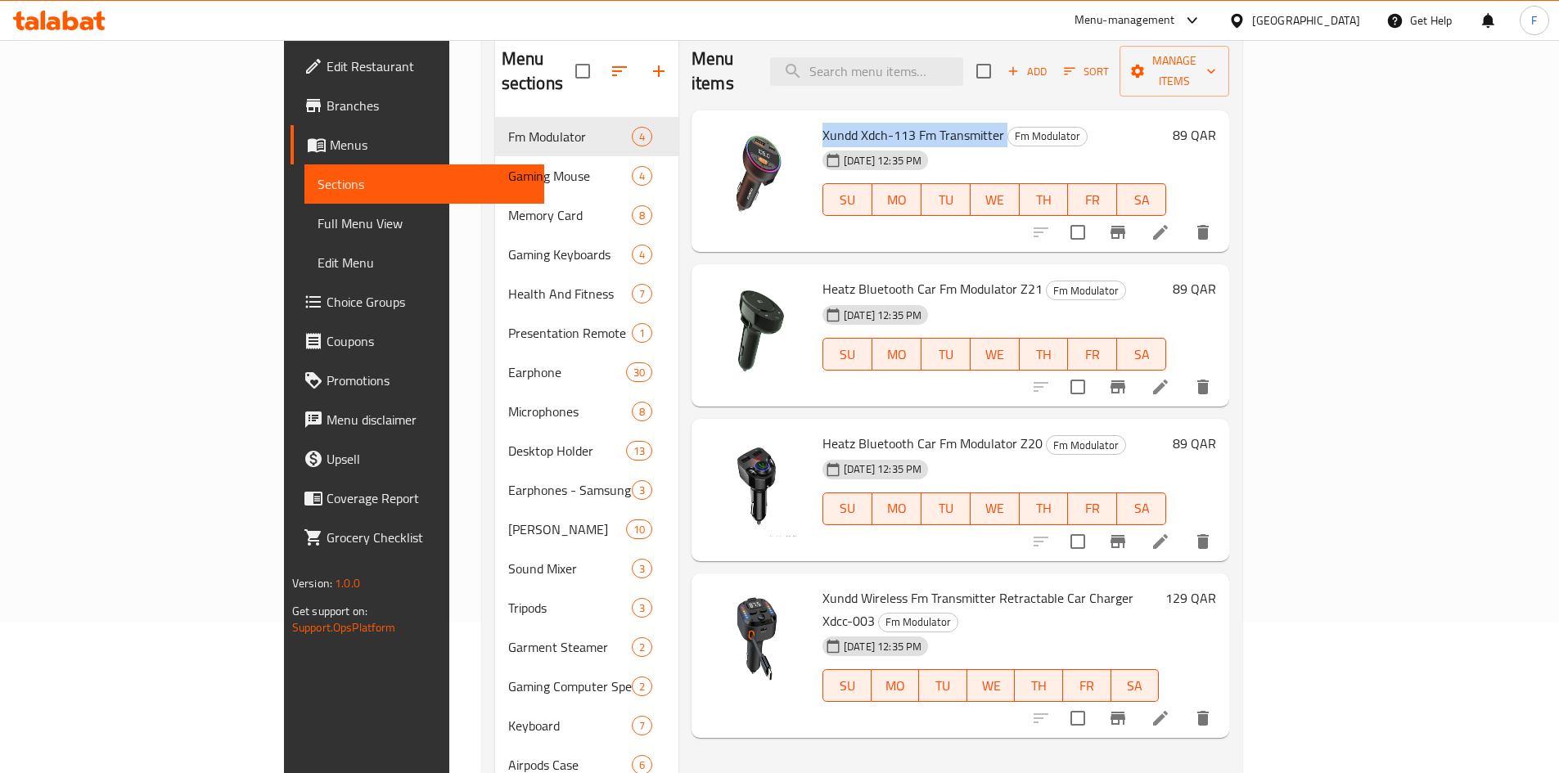
scroll to position [327, 0]
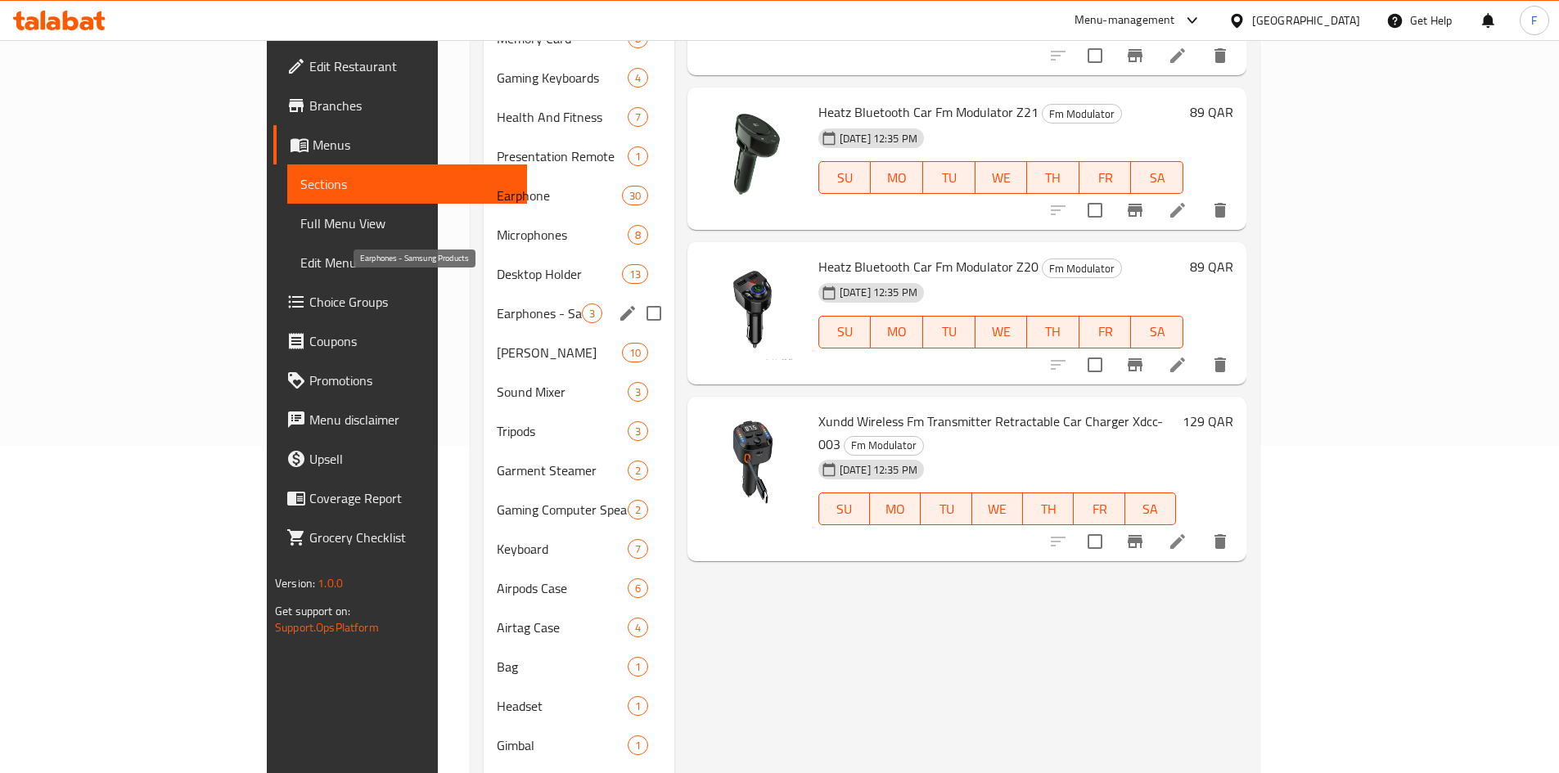
click at [497, 304] on span "Earphones - Samsung Products" at bounding box center [539, 314] width 85 height 20
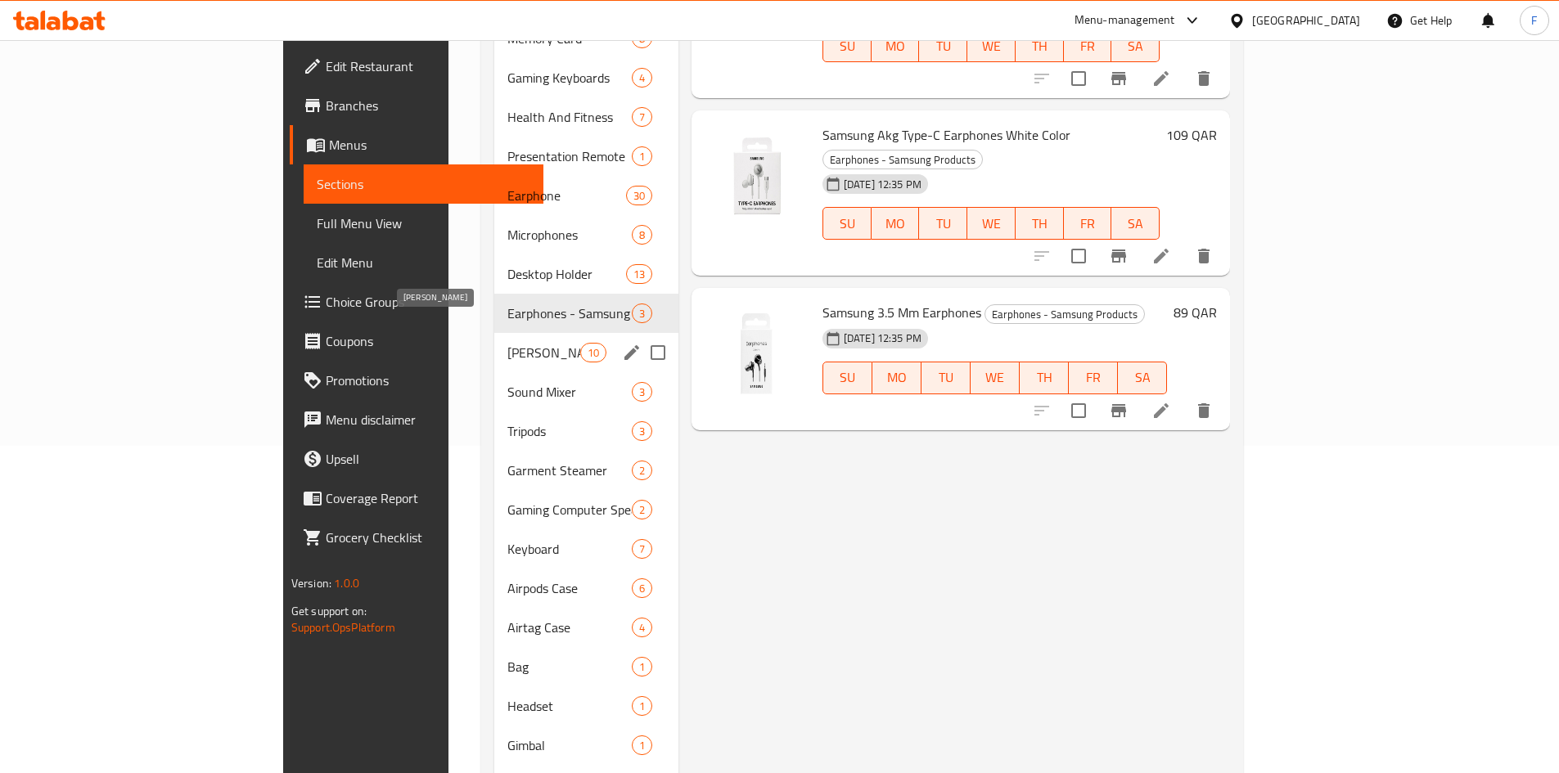
click at [507, 343] on span "[PERSON_NAME]" at bounding box center [543, 353] width 72 height 20
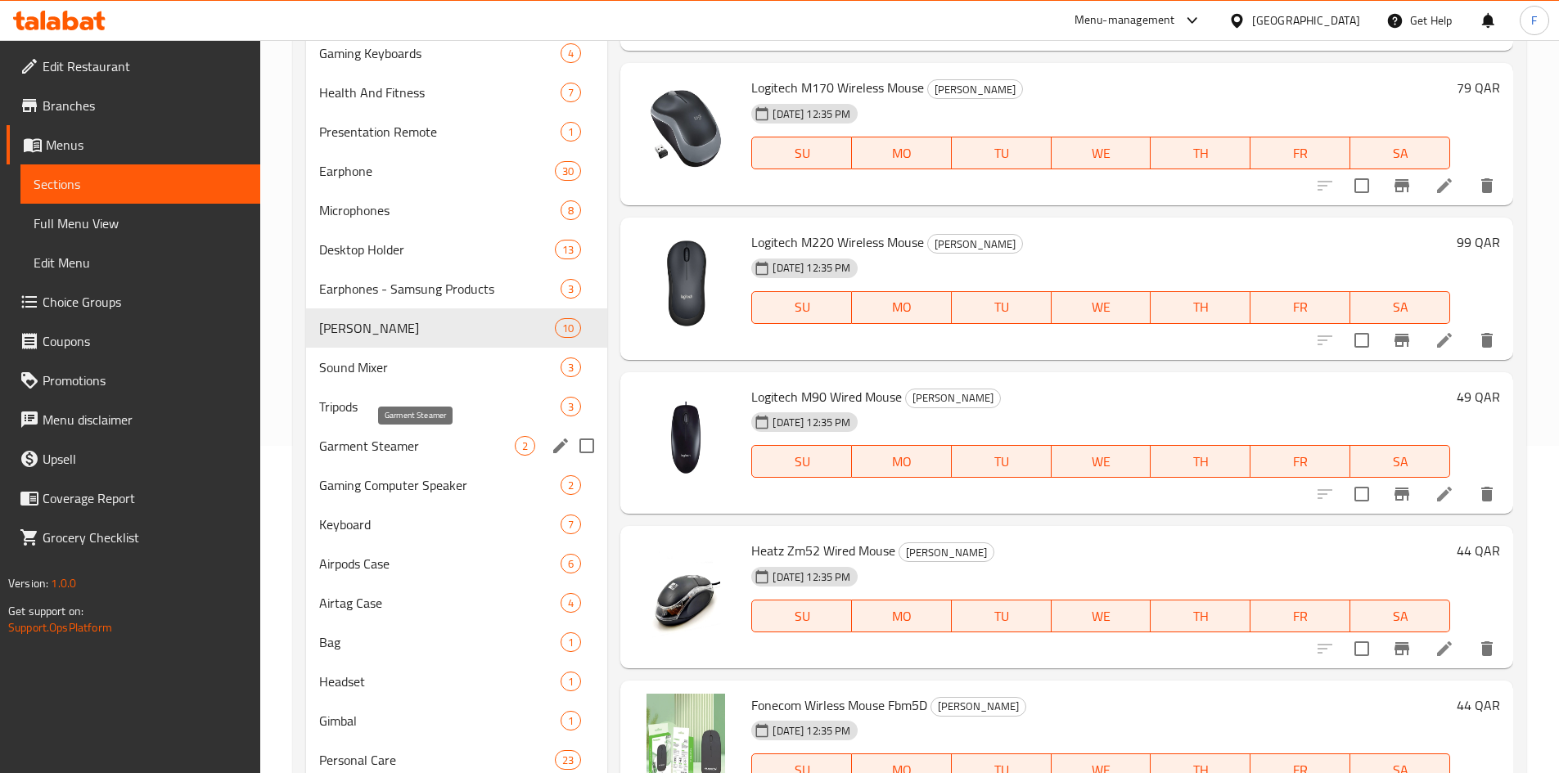
click at [420, 450] on span "Garment Steamer" at bounding box center [417, 446] width 196 height 20
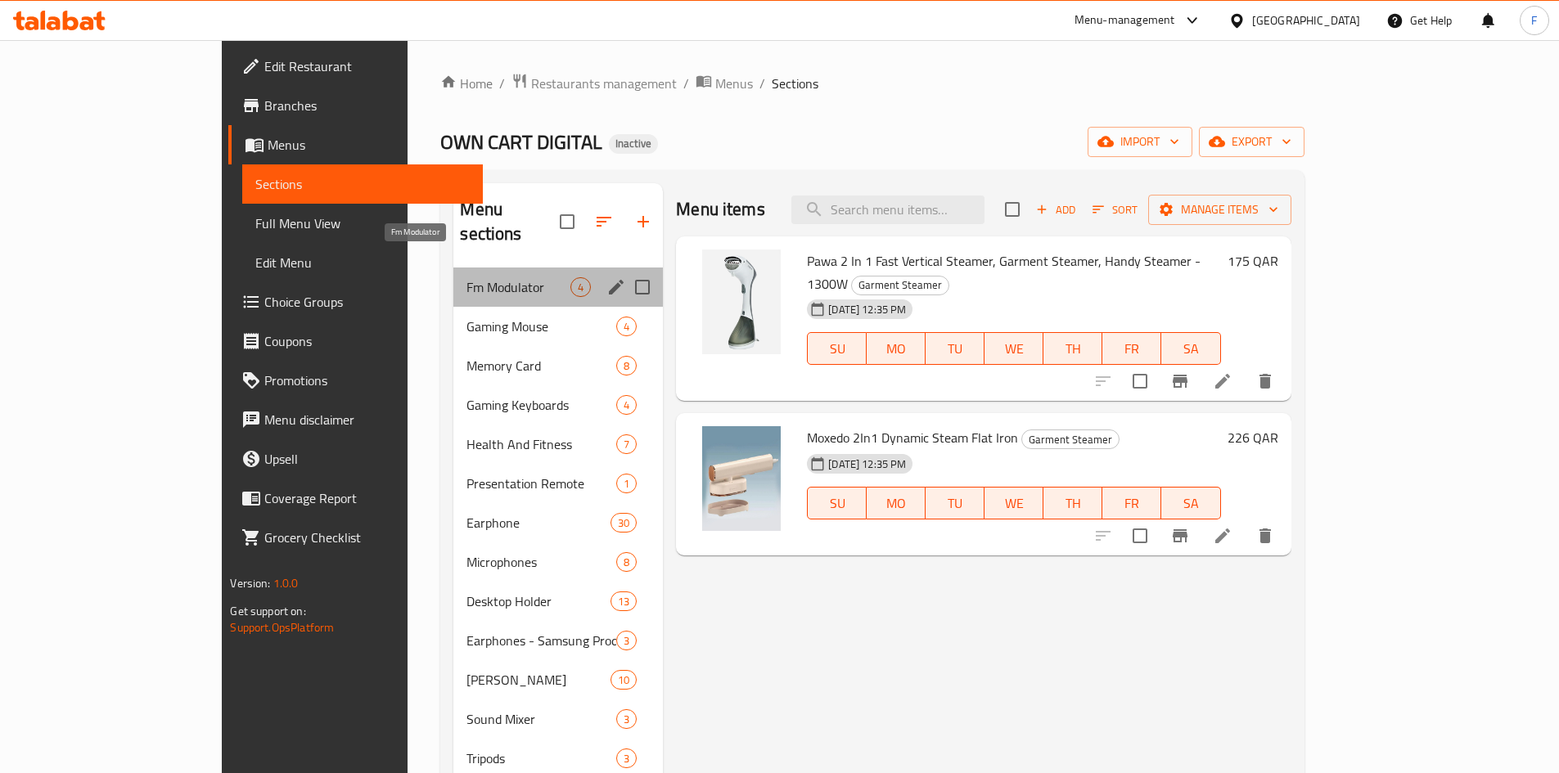
click at [466, 277] on span "Fm Modulator" at bounding box center [518, 287] width 104 height 20
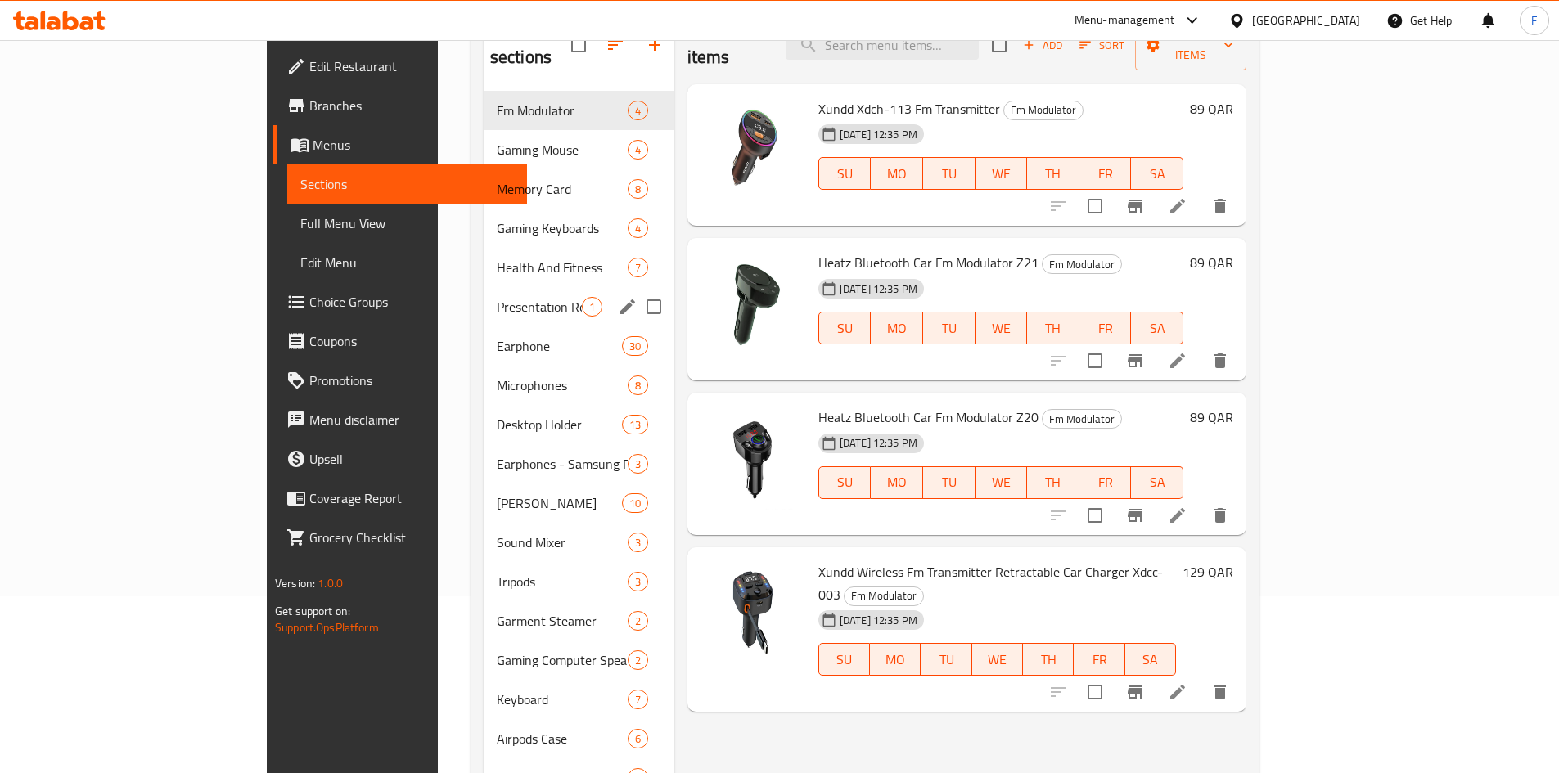
scroll to position [82, 0]
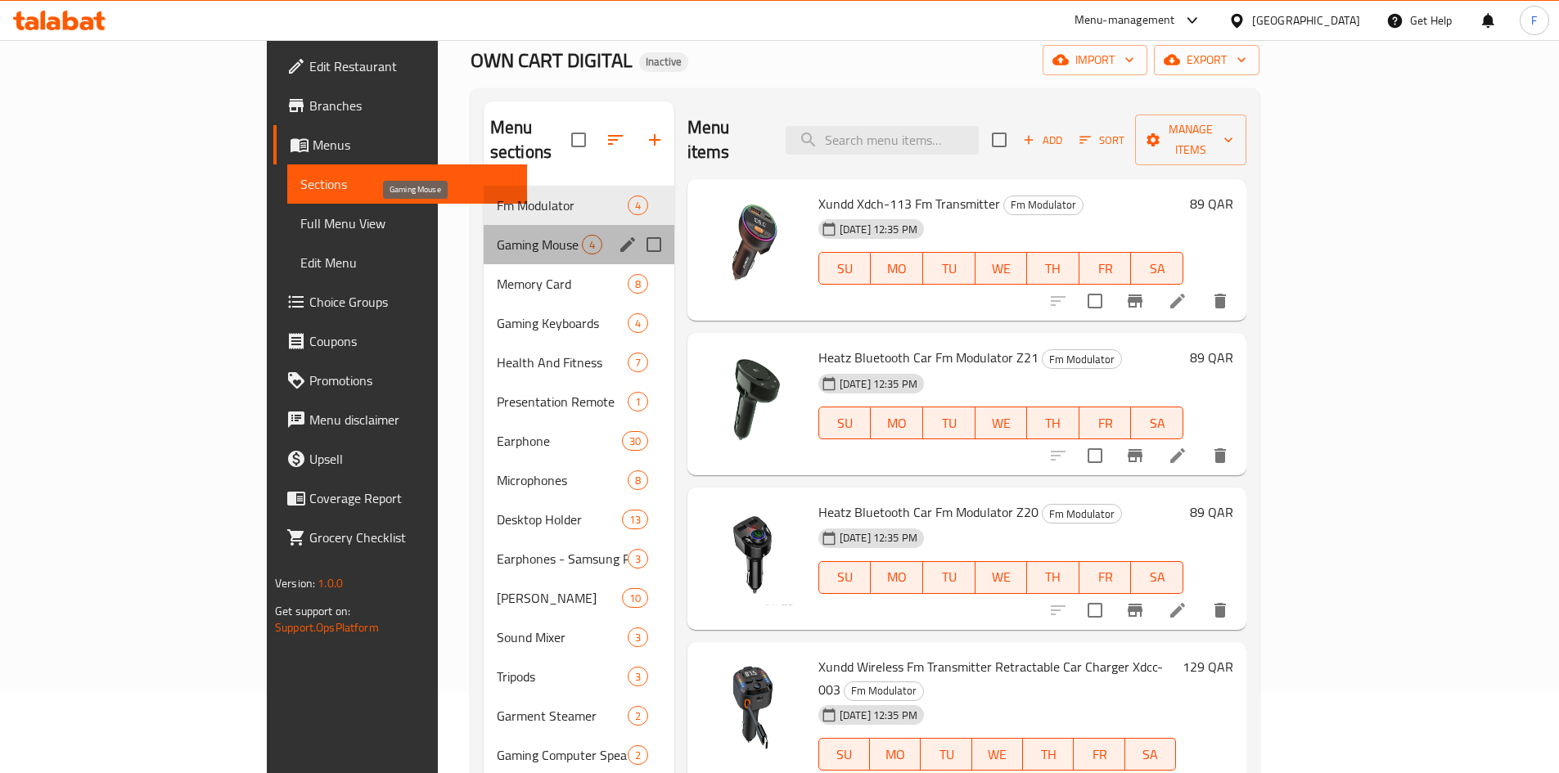
click at [497, 235] on span "Gaming Mouse" at bounding box center [539, 245] width 85 height 20
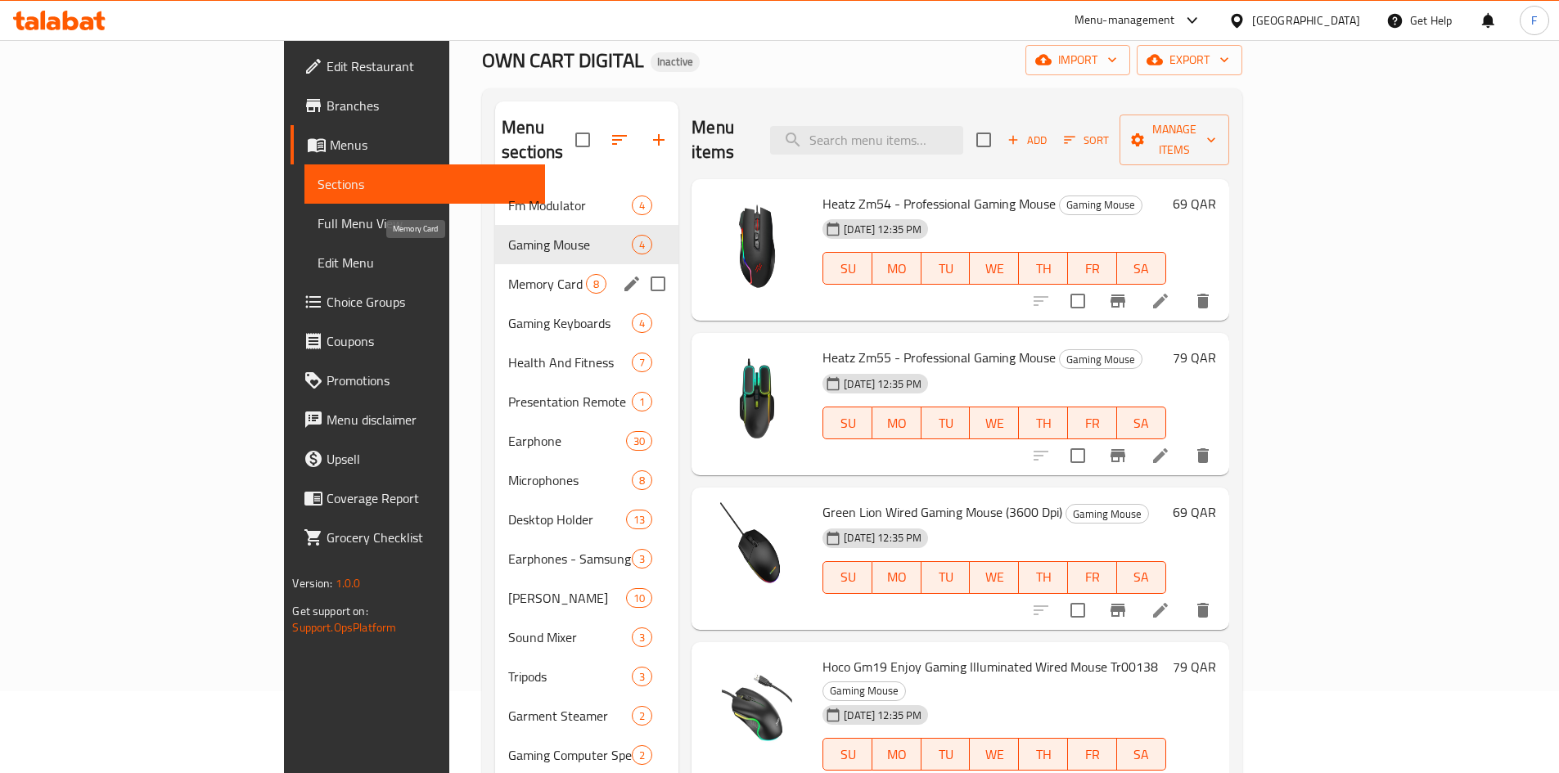
click at [508, 274] on span "Memory Card" at bounding box center [547, 284] width 78 height 20
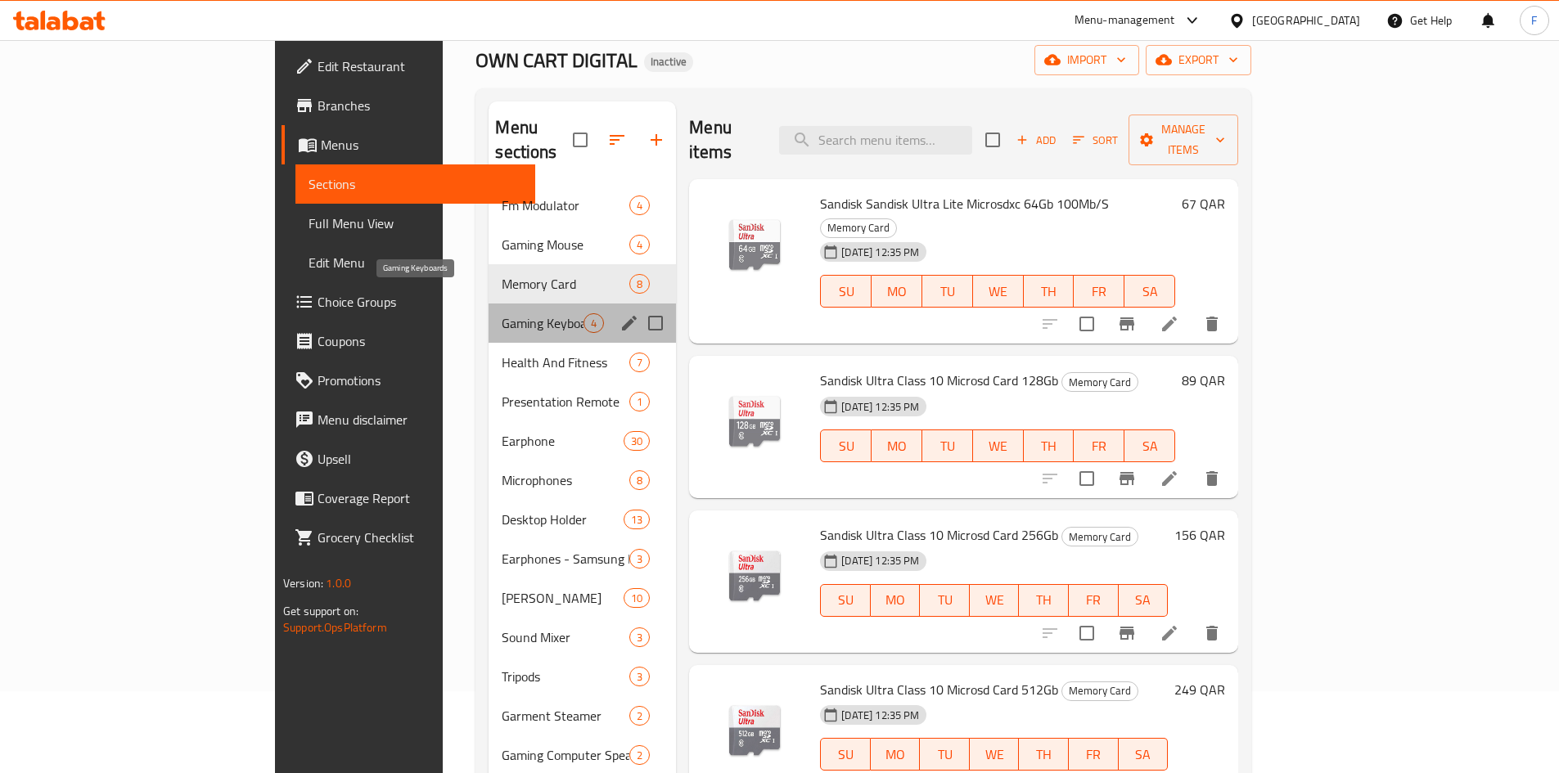
click at [502, 313] on span "Gaming Keyboards" at bounding box center [543, 323] width 82 height 20
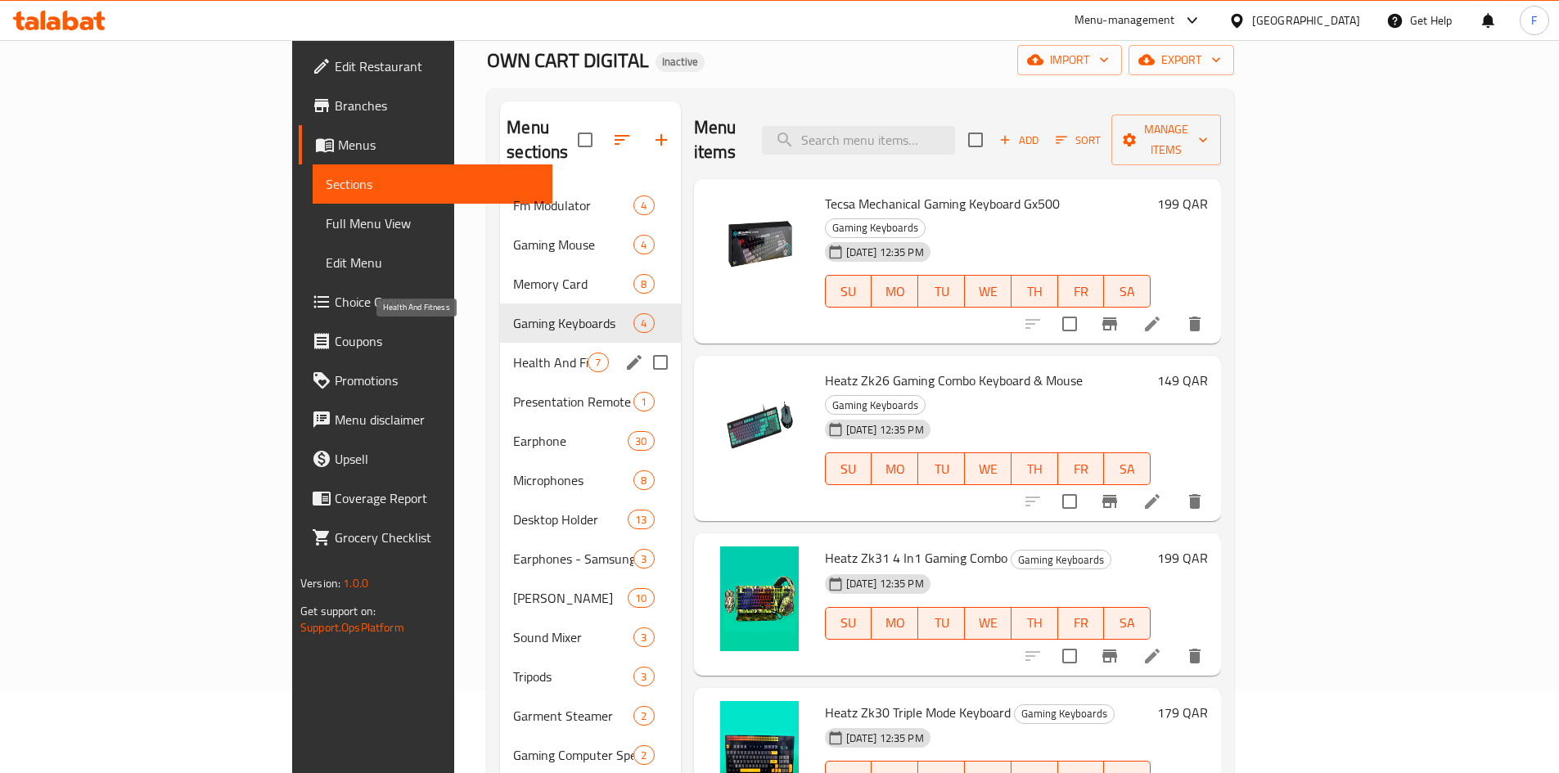
click at [513, 353] on span "Health And Fitness" at bounding box center [550, 363] width 74 height 20
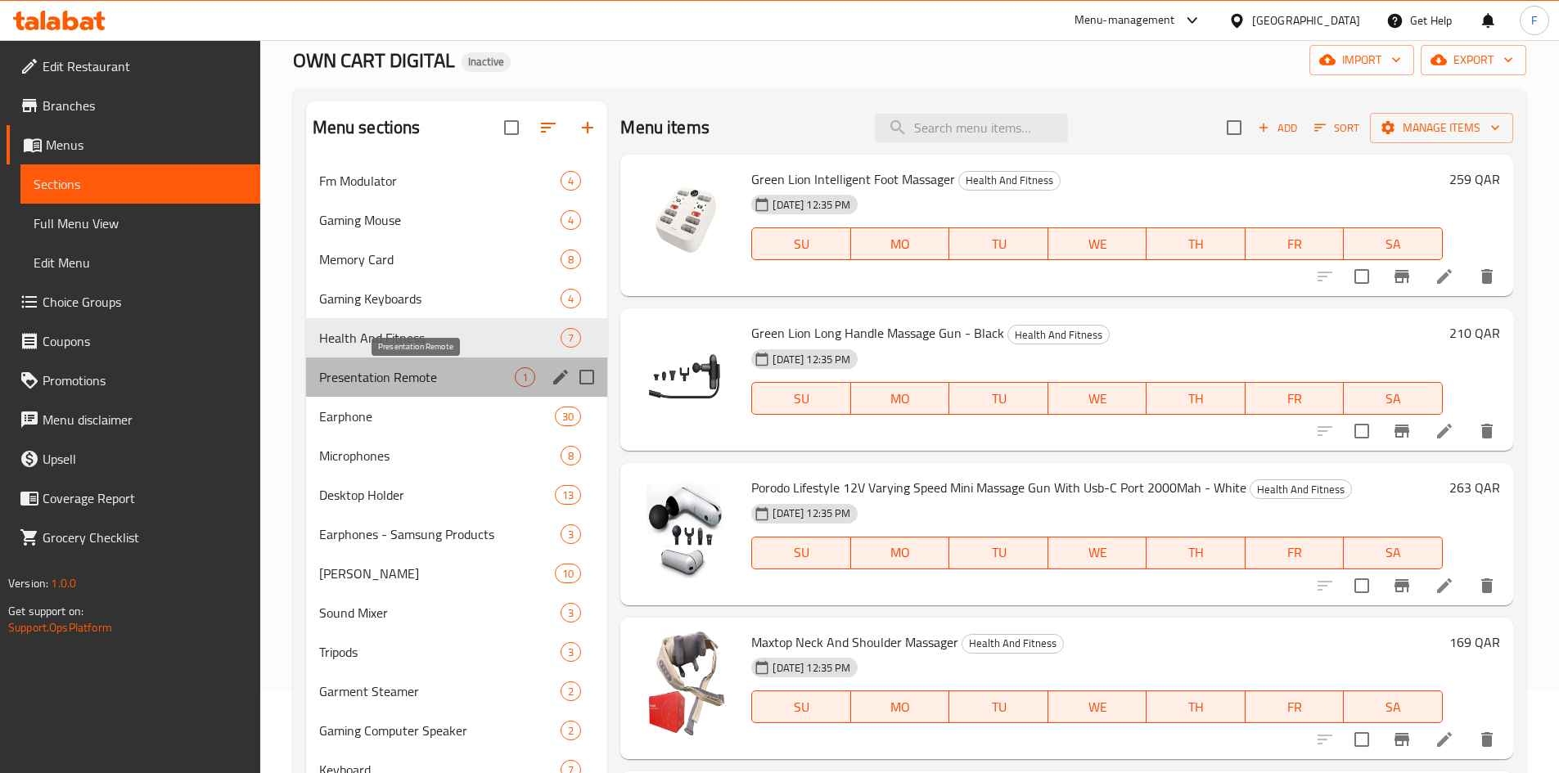
click at [419, 375] on span "Presentation Remote" at bounding box center [417, 377] width 196 height 20
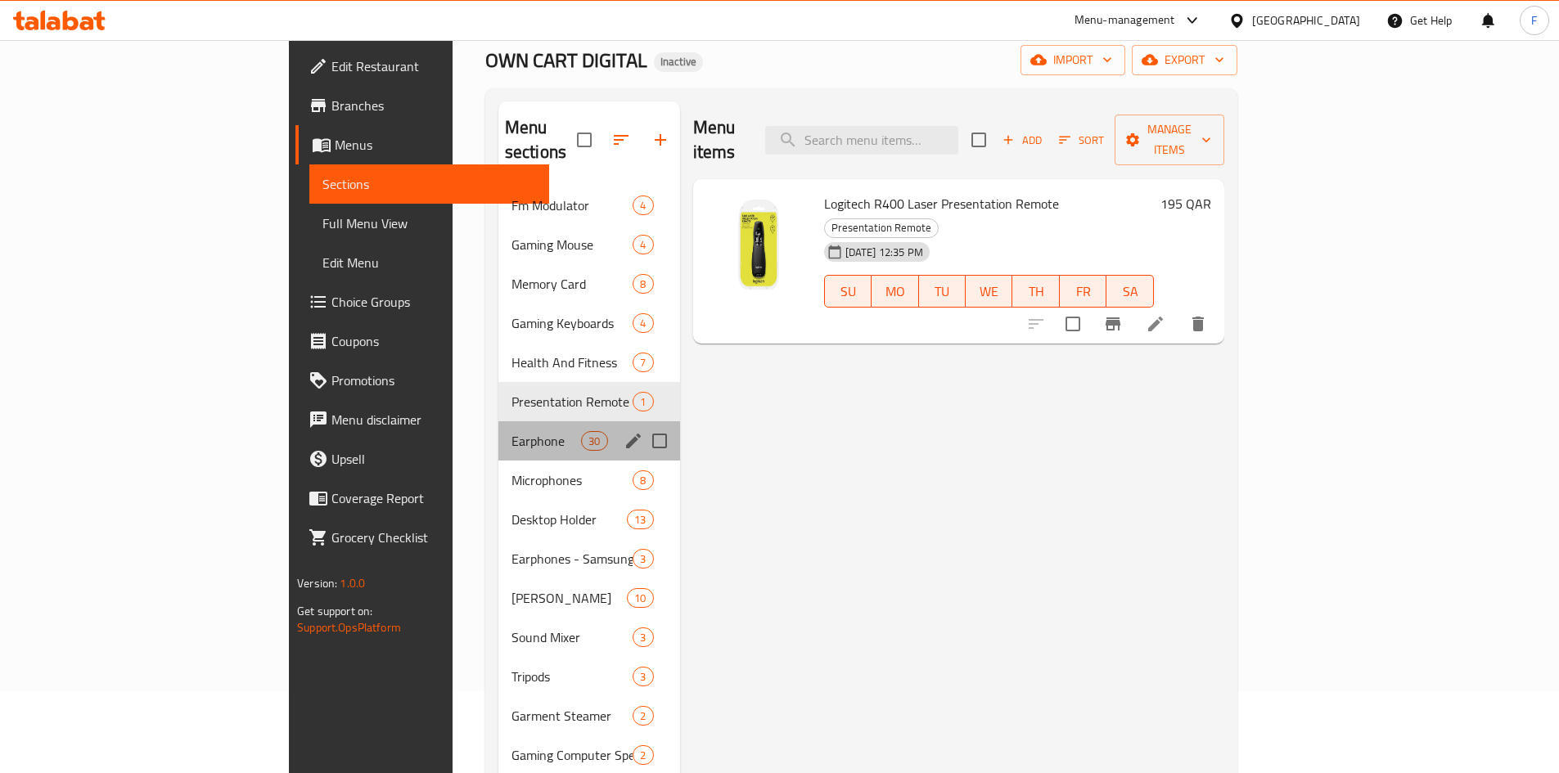
click at [498, 421] on div "Earphone 30" at bounding box center [589, 440] width 182 height 39
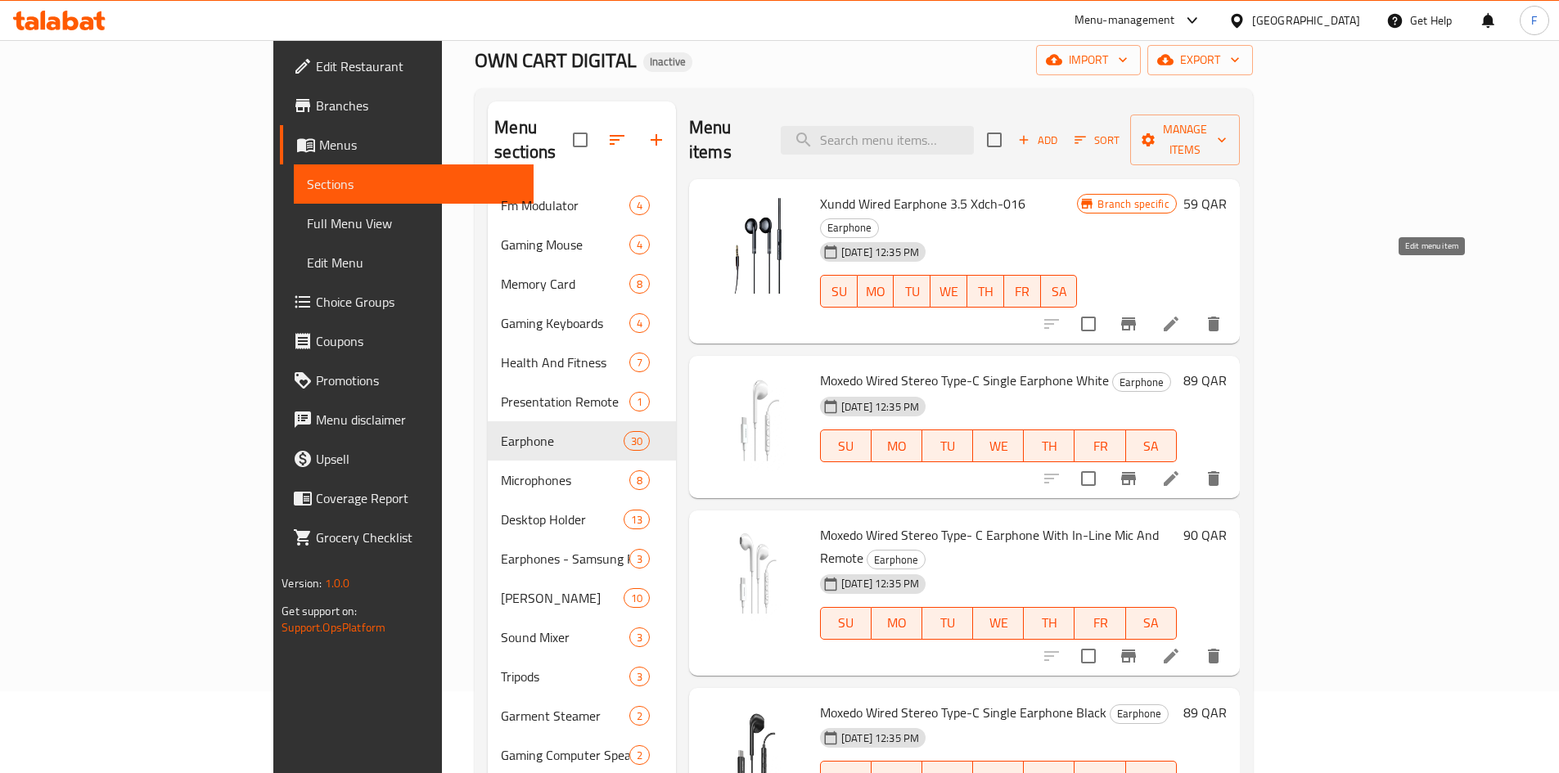
click at [1178, 317] on icon at bounding box center [1171, 324] width 15 height 15
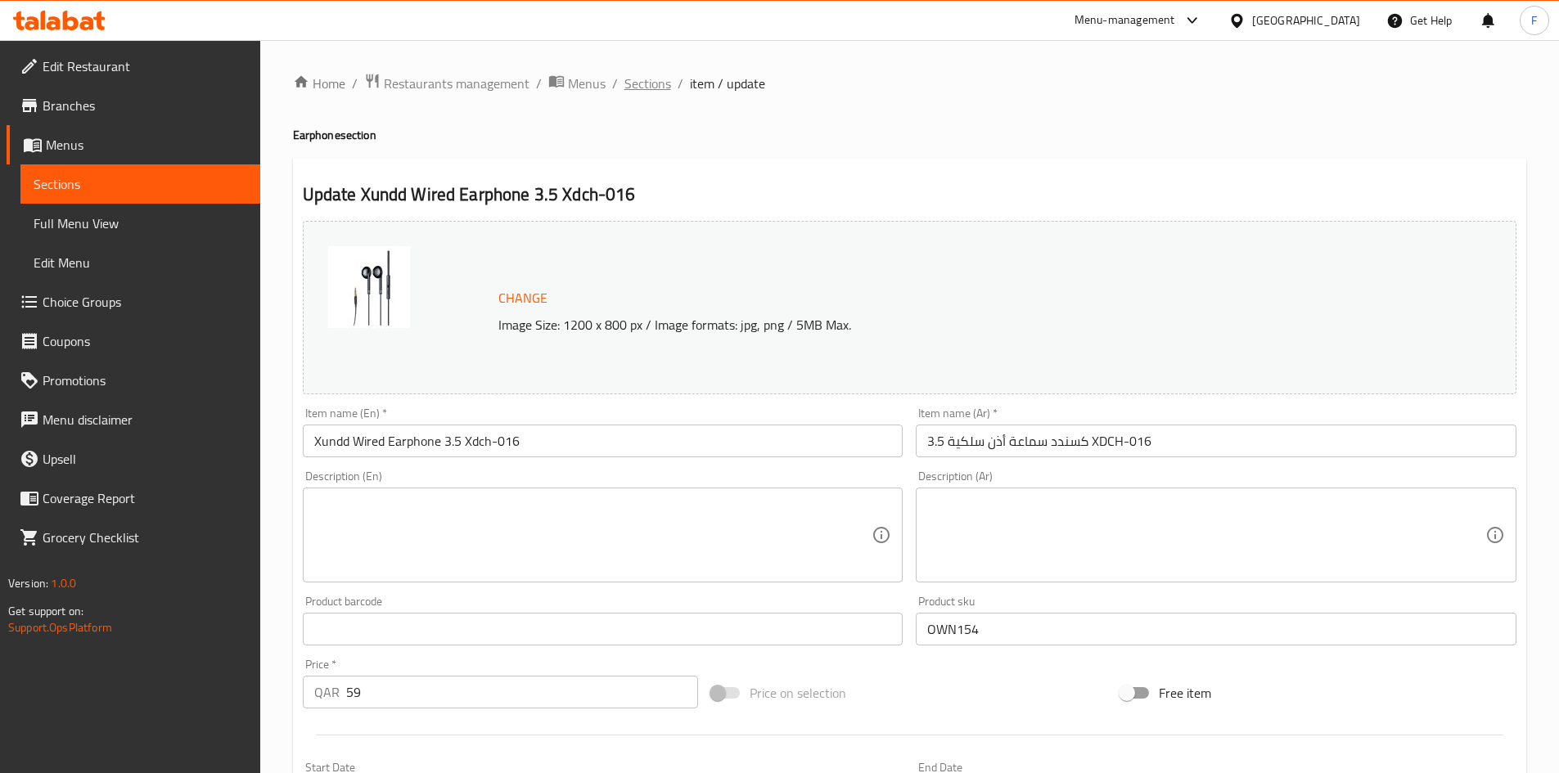
click at [664, 83] on span "Sections" at bounding box center [647, 84] width 47 height 20
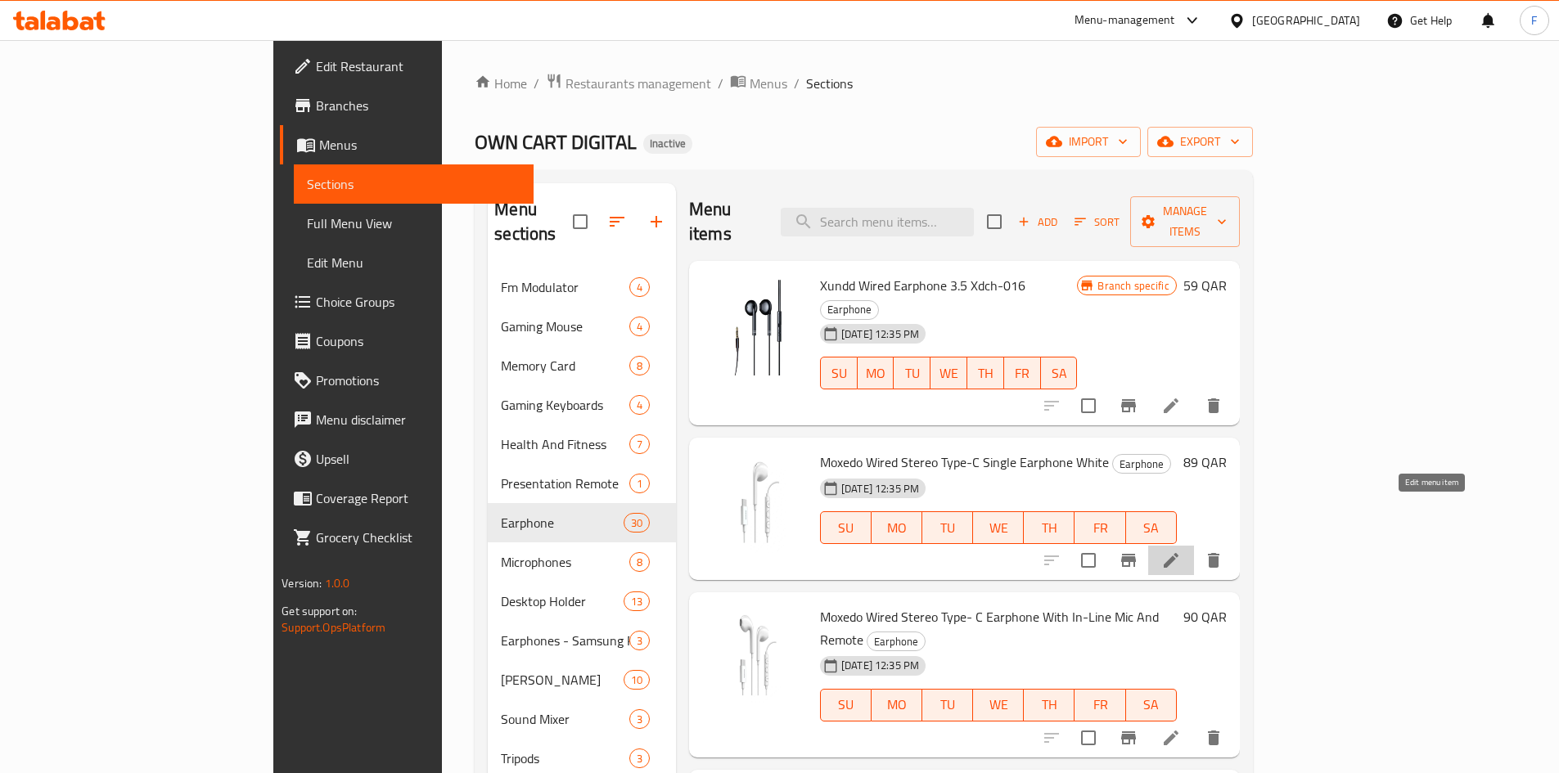
click at [1181, 551] on icon at bounding box center [1171, 561] width 20 height 20
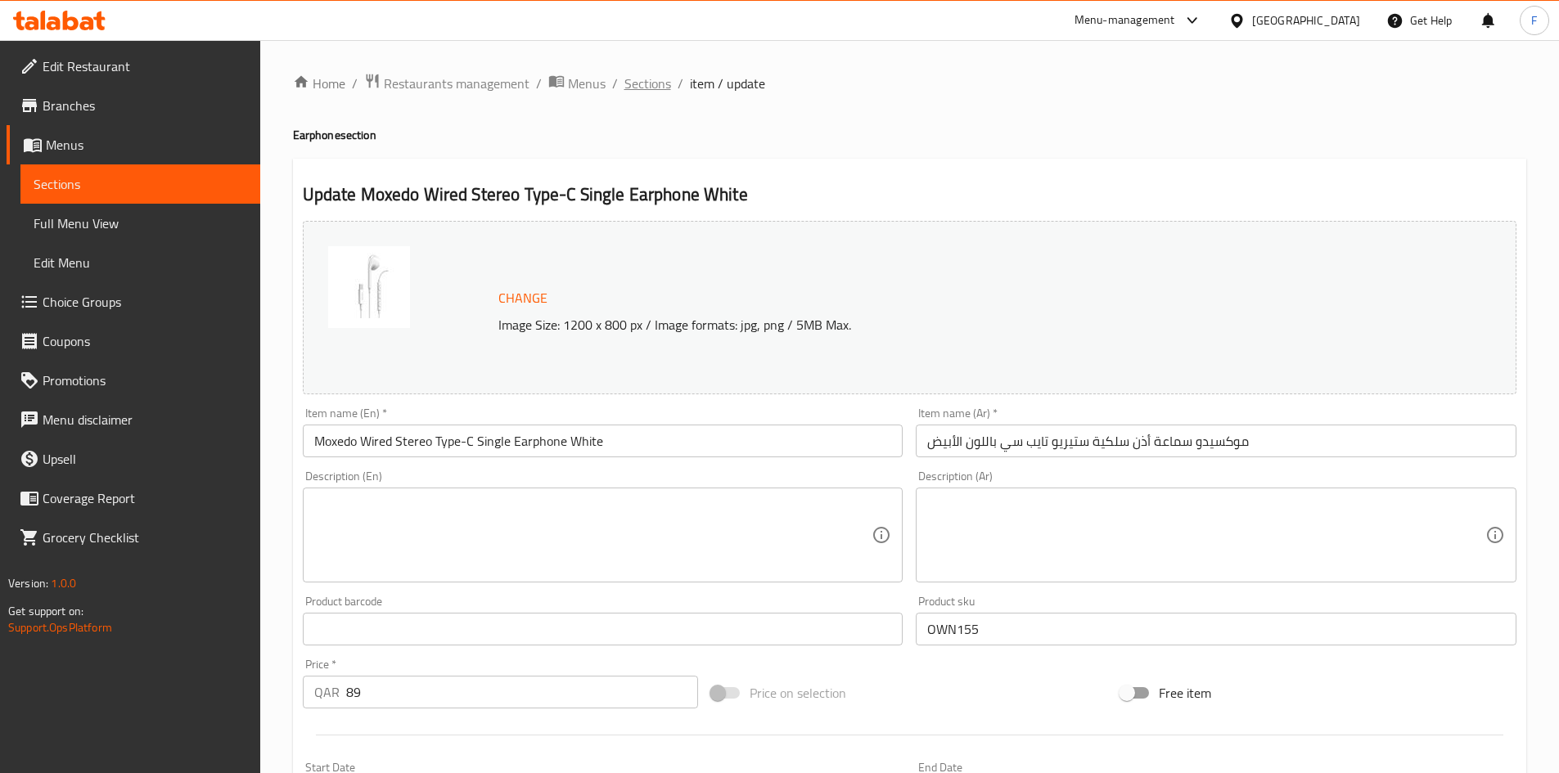
click at [653, 84] on span "Sections" at bounding box center [647, 84] width 47 height 20
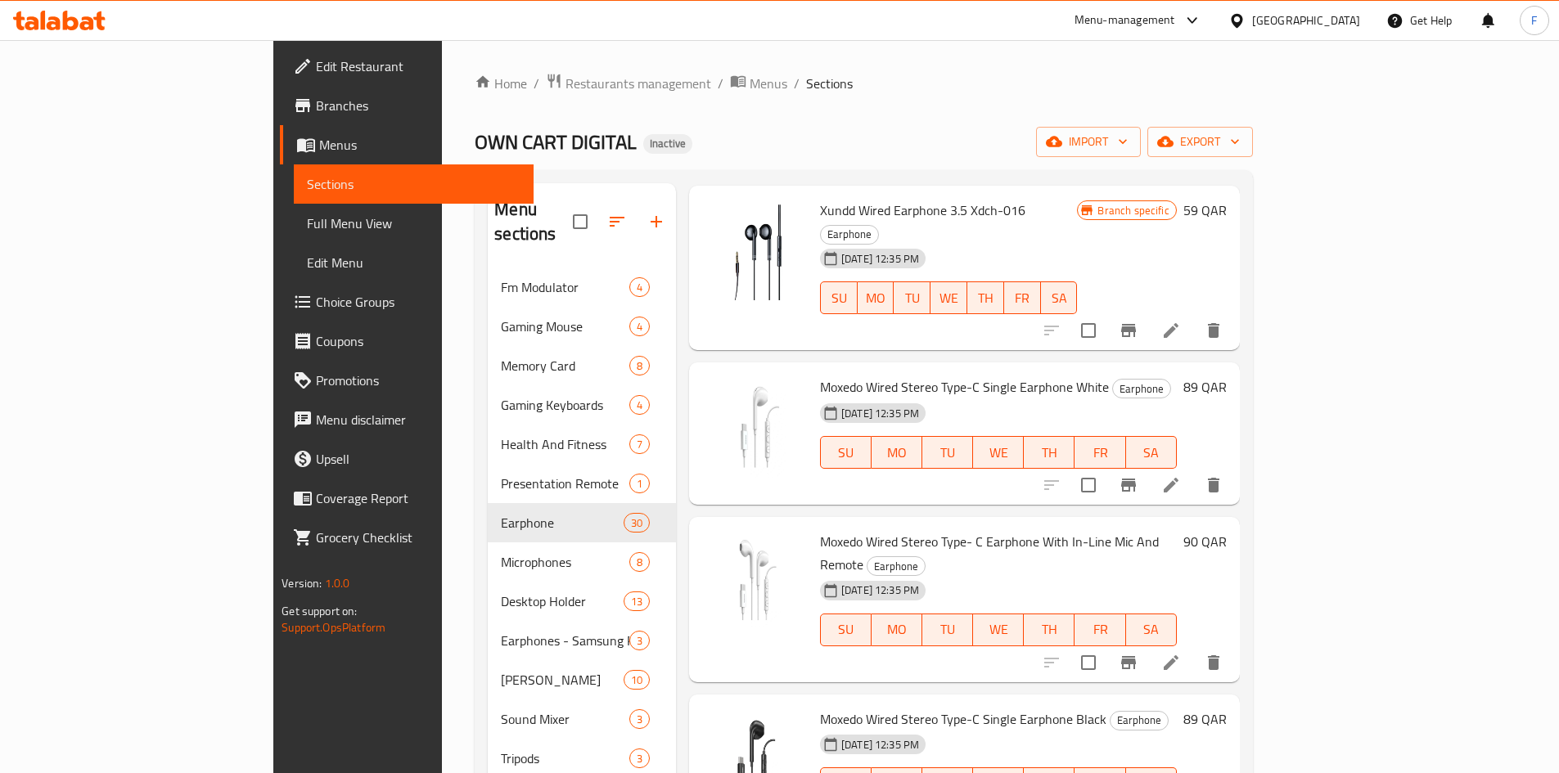
scroll to position [164, 0]
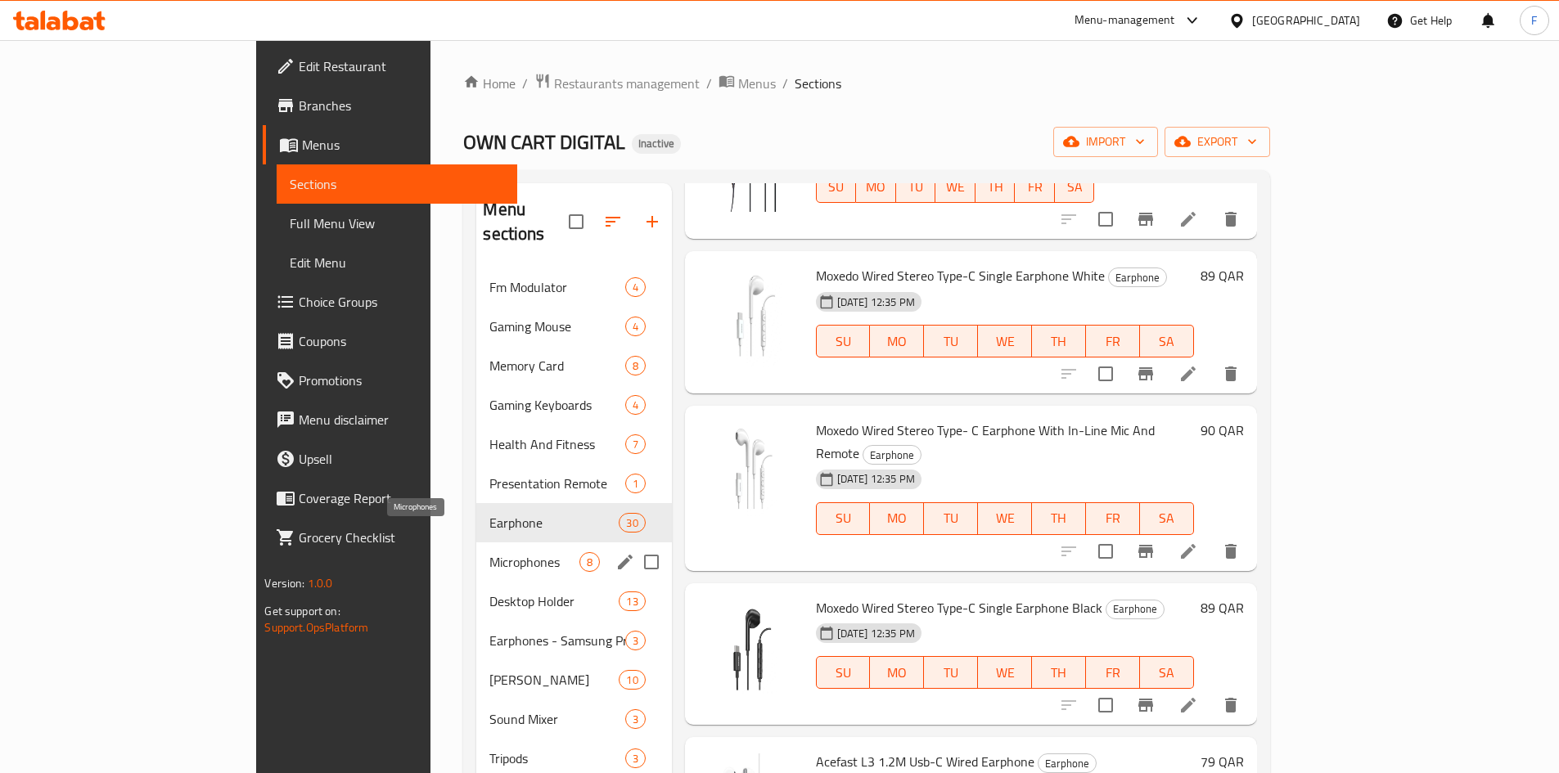
click at [489, 552] on span "Microphones" at bounding box center [533, 562] width 89 height 20
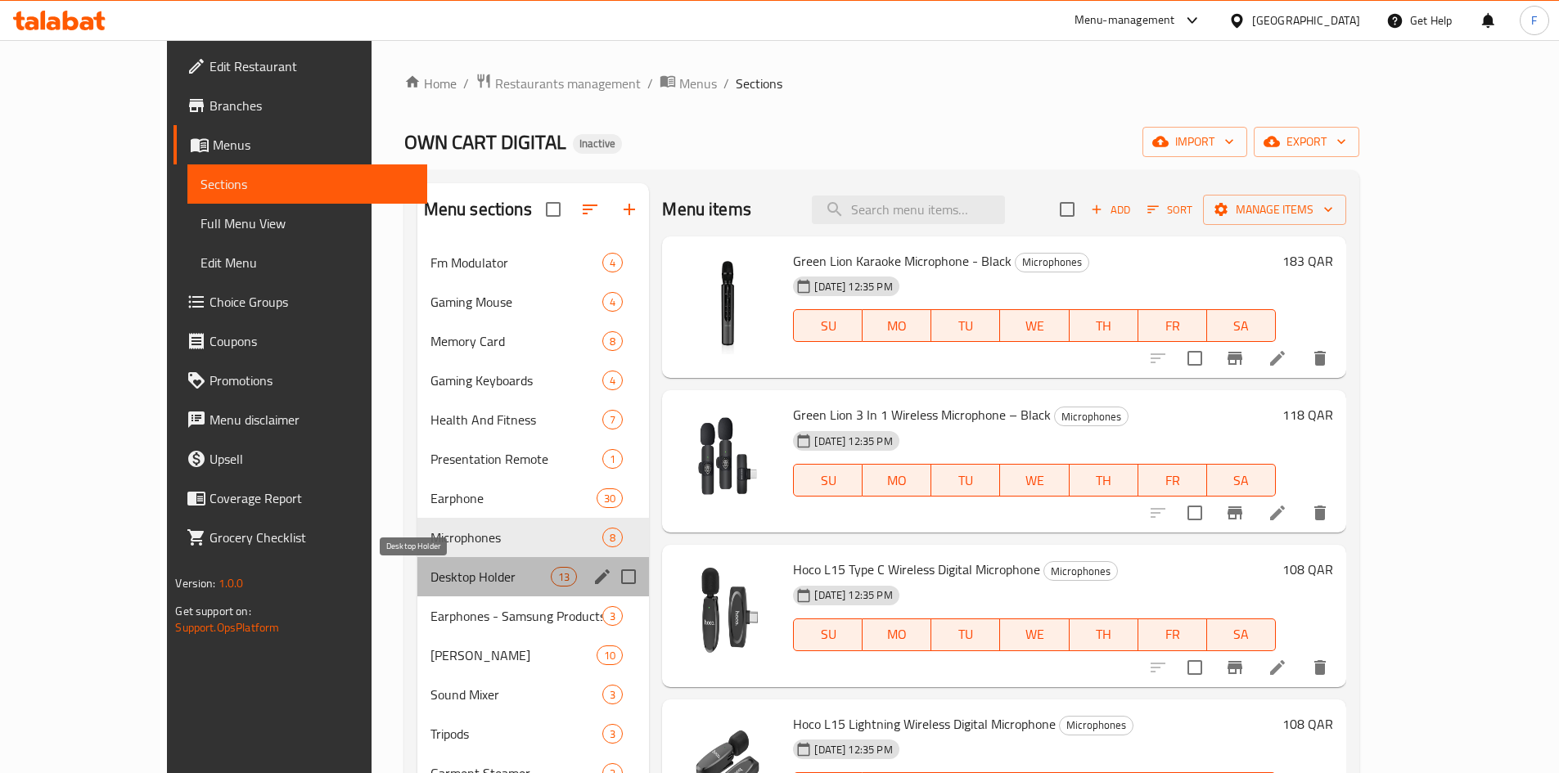
click at [430, 574] on span "Desktop Holder" at bounding box center [490, 577] width 120 height 20
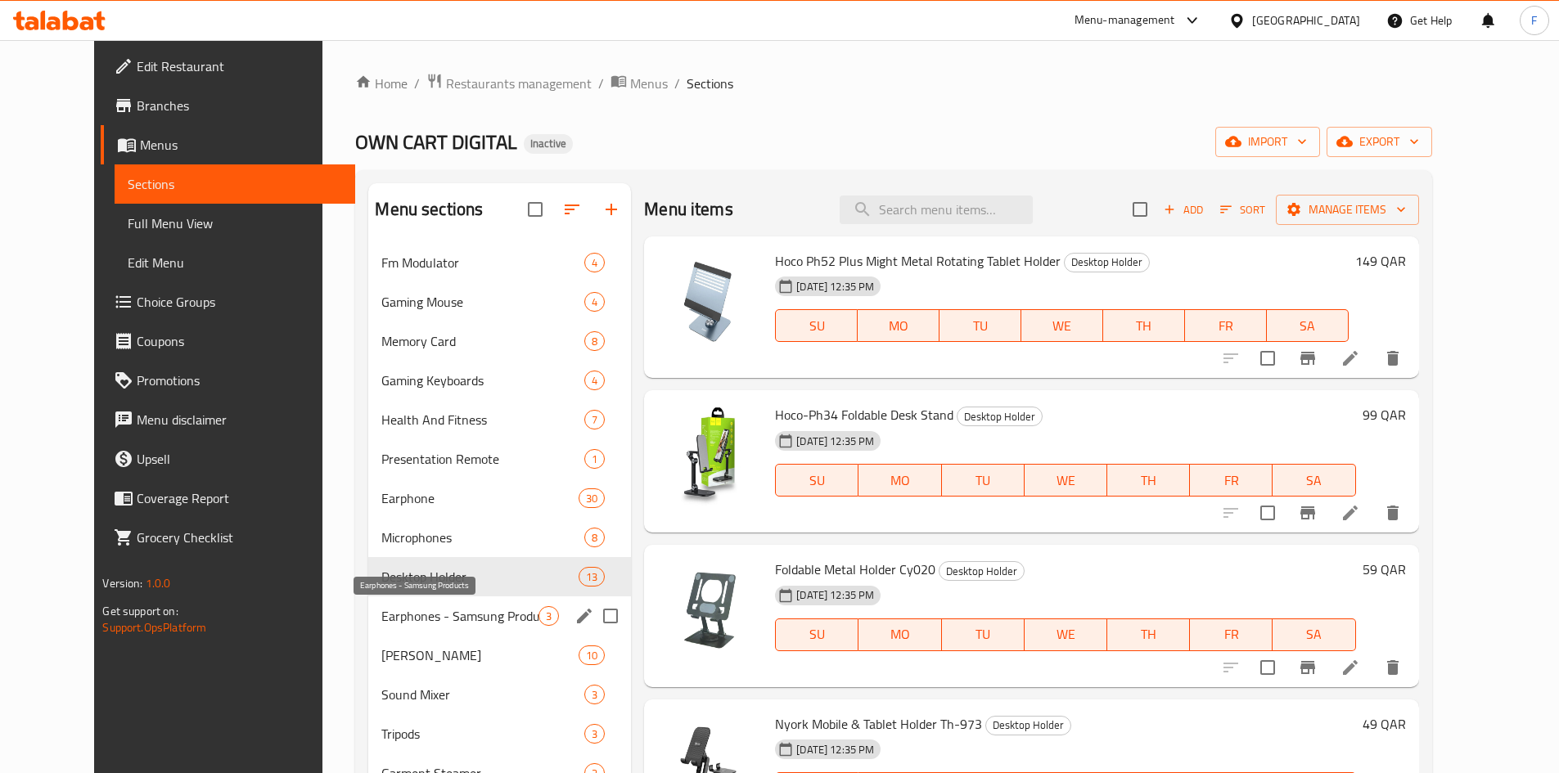
click at [381, 610] on span "Earphones - Samsung Products" at bounding box center [459, 616] width 157 height 20
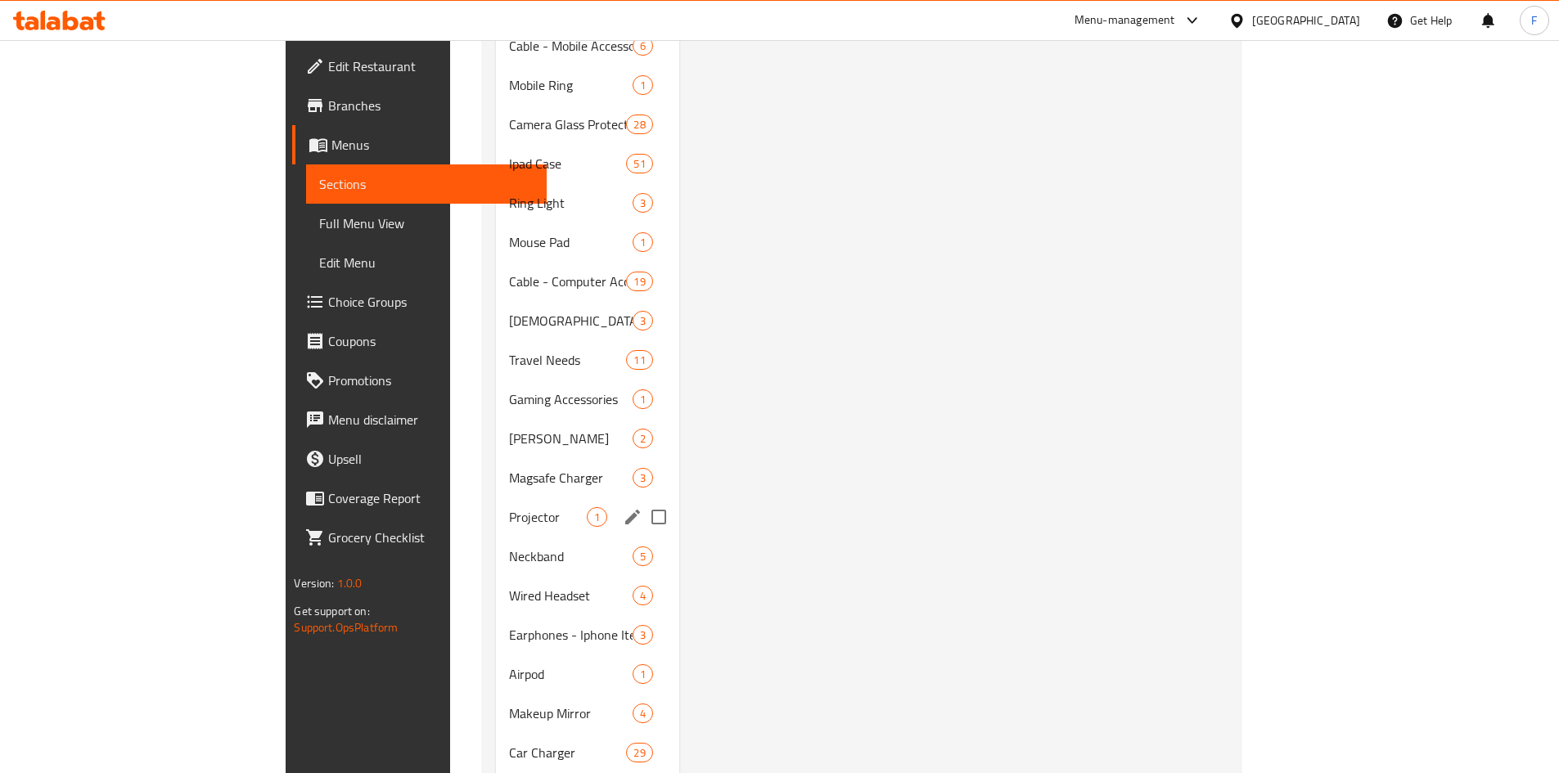
scroll to position [1061, 0]
